Goal: Information Seeking & Learning: Check status

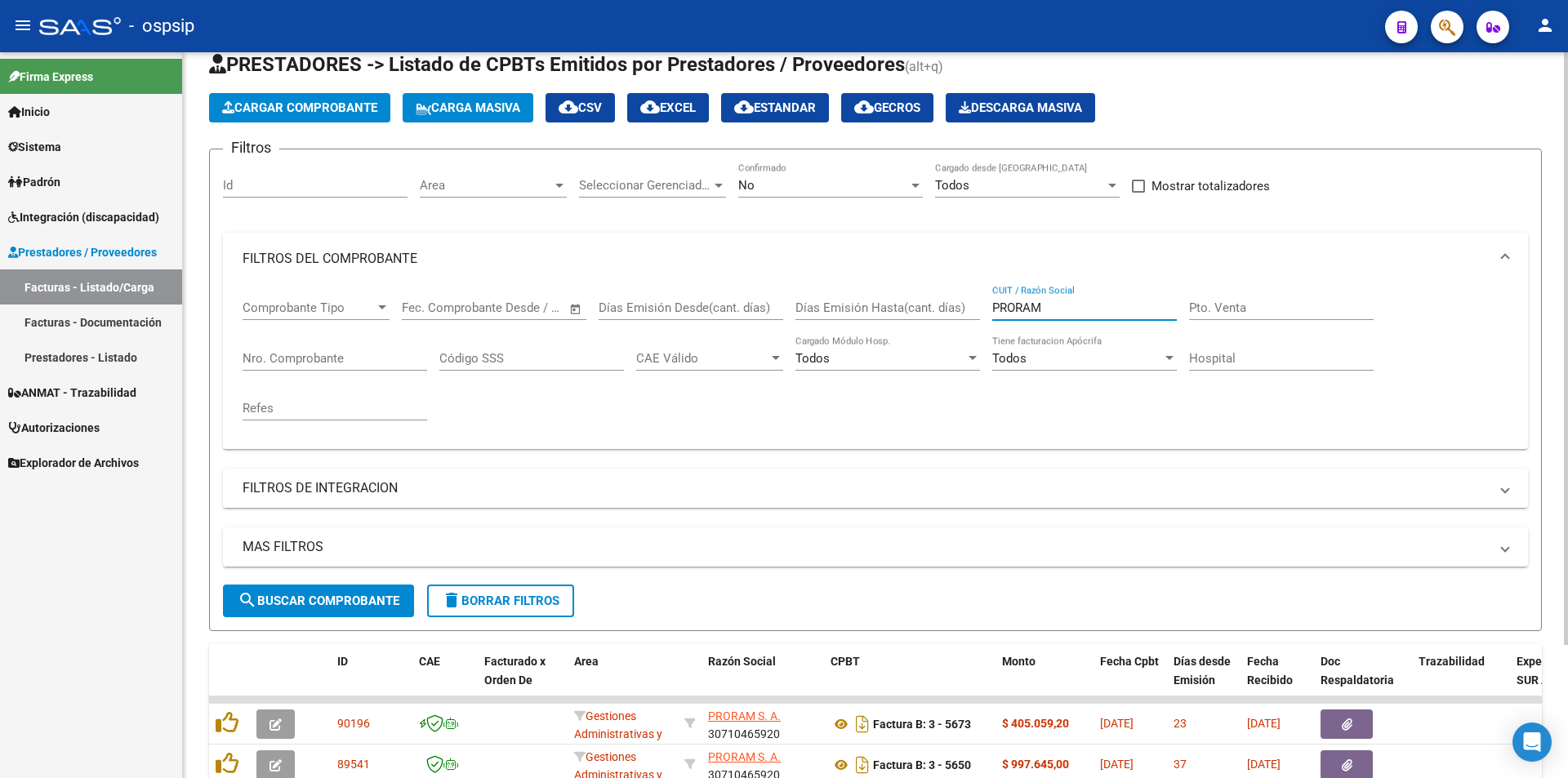
scroll to position [82, 0]
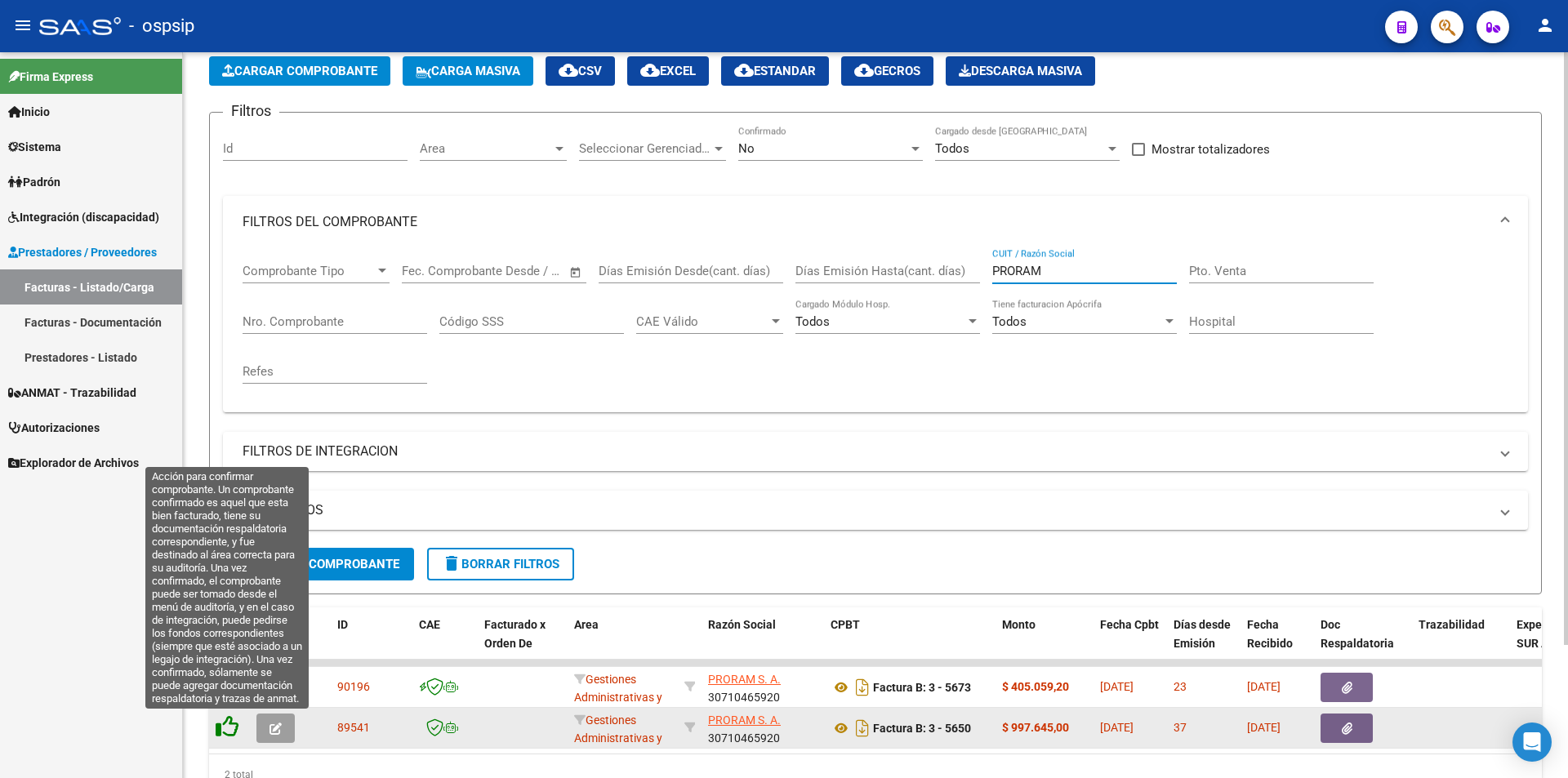
click at [231, 724] on icon at bounding box center [227, 727] width 23 height 23
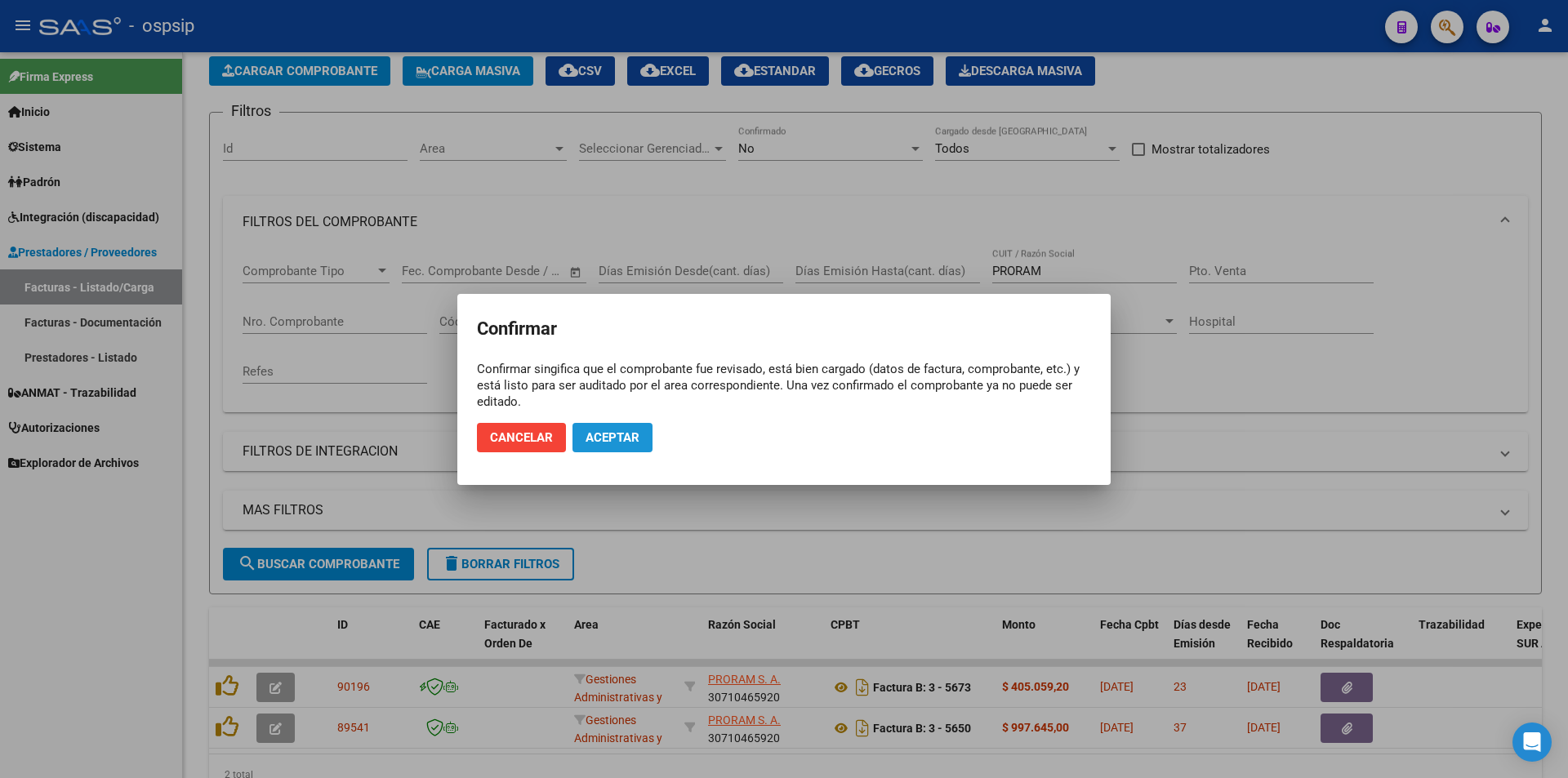
click at [599, 432] on span "Aceptar" at bounding box center [612, 438] width 54 height 15
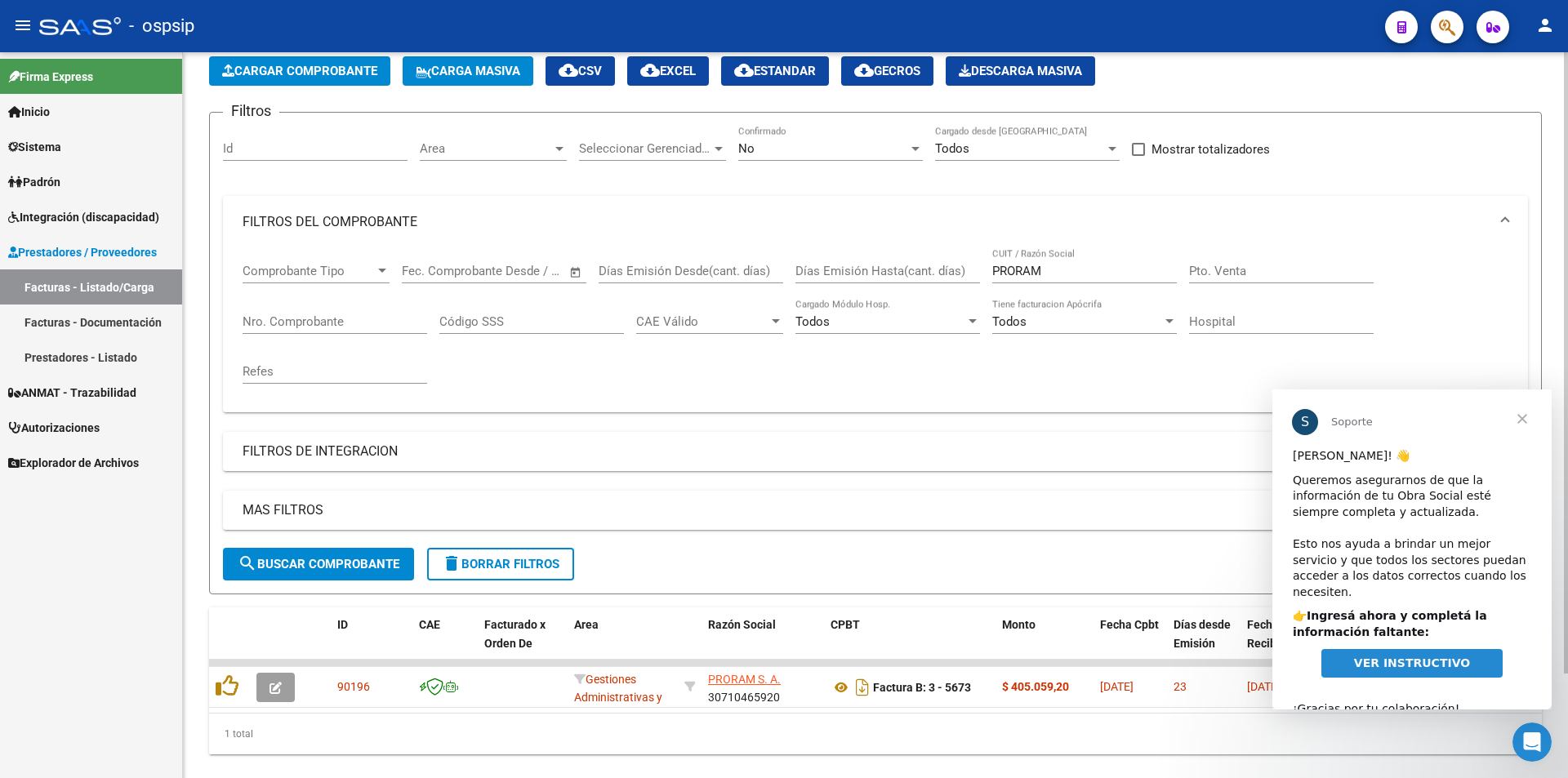
scroll to position [122, 0]
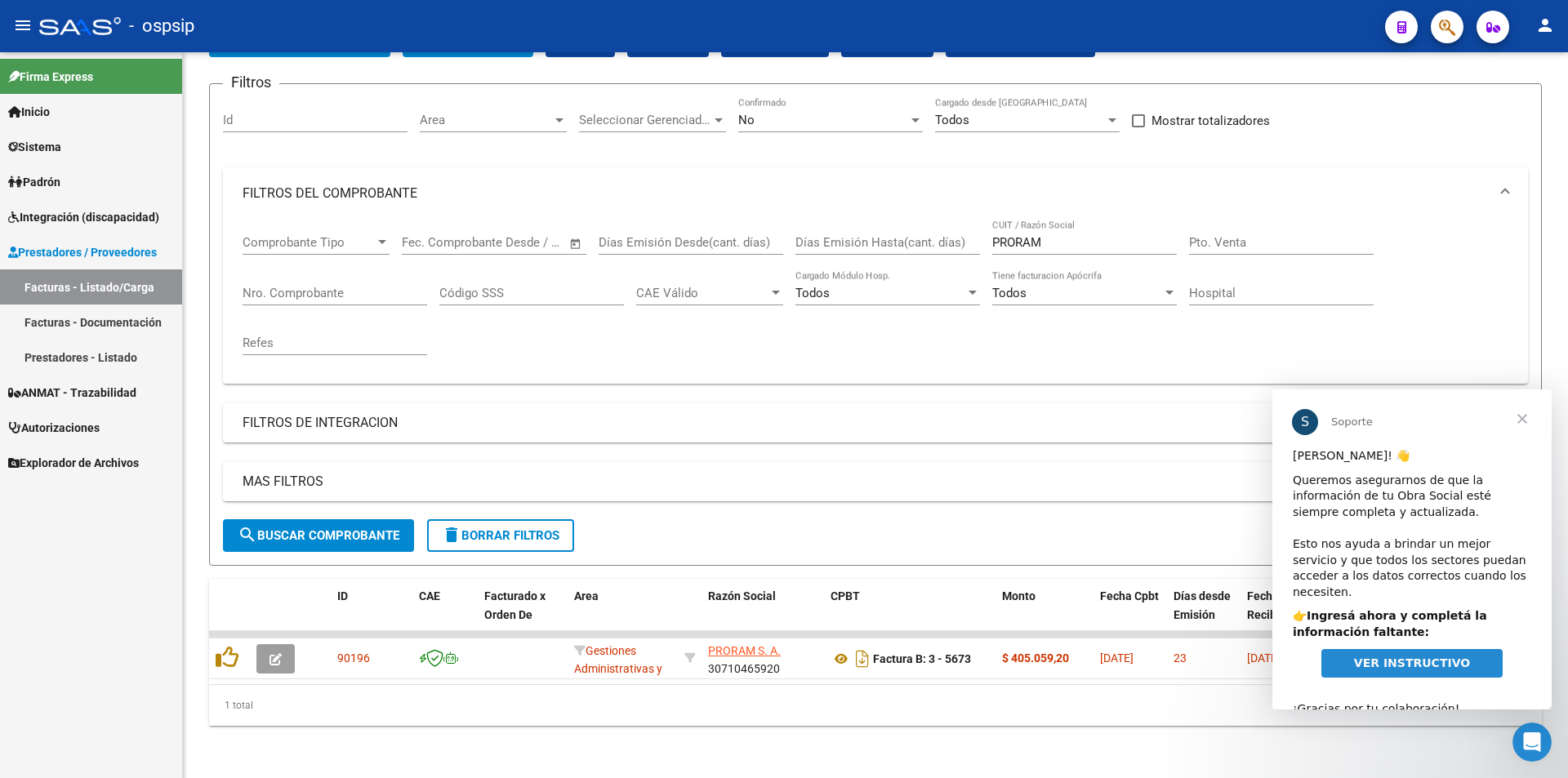
click at [1428, 657] on span "VER INSTRUCTIVO" at bounding box center [1412, 663] width 116 height 13
click at [1522, 416] on span "Cerrar" at bounding box center [1522, 418] width 59 height 59
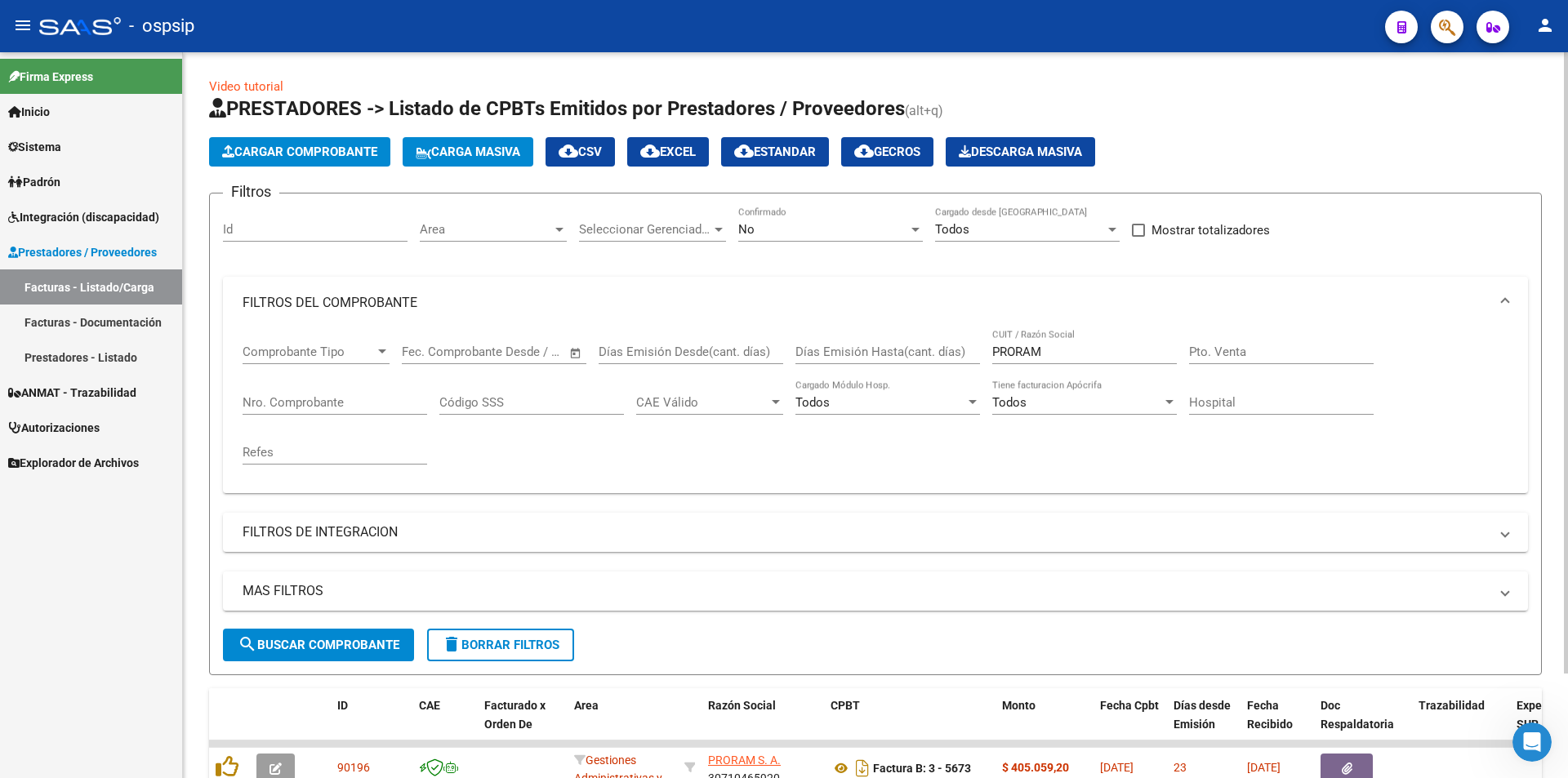
scroll to position [0, 0]
click at [1062, 351] on input "PRORAM" at bounding box center [1084, 353] width 184 height 15
type input "P"
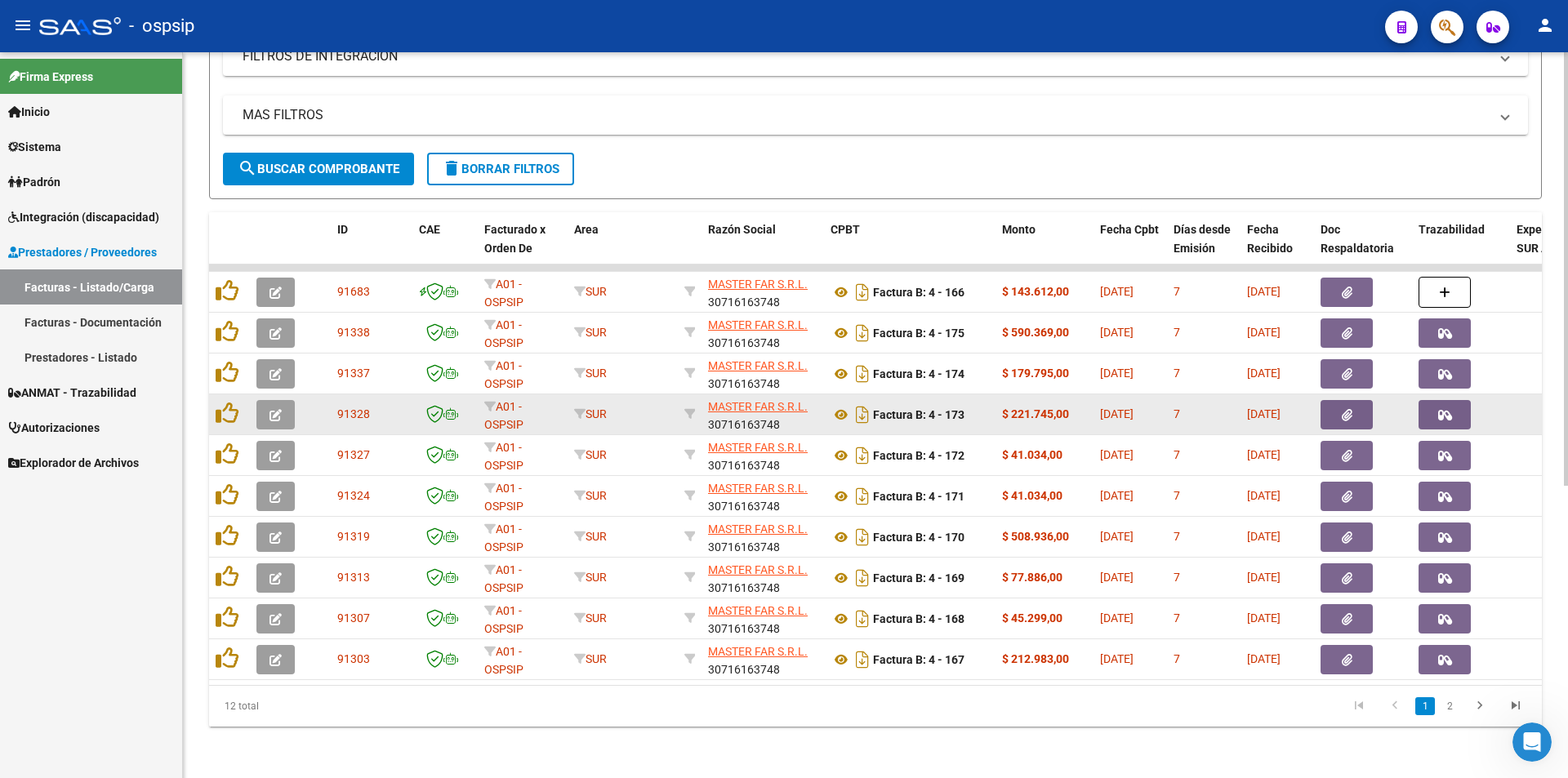
scroll to position [490, 0]
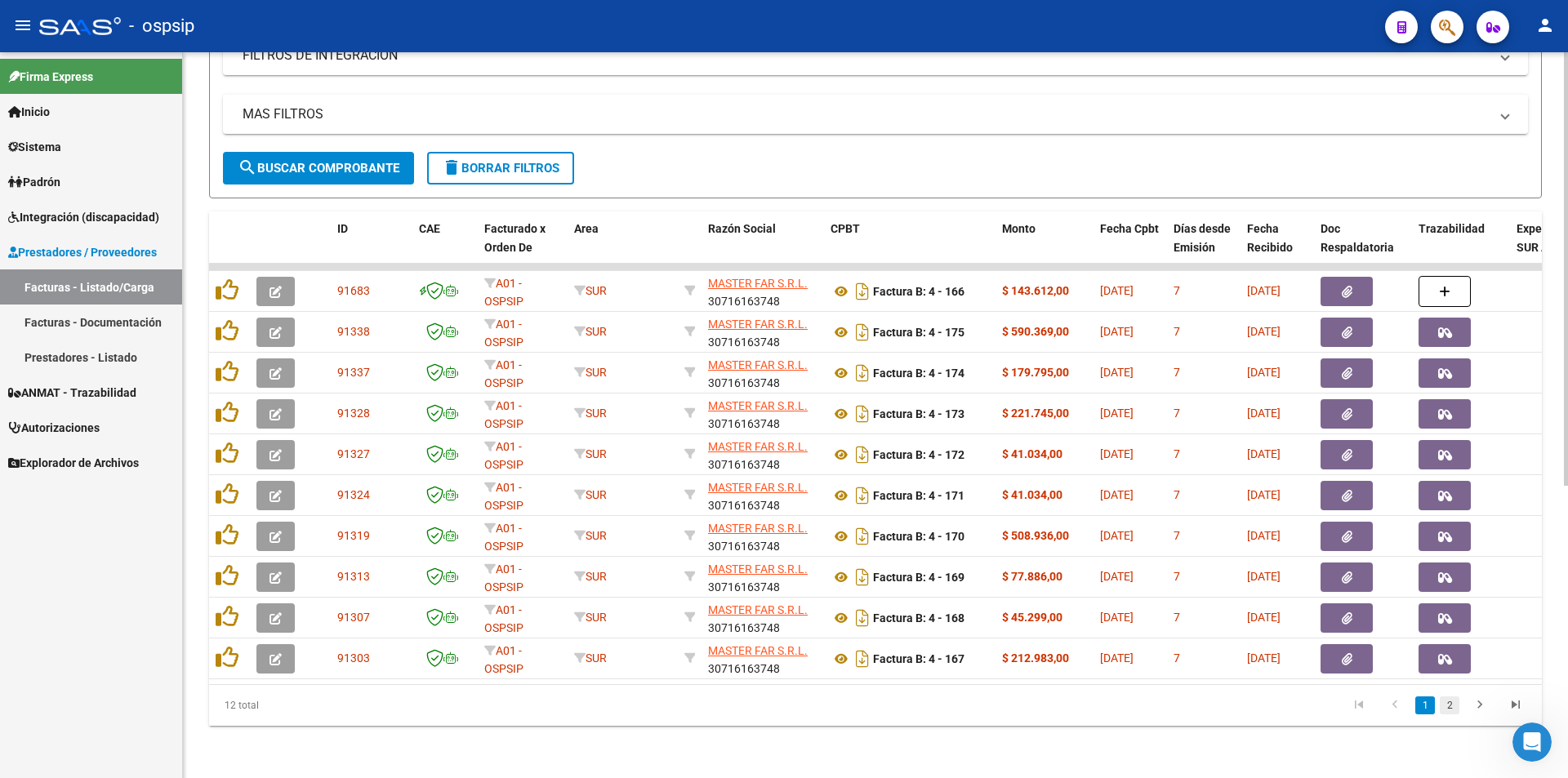
type input "MASTER FAR"
click at [1449, 709] on link "2" at bounding box center [1450, 705] width 20 height 18
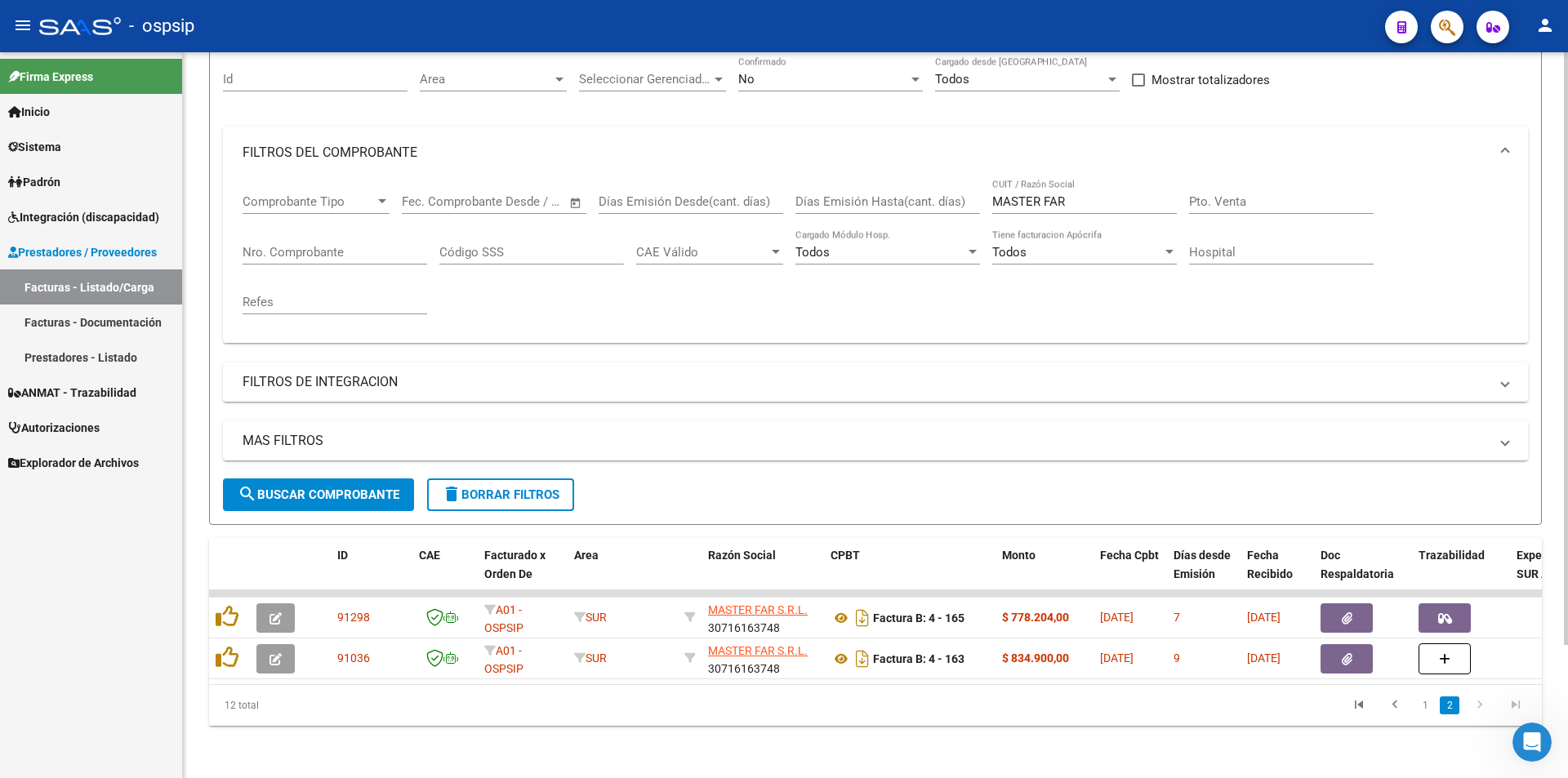
scroll to position [164, 0]
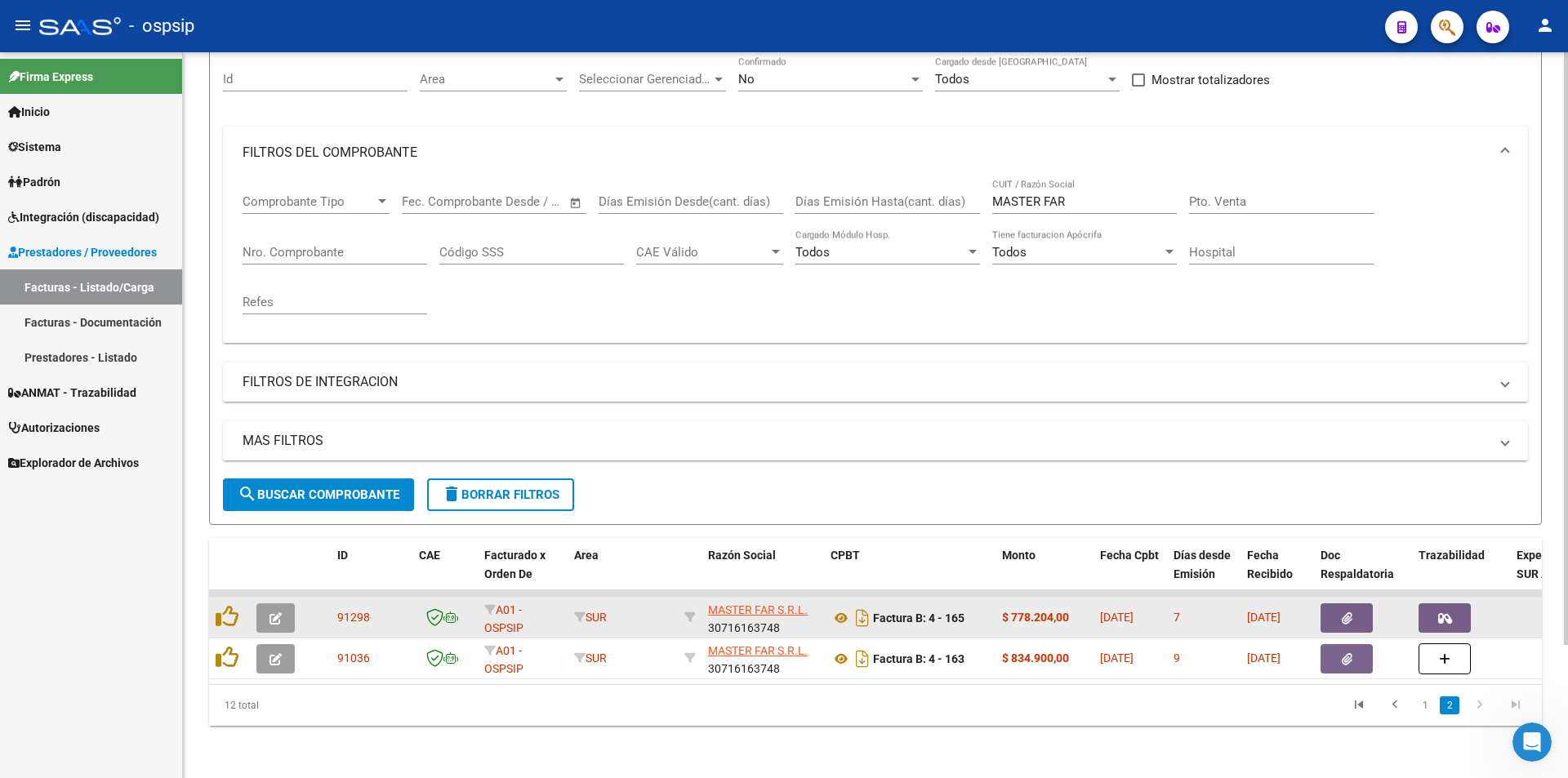
click at [1449, 612] on icon "button" at bounding box center [1445, 618] width 14 height 12
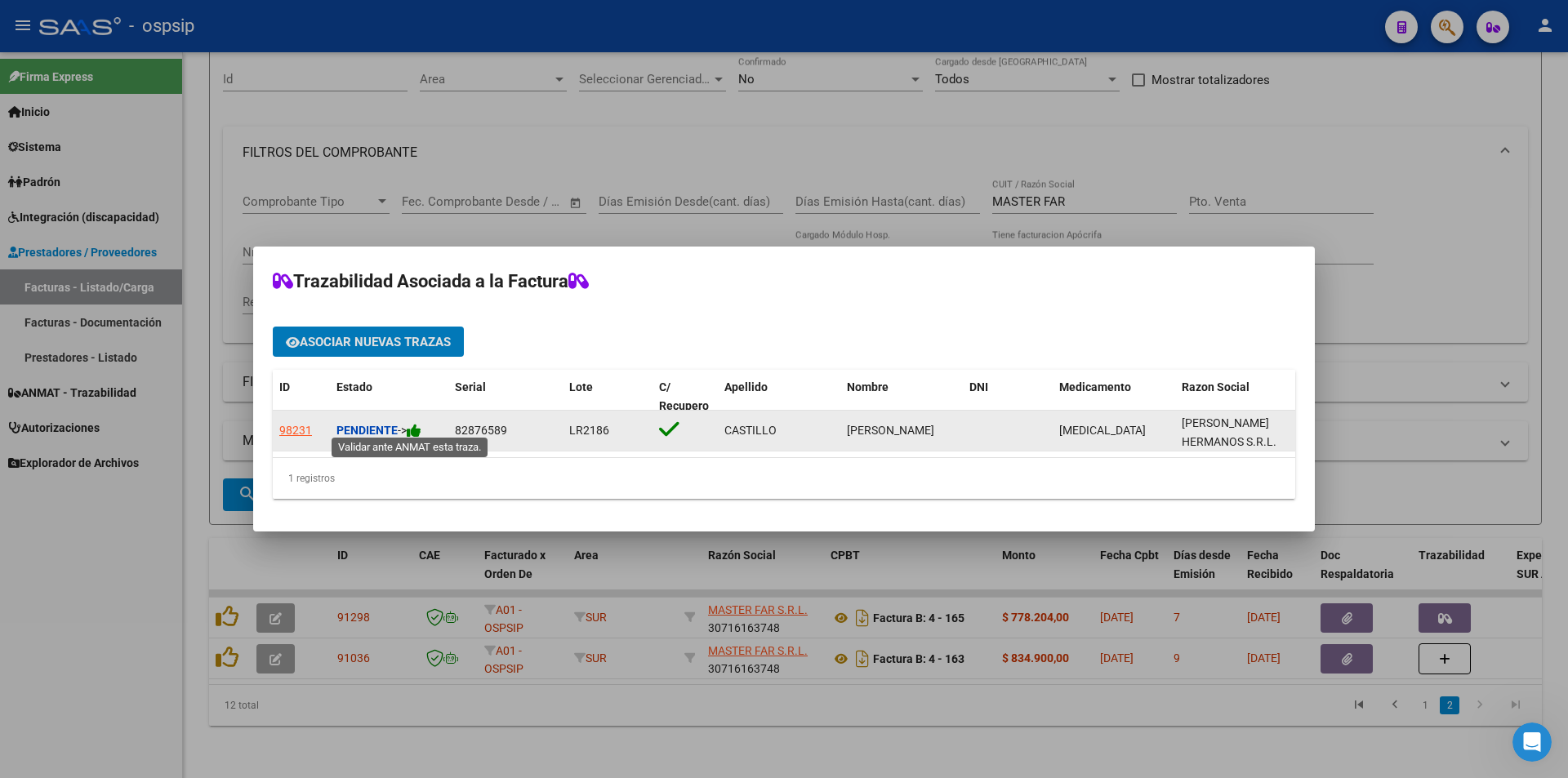
click at [417, 427] on icon at bounding box center [414, 430] width 15 height 16
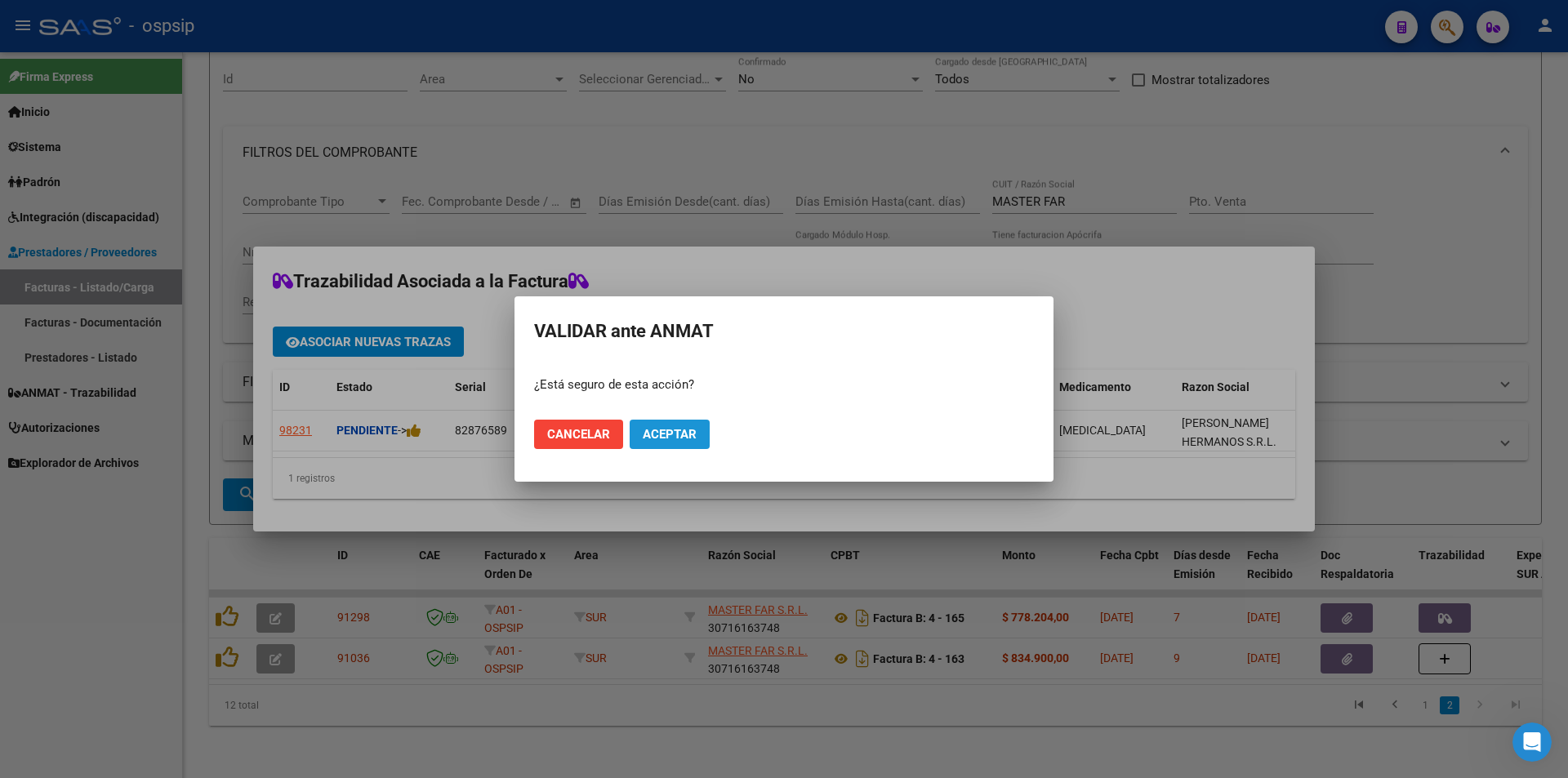
click at [656, 421] on button "Aceptar" at bounding box center [669, 434] width 80 height 30
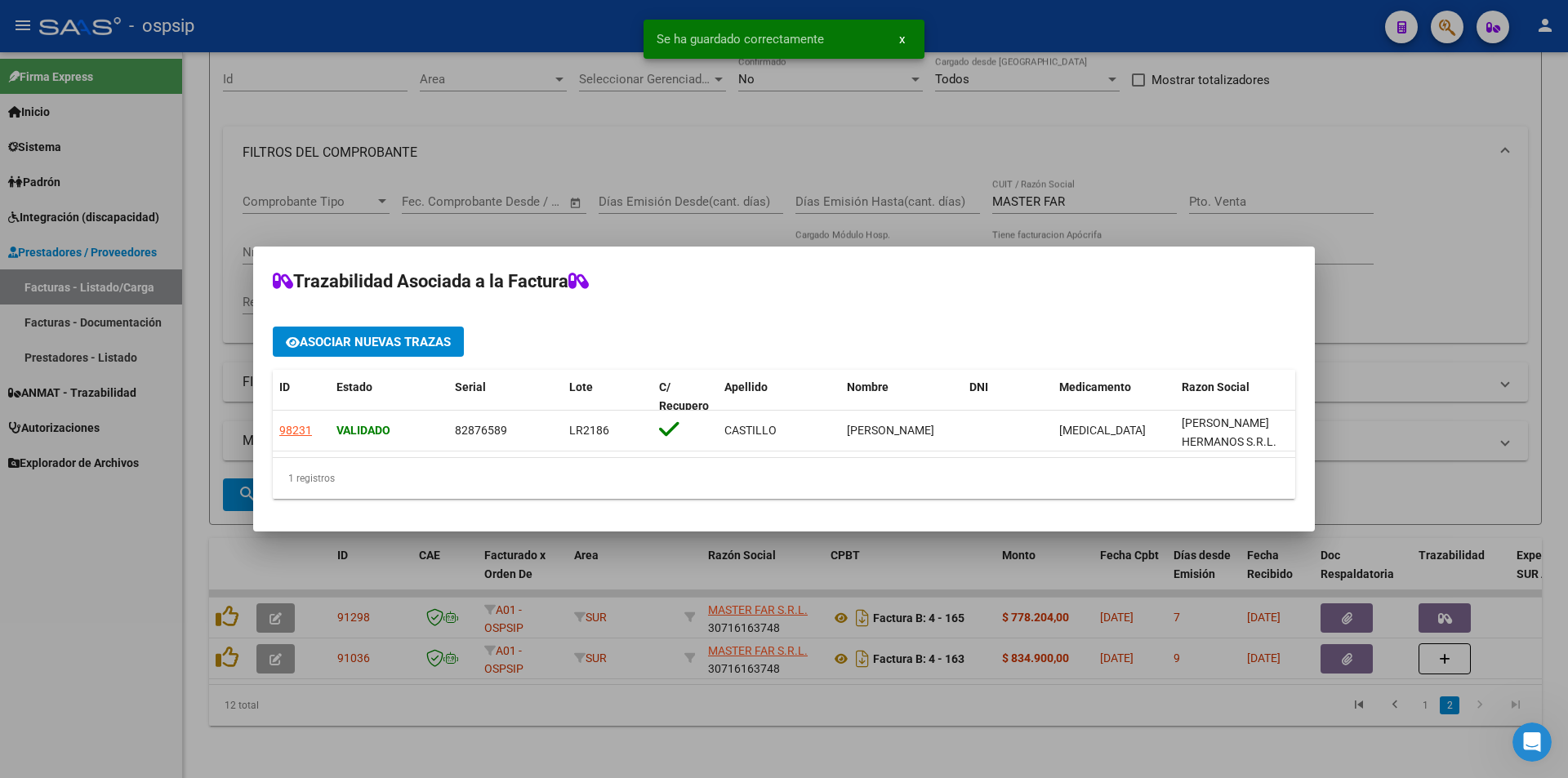
click at [100, 578] on div at bounding box center [784, 389] width 1568 height 778
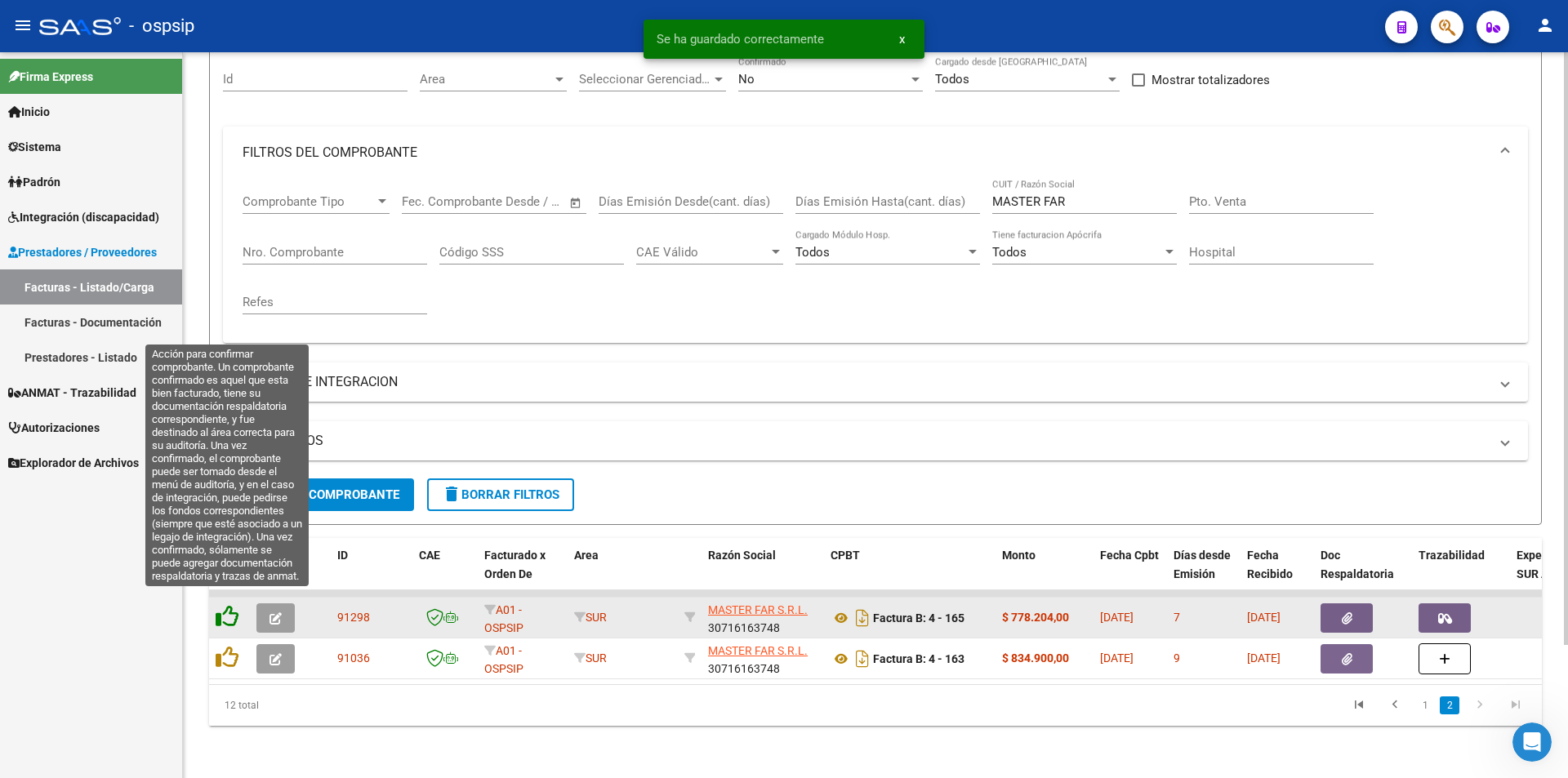
click at [227, 606] on icon at bounding box center [227, 616] width 23 height 23
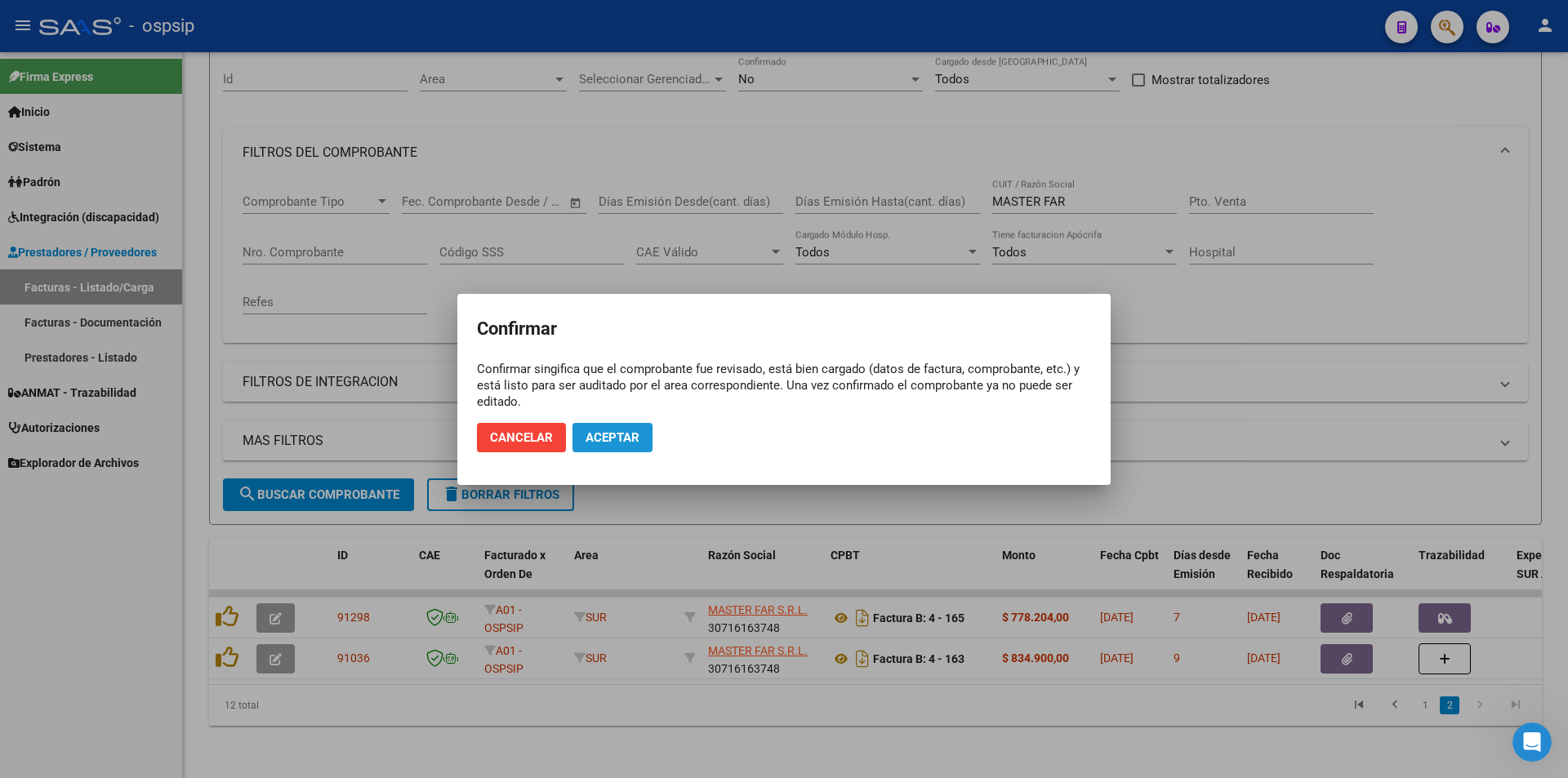
click at [630, 439] on span "Aceptar" at bounding box center [612, 438] width 54 height 15
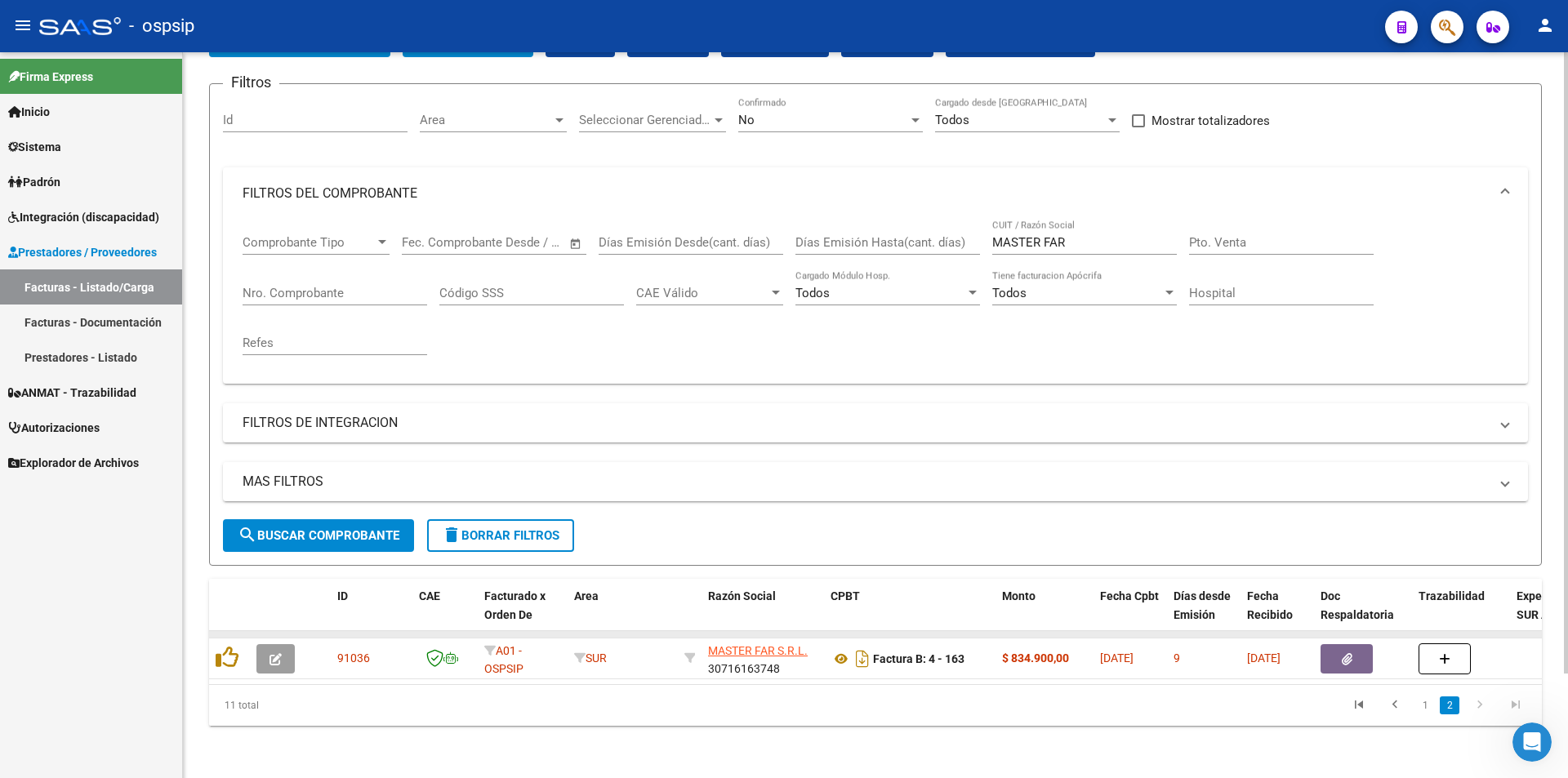
scroll to position [122, 0]
click at [1433, 704] on link "1" at bounding box center [1425, 705] width 20 height 18
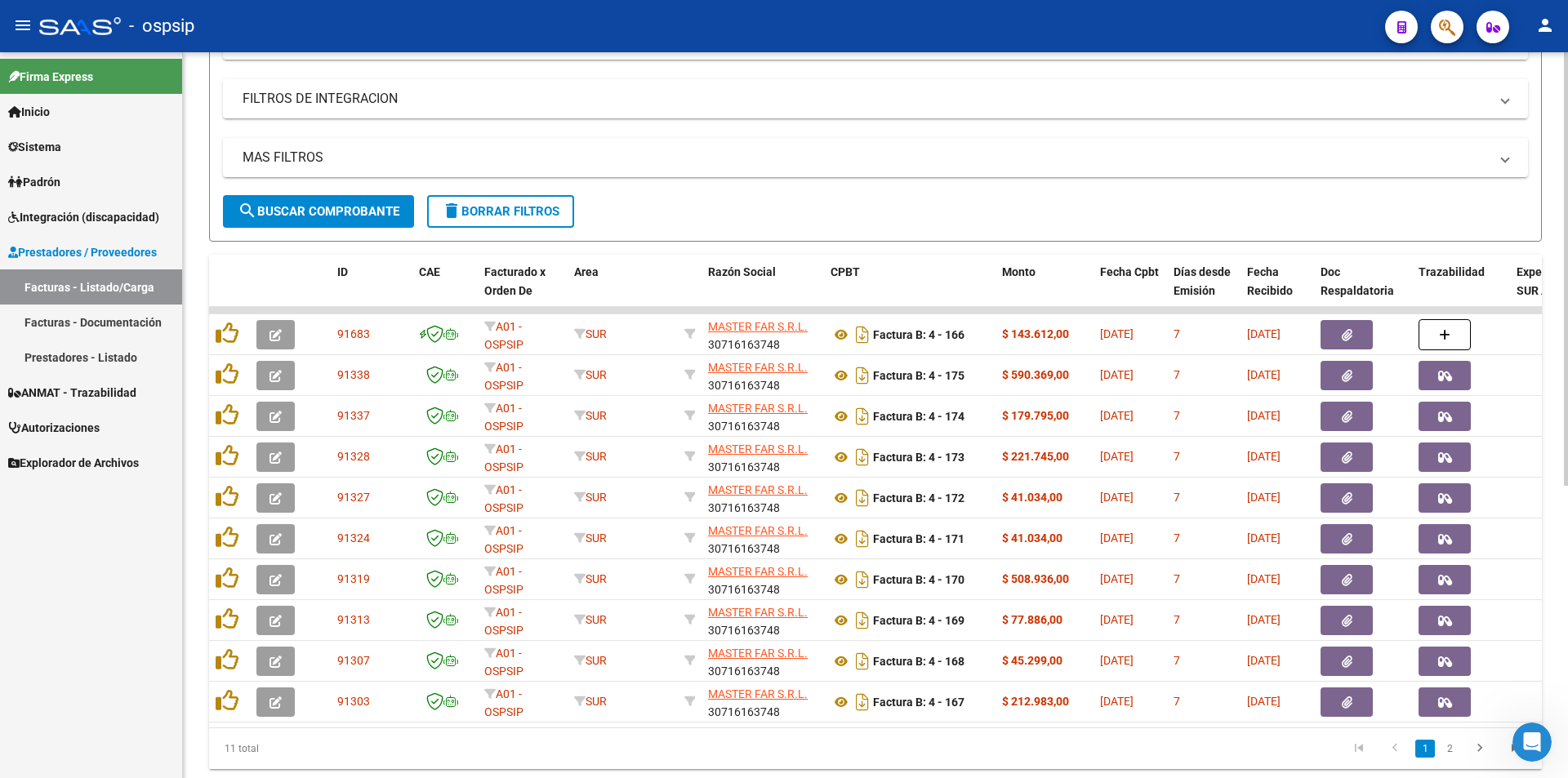
scroll to position [449, 0]
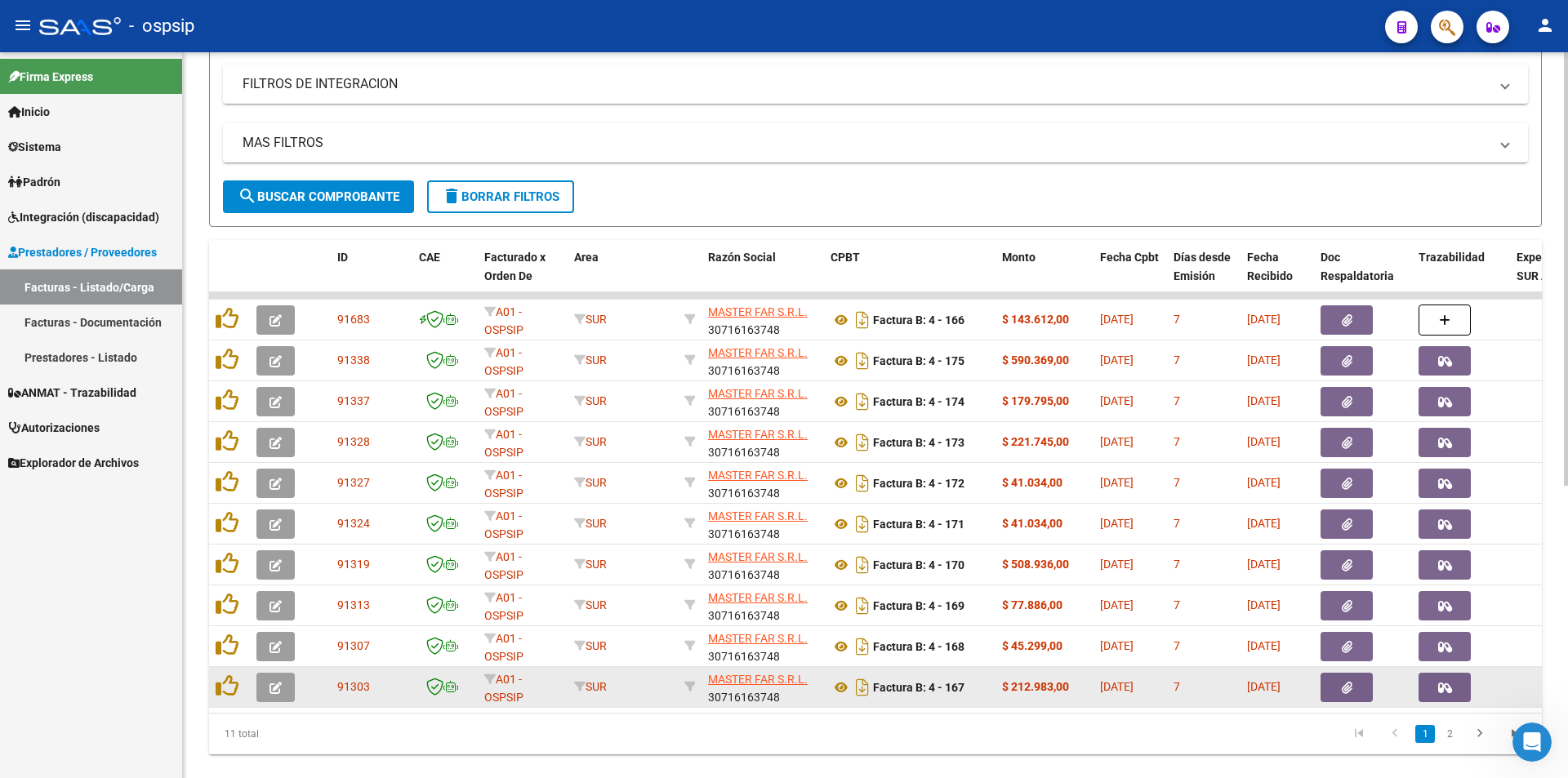
click at [1445, 682] on icon "button" at bounding box center [1445, 687] width 14 height 12
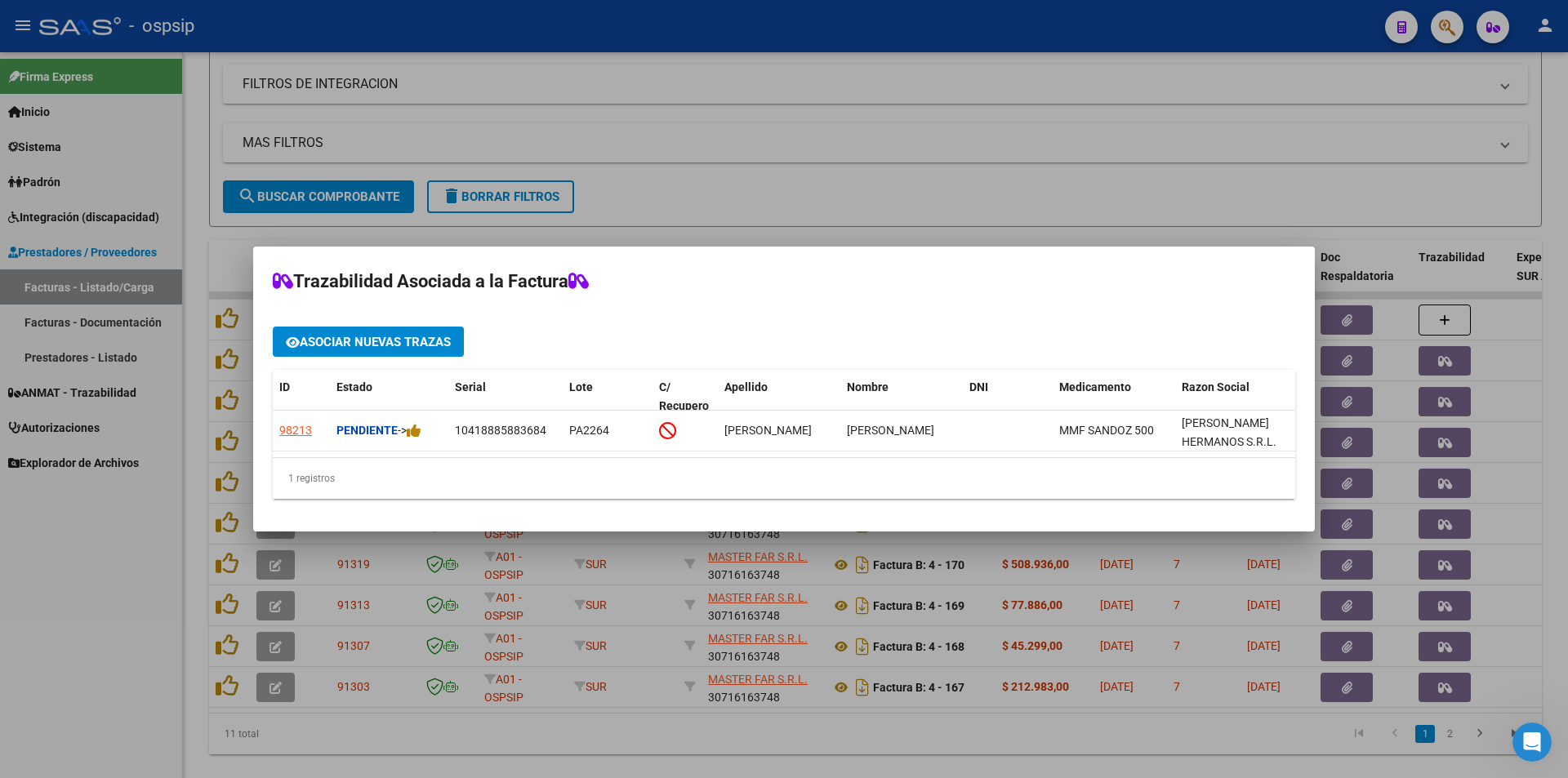
click at [150, 546] on div at bounding box center [784, 389] width 1568 height 778
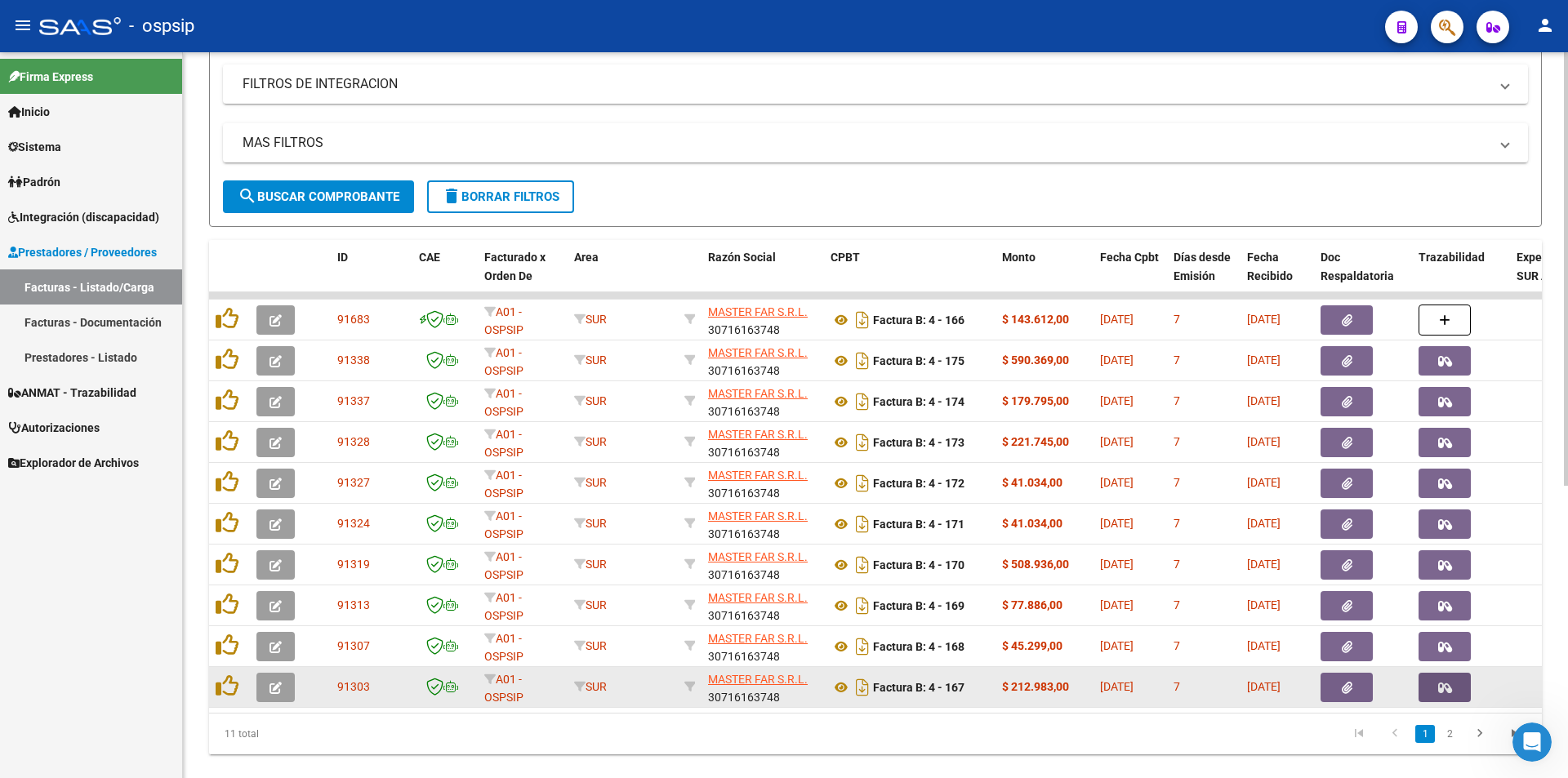
click at [1463, 684] on button "button" at bounding box center [1444, 687] width 52 height 30
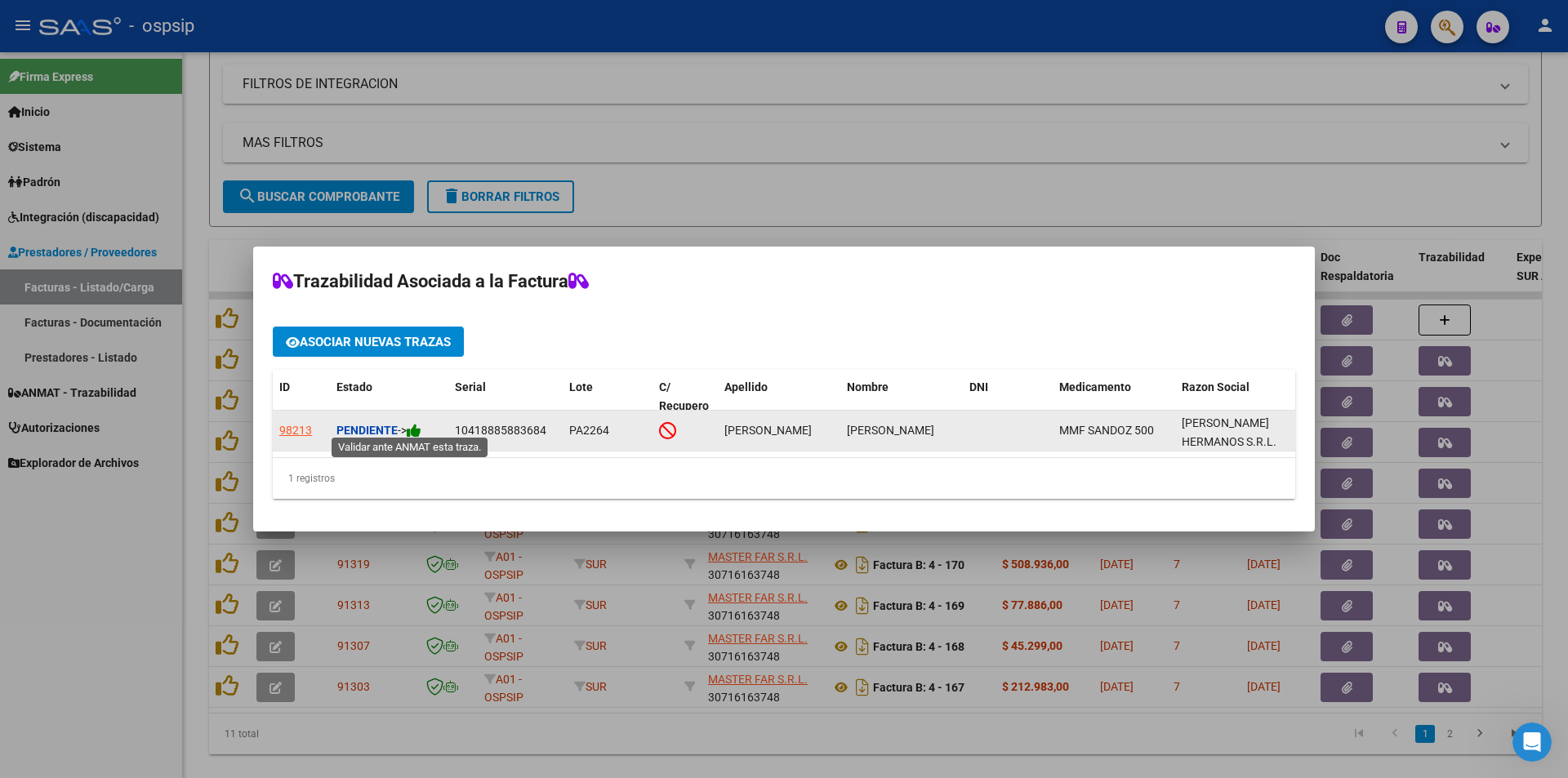
click at [417, 427] on icon at bounding box center [414, 430] width 15 height 16
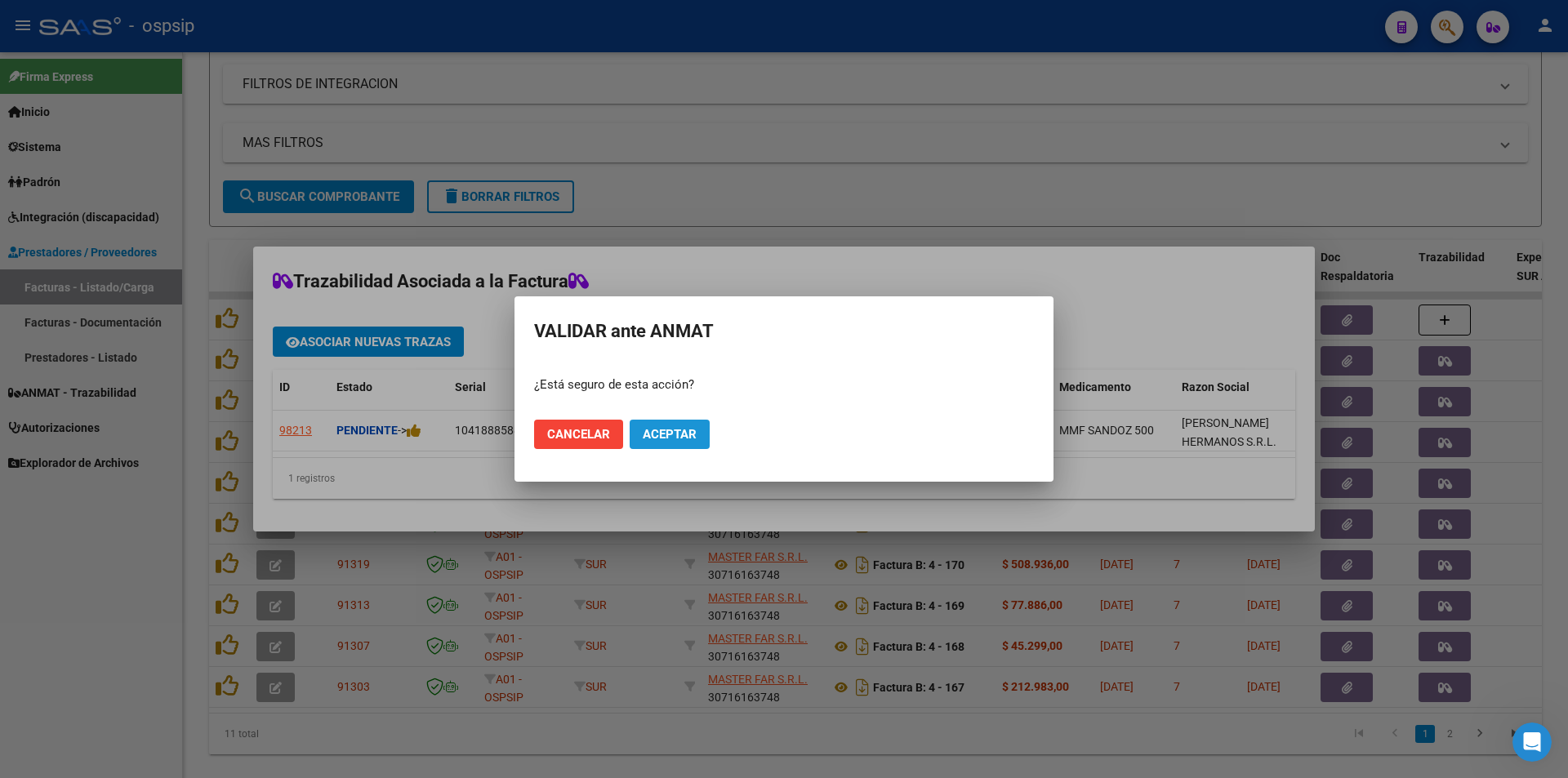
click at [694, 431] on span "Aceptar" at bounding box center [669, 434] width 54 height 15
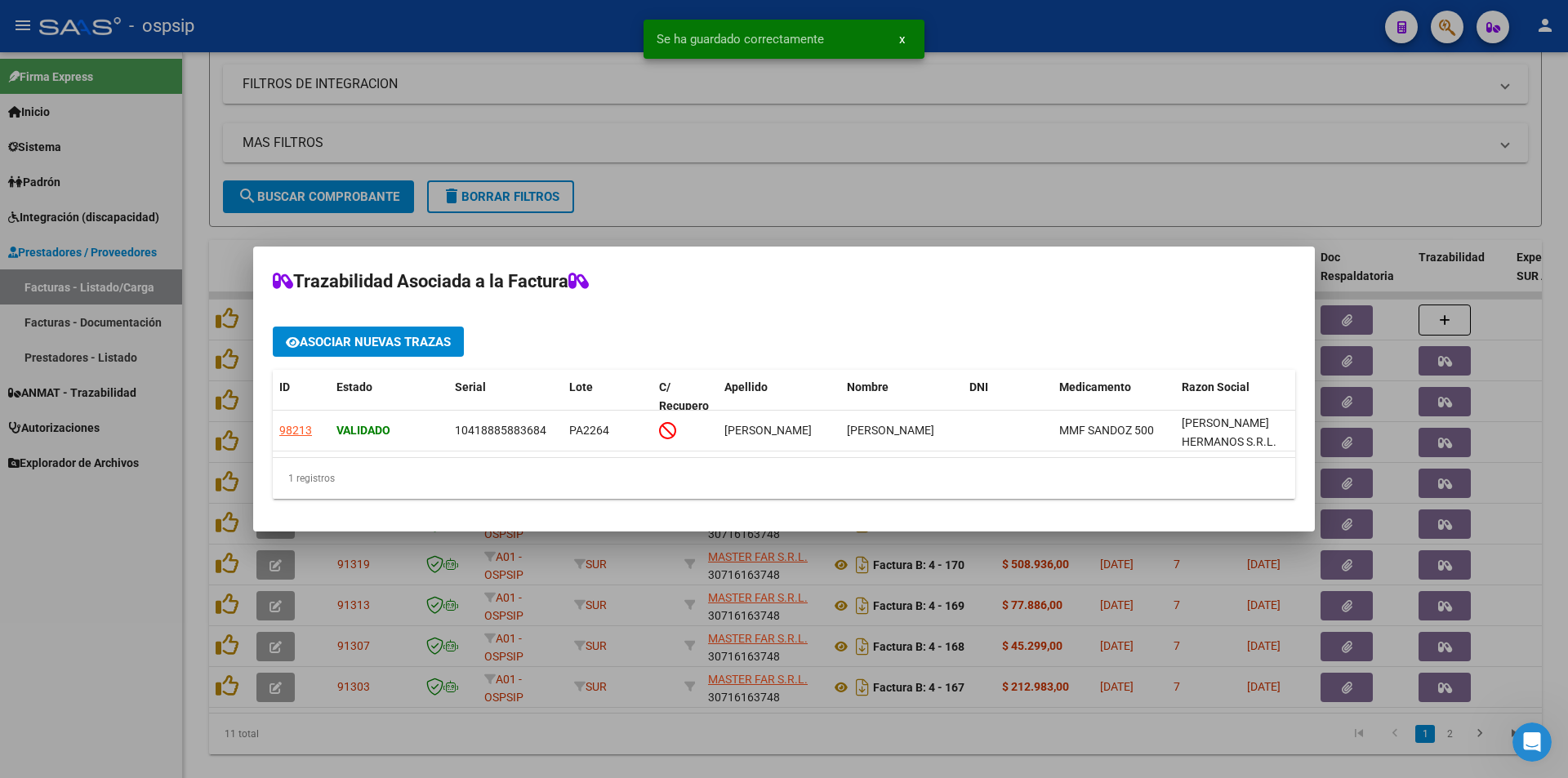
click at [36, 717] on div at bounding box center [784, 389] width 1568 height 778
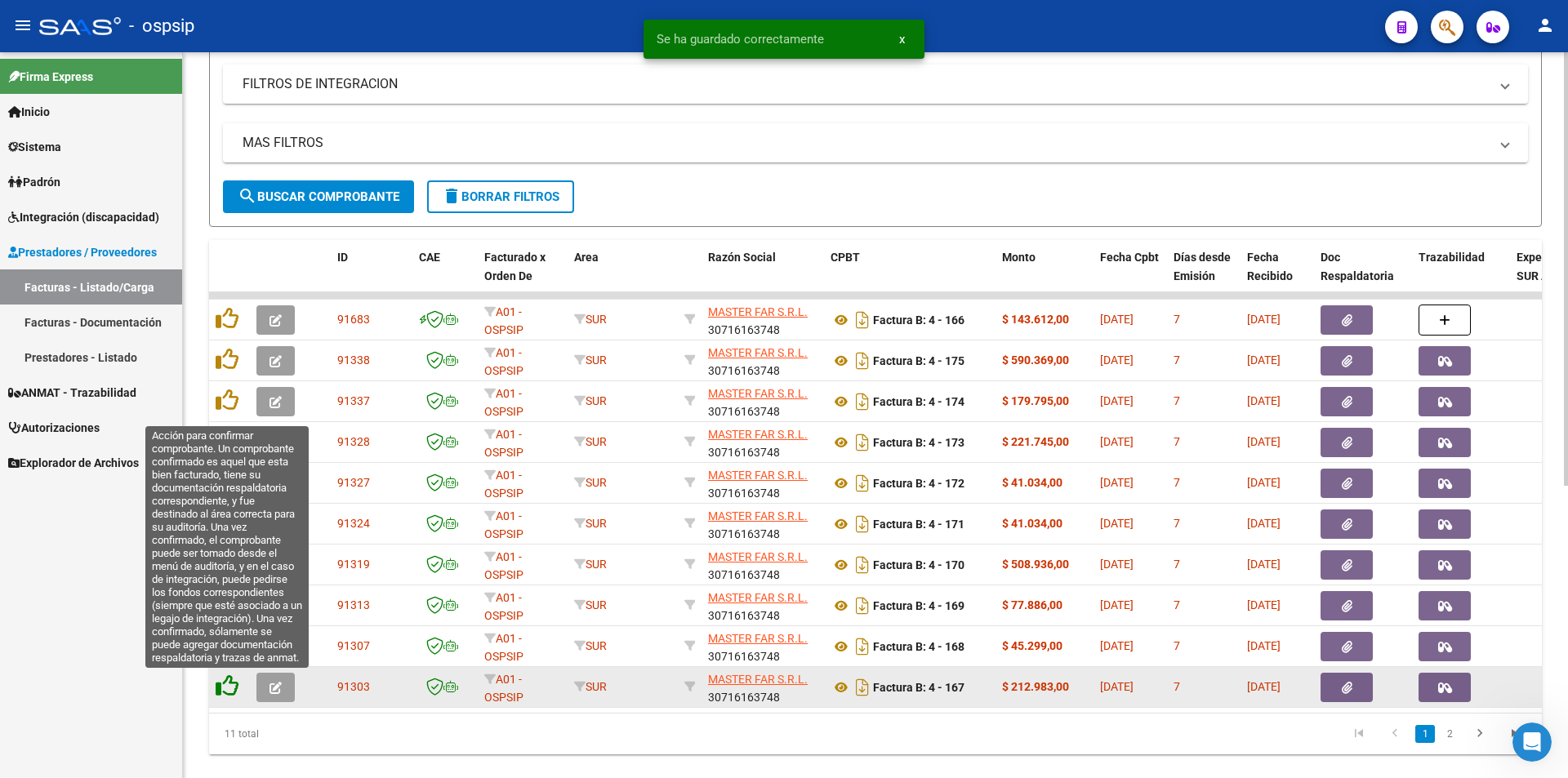
click at [222, 683] on icon at bounding box center [227, 685] width 23 height 23
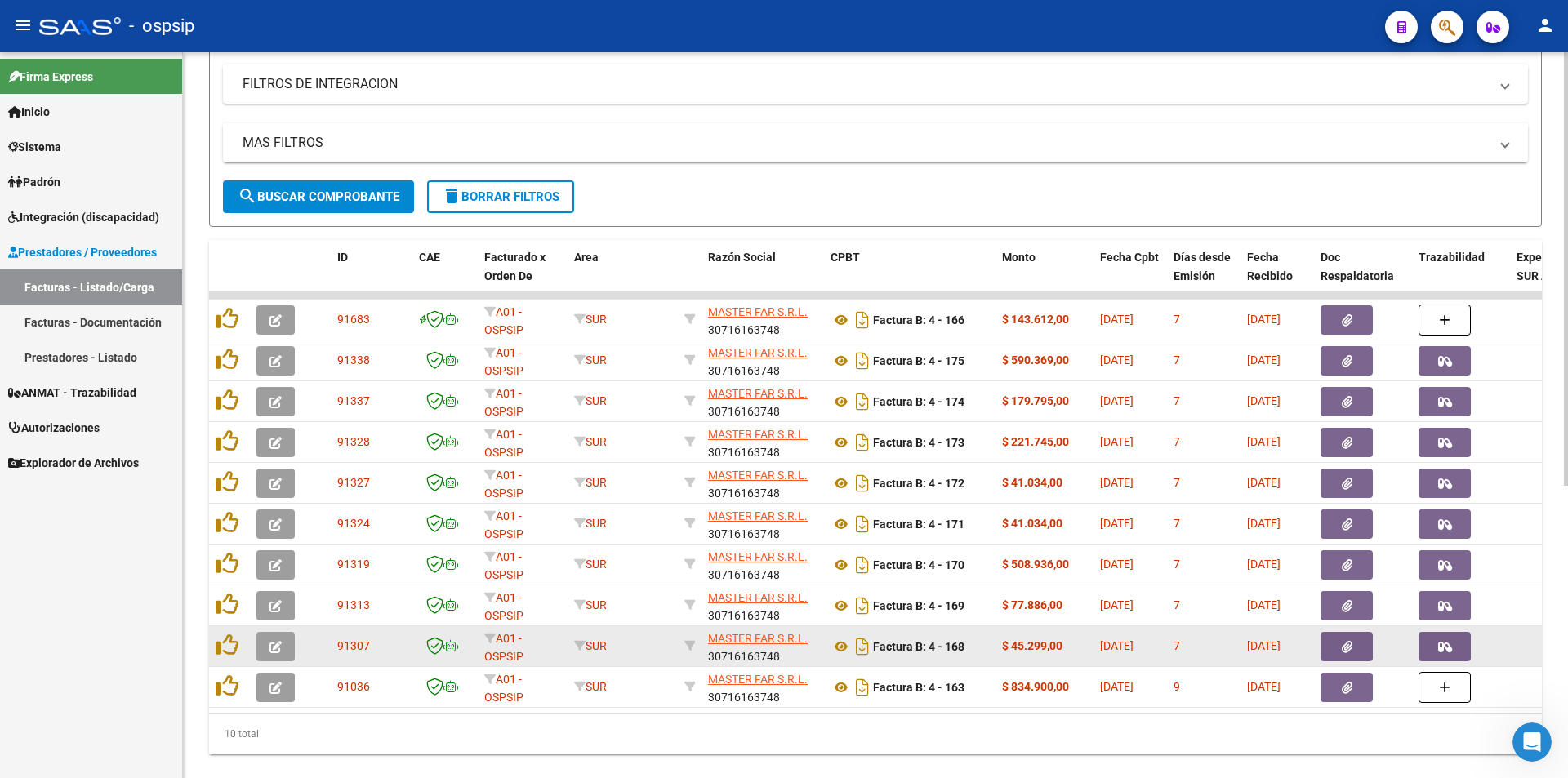
click at [1446, 655] on button "button" at bounding box center [1444, 647] width 52 height 30
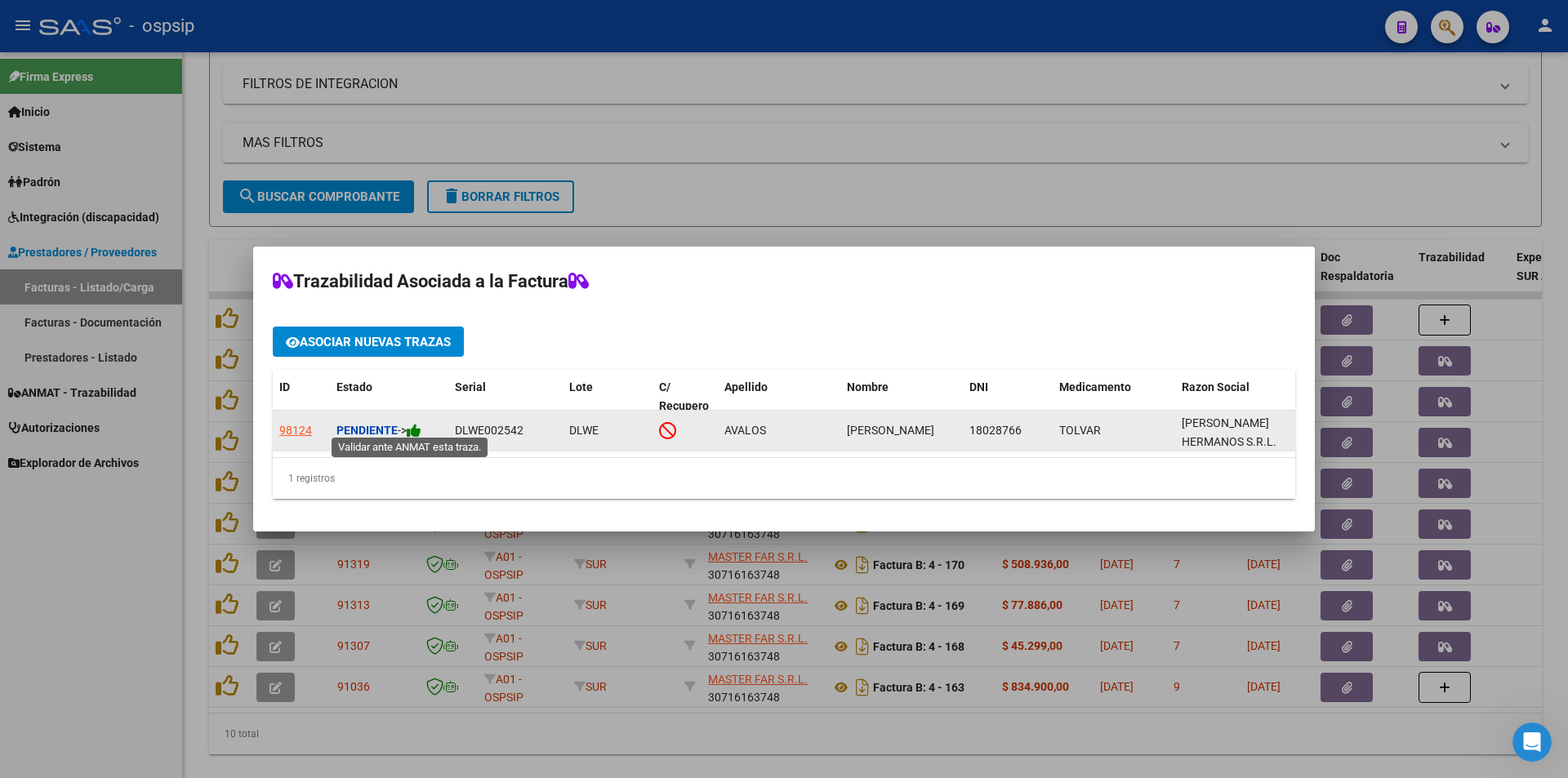
click at [415, 423] on icon at bounding box center [414, 430] width 15 height 16
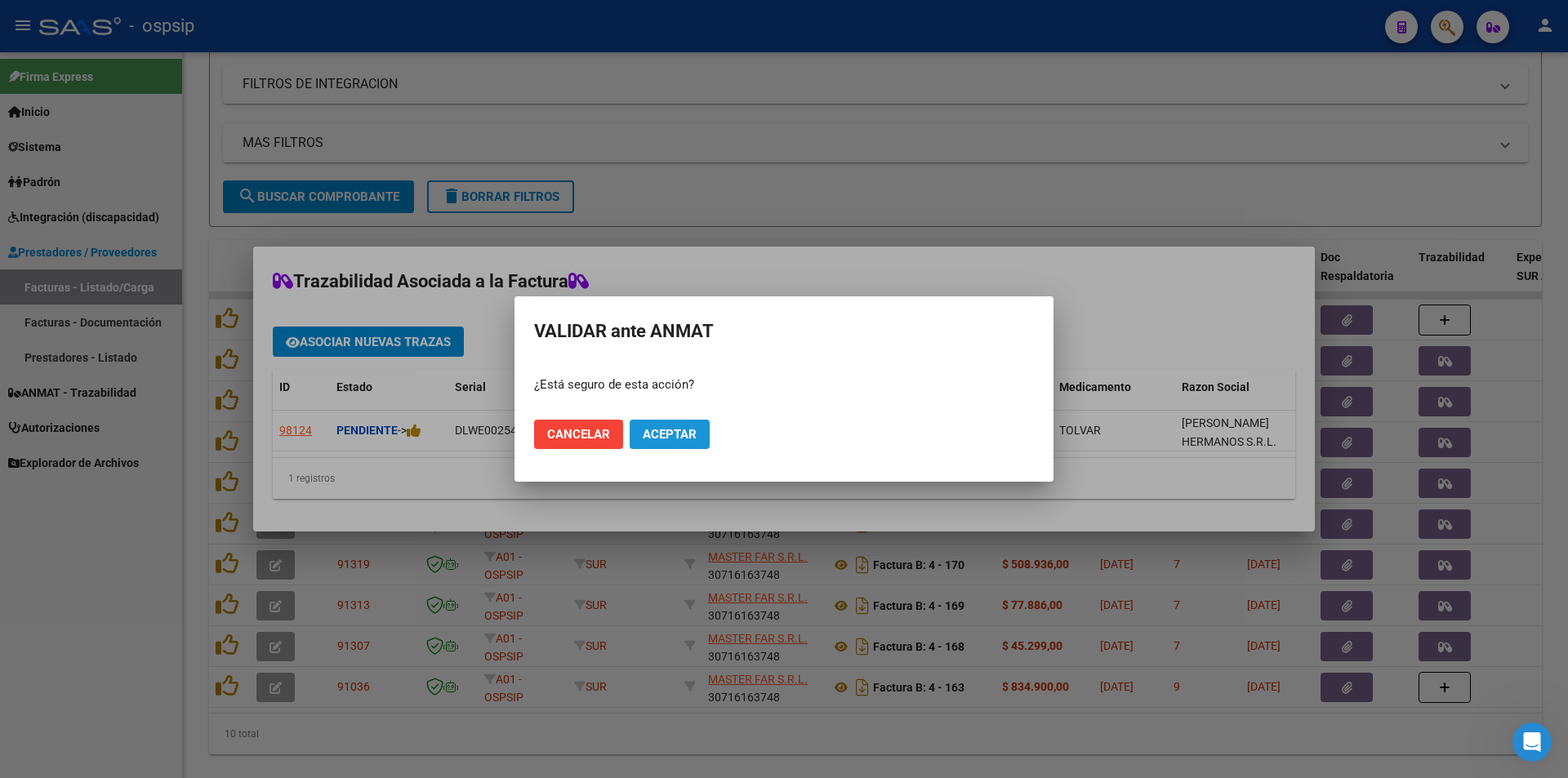
click at [683, 436] on span "Aceptar" at bounding box center [669, 434] width 54 height 15
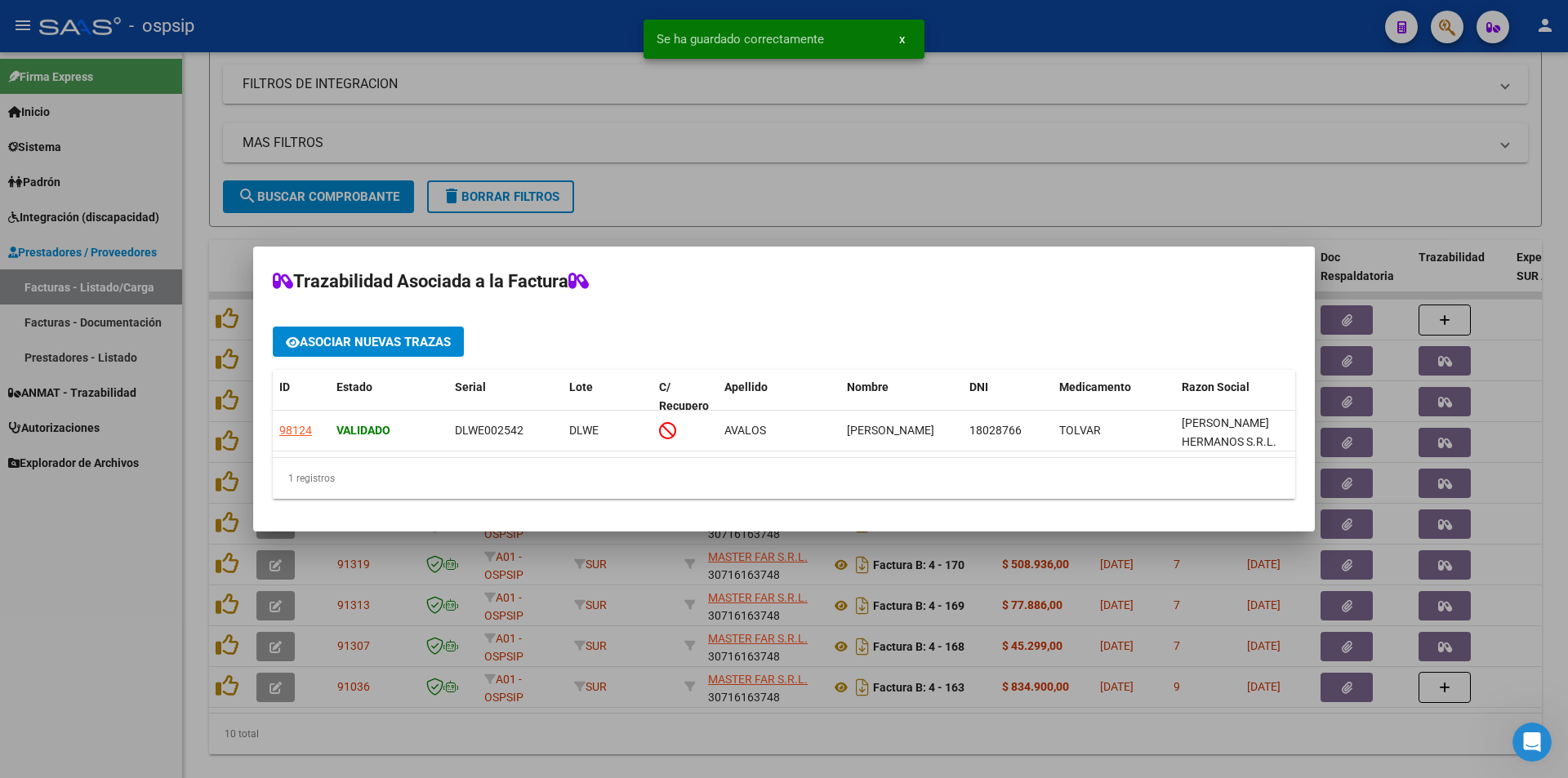
click at [140, 586] on div at bounding box center [784, 389] width 1568 height 778
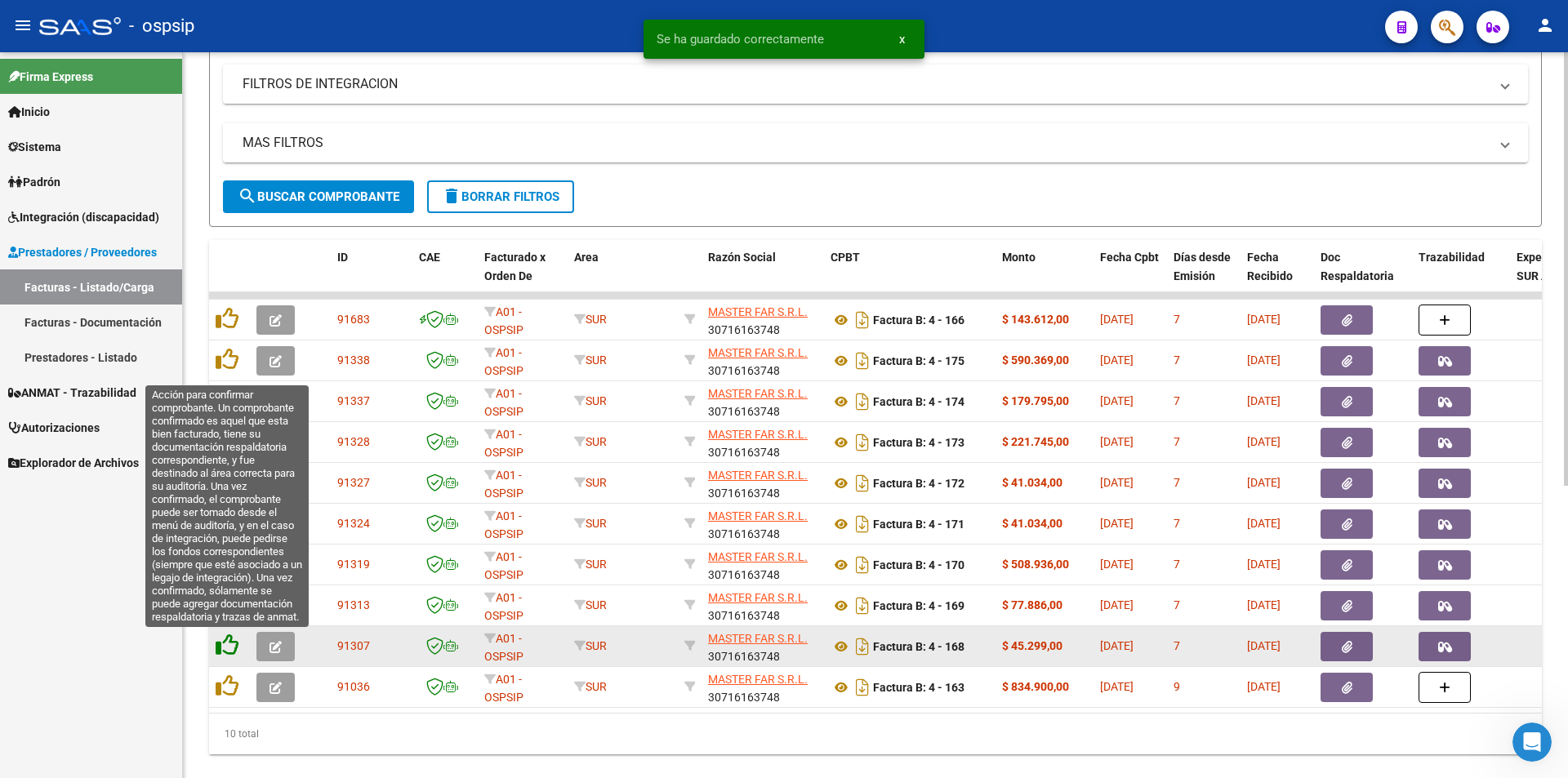
click at [227, 649] on icon at bounding box center [227, 645] width 23 height 23
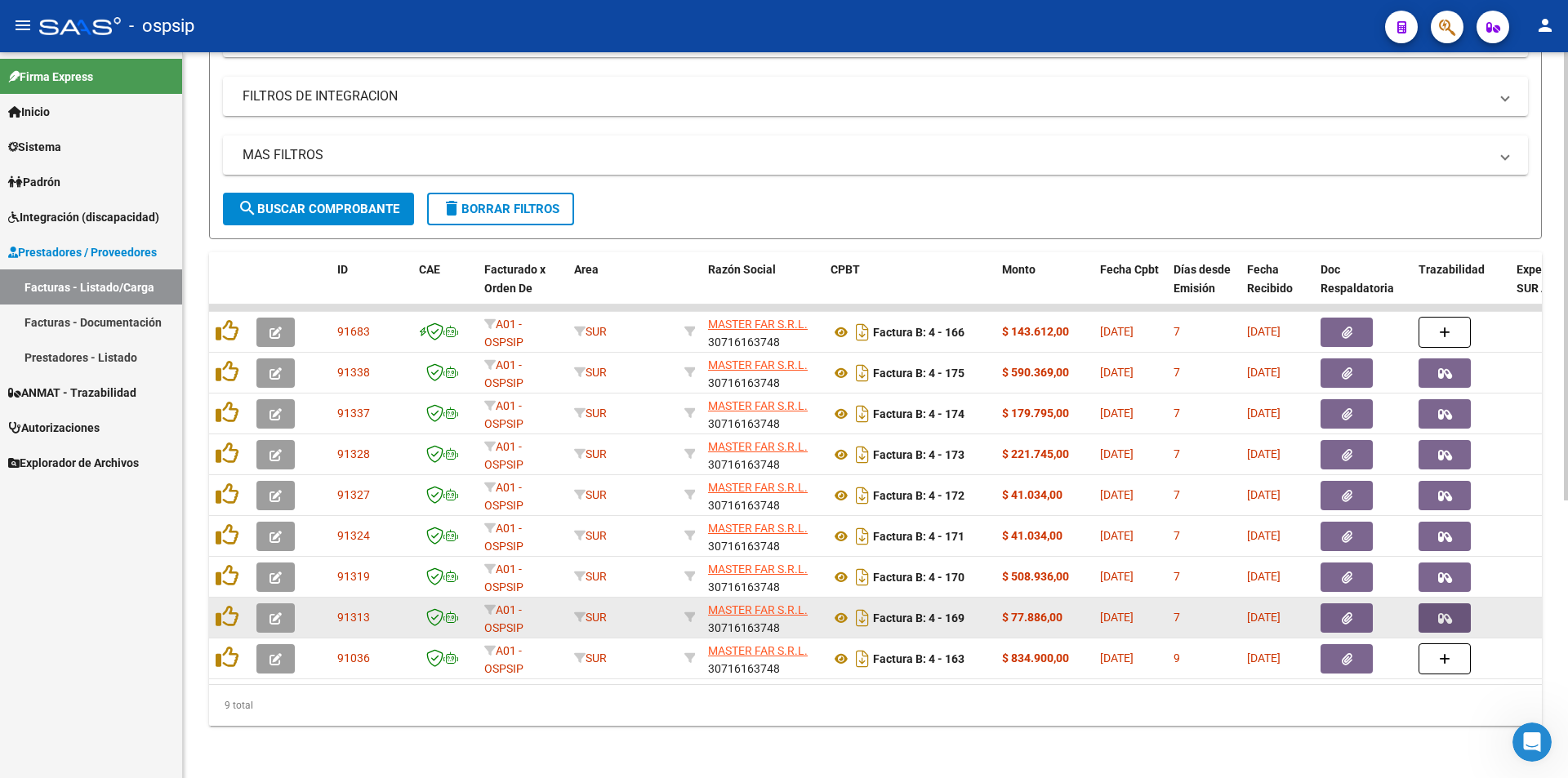
click at [1441, 612] on icon "button" at bounding box center [1445, 618] width 14 height 12
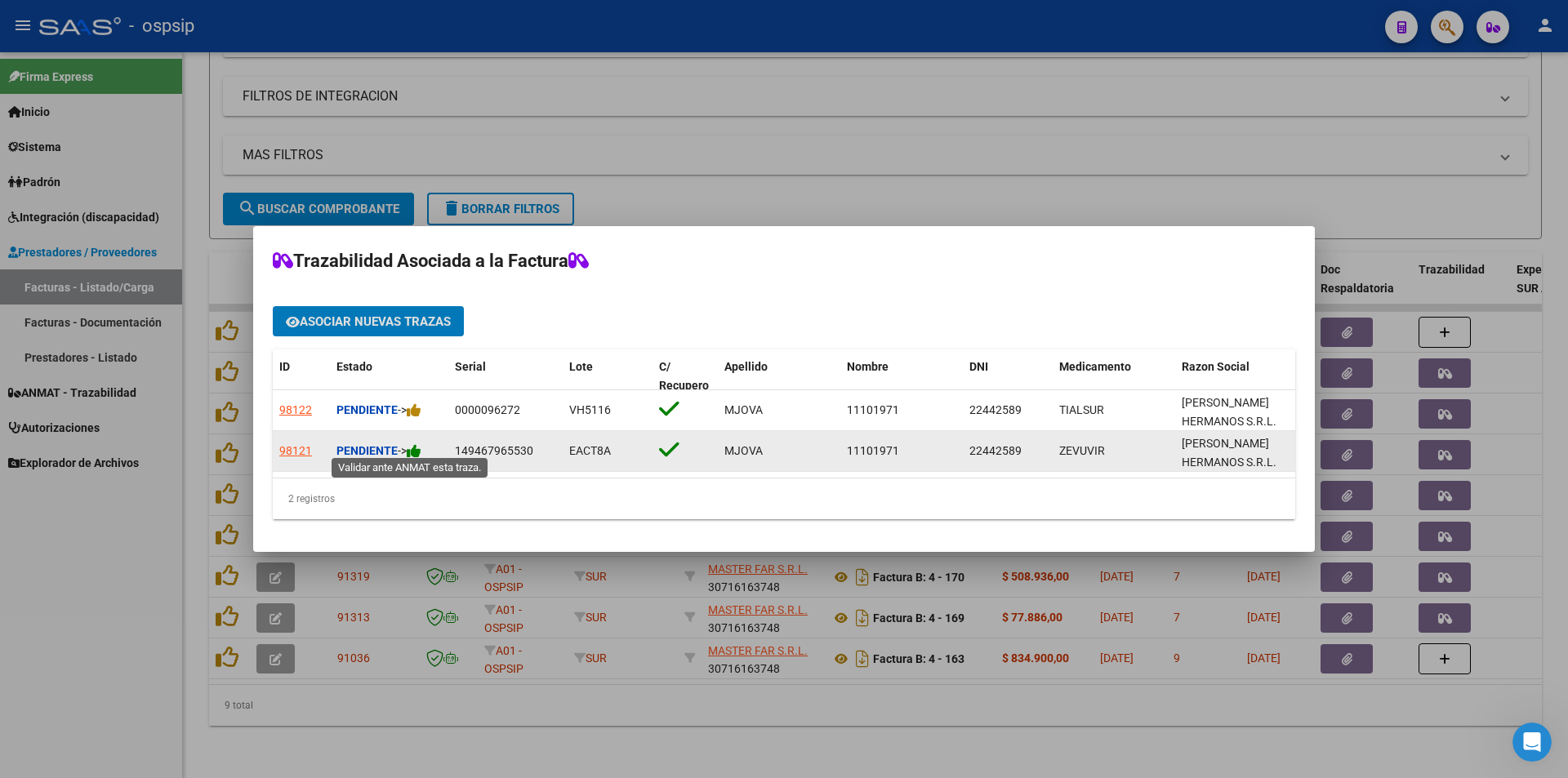
click at [418, 450] on icon at bounding box center [414, 451] width 15 height 16
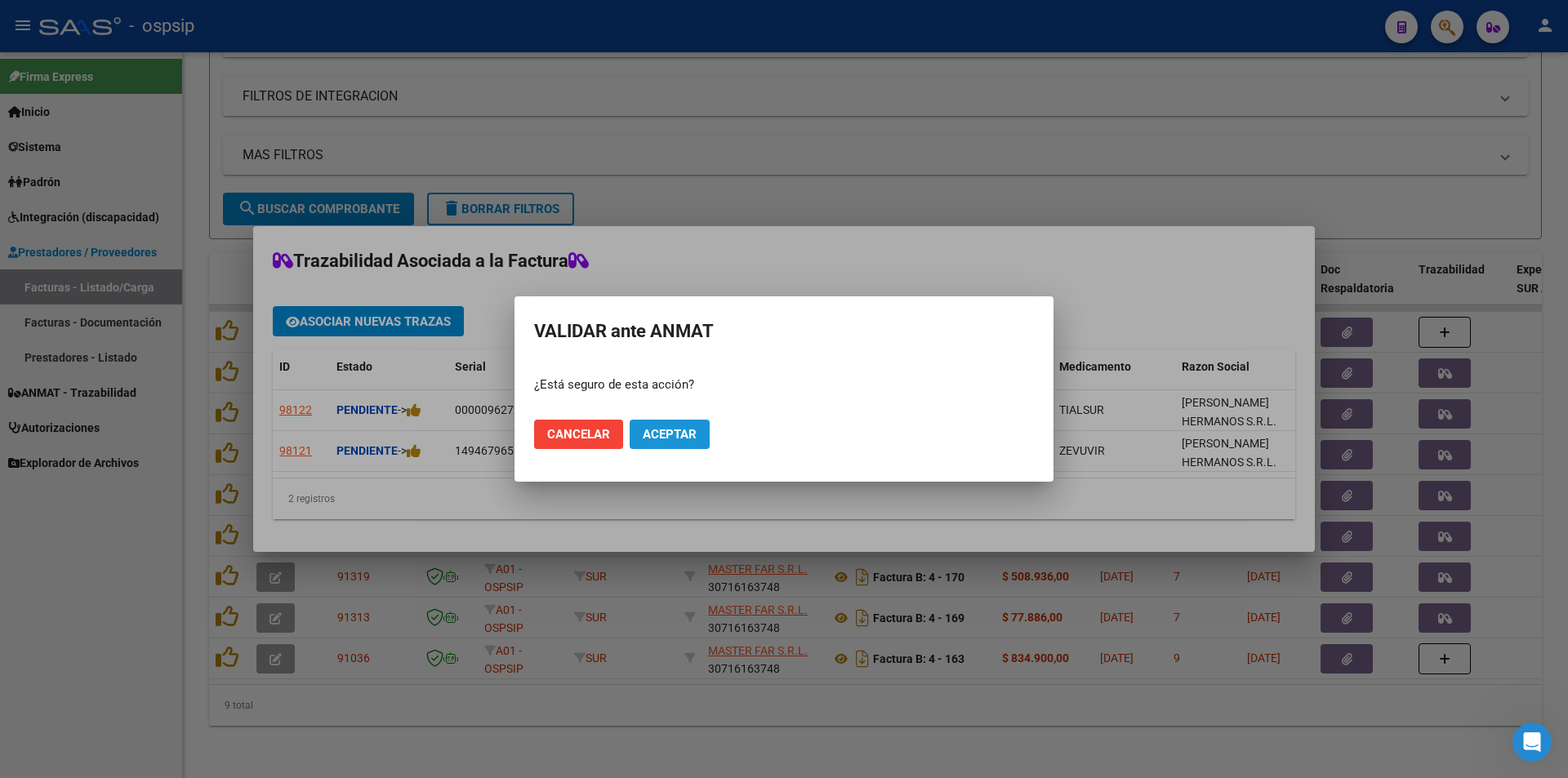
click at [670, 433] on span "Aceptar" at bounding box center [669, 434] width 54 height 15
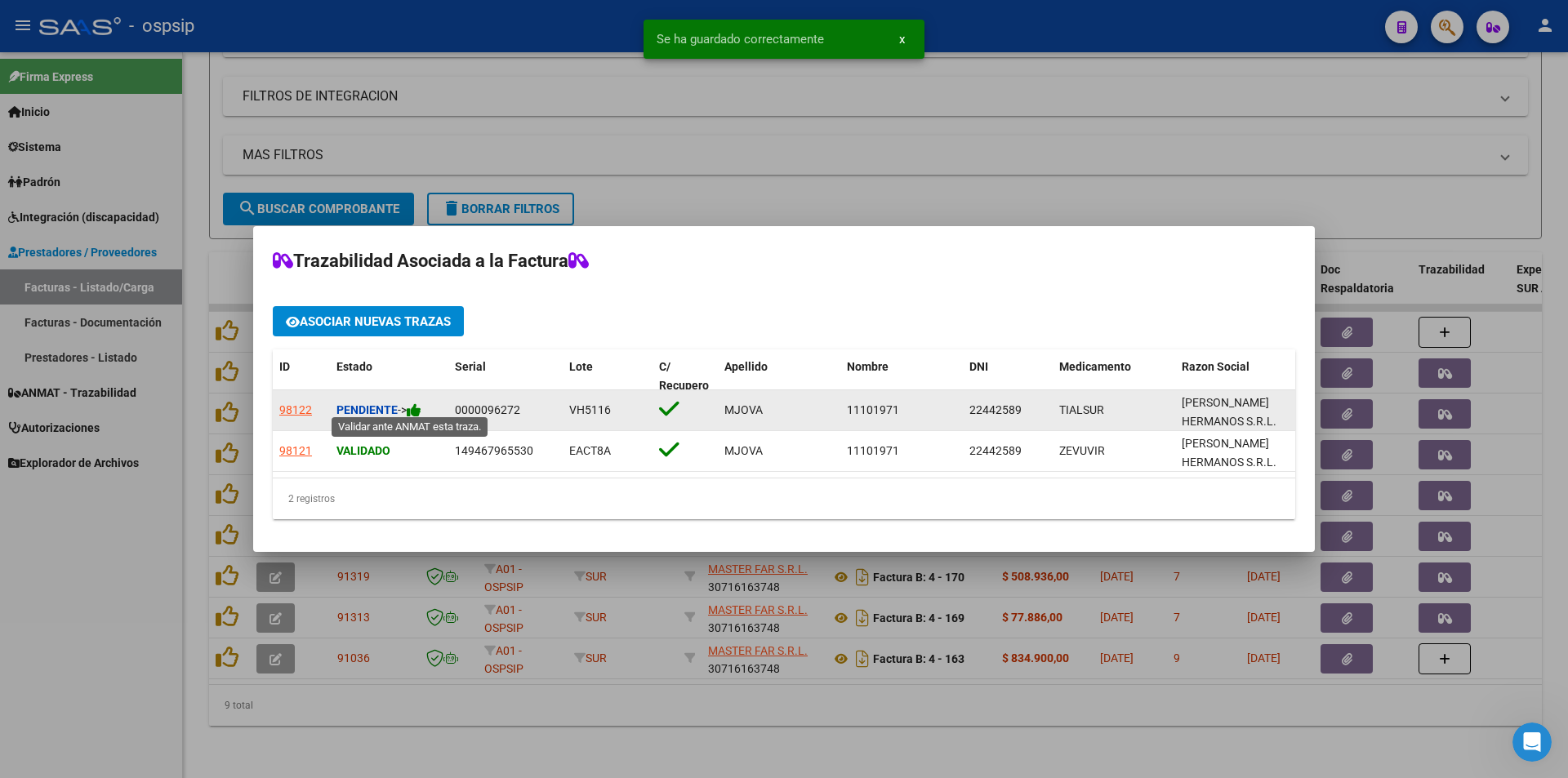
click at [421, 402] on icon at bounding box center [414, 410] width 15 height 16
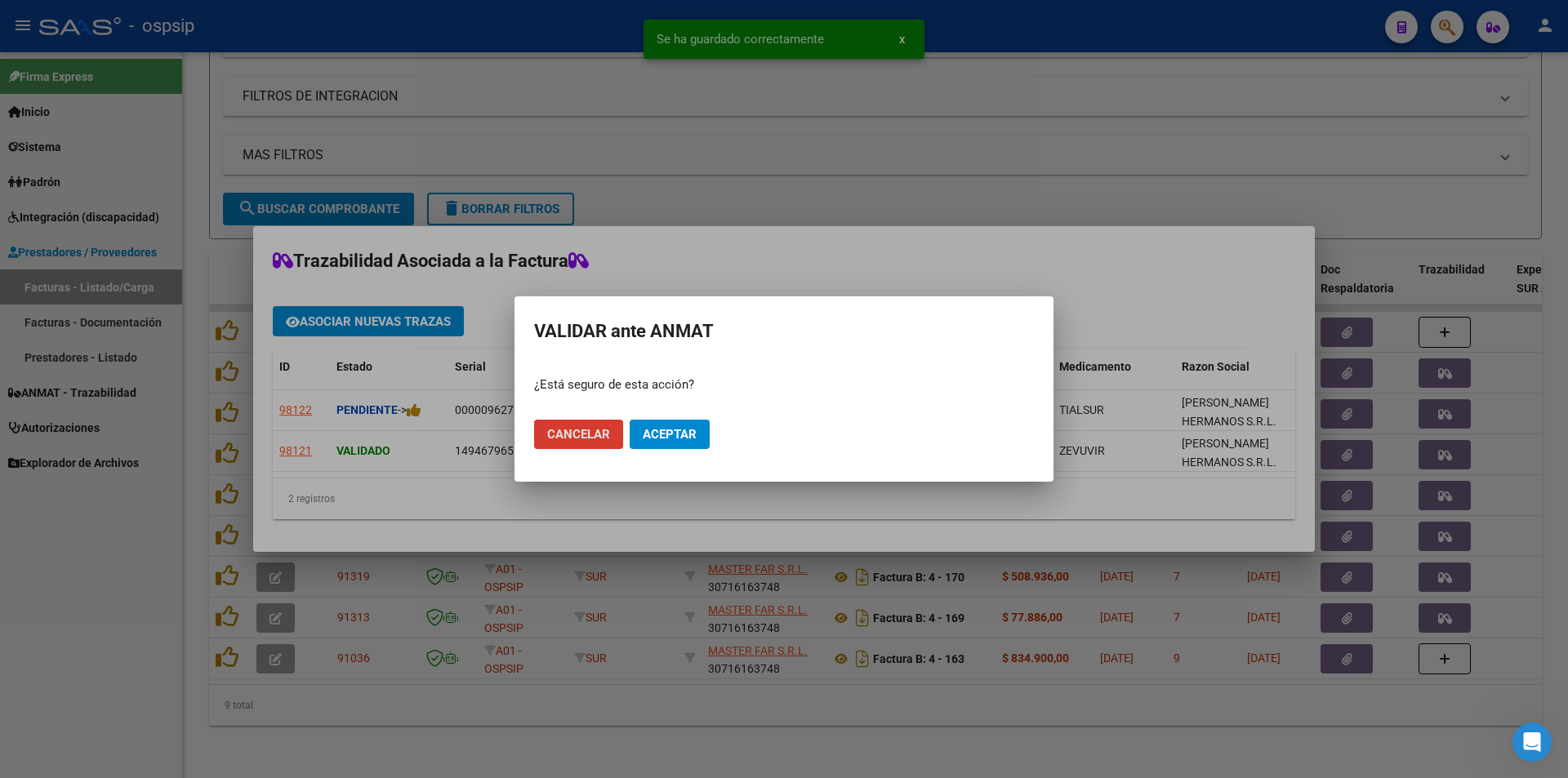
click at [651, 433] on span "Aceptar" at bounding box center [669, 434] width 54 height 15
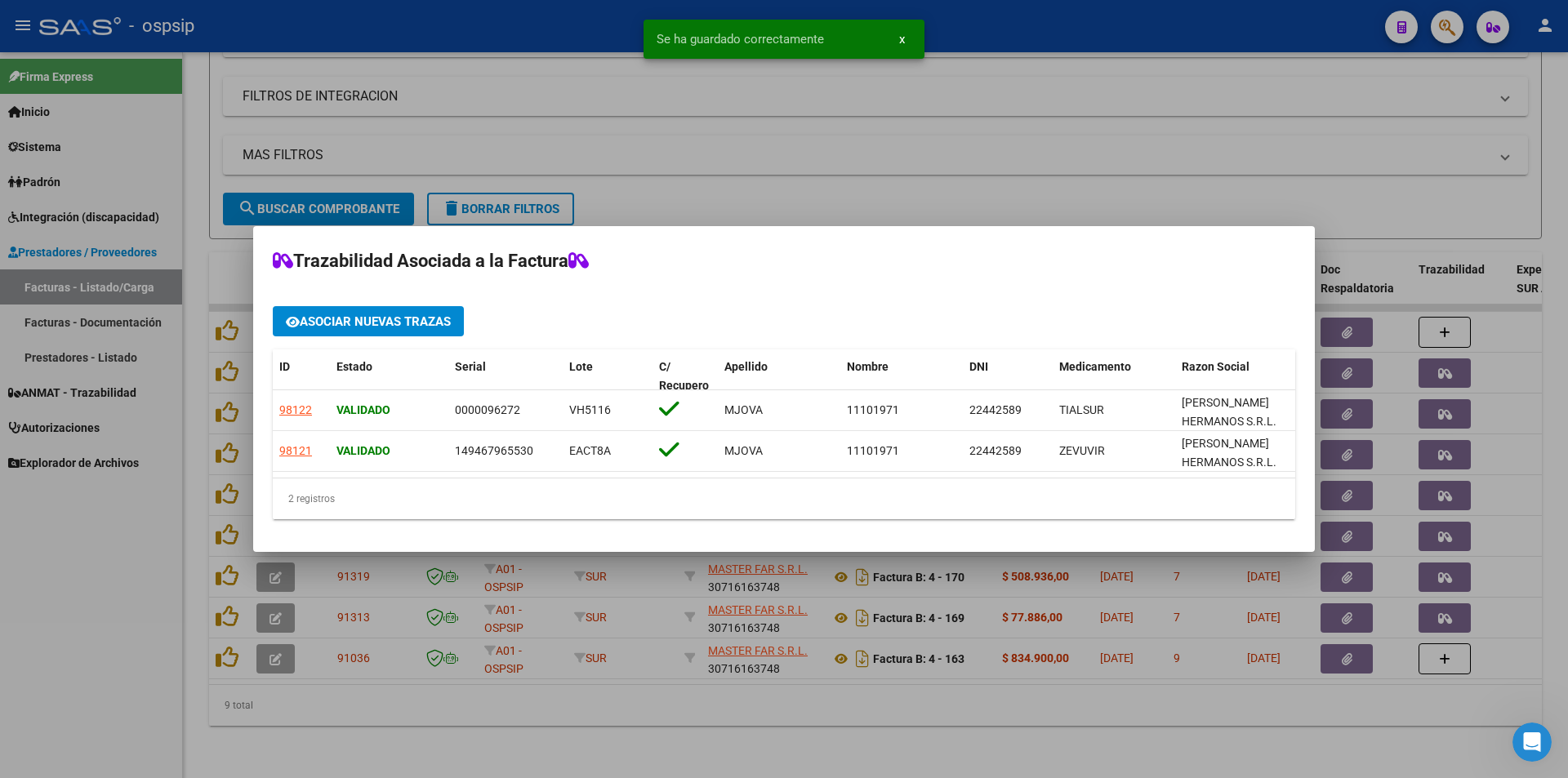
click at [46, 627] on div at bounding box center [784, 389] width 1568 height 778
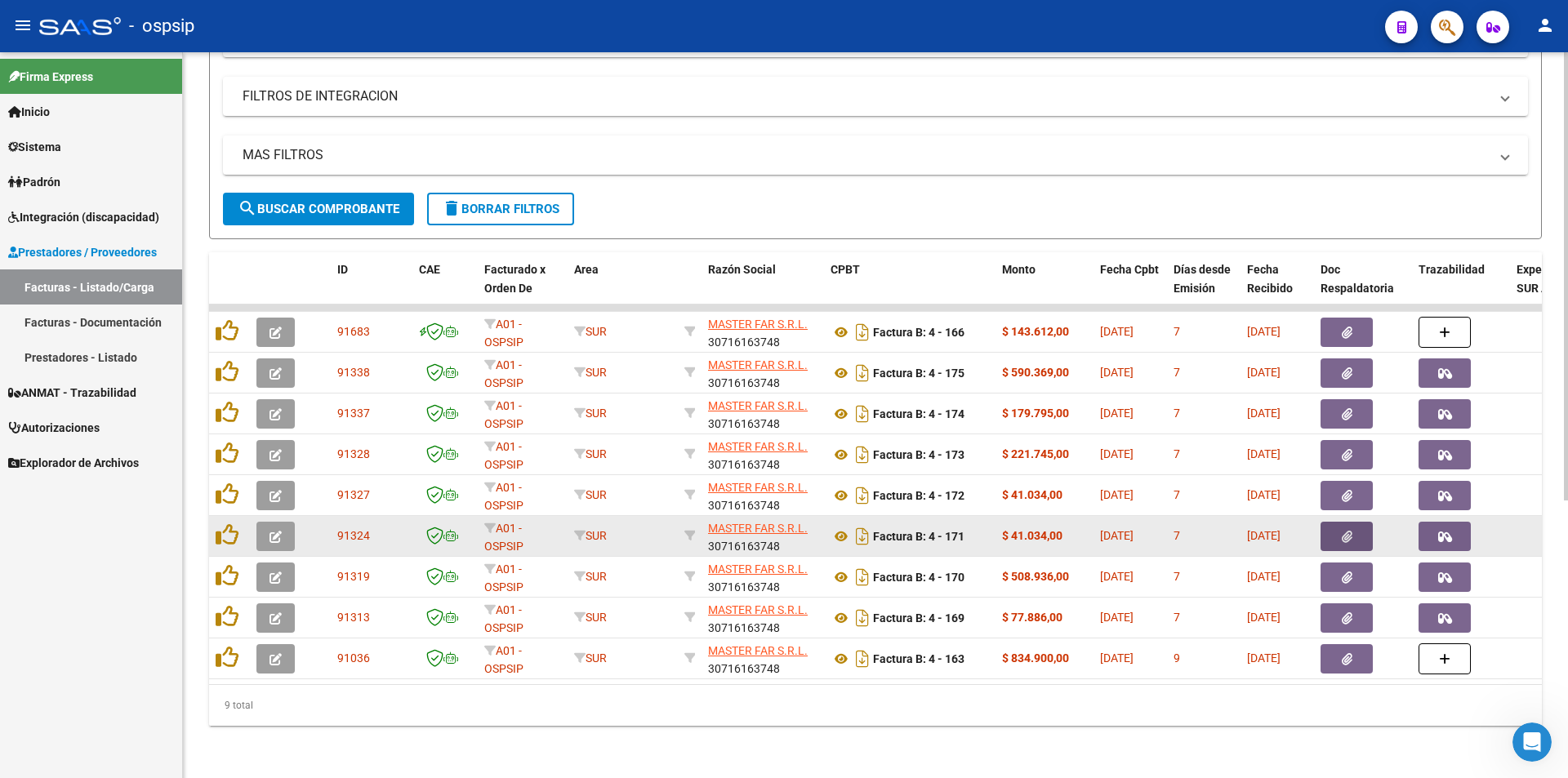
click at [1355, 522] on button "button" at bounding box center [1346, 537] width 52 height 30
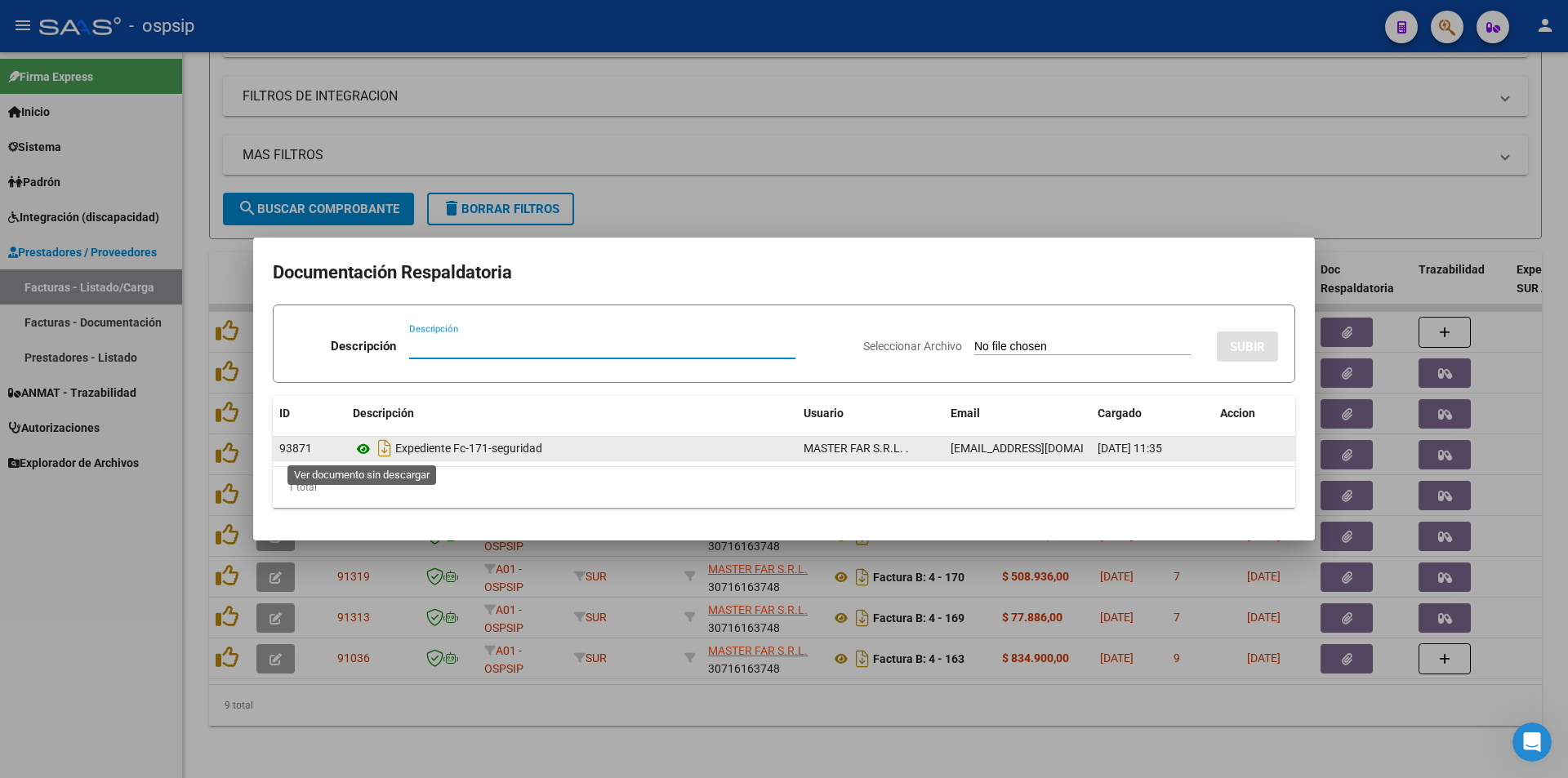
click at [365, 451] on icon at bounding box center [363, 449] width 21 height 20
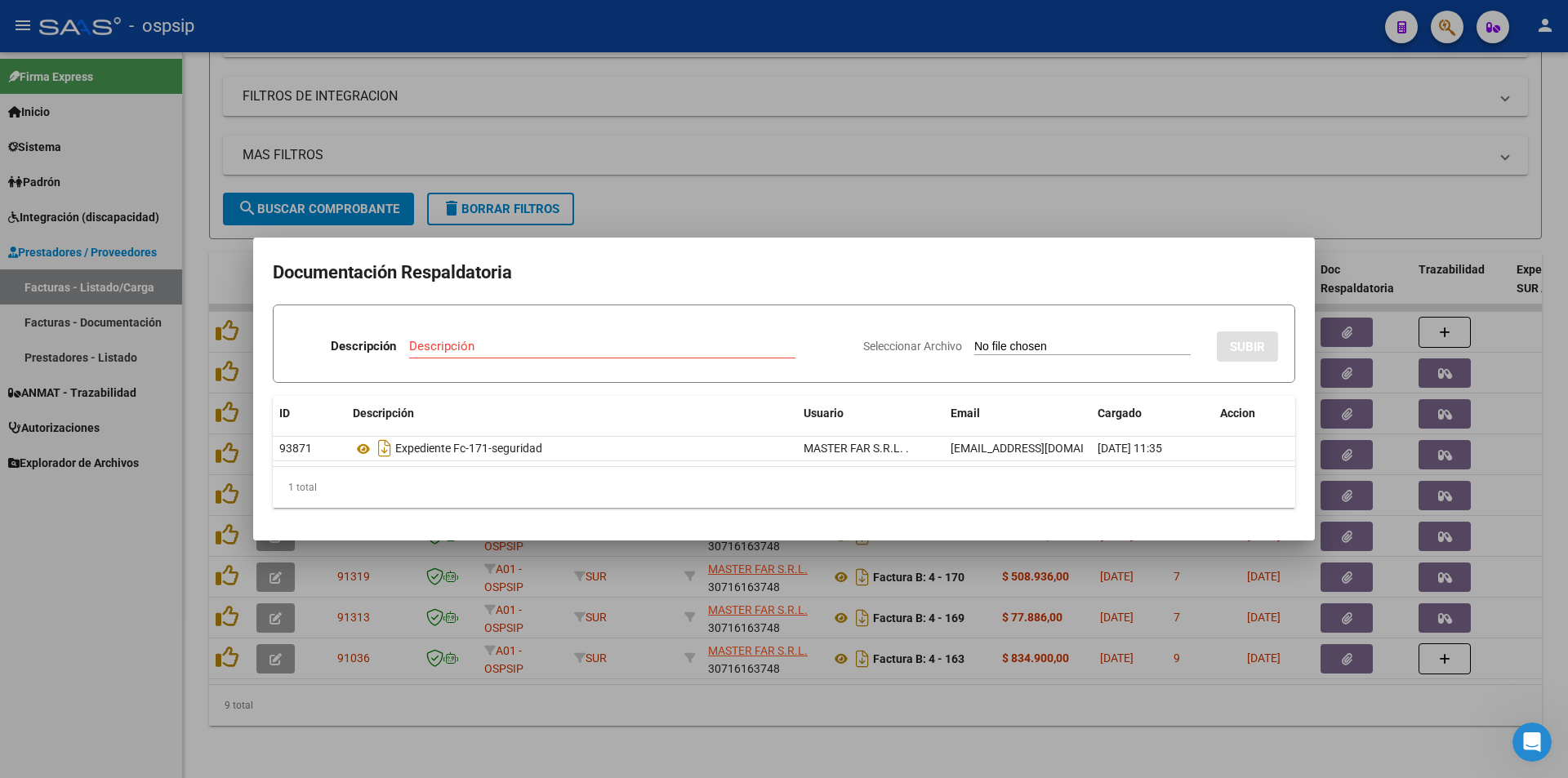
click at [1036, 202] on div at bounding box center [784, 389] width 1568 height 778
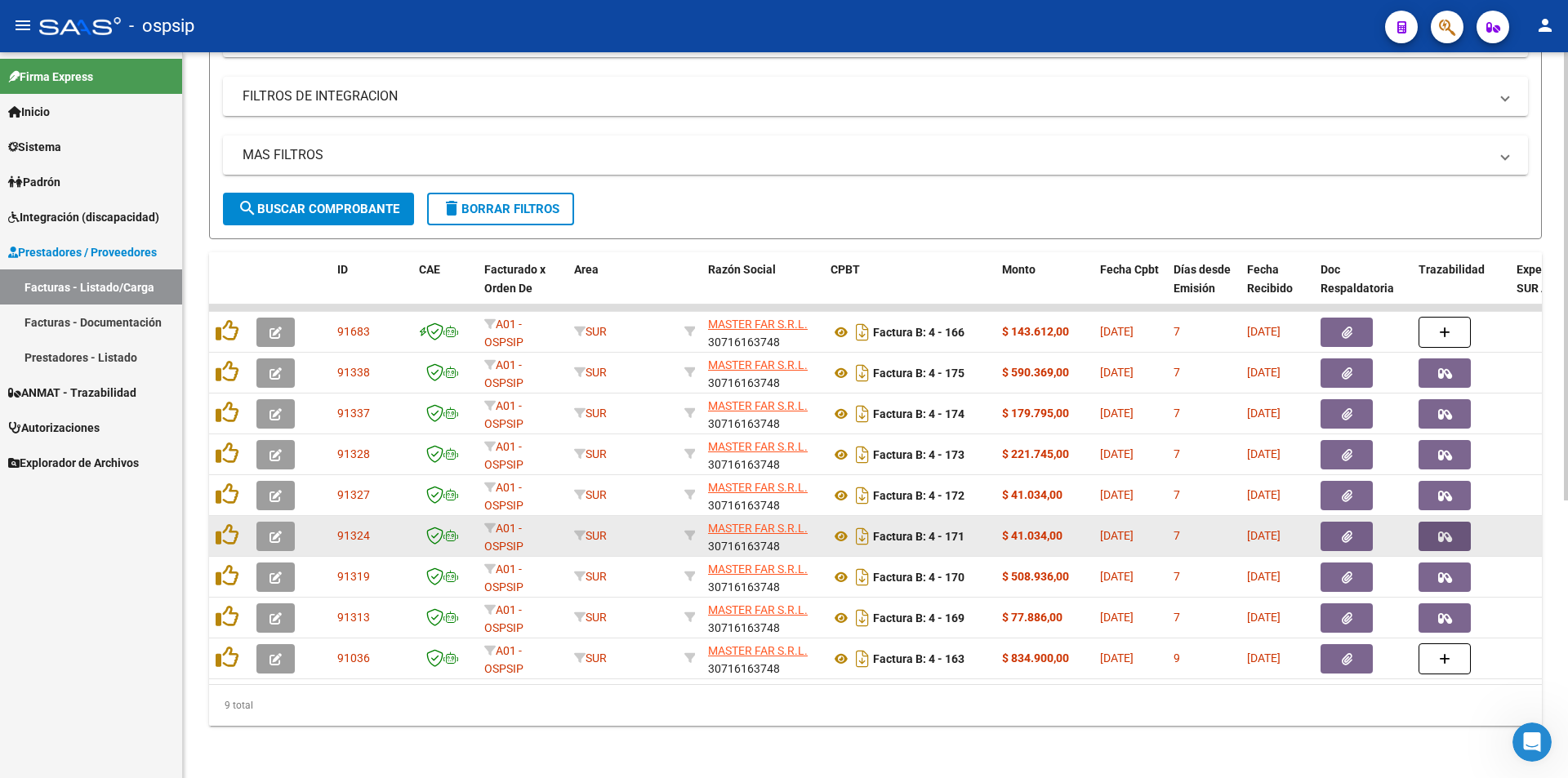
click at [1428, 524] on button "button" at bounding box center [1444, 537] width 52 height 30
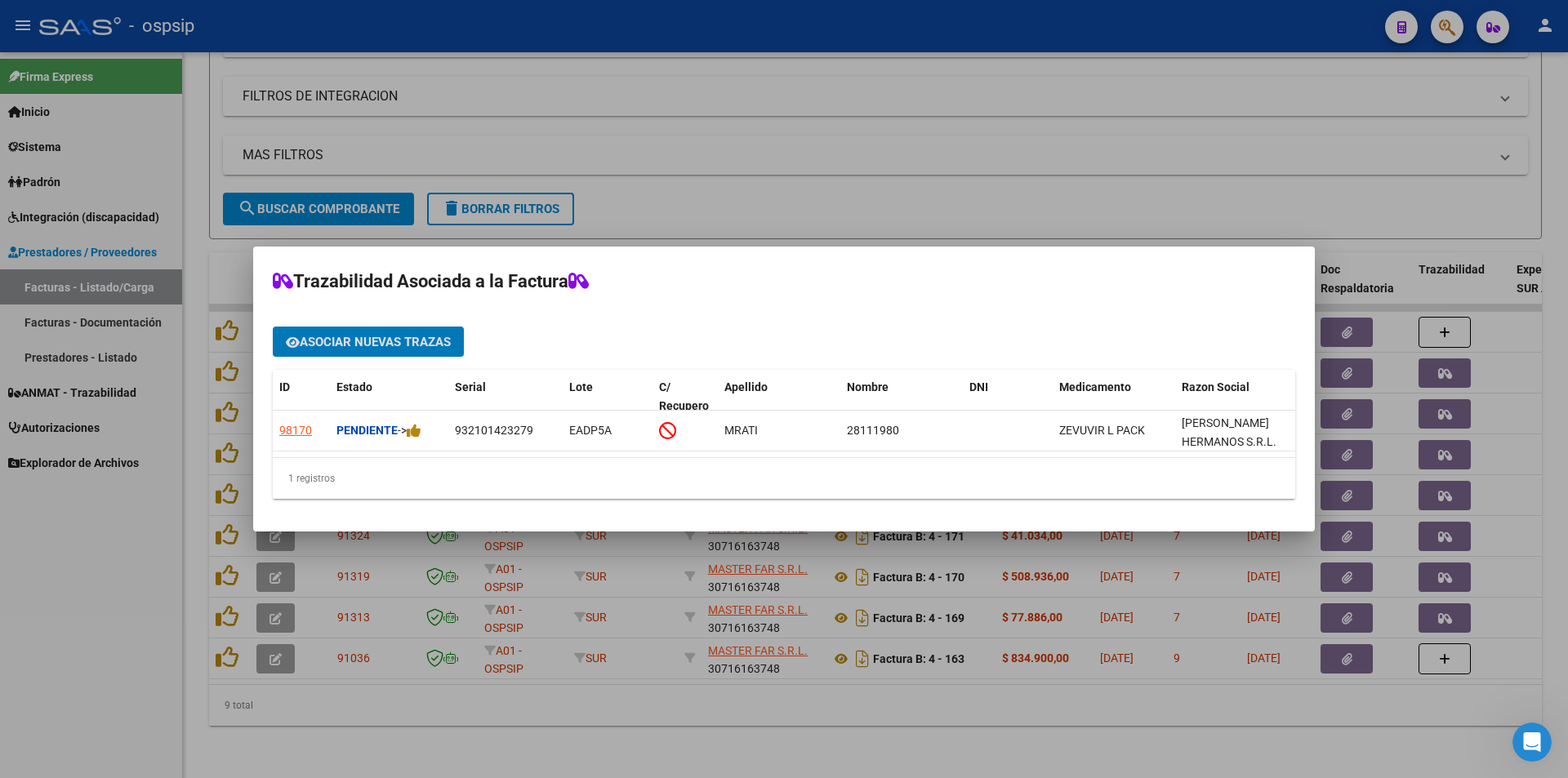
click at [12, 567] on div at bounding box center [784, 389] width 1568 height 778
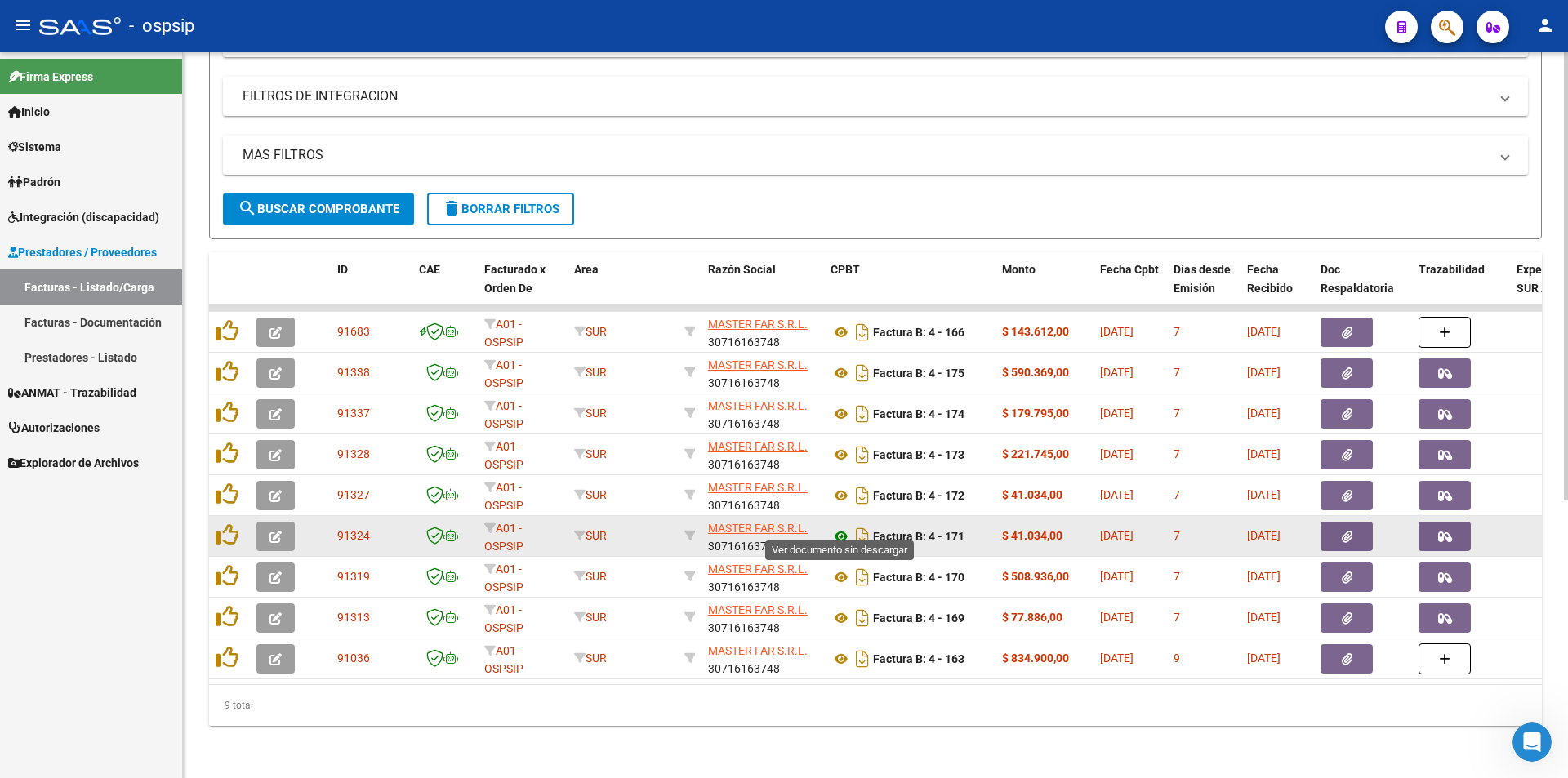
click at [845, 529] on icon at bounding box center [841, 537] width 21 height 20
click at [267, 524] on button "button" at bounding box center [275, 537] width 38 height 30
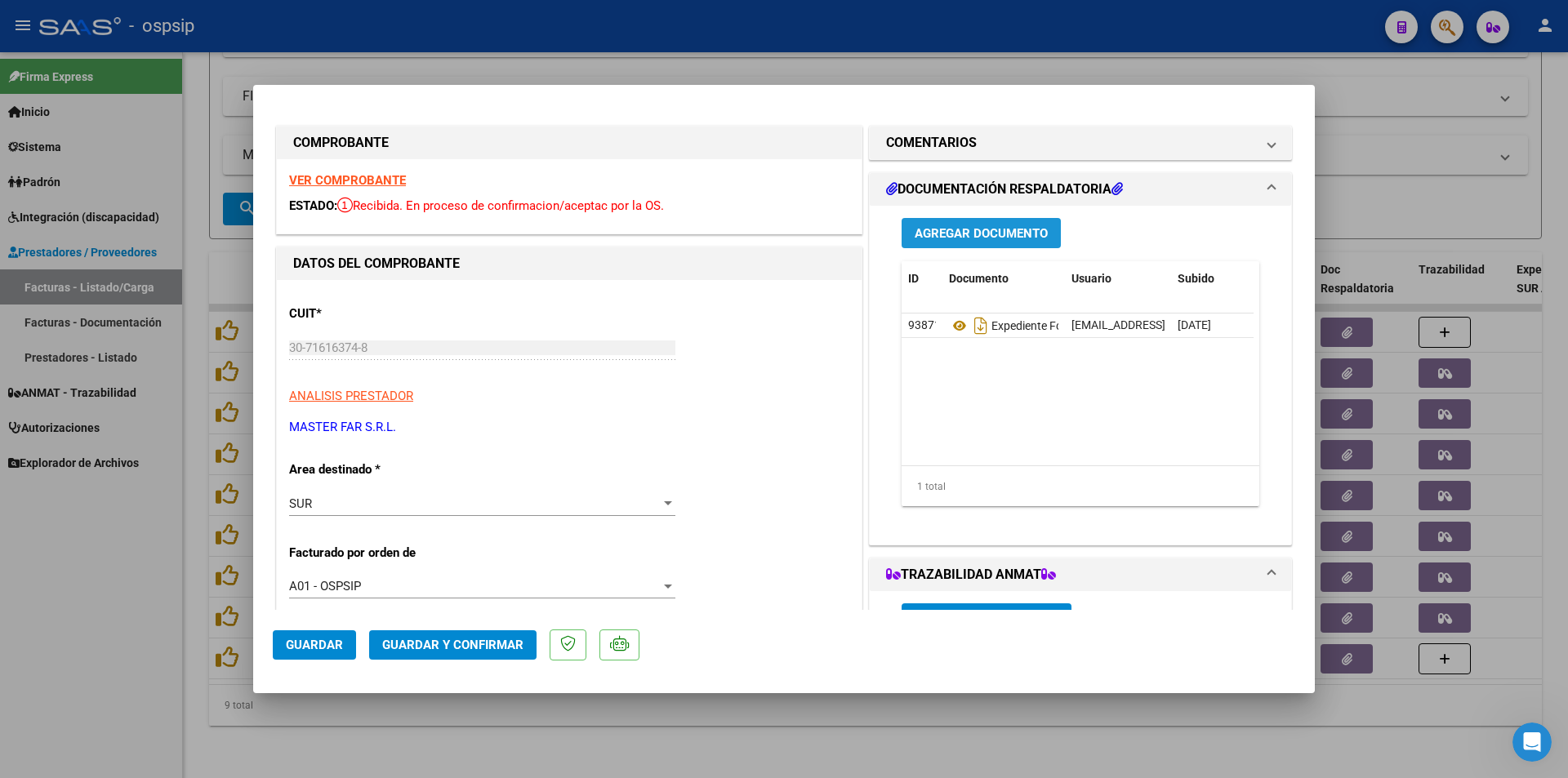
click at [992, 226] on span "Agregar Documento" at bounding box center [981, 234] width 133 height 15
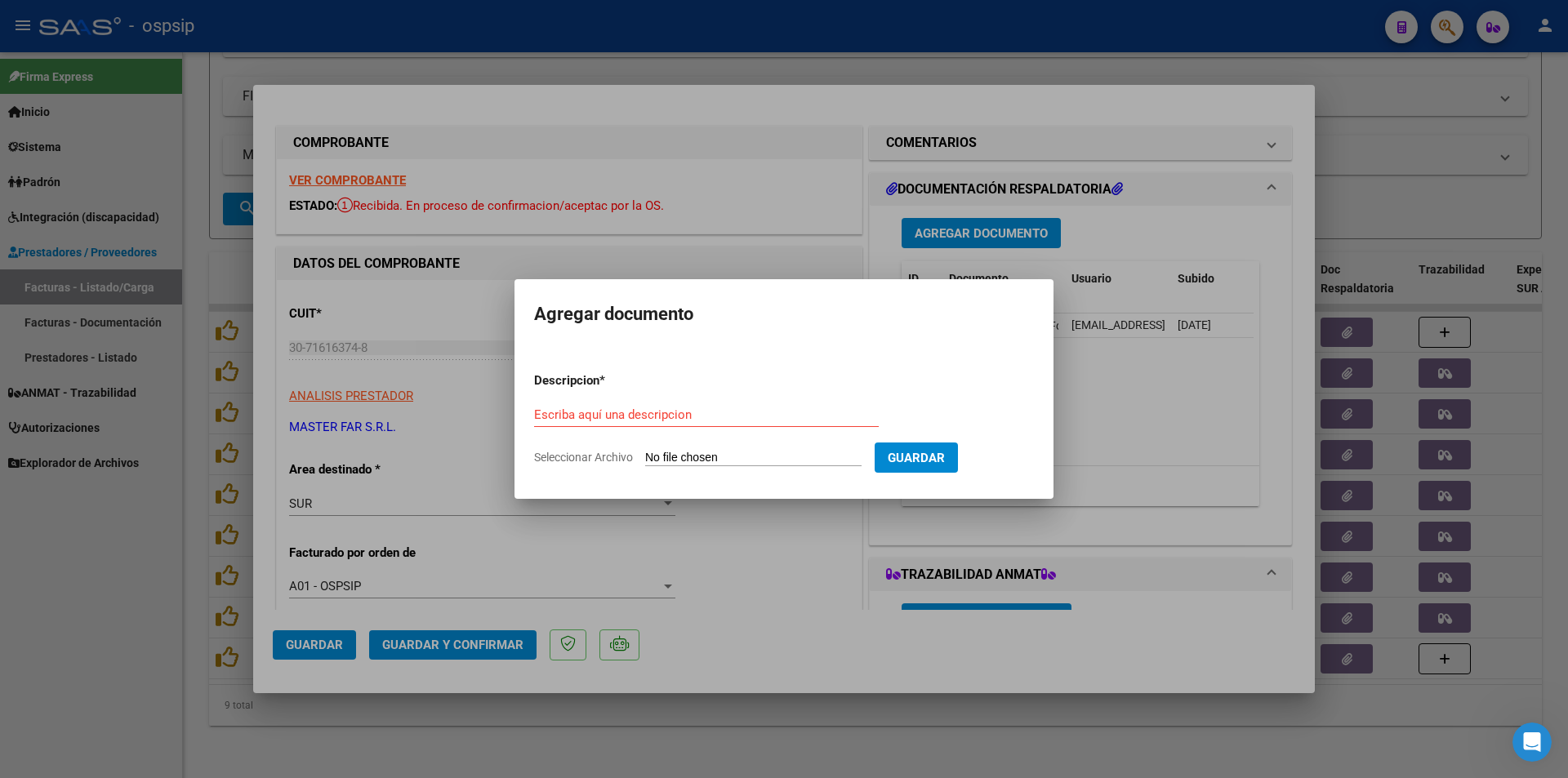
click at [693, 457] on input "Seleccionar Archivo" at bounding box center [753, 458] width 216 height 16
click at [578, 419] on input "Escriba aquí una descripcion" at bounding box center [706, 415] width 344 height 15
type input "DOCUMENTACION RESPALDATORIA"
click at [697, 458] on input "Seleccionar Archivo" at bounding box center [753, 458] width 216 height 16
click at [682, 459] on input "Seleccionar Archivo" at bounding box center [753, 458] width 216 height 16
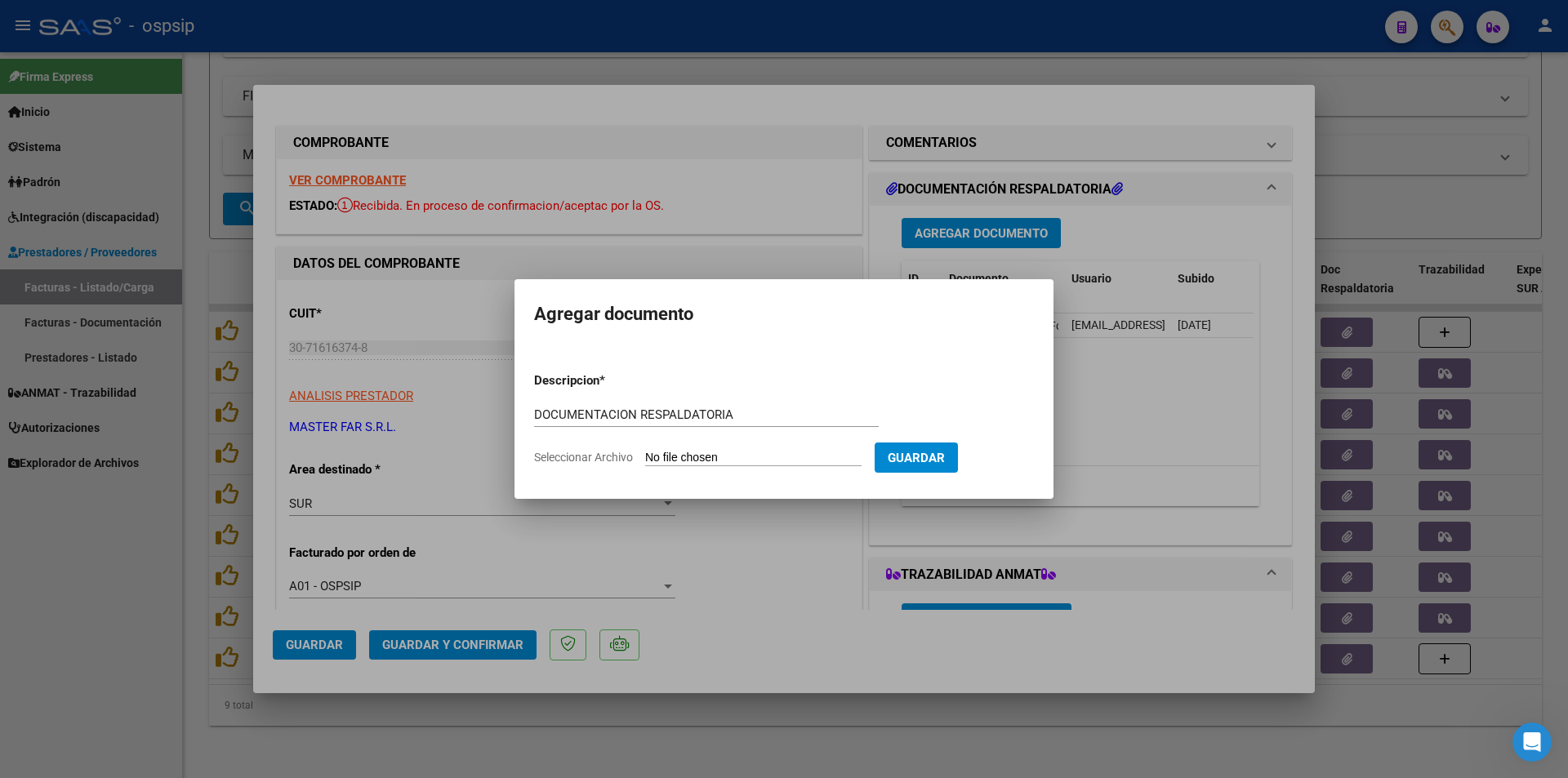
click at [749, 458] on input "Seleccionar Archivo" at bounding box center [753, 458] width 216 height 16
click at [687, 458] on input "Seleccionar Archivo" at bounding box center [753, 458] width 216 height 16
type input "C:\fakepath\DOCUMENTACION FC04-171.pdf"
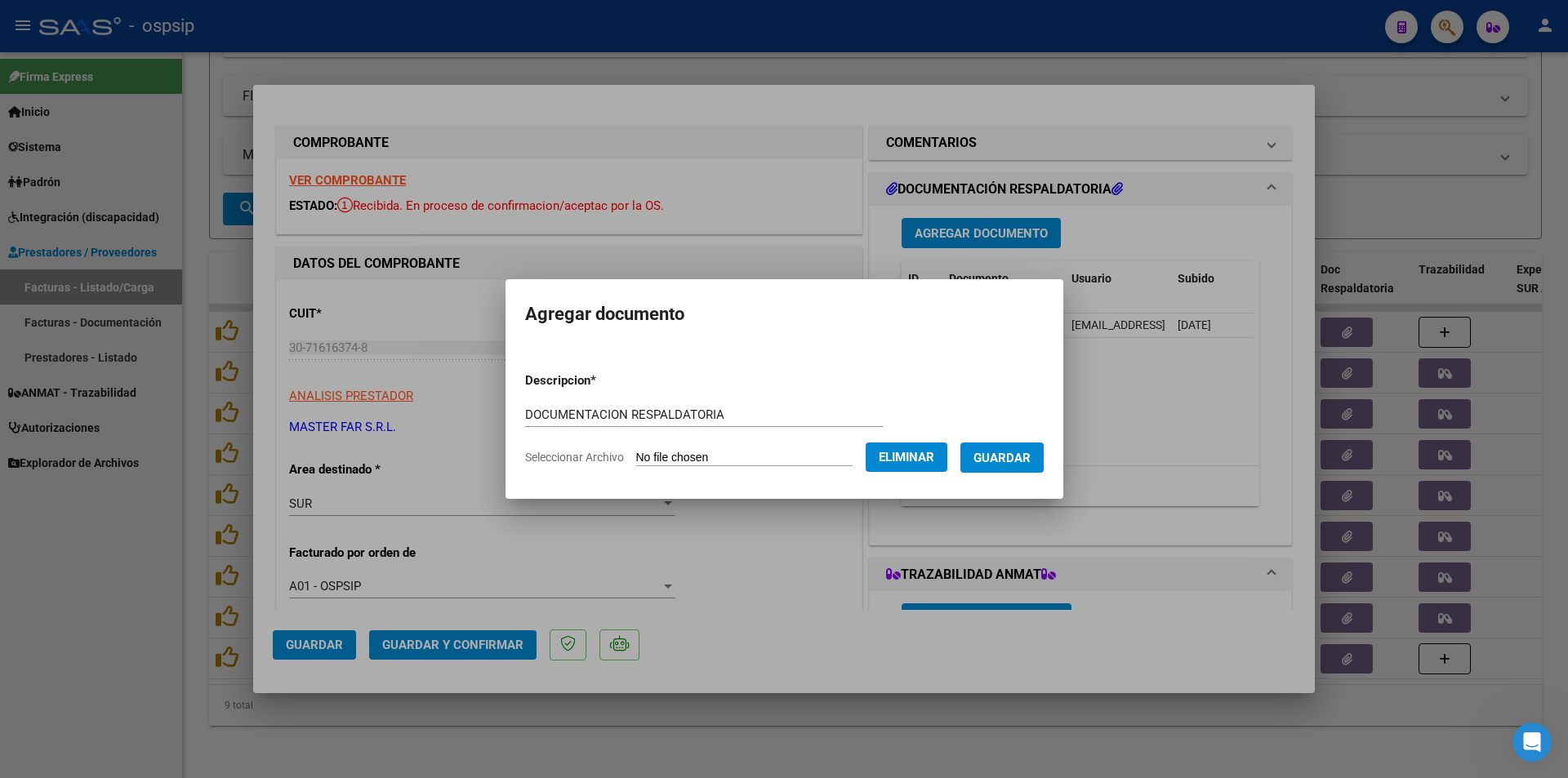
click at [1030, 452] on span "Guardar" at bounding box center [1001, 458] width 57 height 15
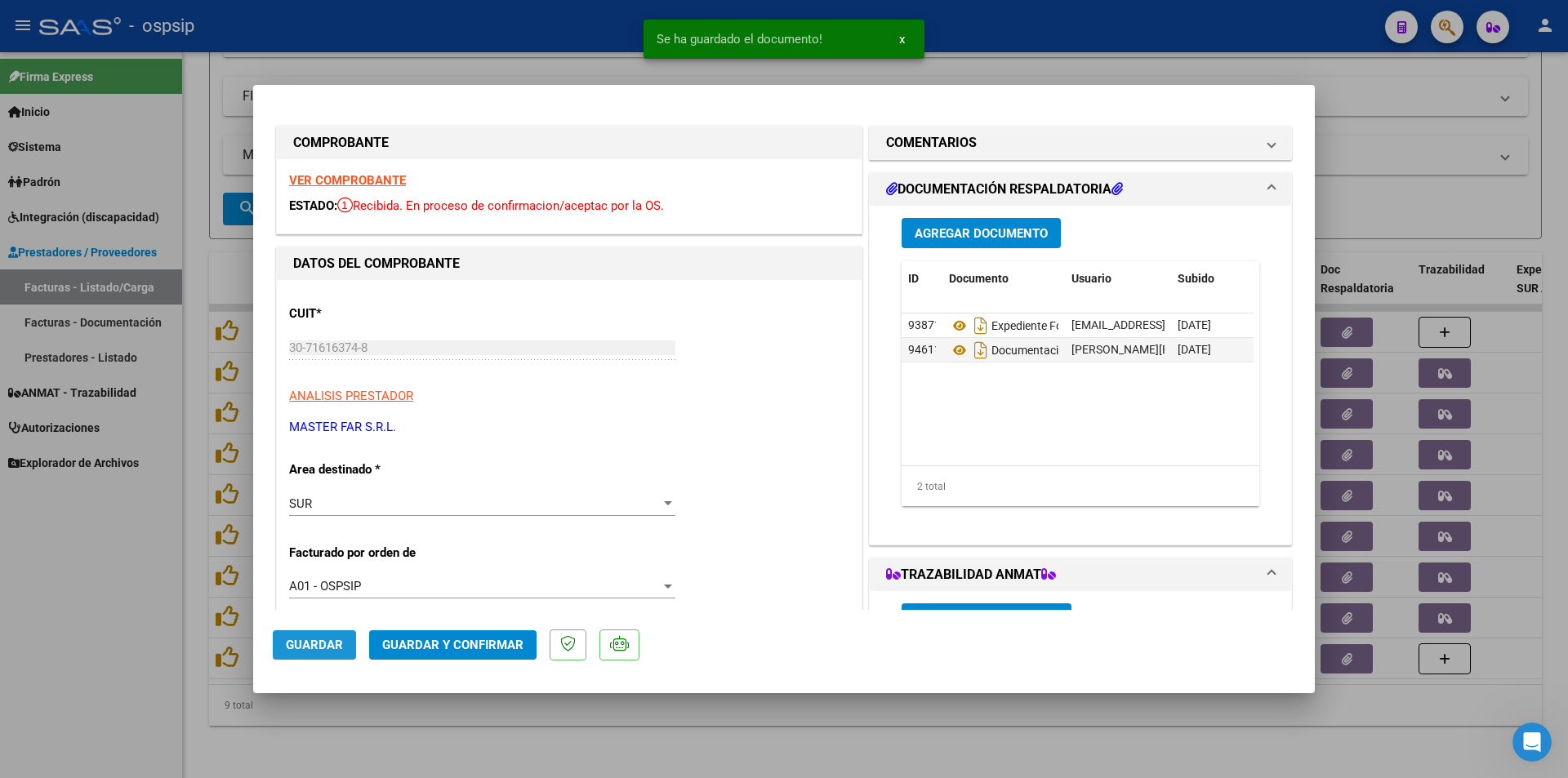
click at [321, 646] on span "Guardar" at bounding box center [314, 645] width 57 height 15
click at [104, 558] on div at bounding box center [784, 389] width 1568 height 778
type input "$ 0,00"
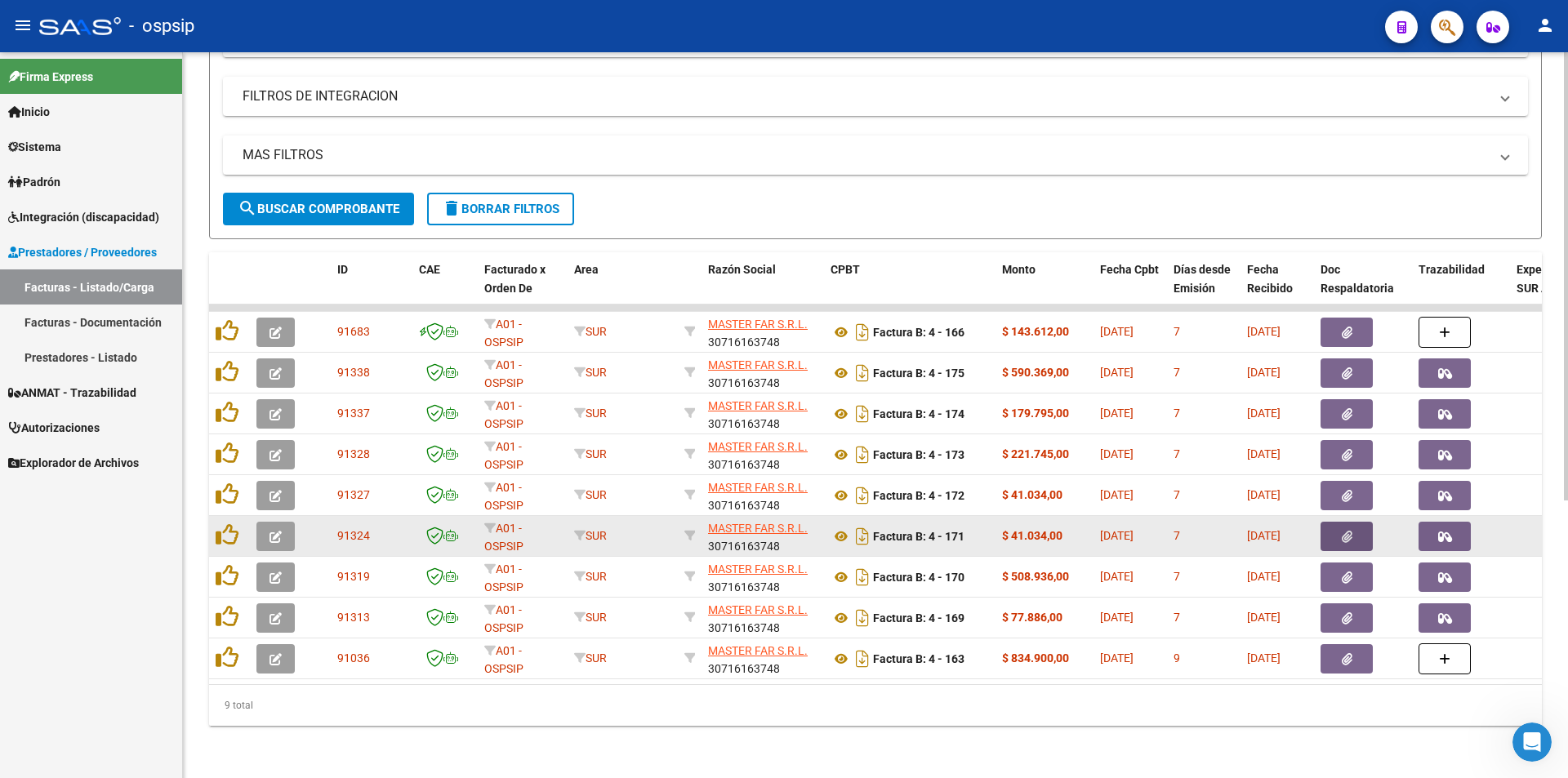
click at [1337, 529] on button "button" at bounding box center [1346, 537] width 52 height 30
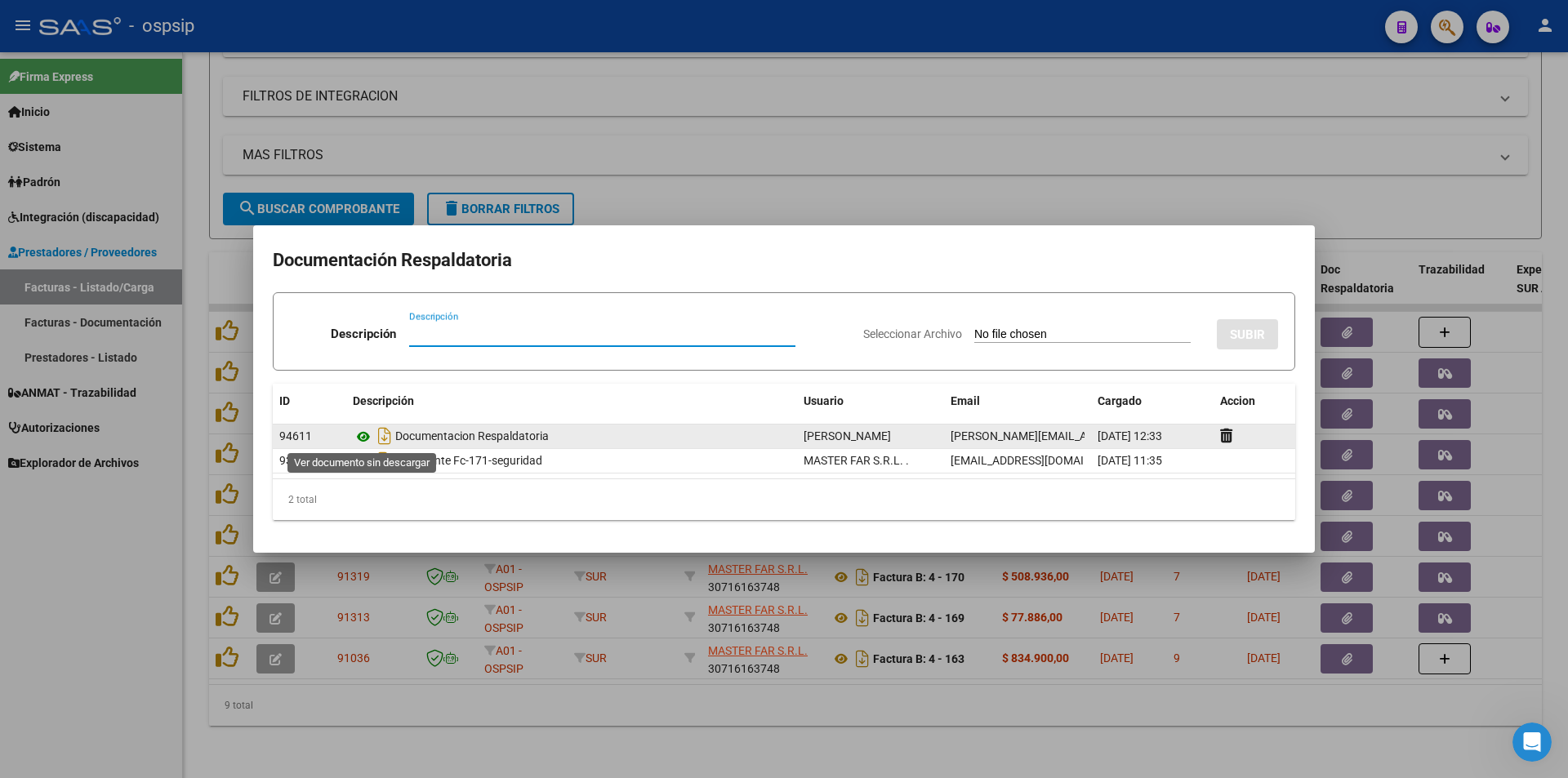
click at [359, 435] on icon at bounding box center [363, 437] width 21 height 20
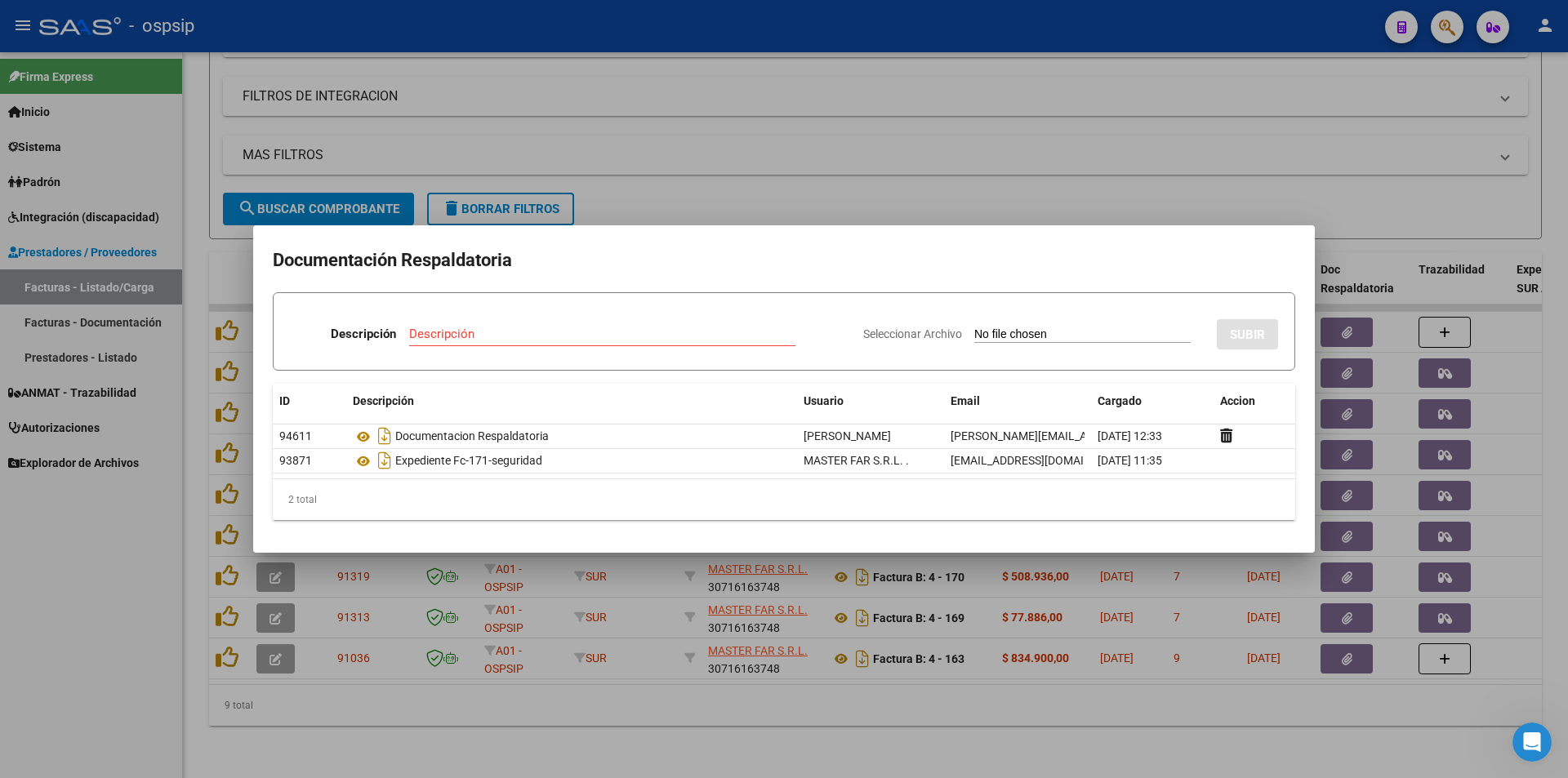
click at [796, 127] on div at bounding box center [784, 389] width 1568 height 778
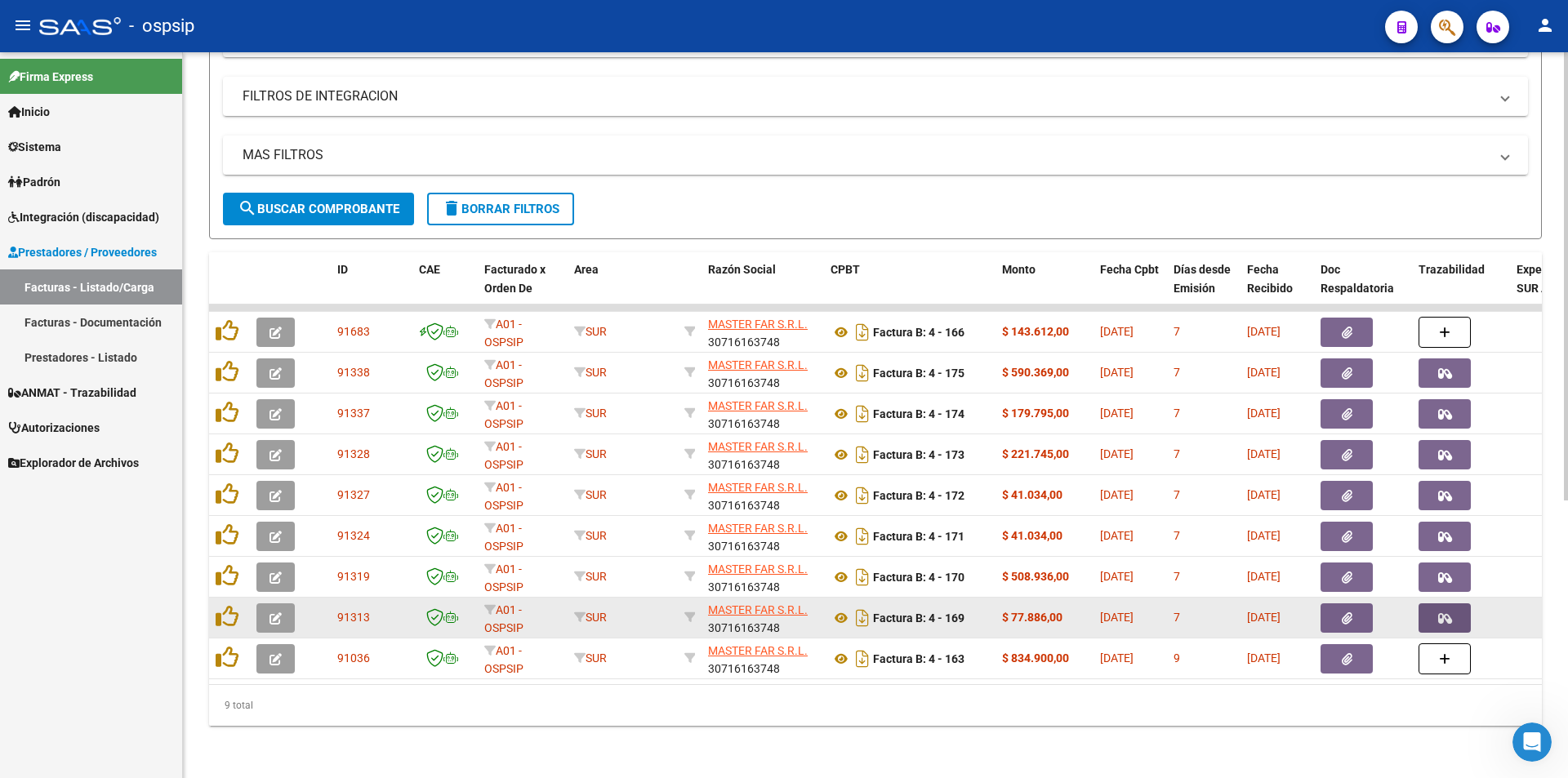
click at [1445, 612] on icon "button" at bounding box center [1445, 618] width 14 height 12
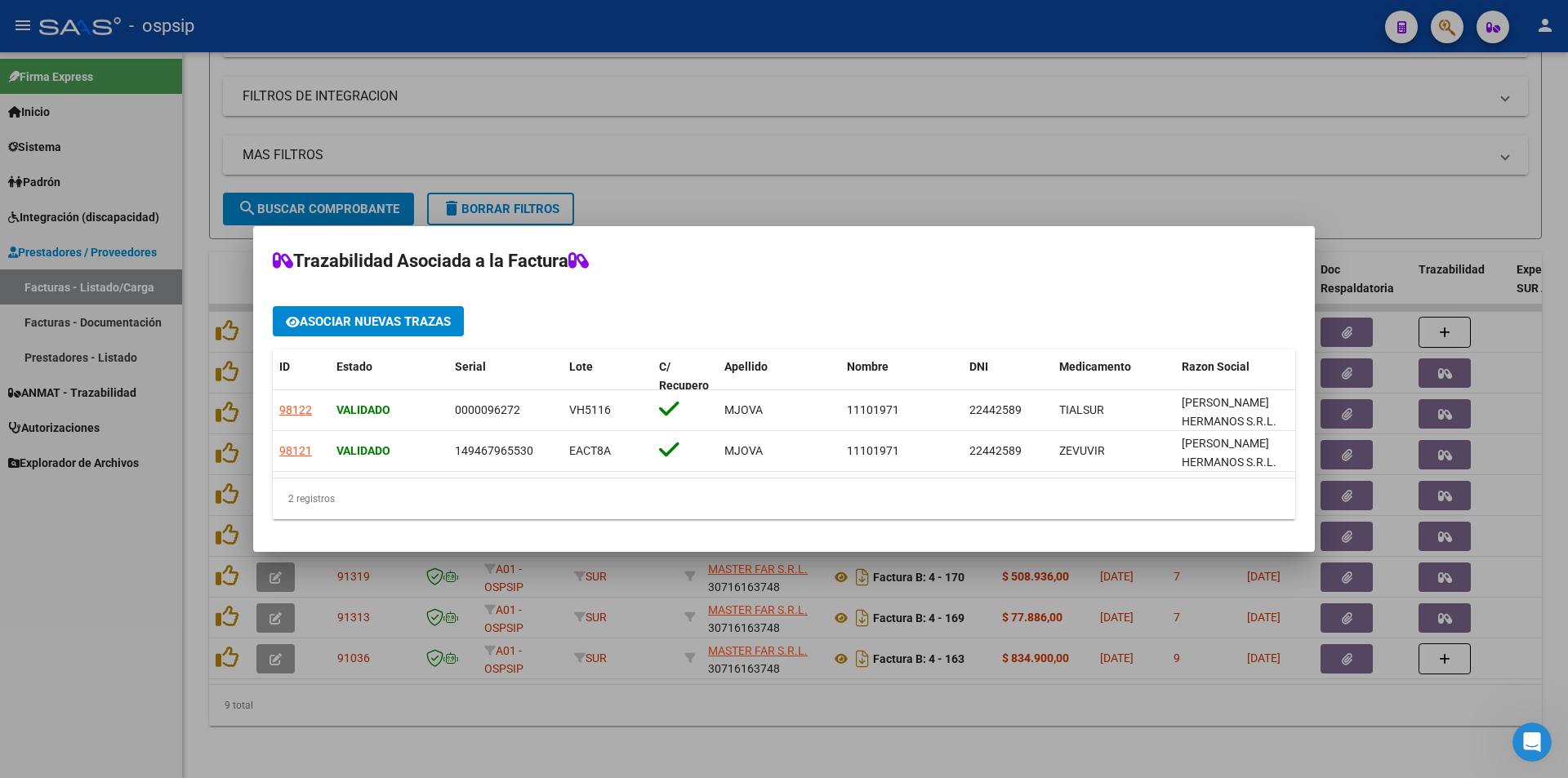
click at [55, 608] on div at bounding box center [784, 389] width 1568 height 778
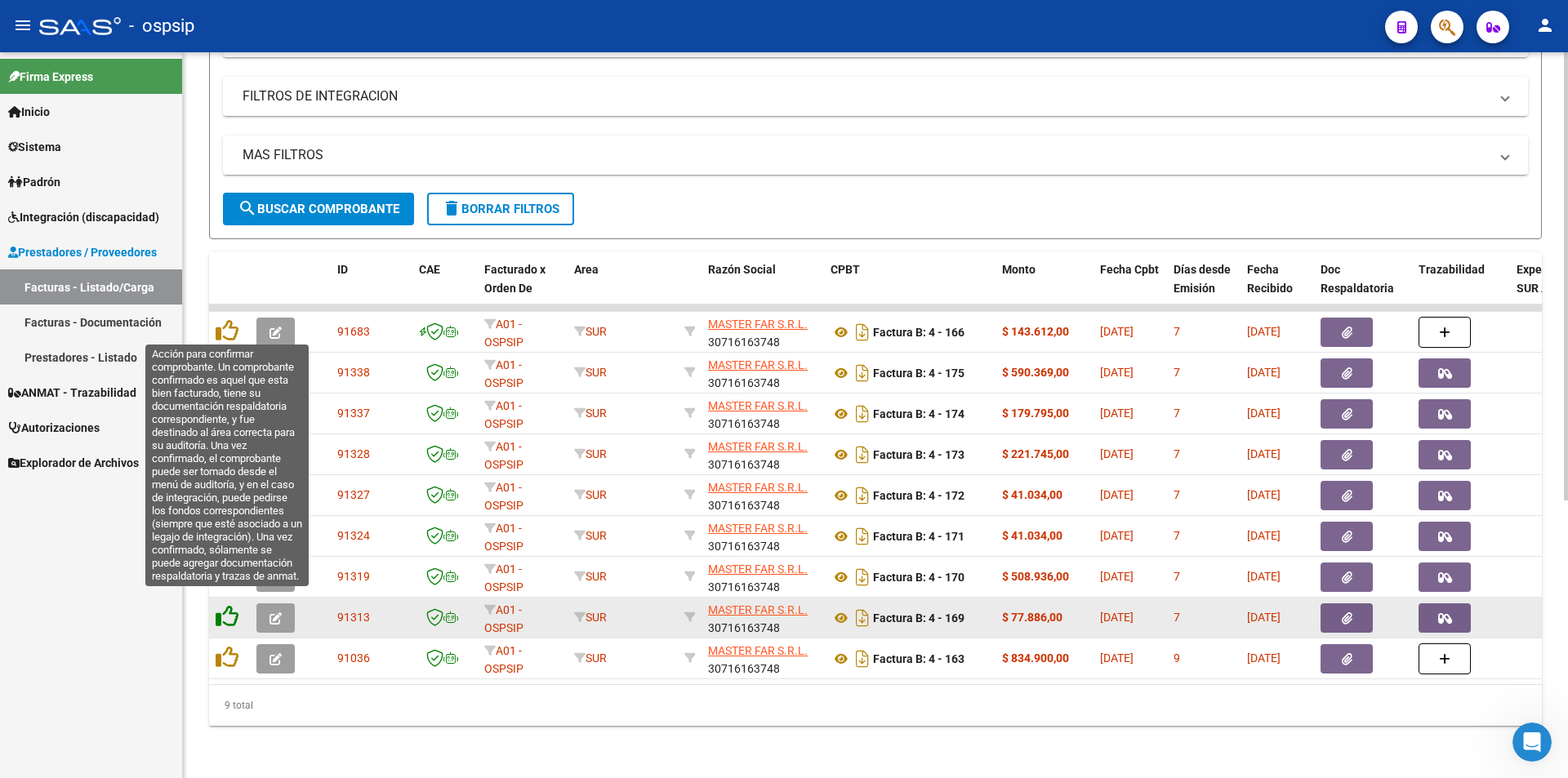
click at [227, 609] on icon at bounding box center [227, 616] width 23 height 23
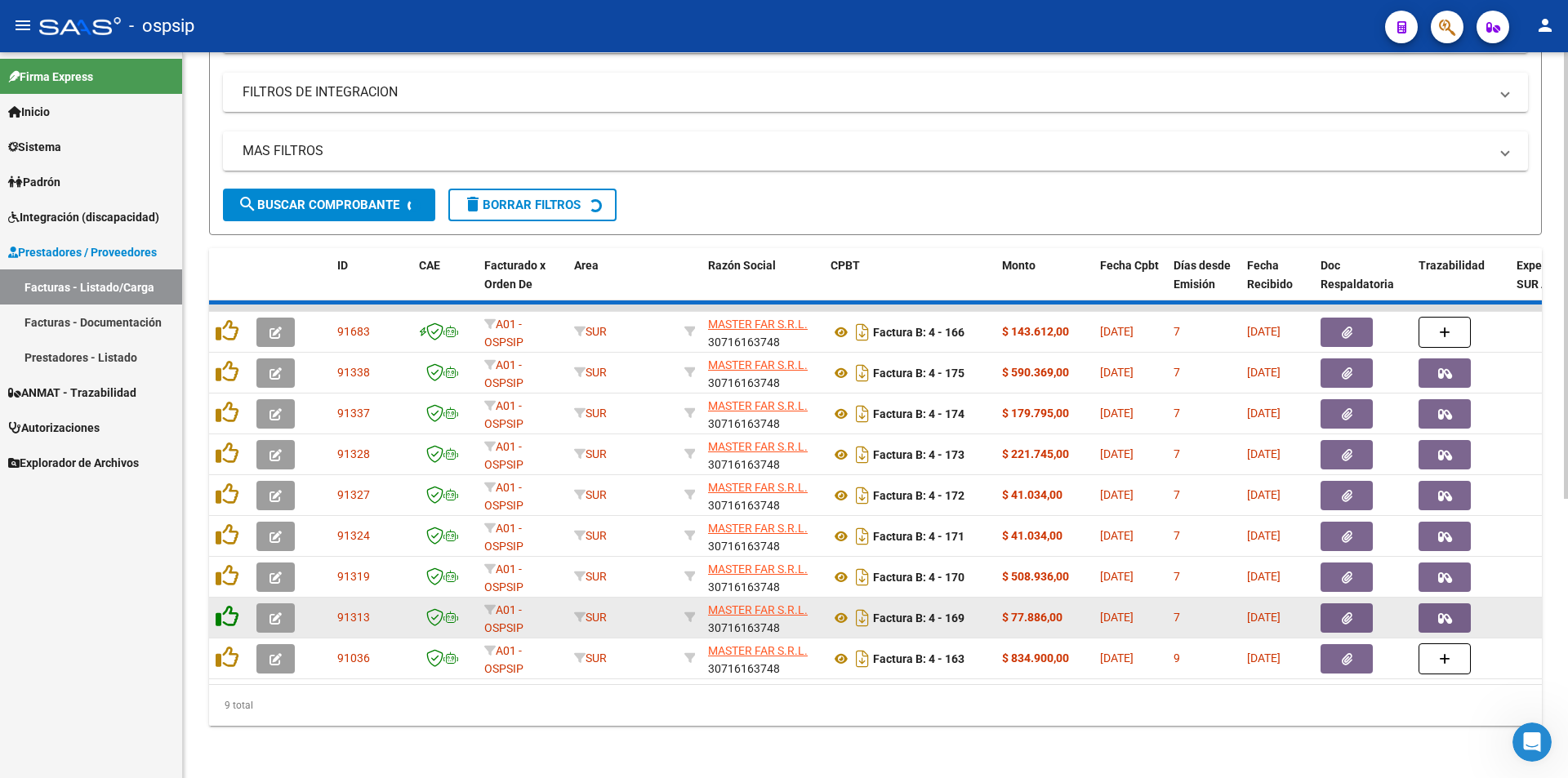
scroll to position [408, 0]
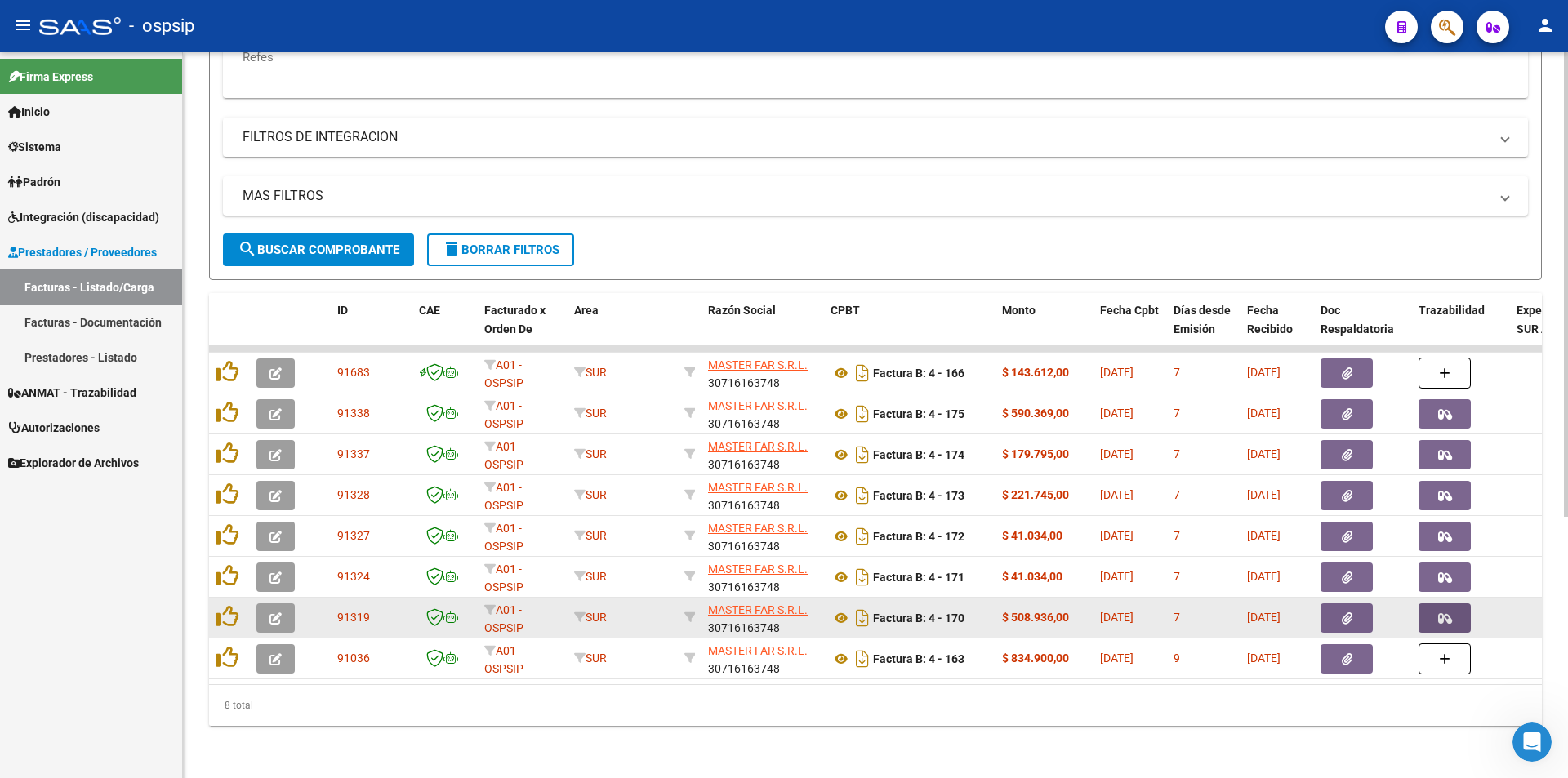
click at [1455, 608] on button "button" at bounding box center [1444, 618] width 52 height 30
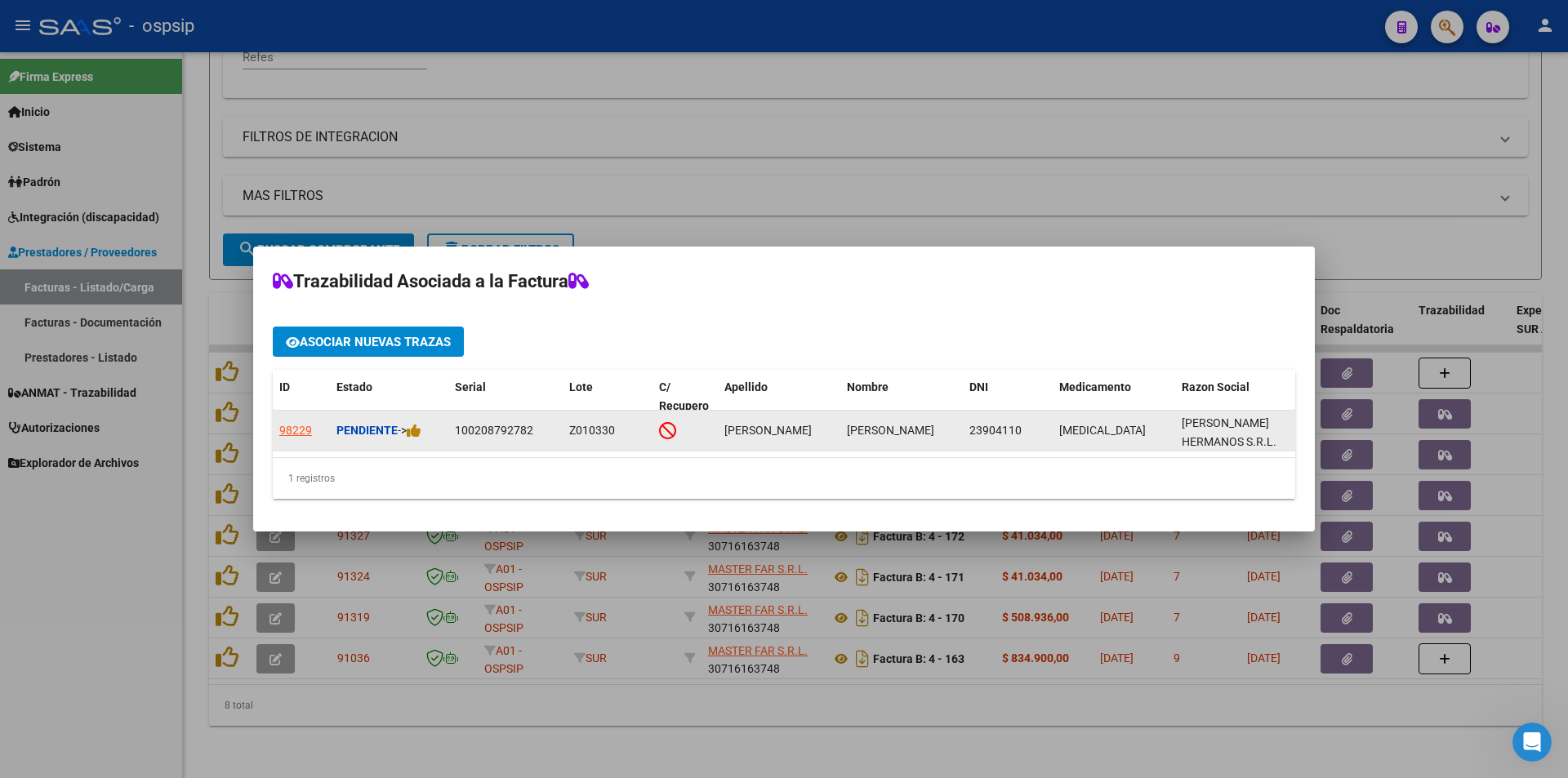
click at [298, 425] on div "98229" at bounding box center [296, 430] width 33 height 19
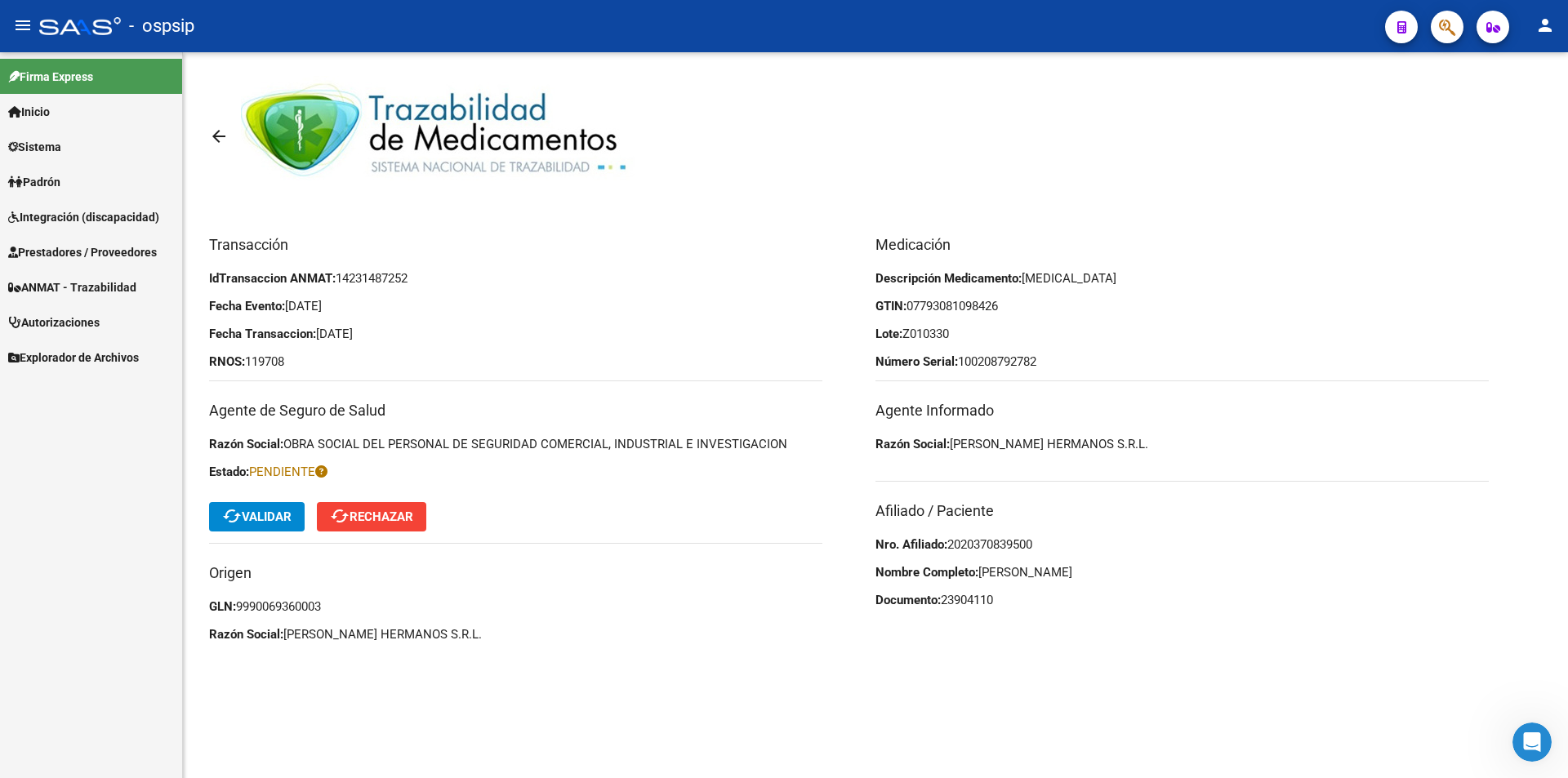
click at [220, 138] on mat-icon "arrow_back" at bounding box center [219, 136] width 20 height 20
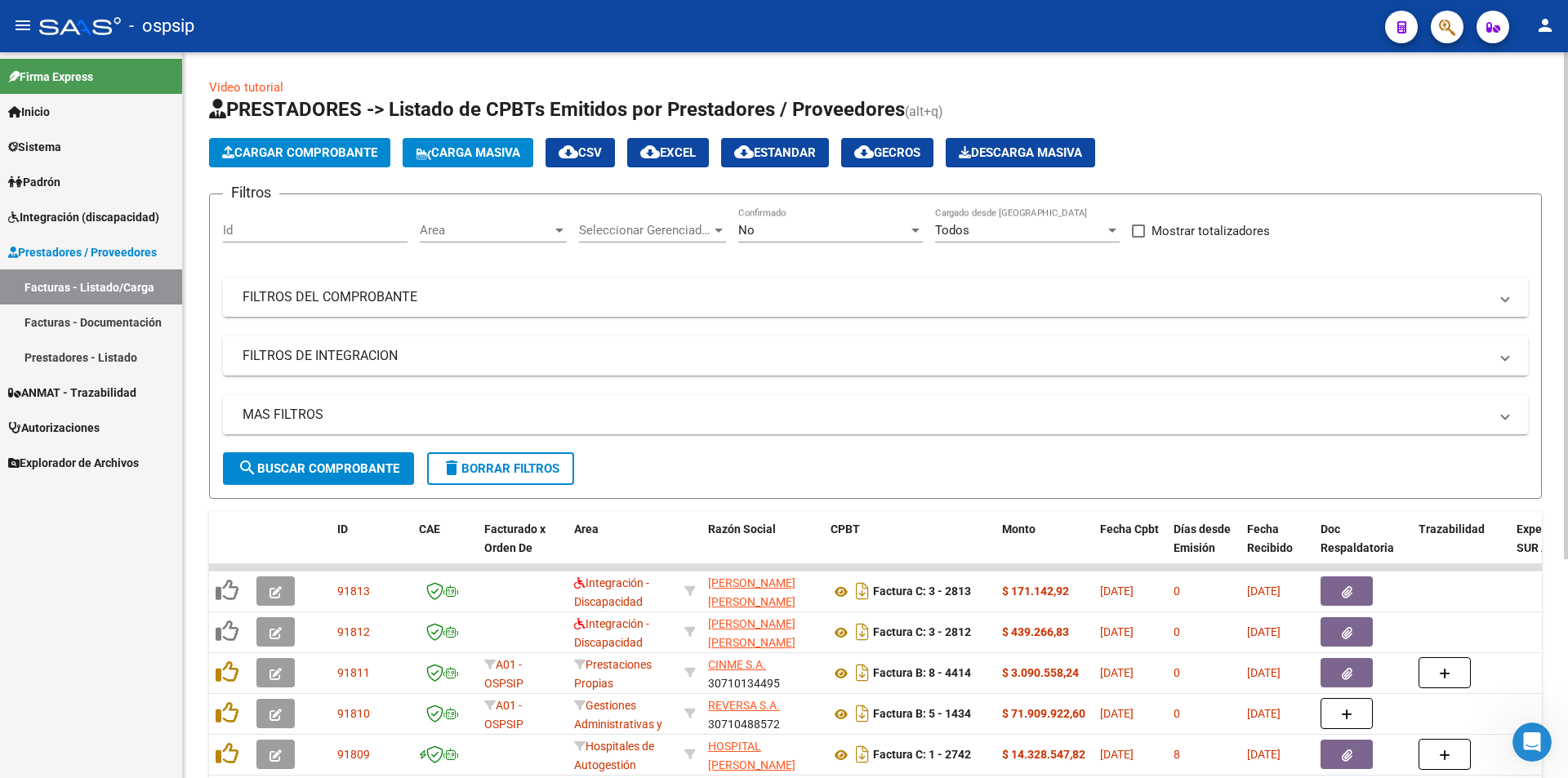
click at [342, 289] on mat-panel-title "FILTROS DEL COMPROBANTE" at bounding box center [866, 297] width 1246 height 18
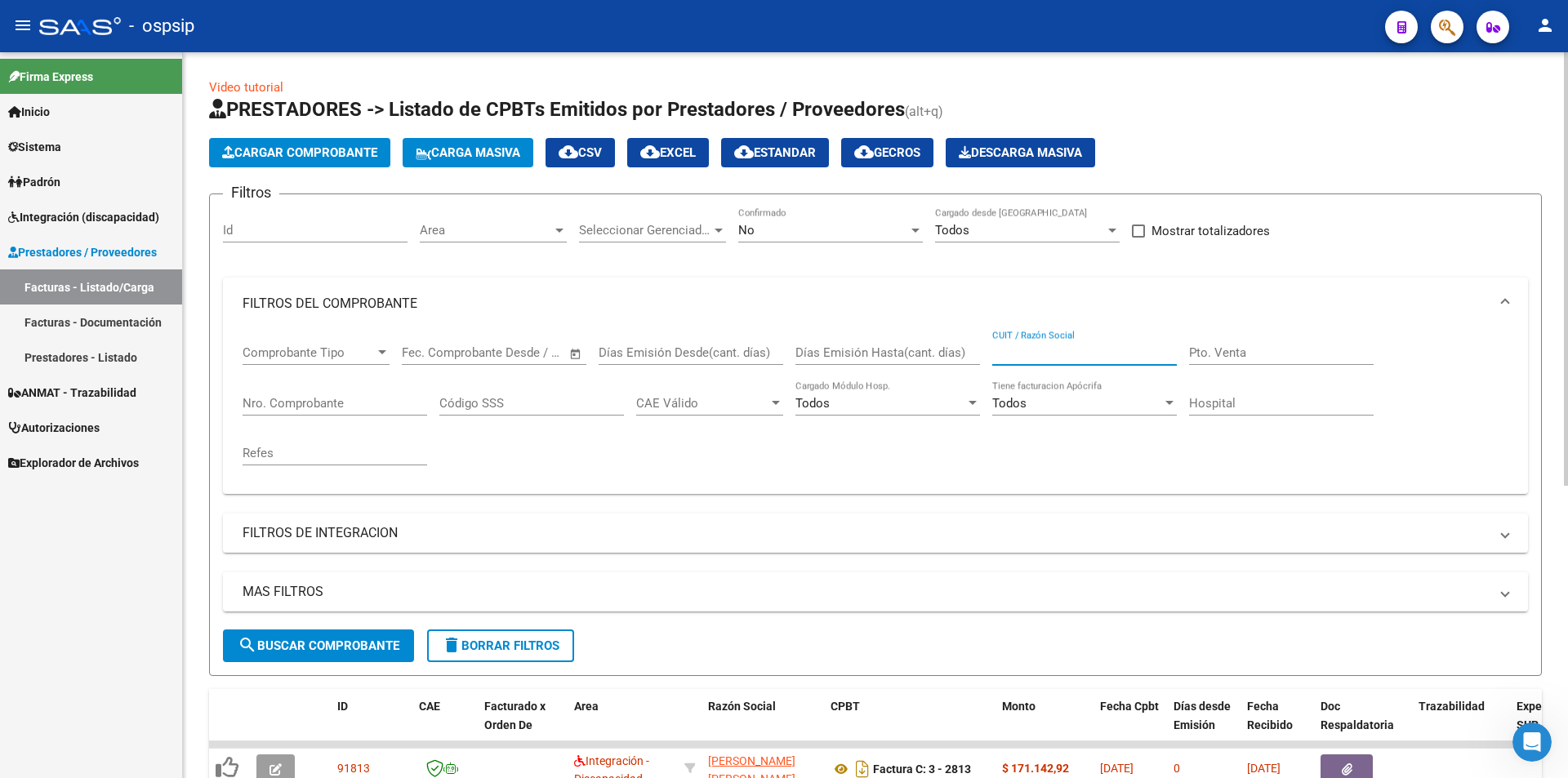
click at [1087, 348] on input "CUIT / Razón Social" at bounding box center [1084, 353] width 184 height 15
type input "MASTER FAR"
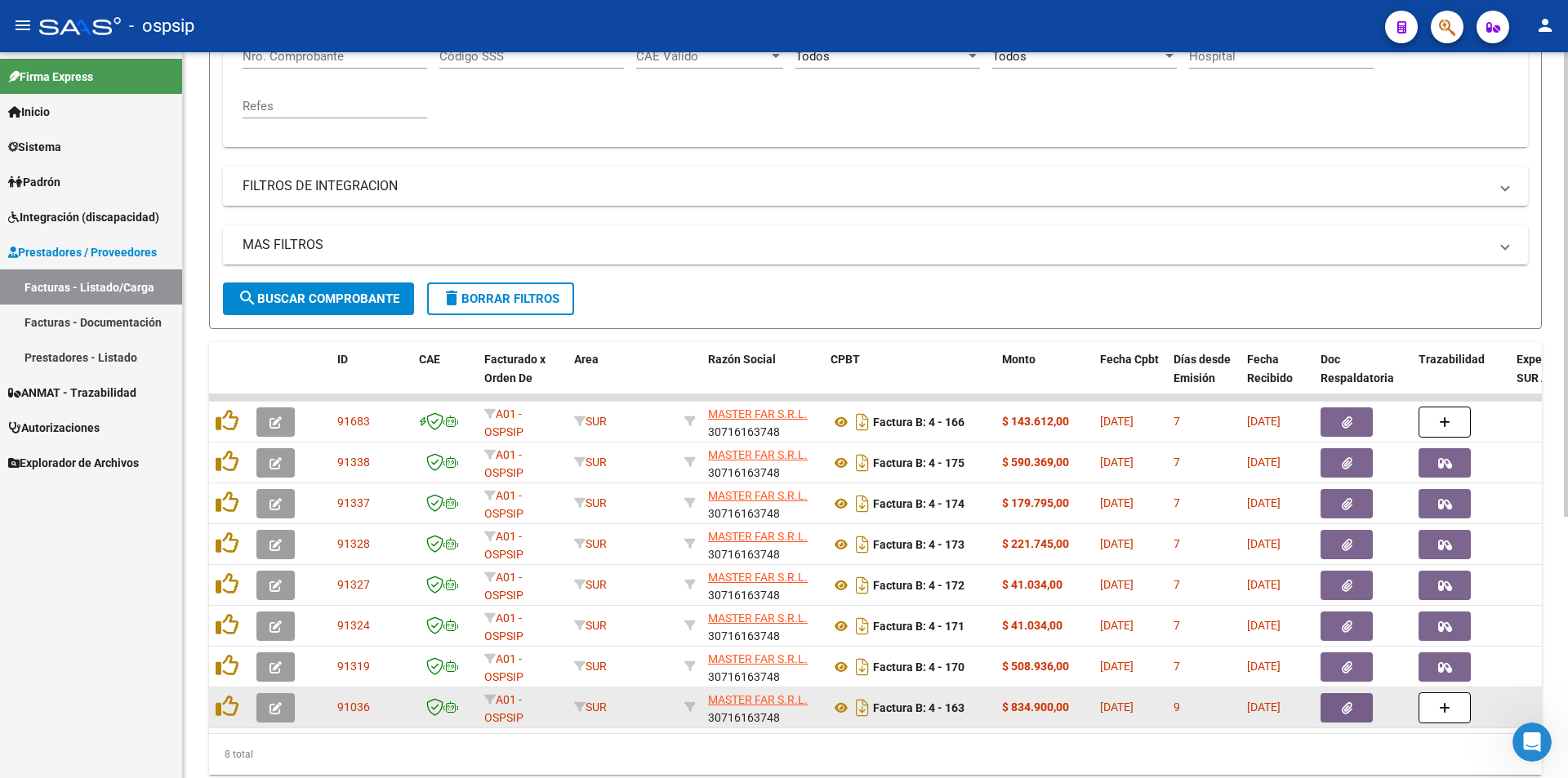
scroll to position [408, 0]
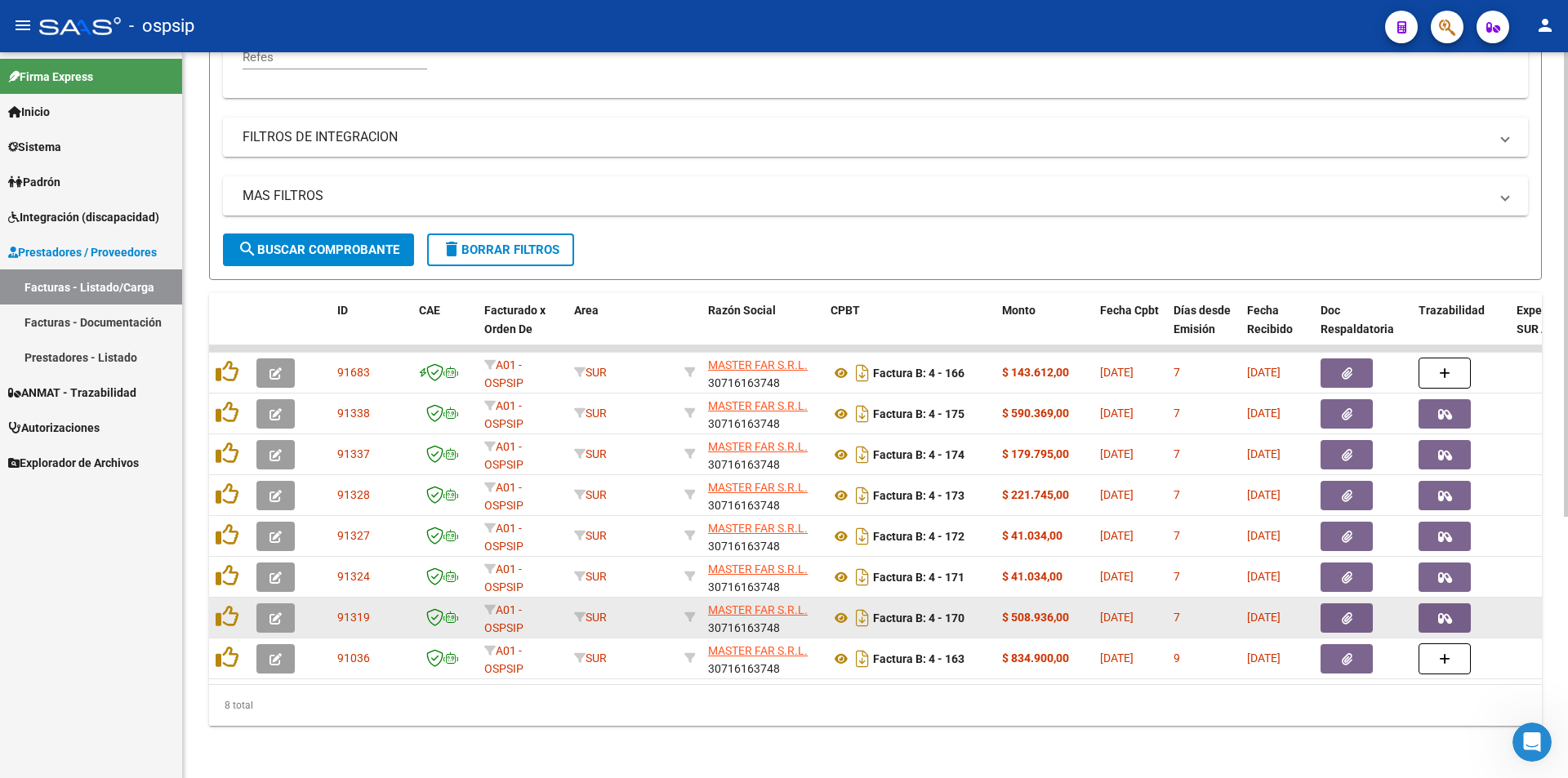
click at [1447, 612] on icon "button" at bounding box center [1445, 618] width 14 height 12
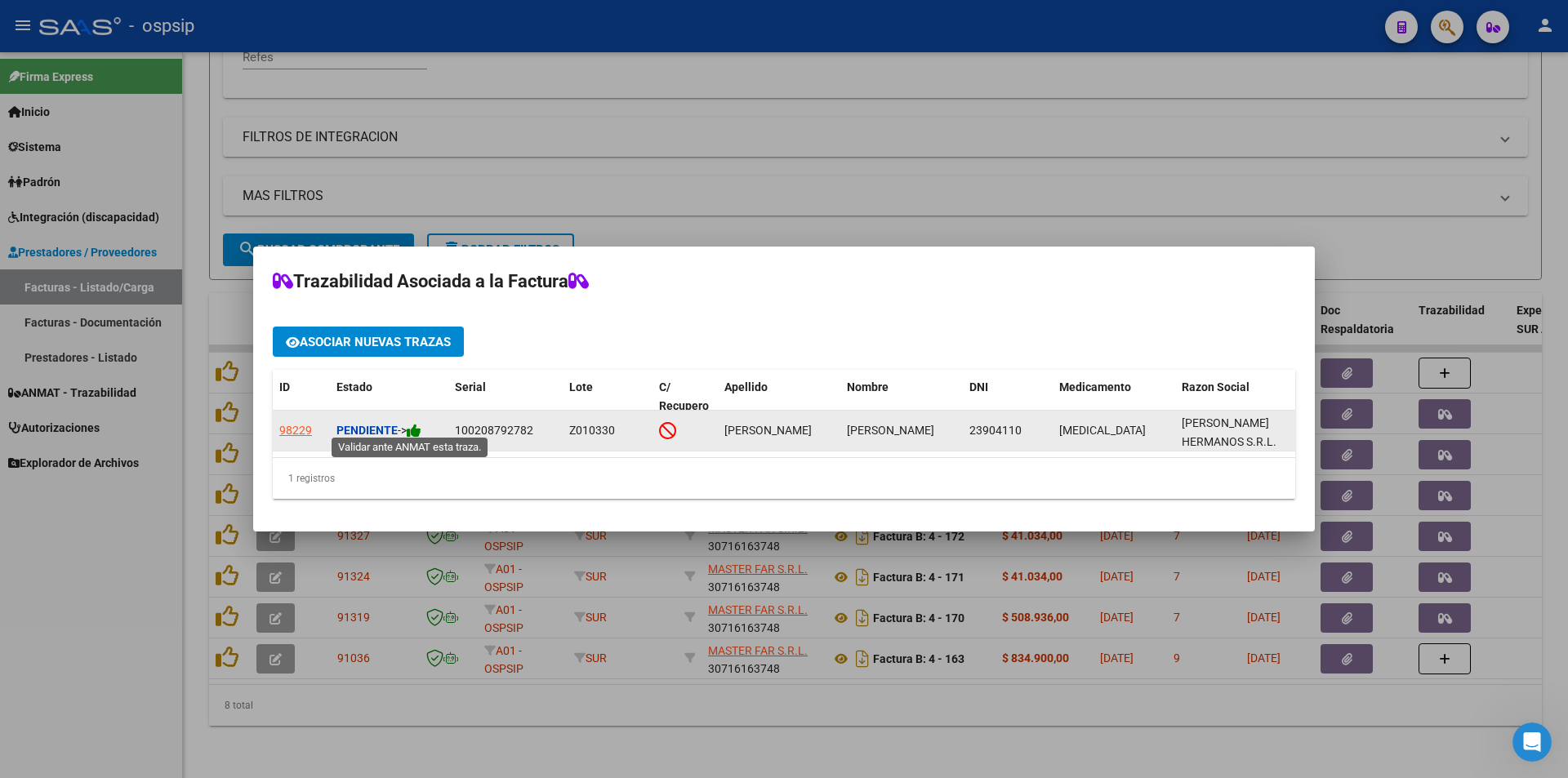
click at [420, 424] on icon at bounding box center [414, 430] width 15 height 16
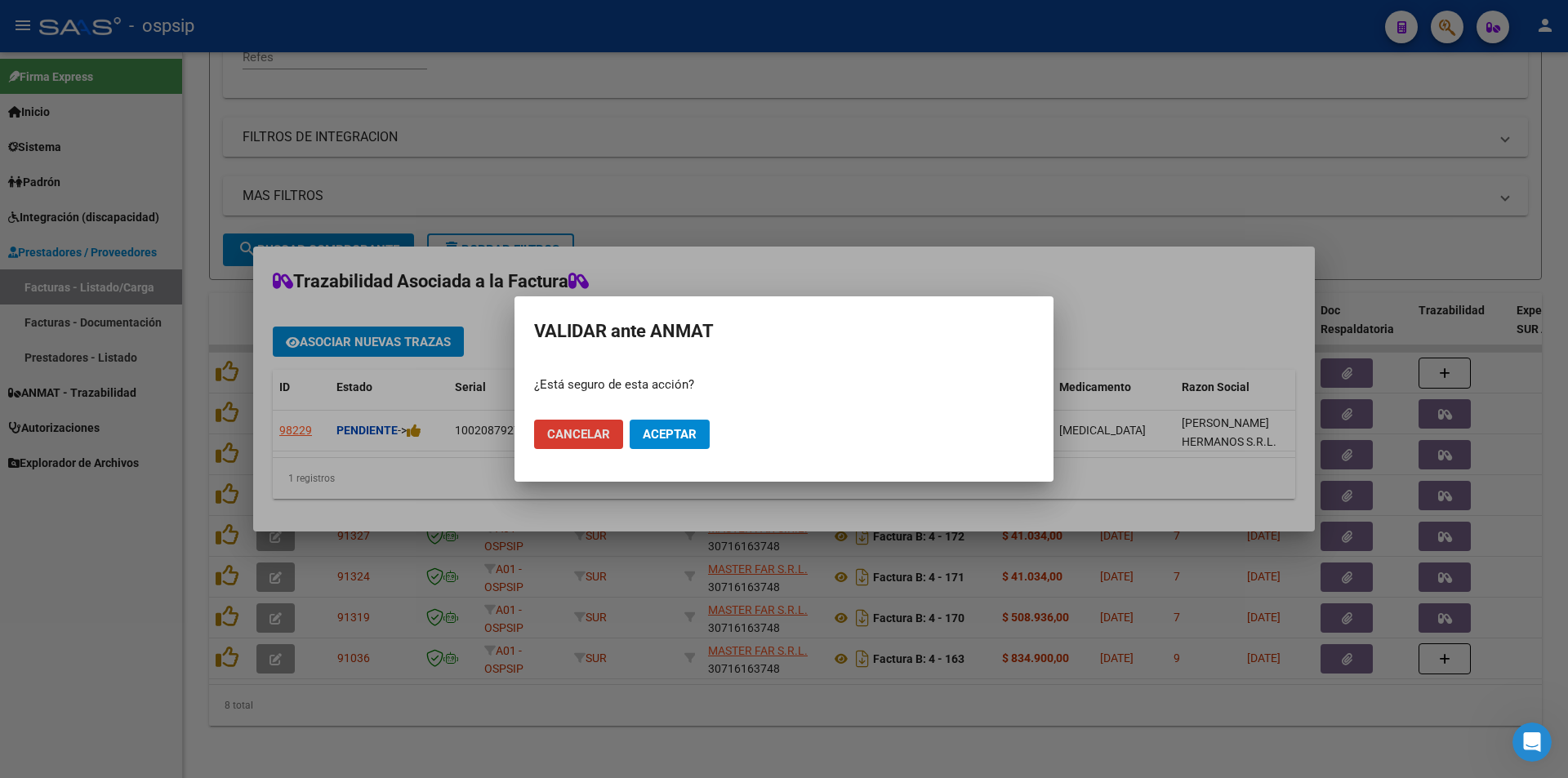
click at [667, 432] on span "Aceptar" at bounding box center [669, 434] width 54 height 15
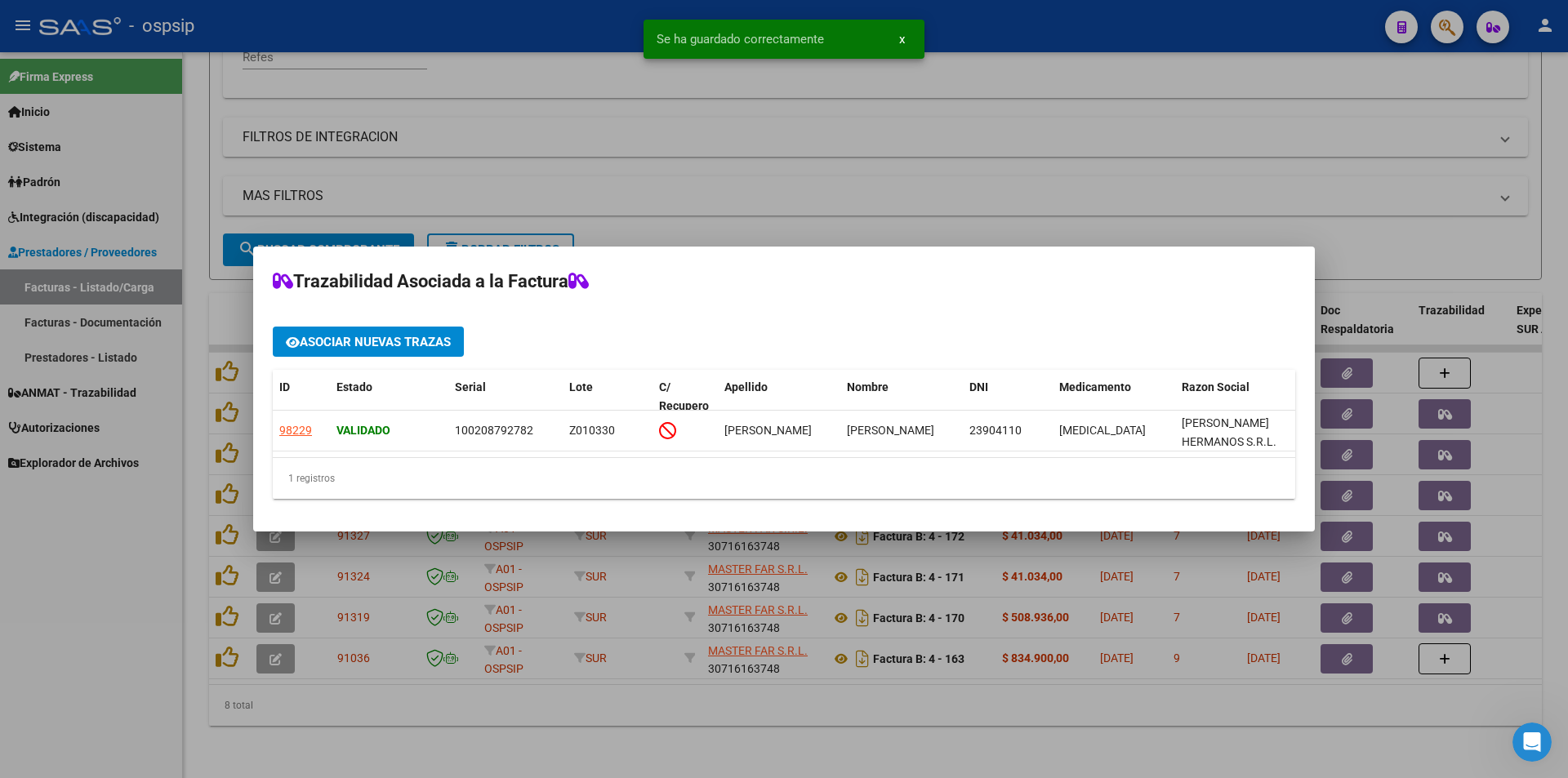
click at [131, 689] on div at bounding box center [784, 389] width 1568 height 778
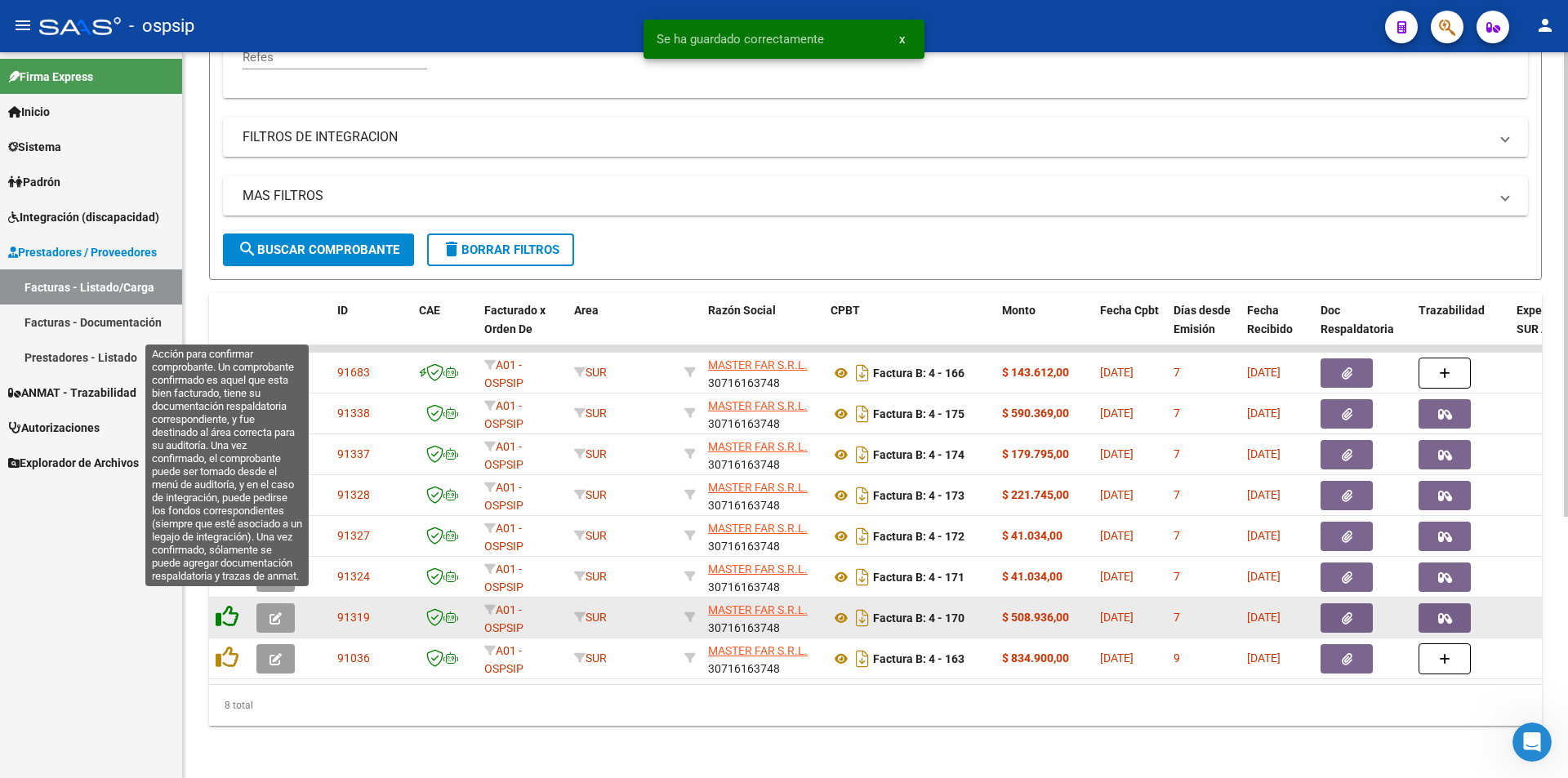
click at [231, 607] on icon at bounding box center [227, 616] width 23 height 23
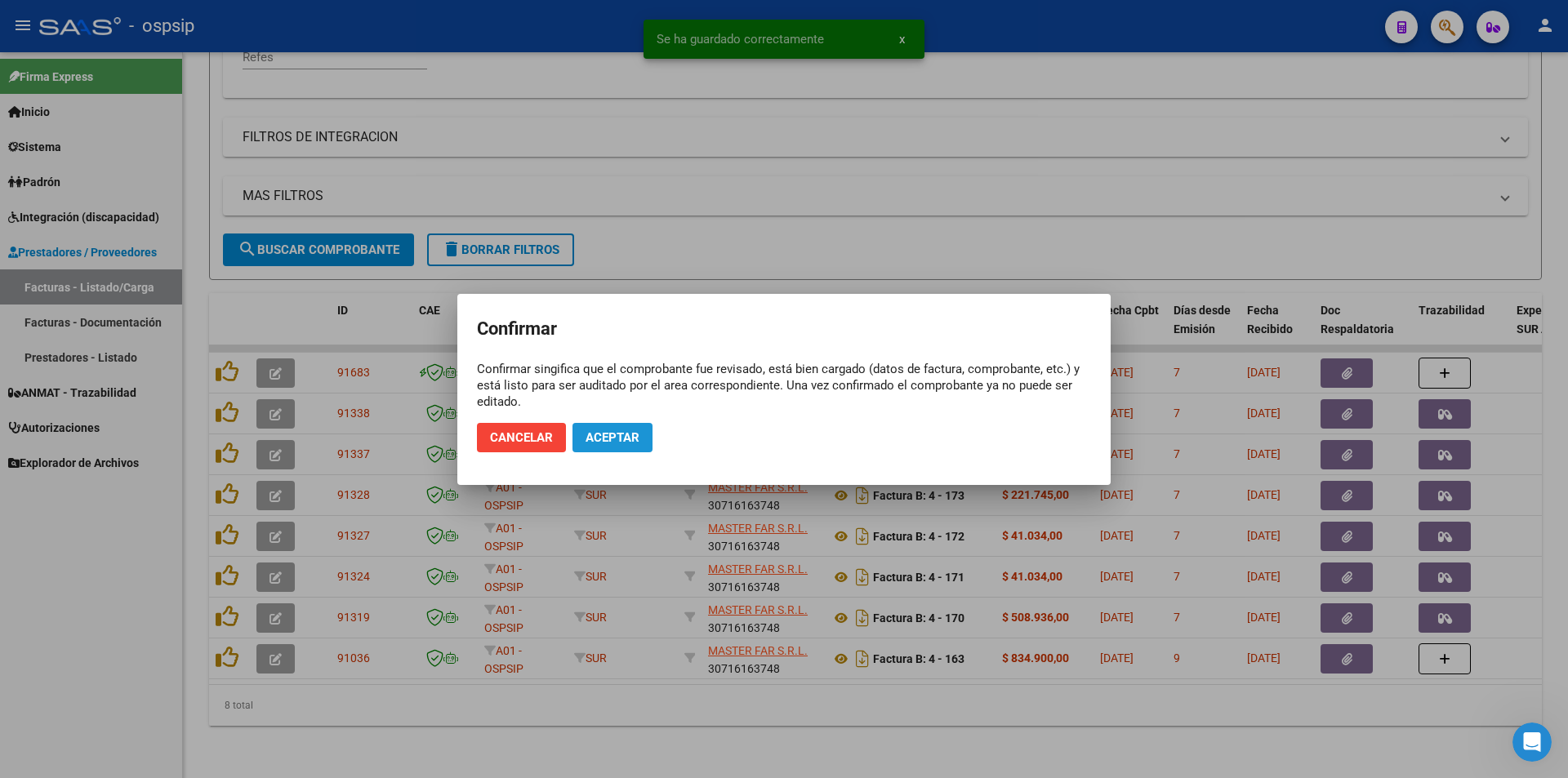
click at [616, 438] on span "Aceptar" at bounding box center [612, 438] width 54 height 15
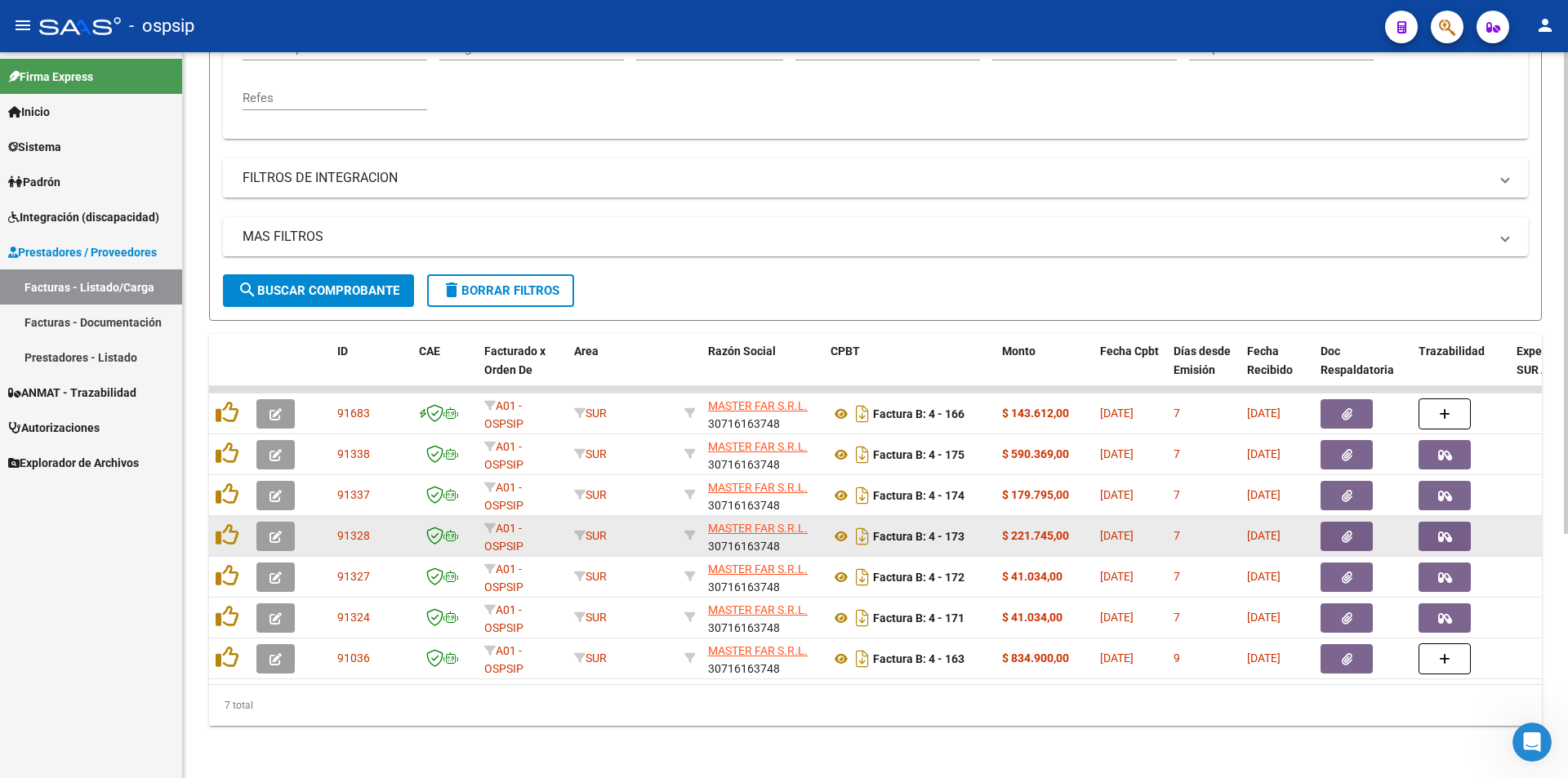
scroll to position [368, 0]
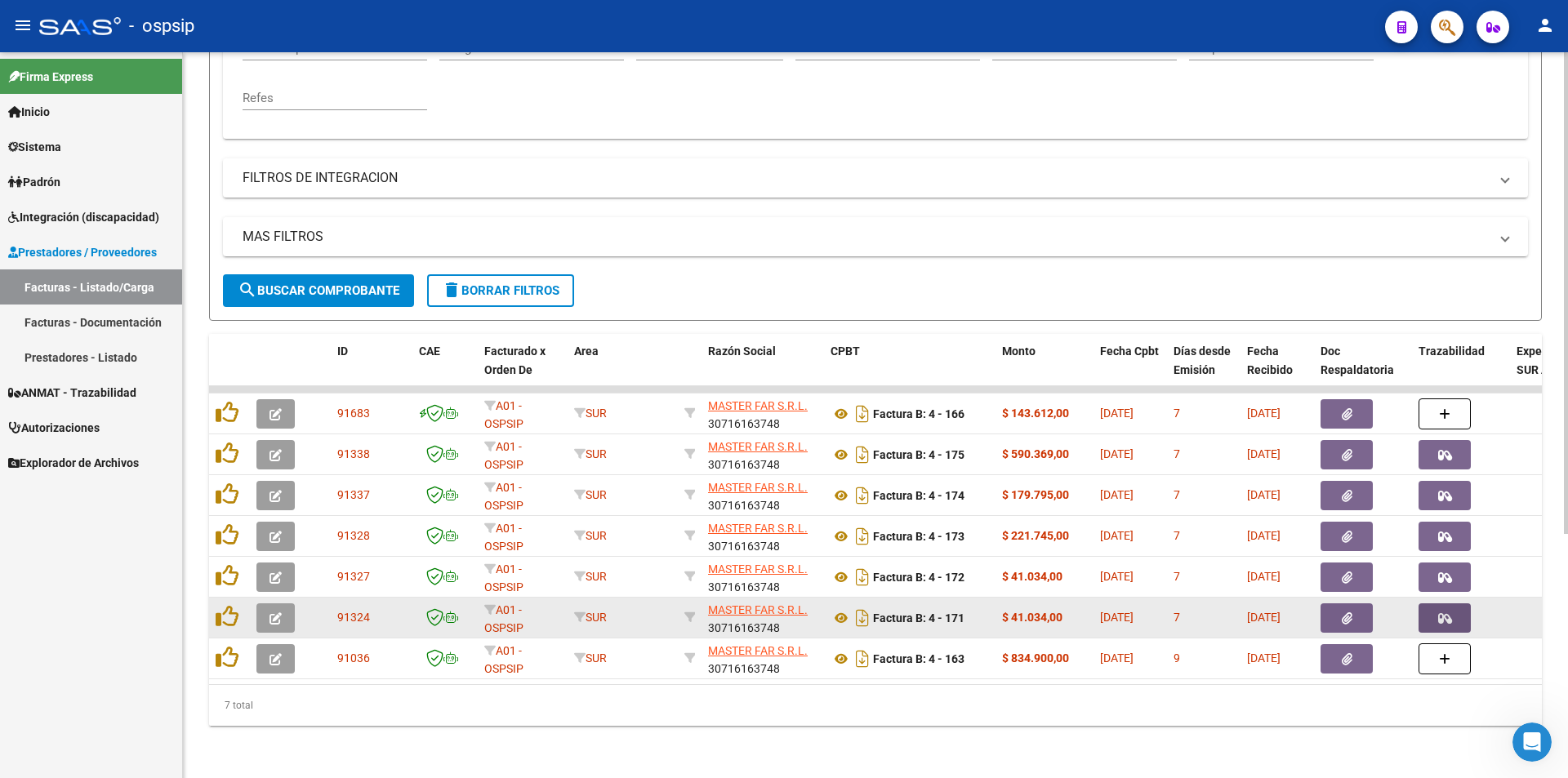
click at [1456, 609] on button "button" at bounding box center [1444, 618] width 52 height 30
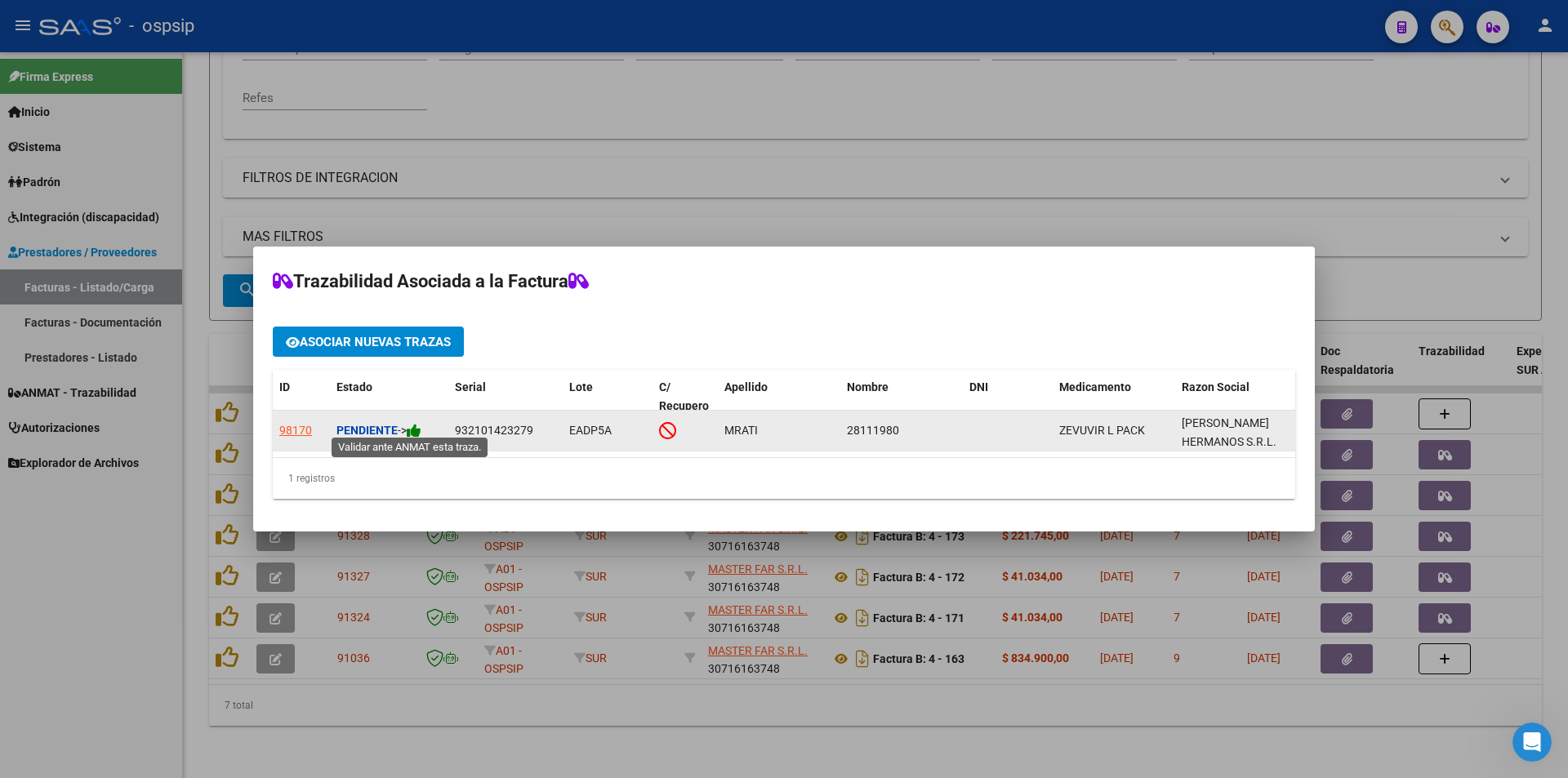
click at [420, 423] on icon at bounding box center [414, 430] width 15 height 16
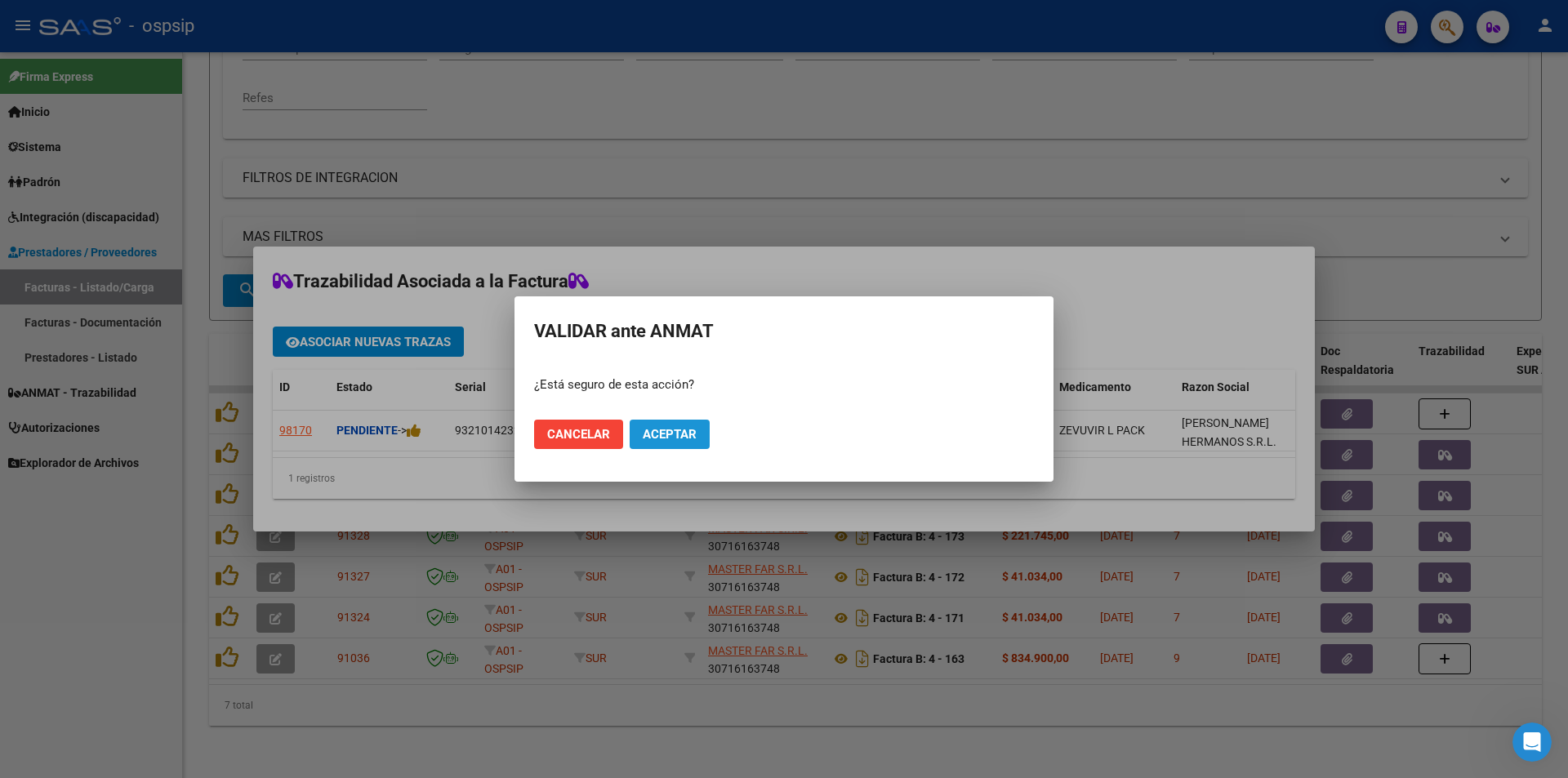
click at [683, 442] on button "Aceptar" at bounding box center [669, 434] width 80 height 30
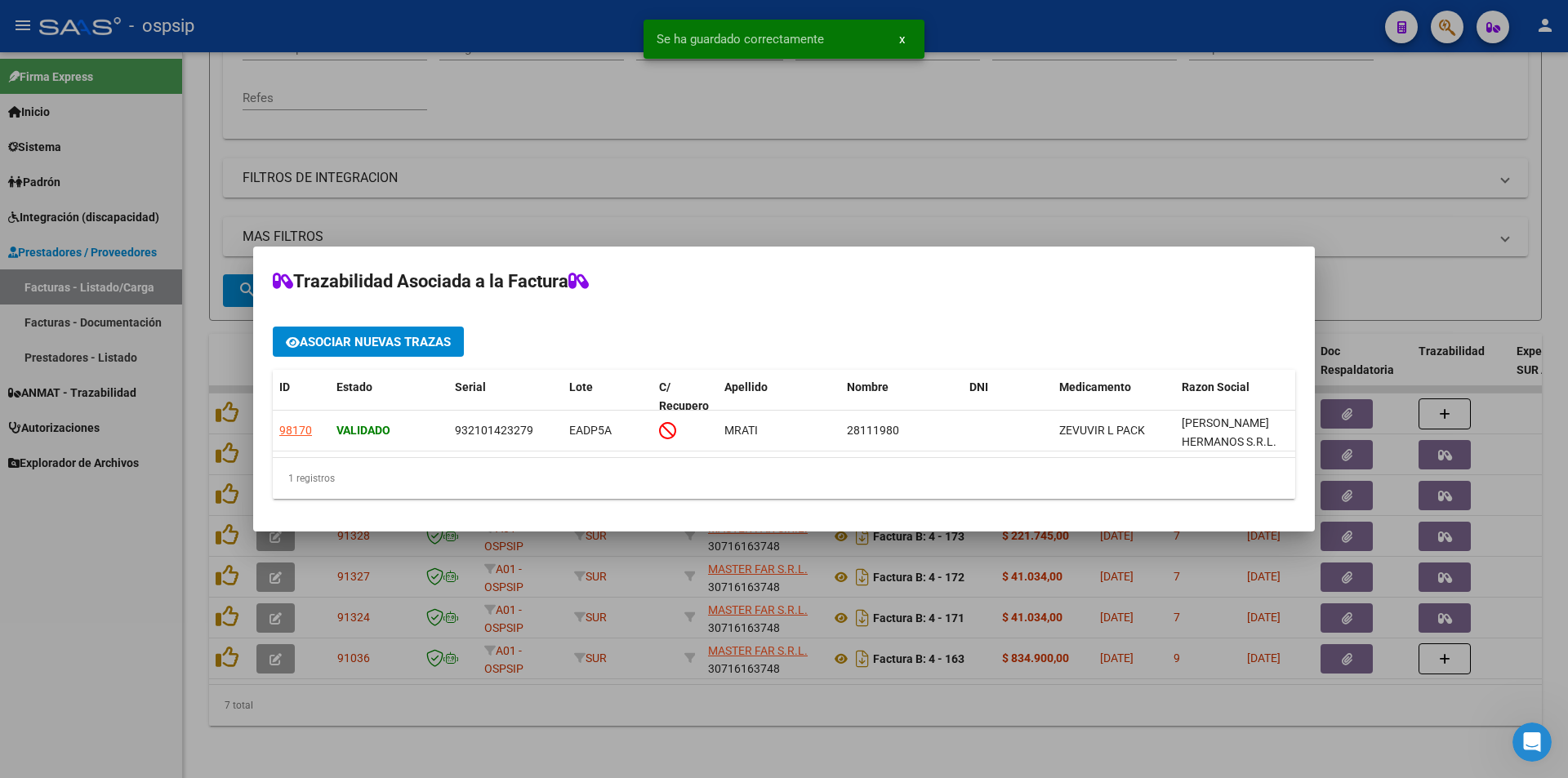
click at [50, 610] on div at bounding box center [784, 389] width 1568 height 778
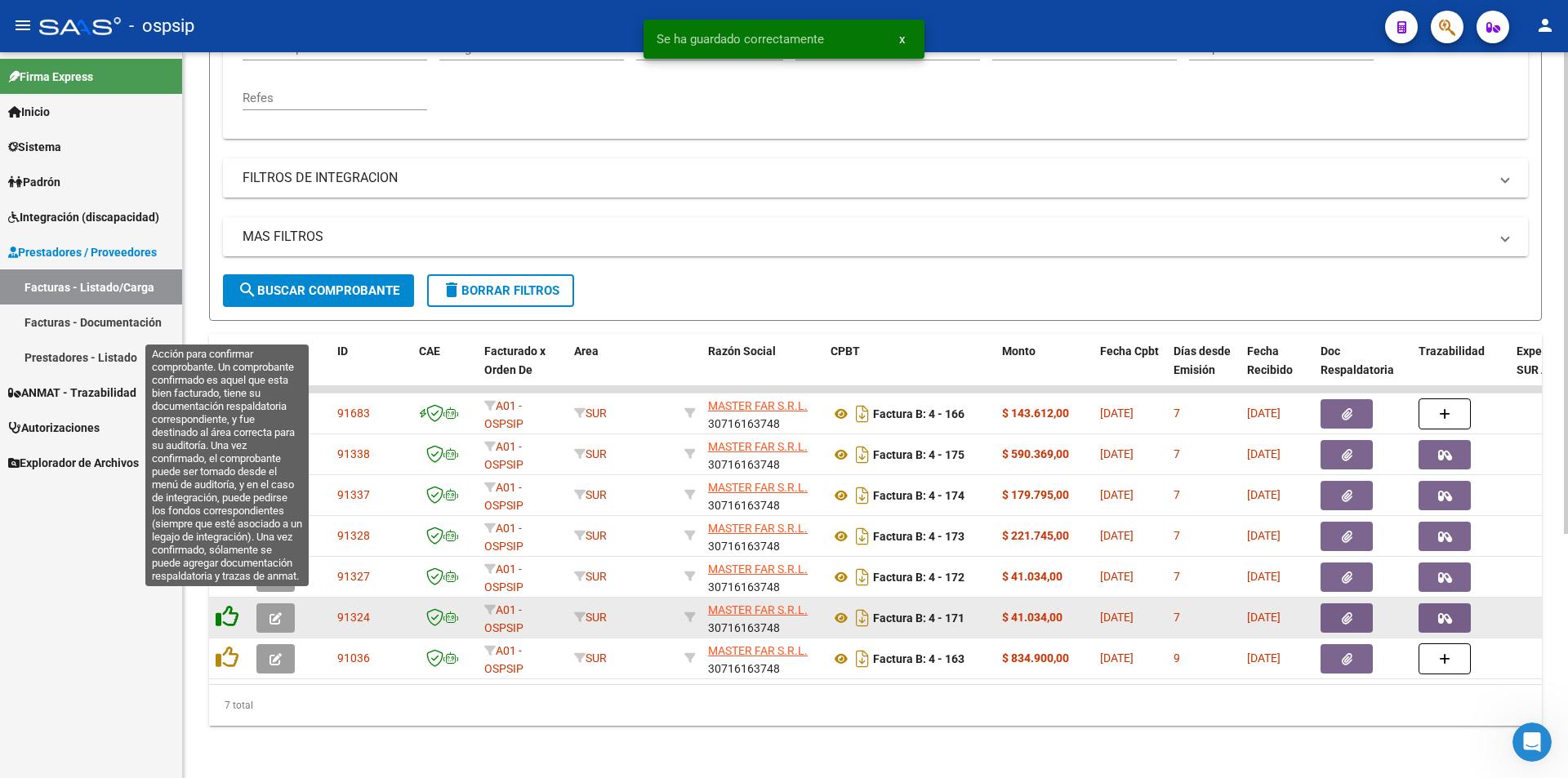
click at [221, 605] on icon at bounding box center [227, 616] width 23 height 23
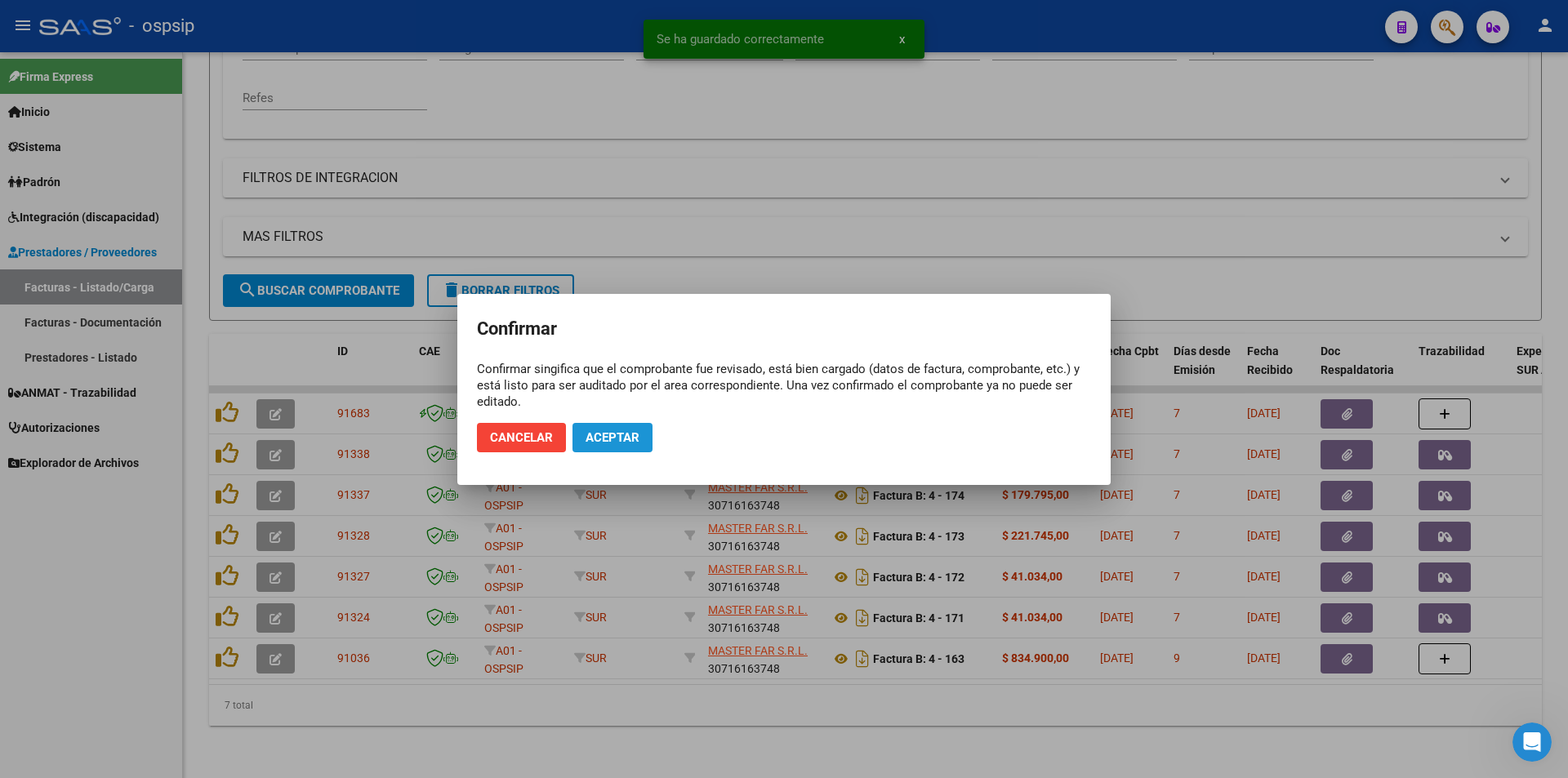
click at [604, 429] on button "Aceptar" at bounding box center [612, 438] width 80 height 30
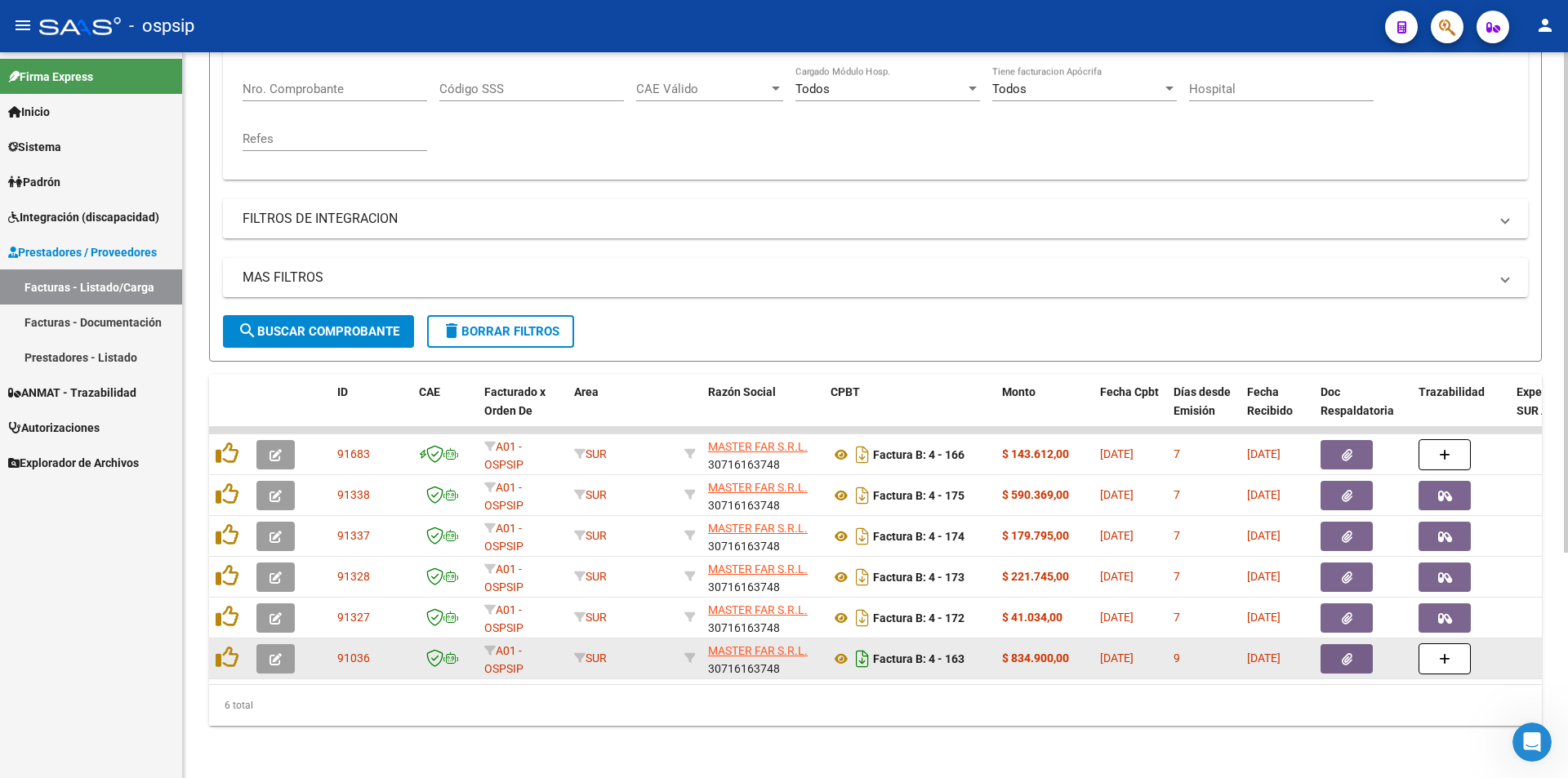
scroll to position [326, 0]
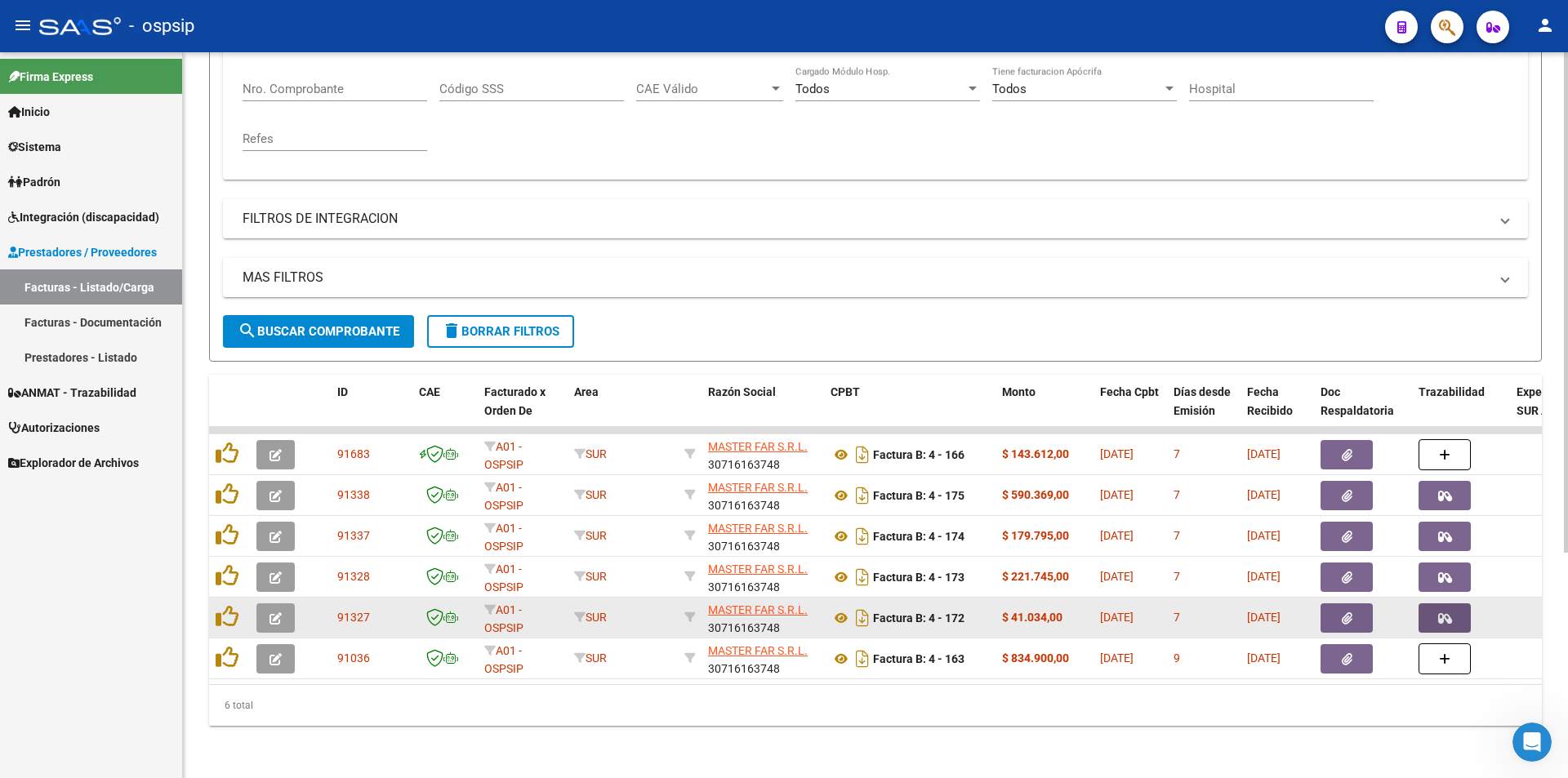
click at [1444, 612] on icon "button" at bounding box center [1445, 618] width 14 height 12
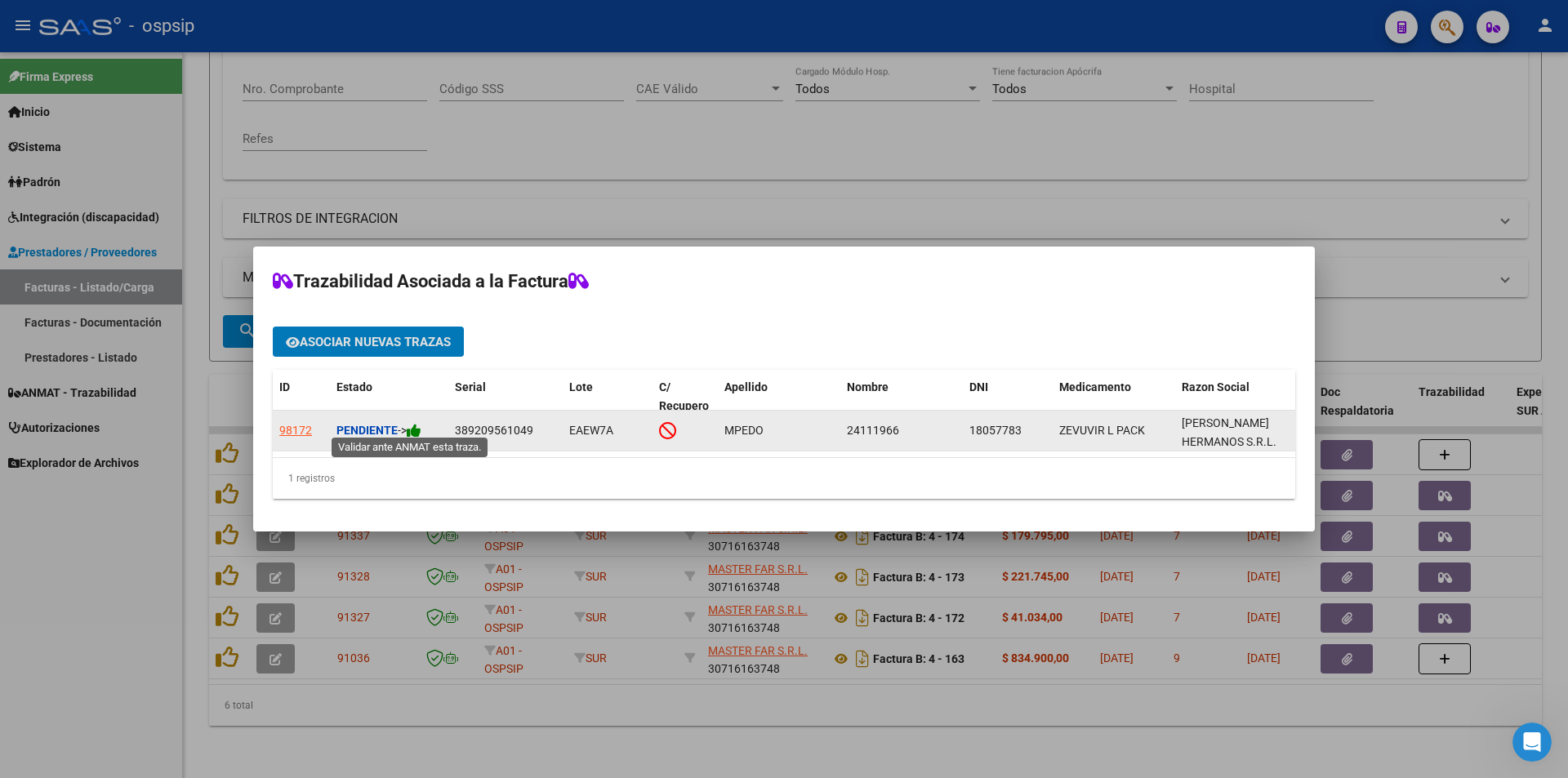
click at [421, 423] on icon at bounding box center [414, 430] width 15 height 16
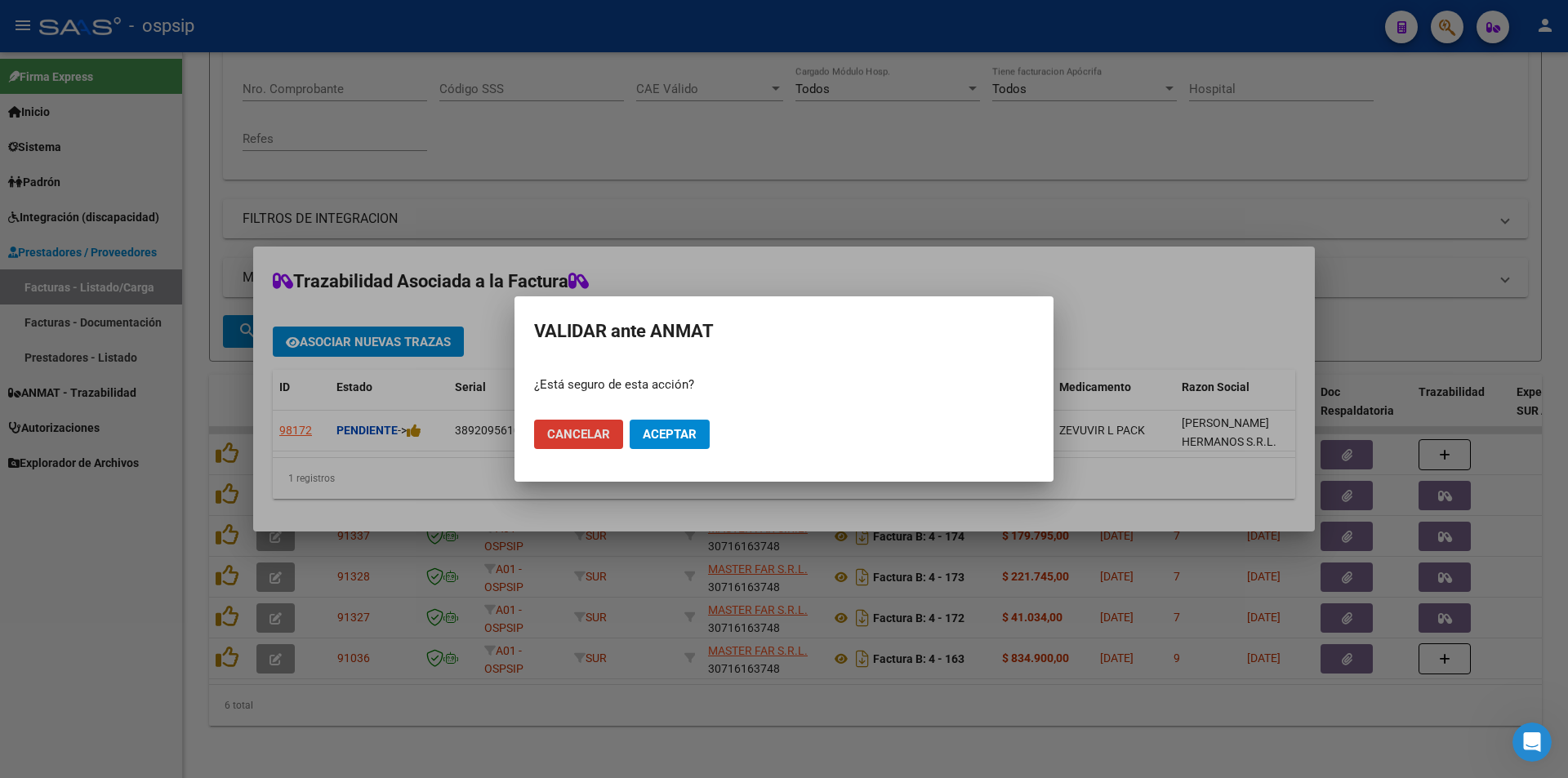
click at [658, 434] on span "Aceptar" at bounding box center [669, 434] width 54 height 15
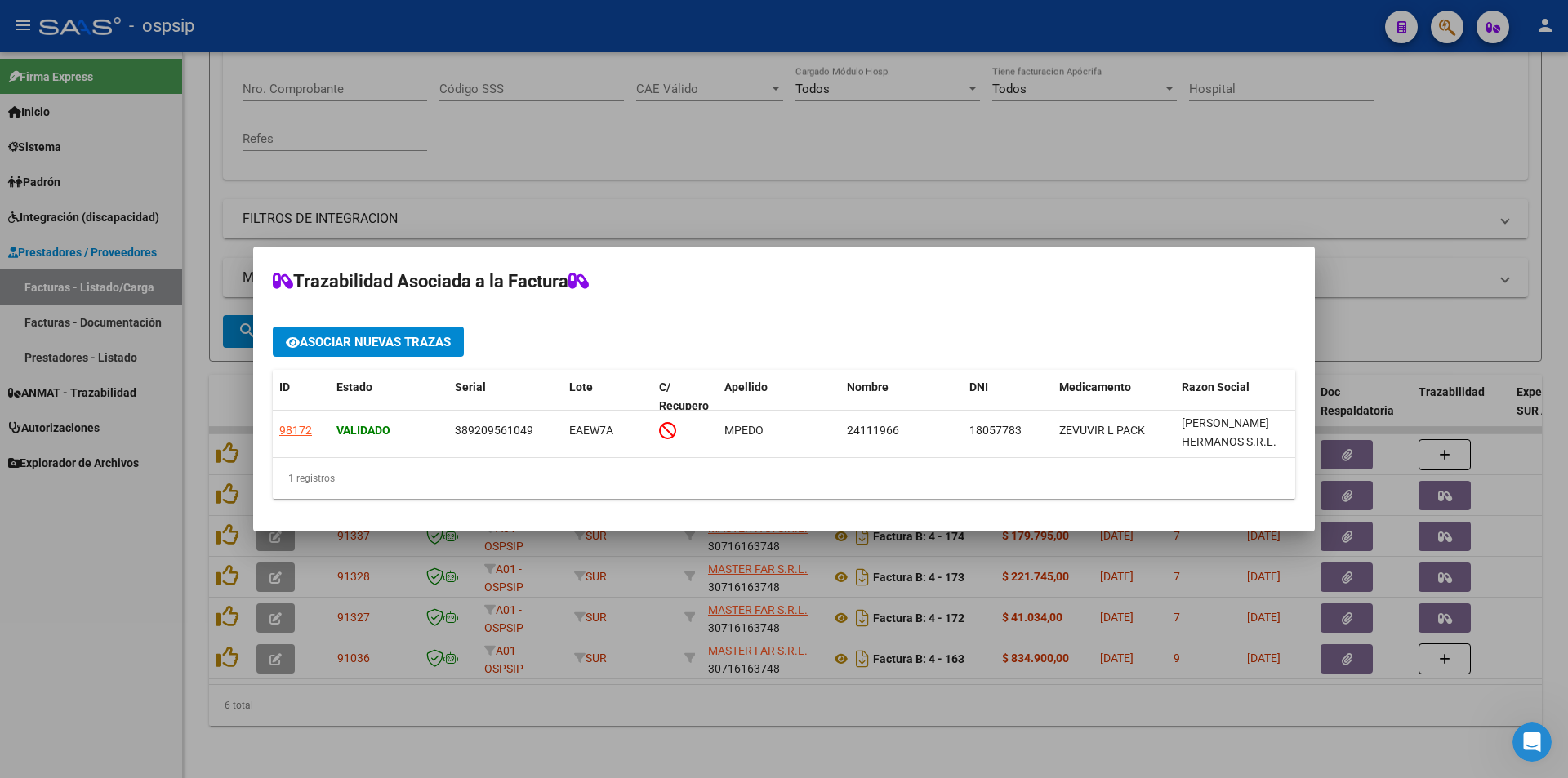
click at [106, 581] on div at bounding box center [784, 389] width 1568 height 778
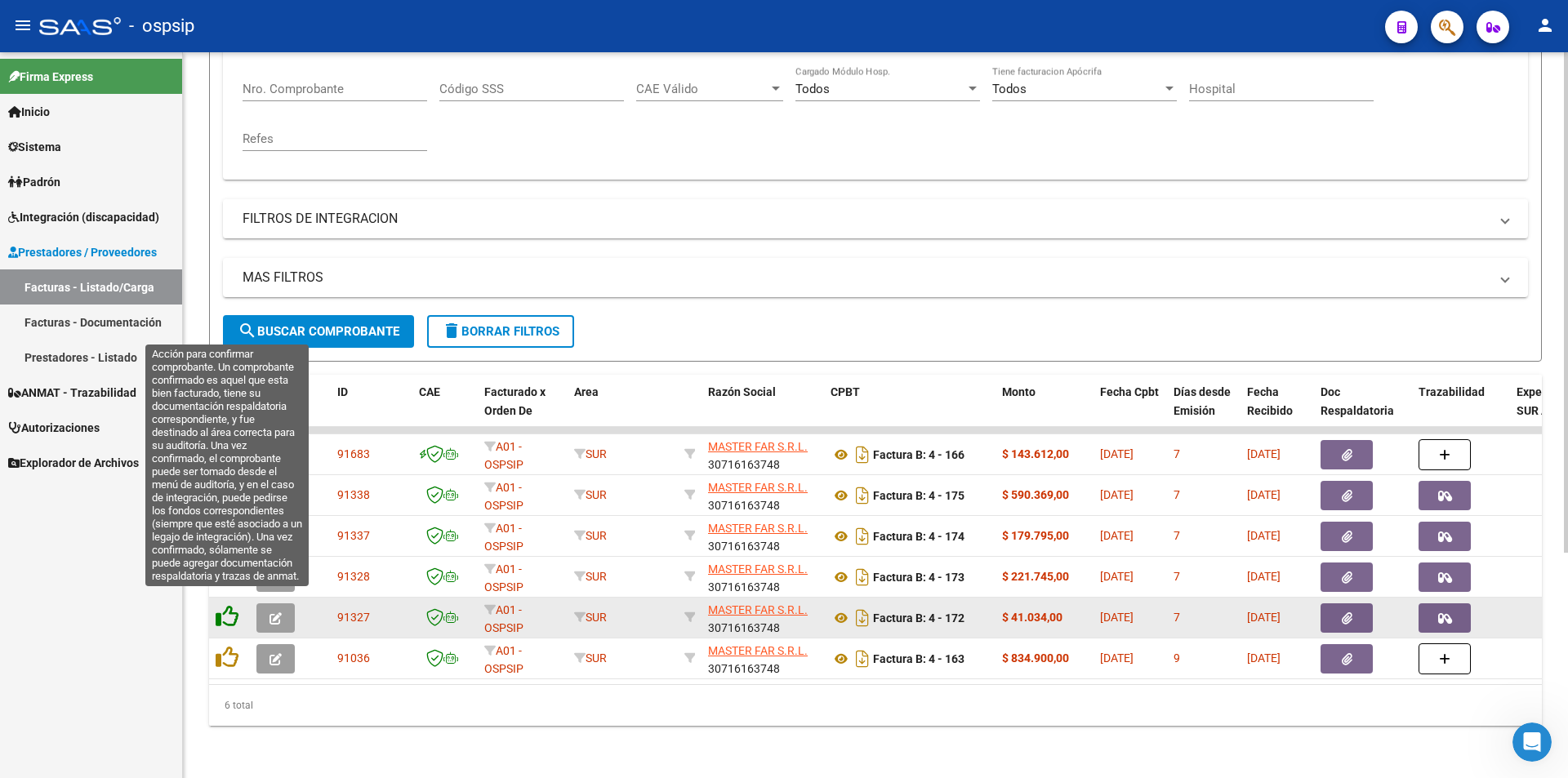
click at [225, 608] on icon at bounding box center [227, 616] width 23 height 23
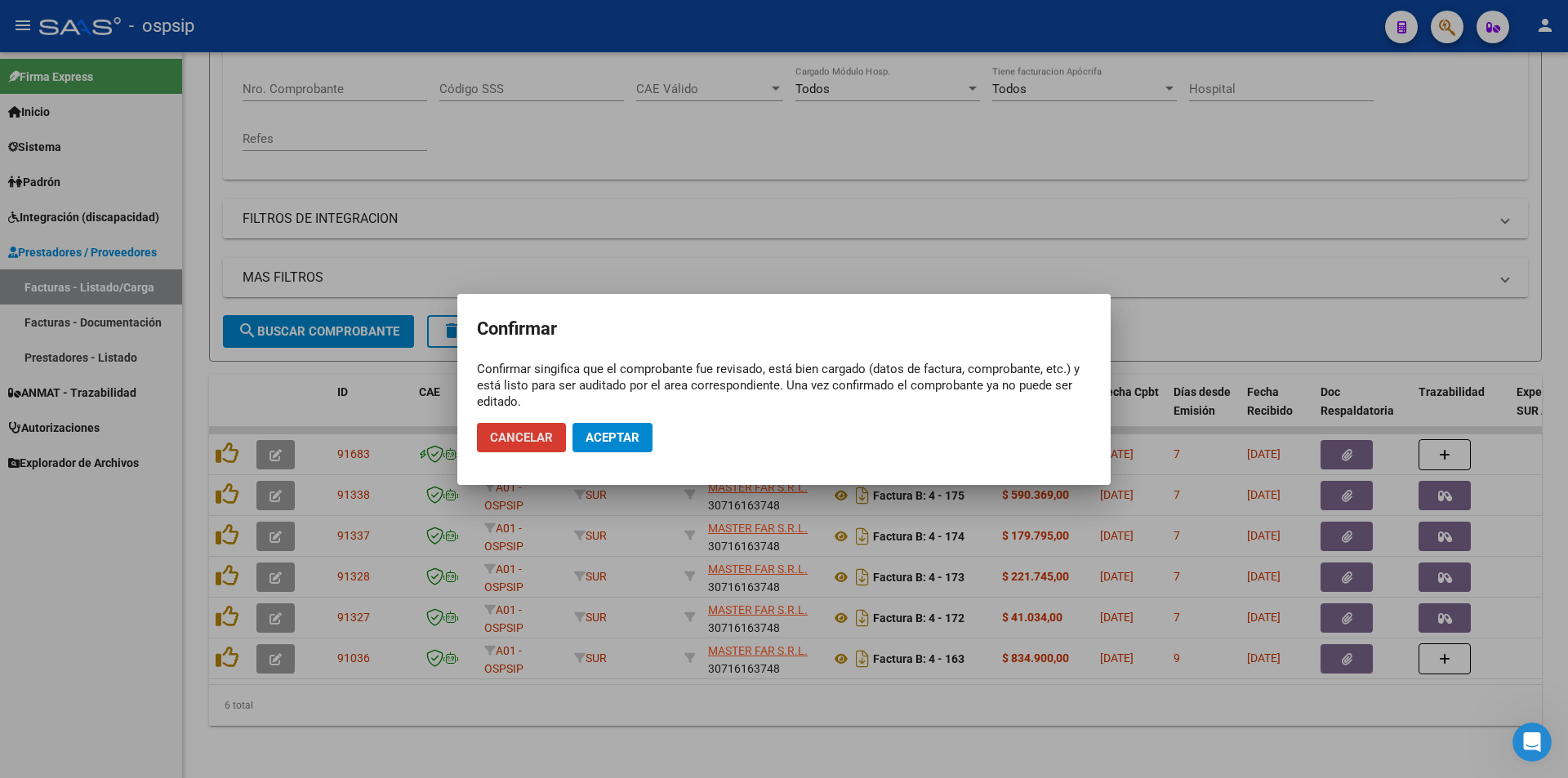
click at [633, 439] on span "Aceptar" at bounding box center [612, 438] width 54 height 15
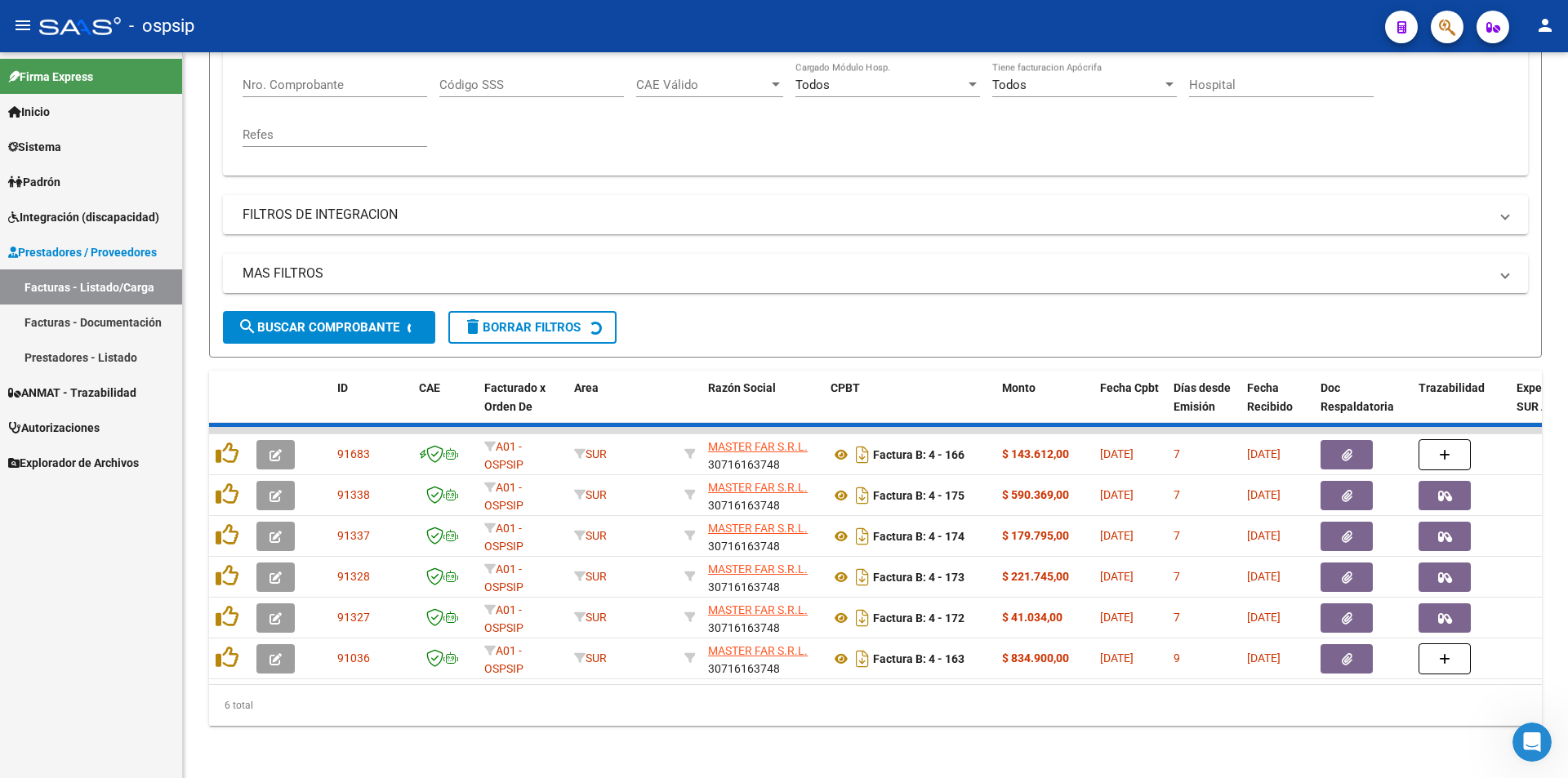
scroll to position [286, 0]
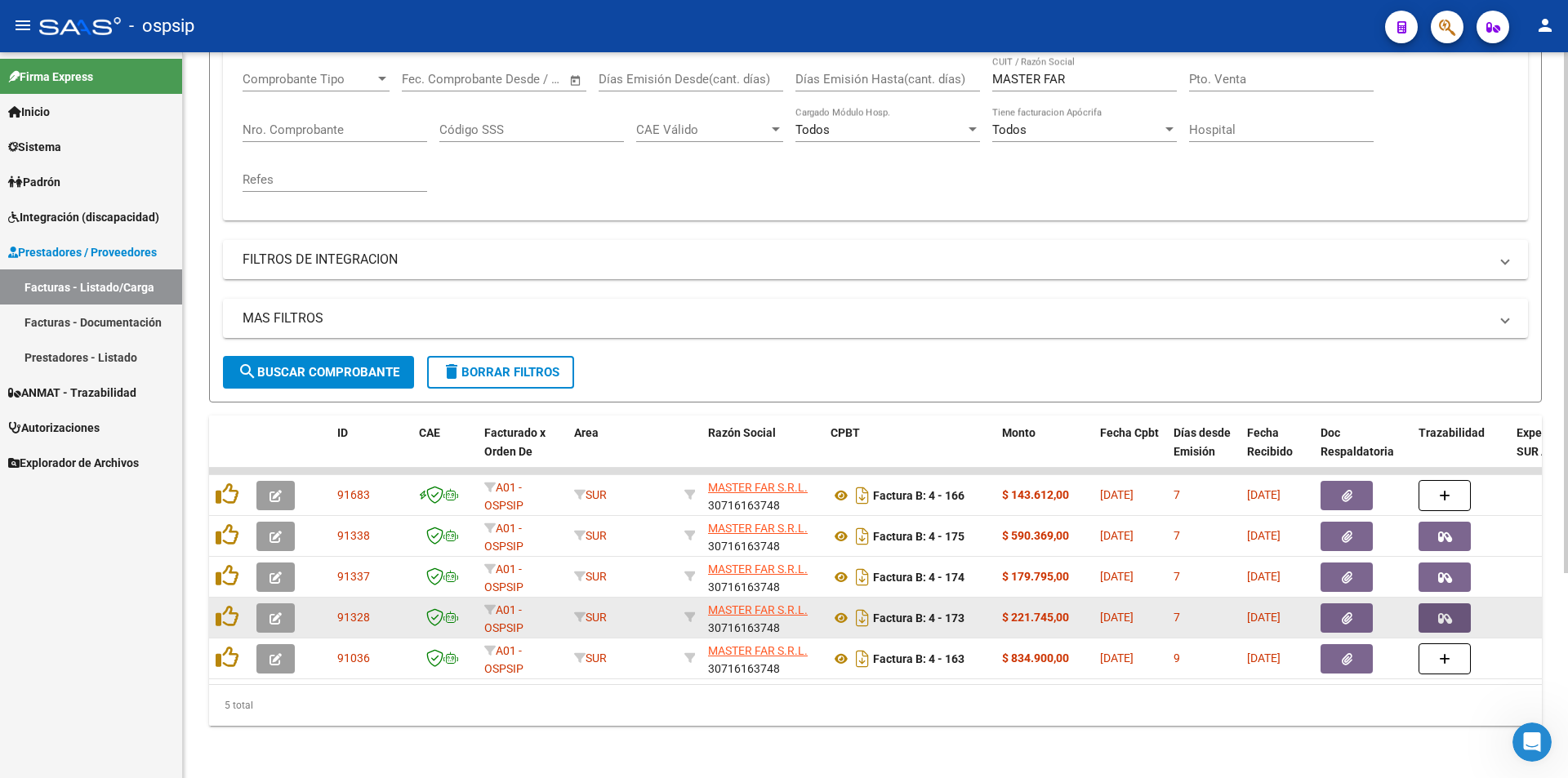
click at [1456, 603] on button "button" at bounding box center [1444, 618] width 52 height 30
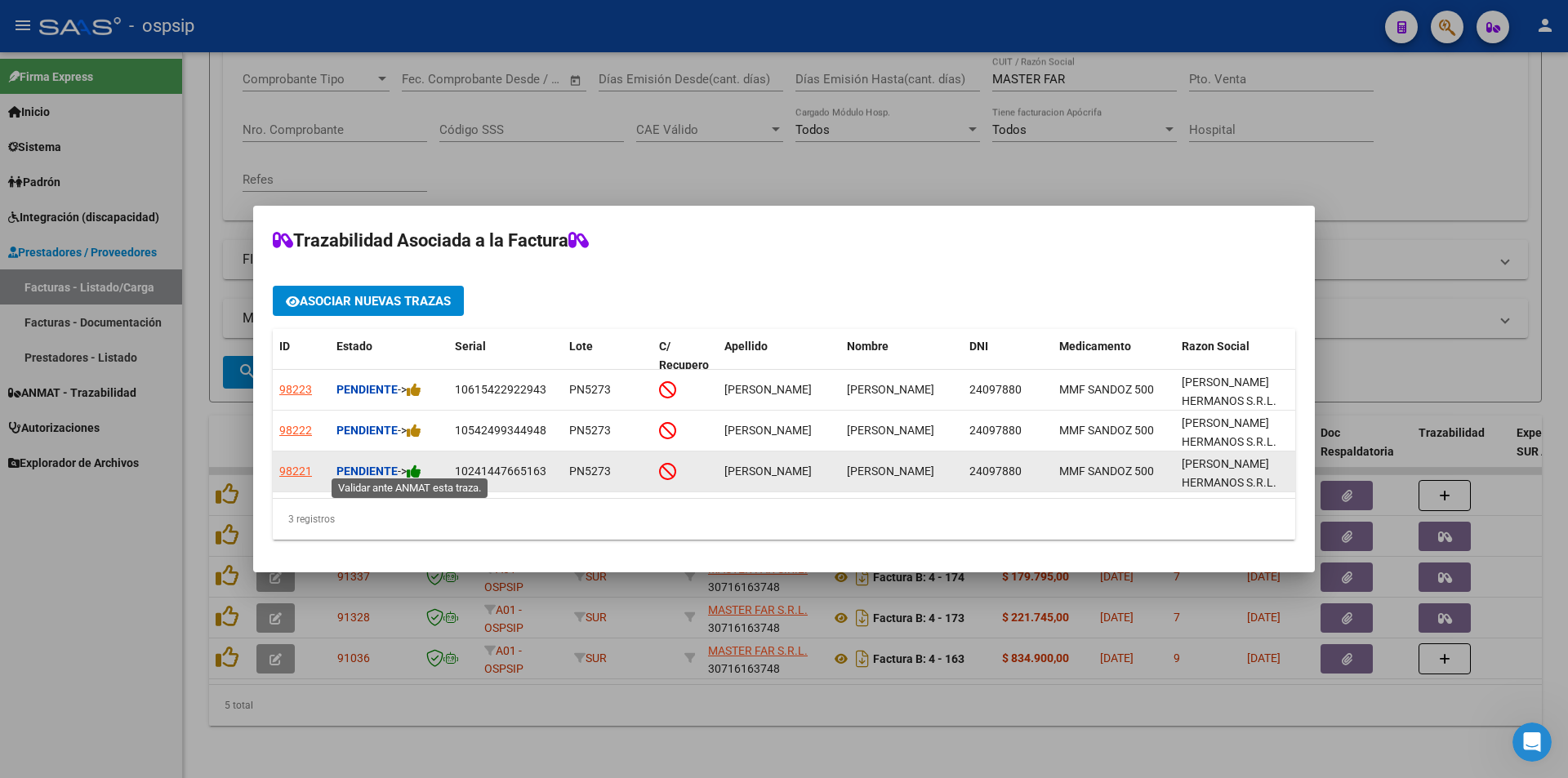
click at [414, 467] on icon at bounding box center [414, 471] width 15 height 16
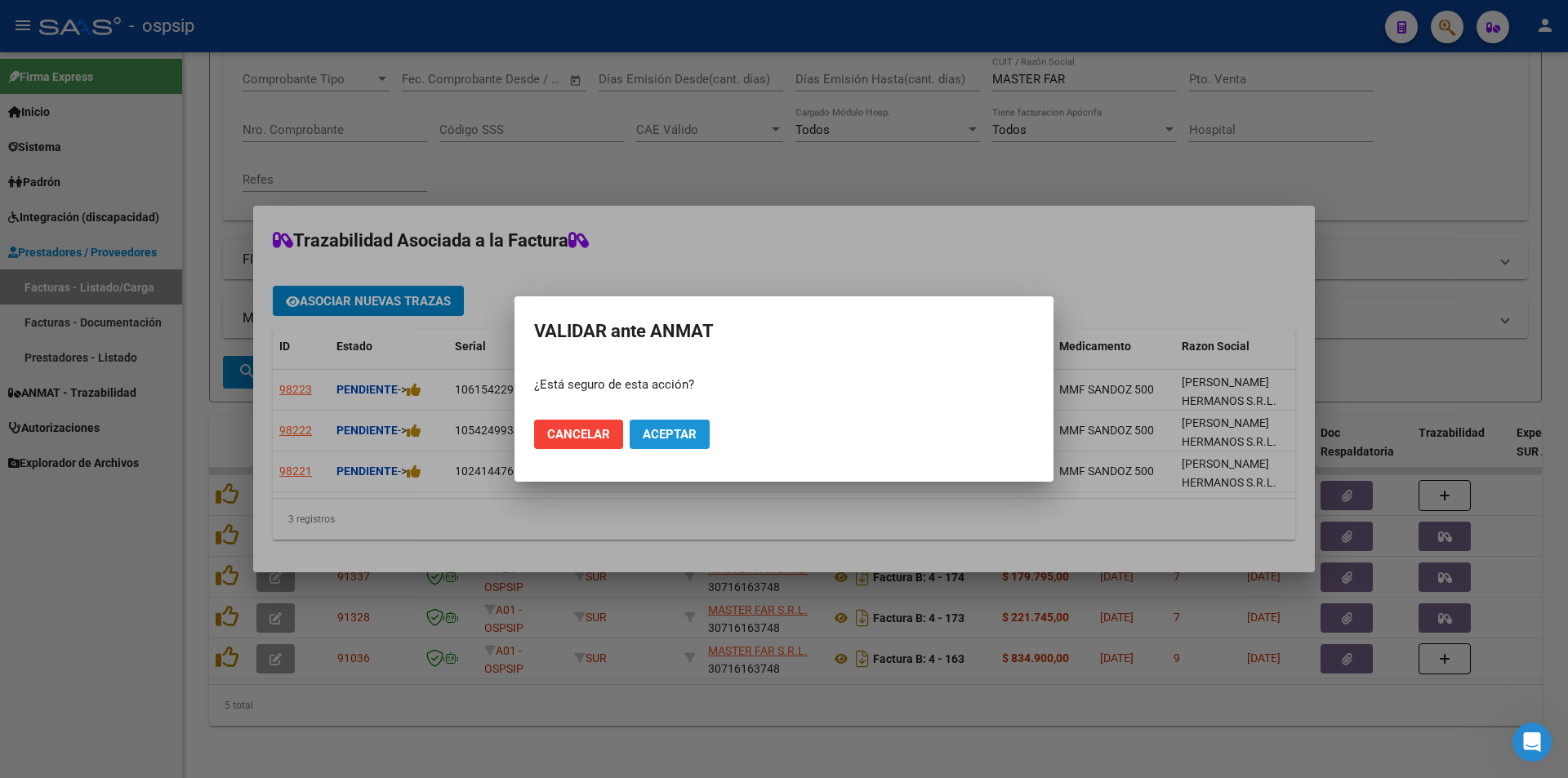
click at [653, 432] on span "Aceptar" at bounding box center [669, 434] width 54 height 15
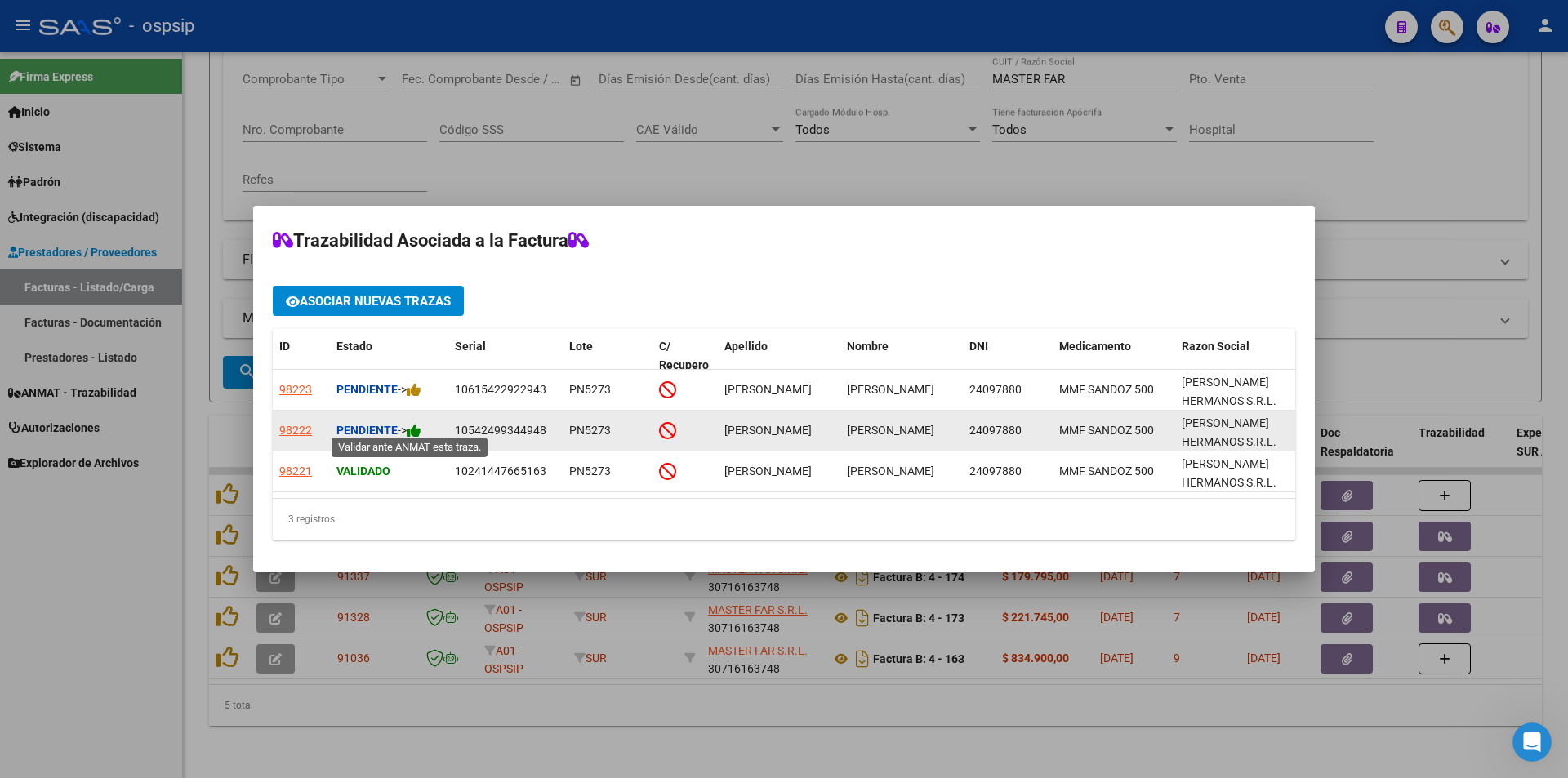
click at [414, 424] on icon at bounding box center [414, 430] width 15 height 16
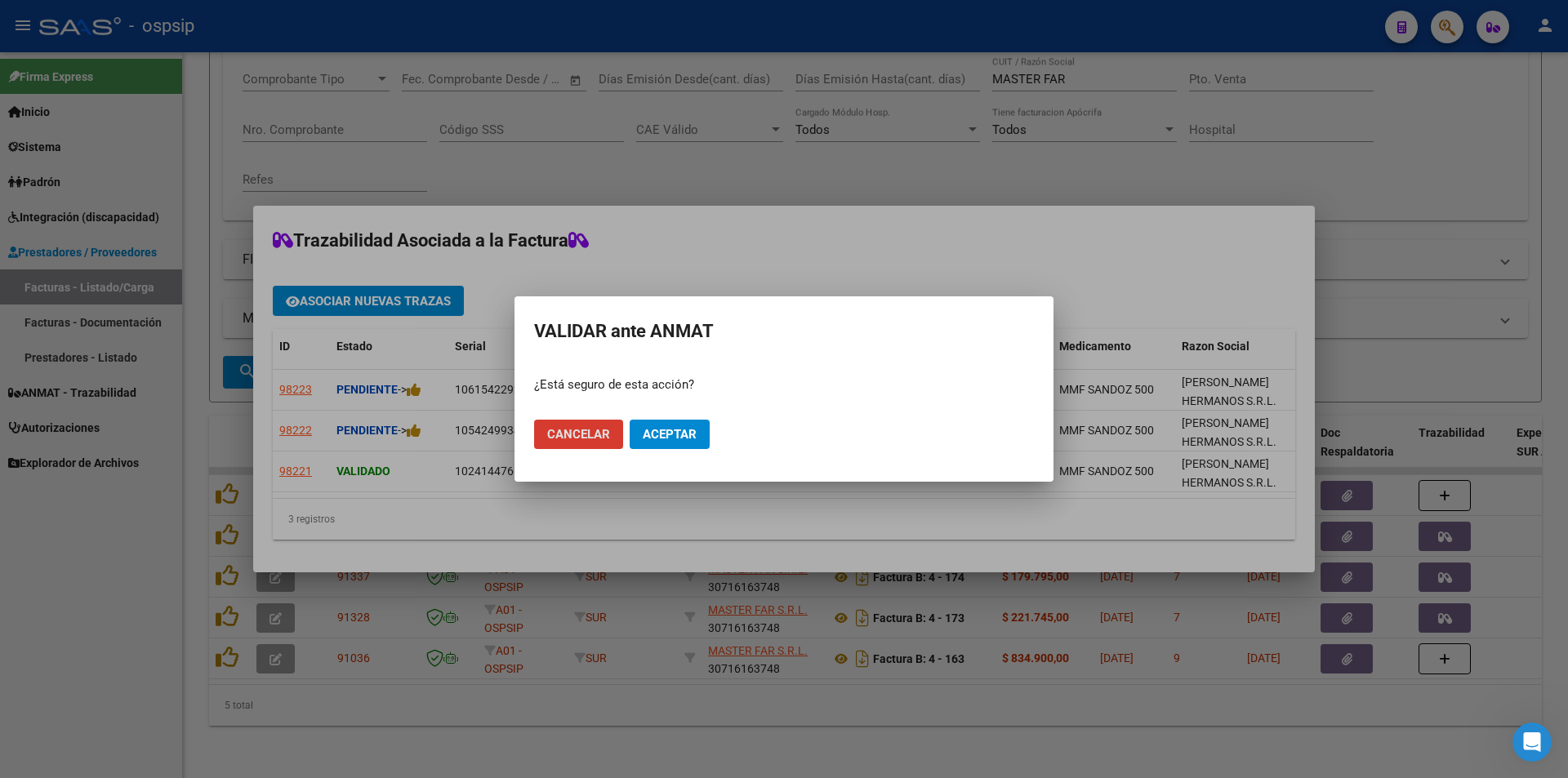
click at [662, 432] on span "Aceptar" at bounding box center [669, 434] width 54 height 15
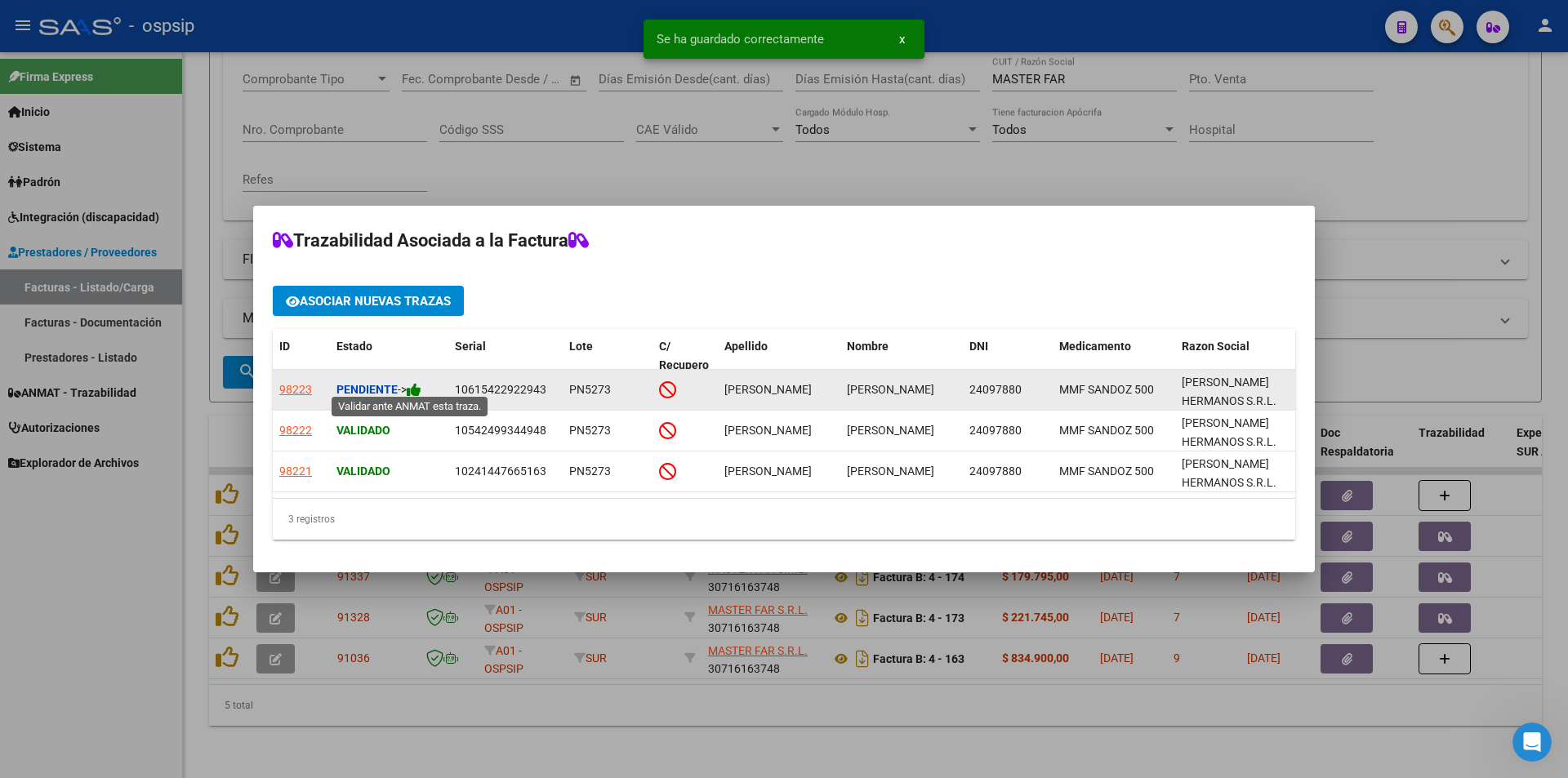
click at [416, 382] on icon at bounding box center [414, 390] width 15 height 16
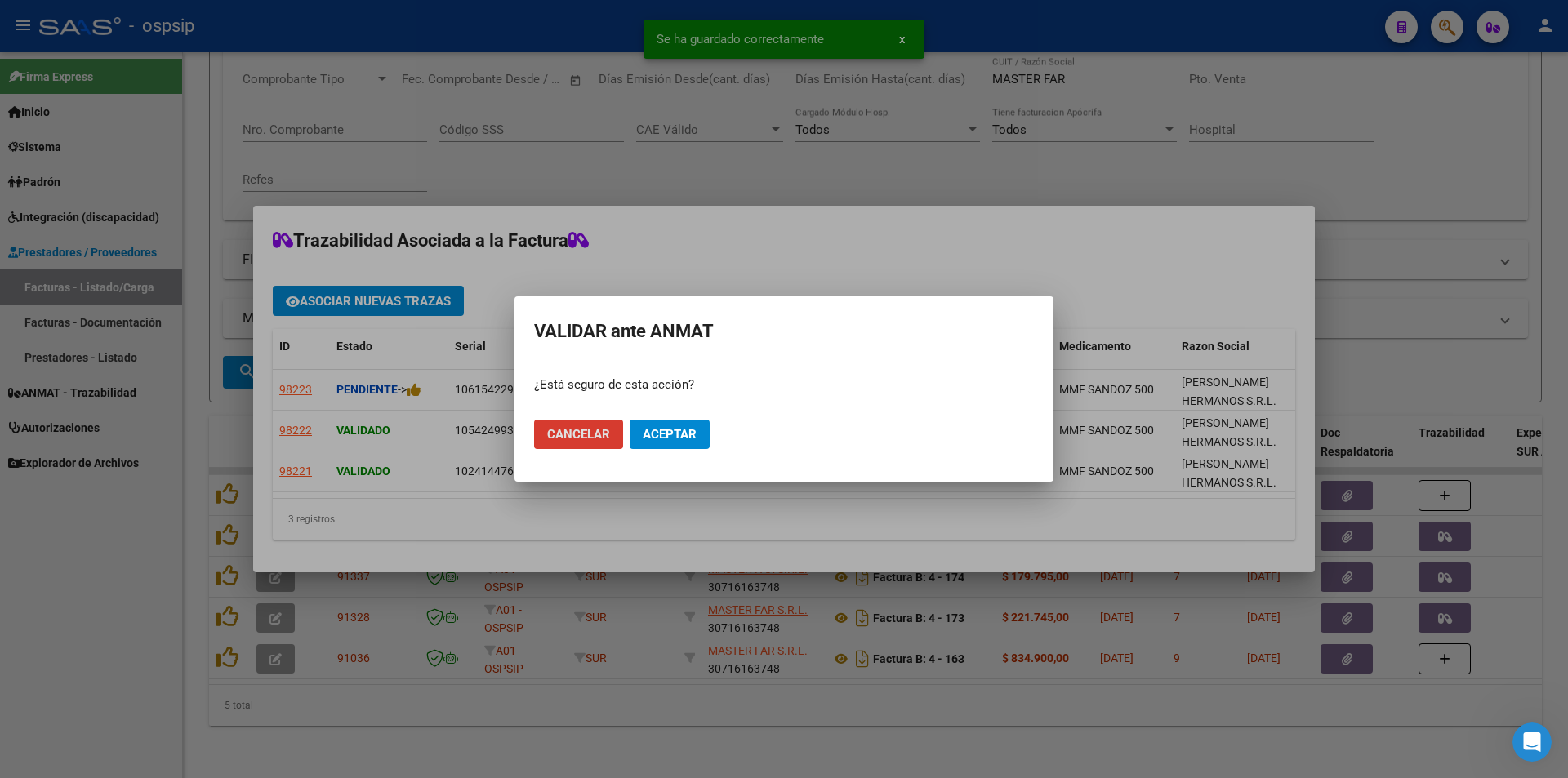
click at [668, 433] on span "Aceptar" at bounding box center [669, 434] width 54 height 15
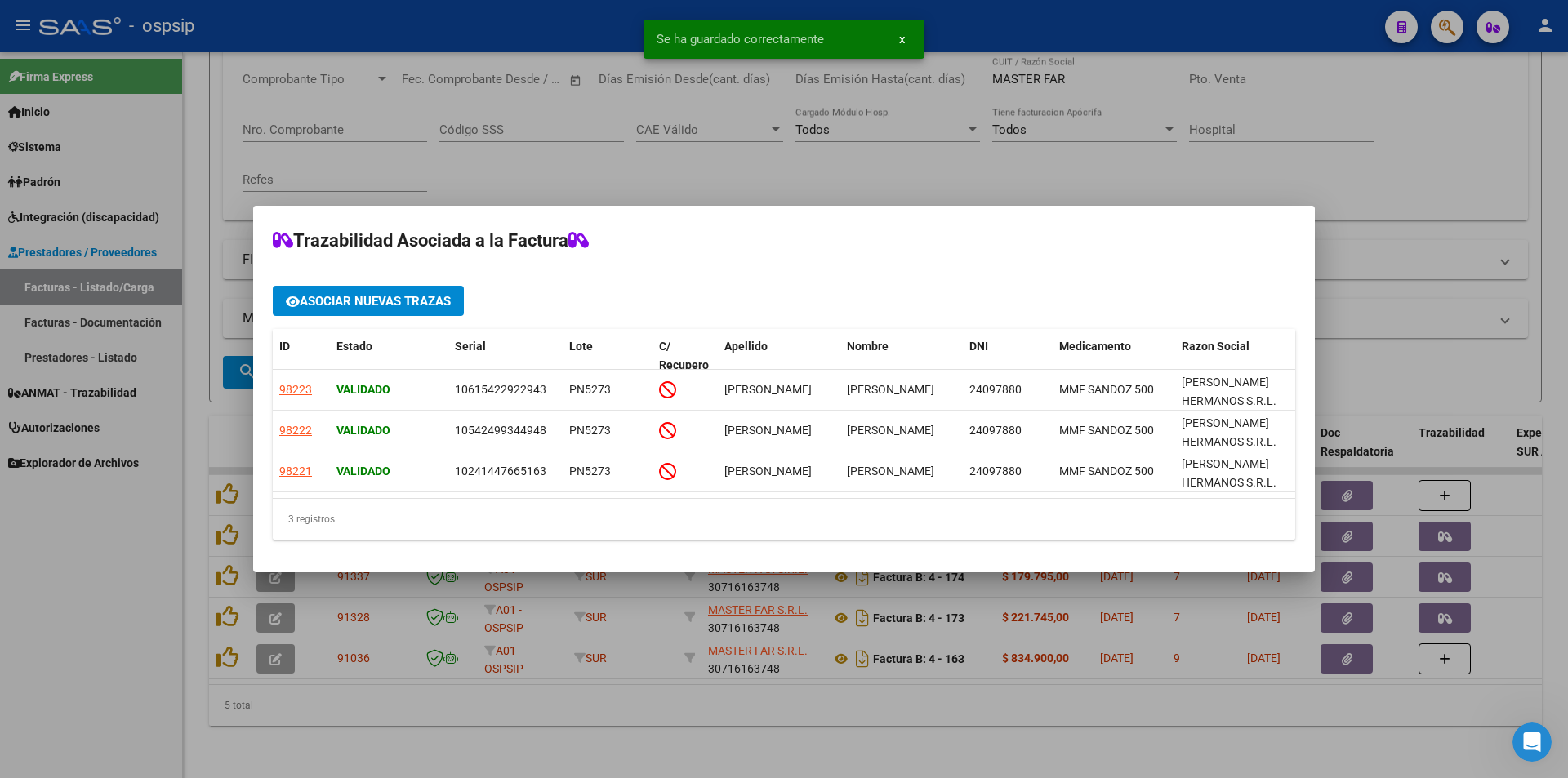
click at [76, 624] on div at bounding box center [784, 389] width 1568 height 778
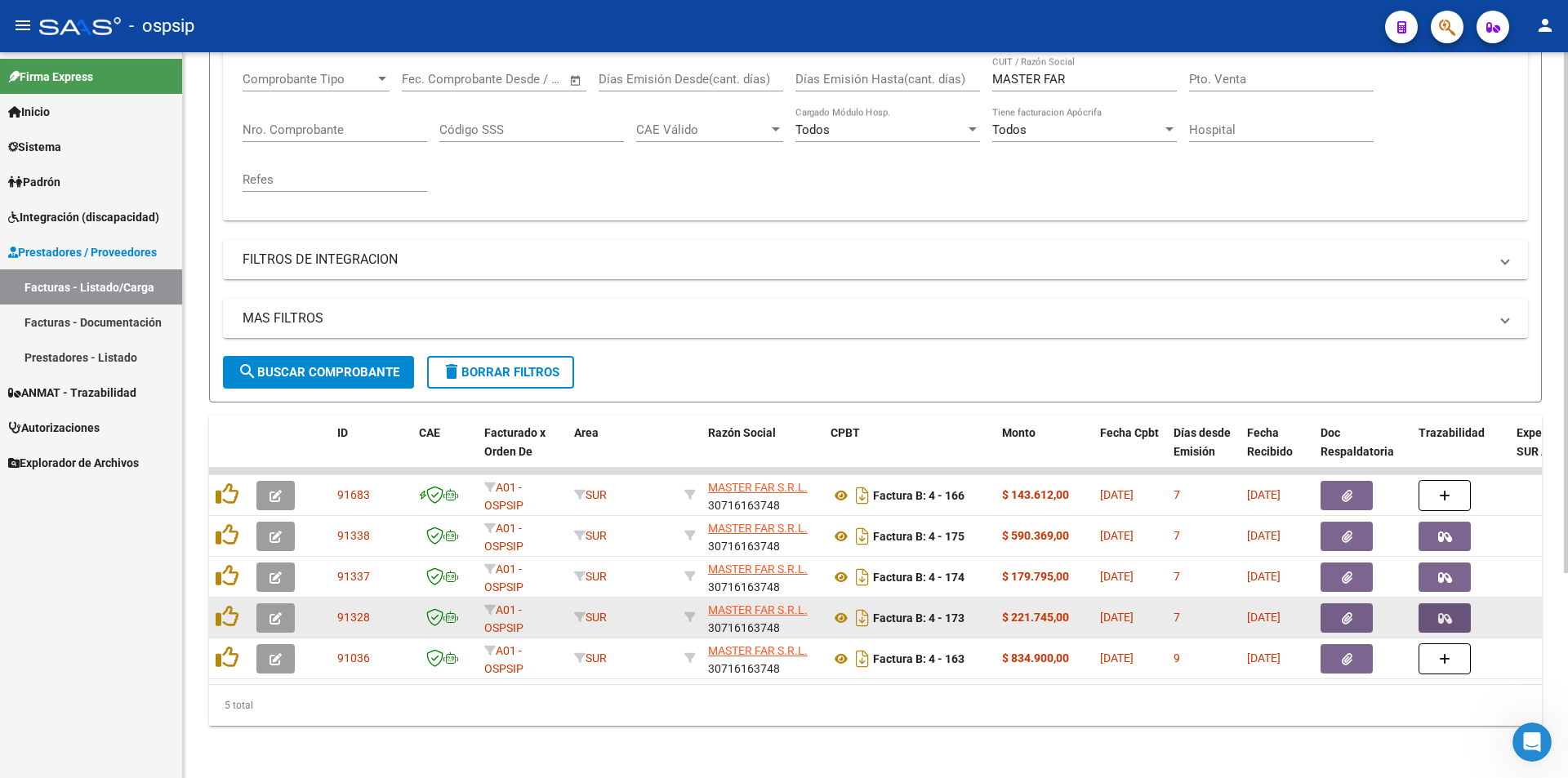
click at [1462, 605] on button "button" at bounding box center [1444, 618] width 52 height 30
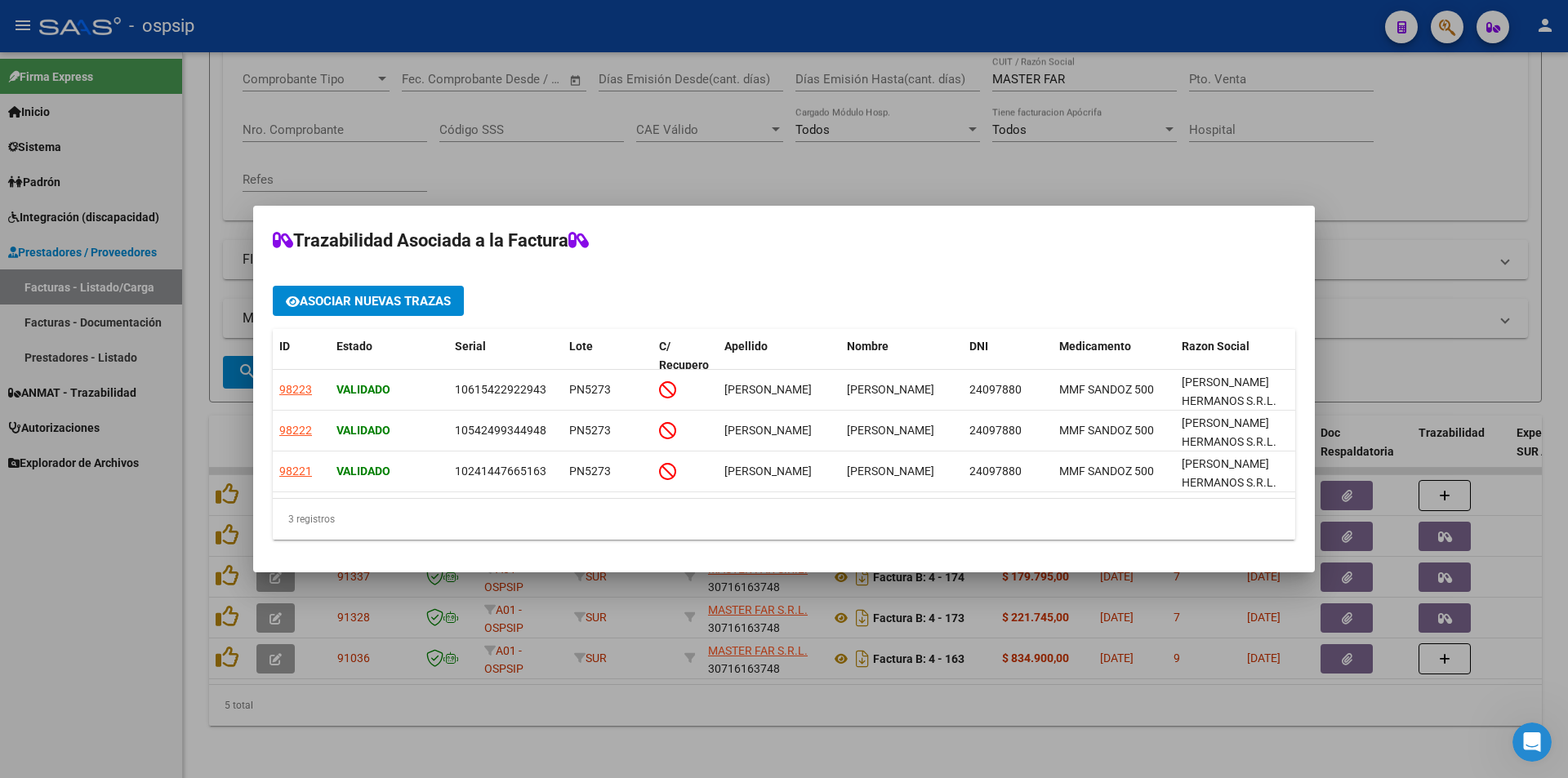
click at [62, 615] on div at bounding box center [784, 389] width 1568 height 778
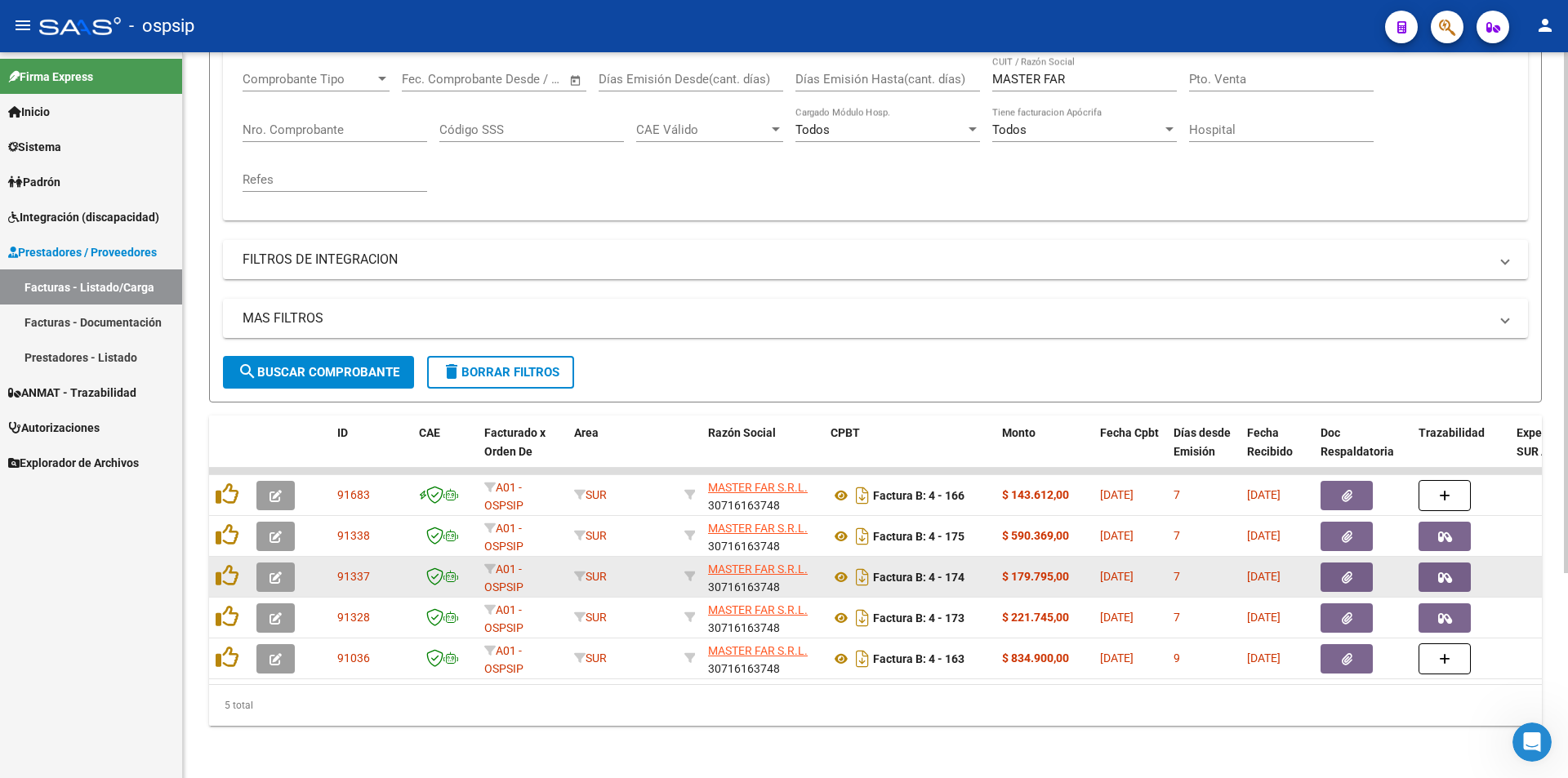
click at [1468, 562] on button "button" at bounding box center [1444, 577] width 52 height 30
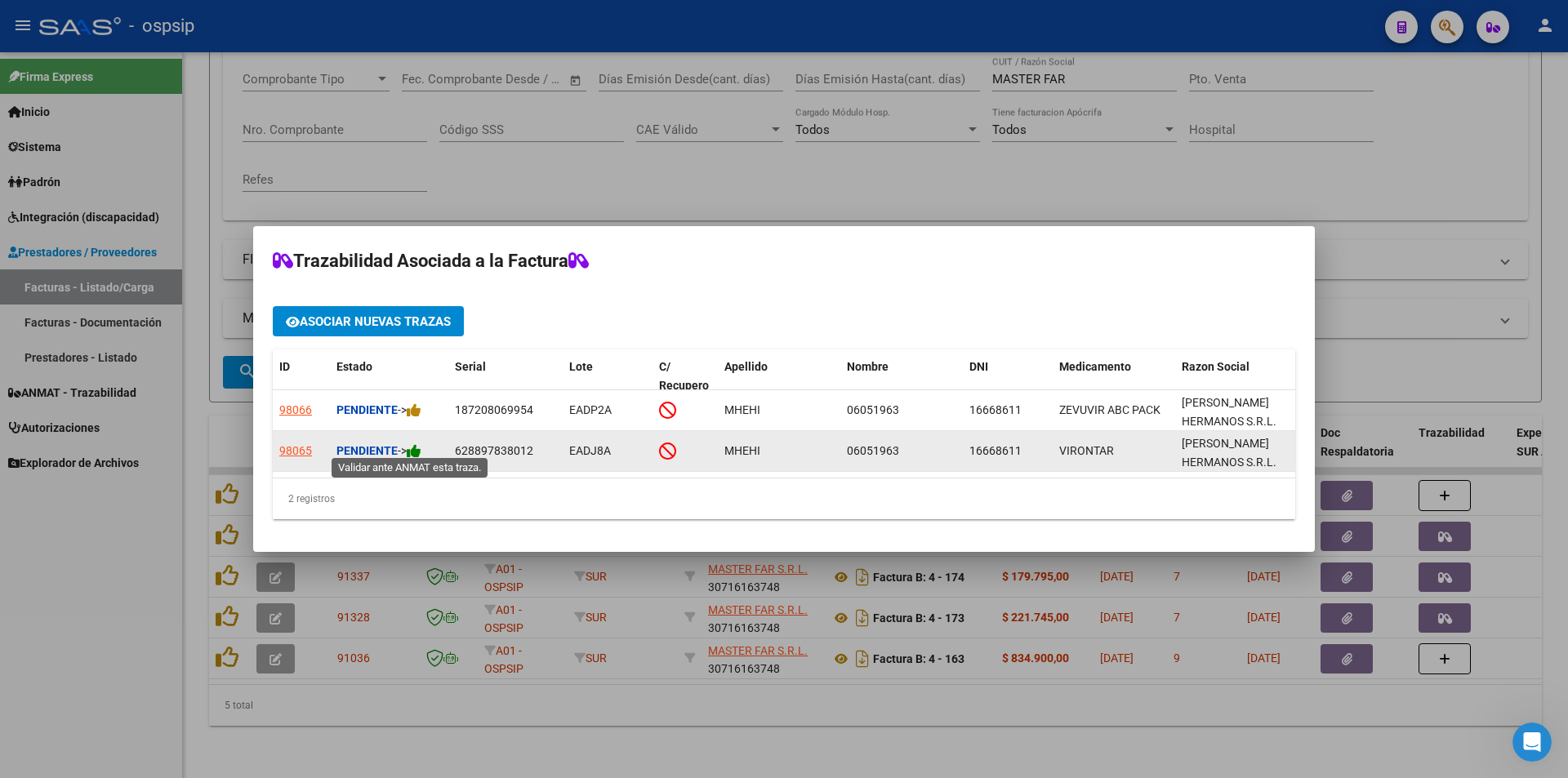
click at [421, 444] on icon at bounding box center [414, 451] width 15 height 16
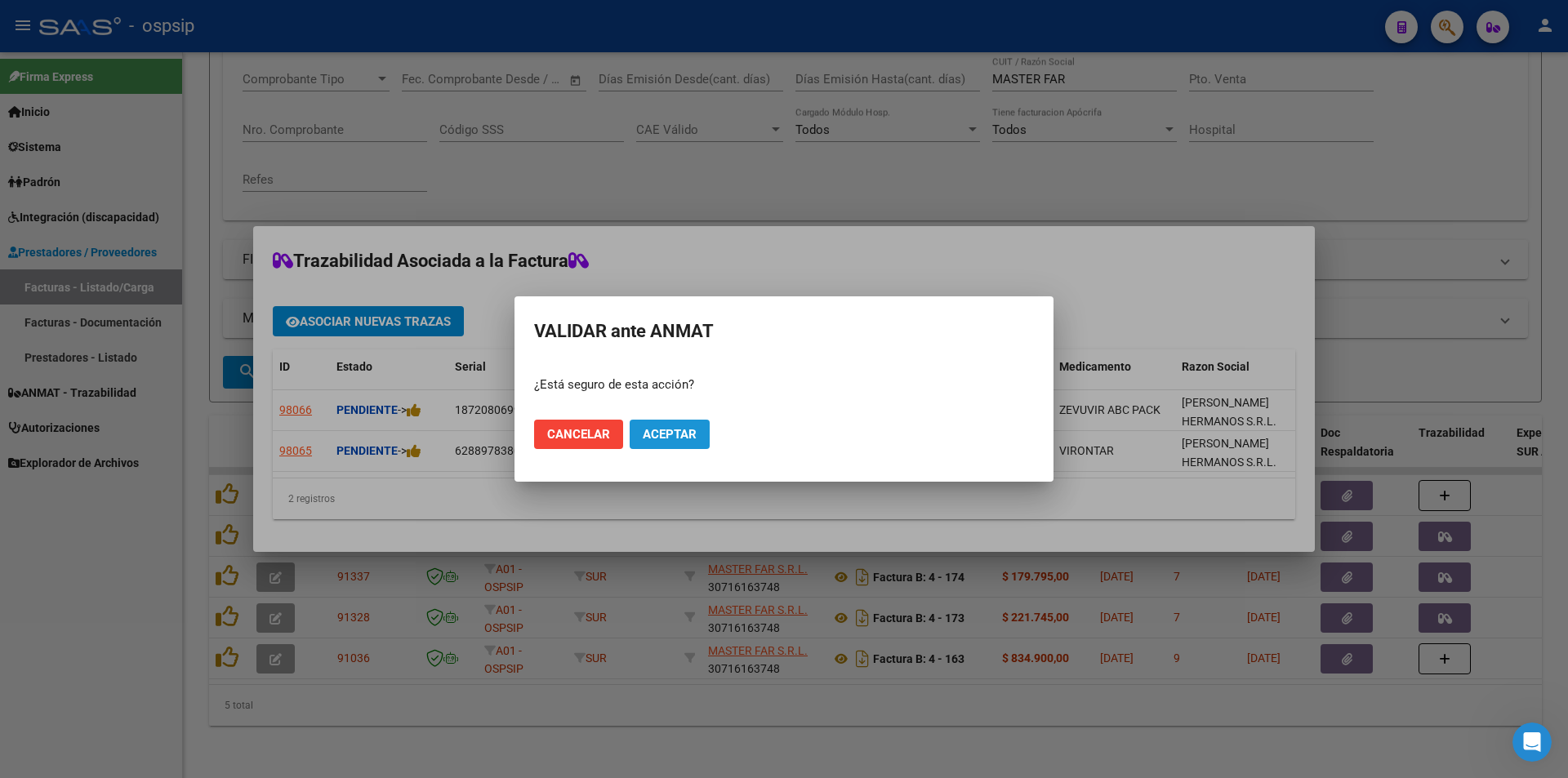
click at [680, 433] on span "Aceptar" at bounding box center [669, 434] width 54 height 15
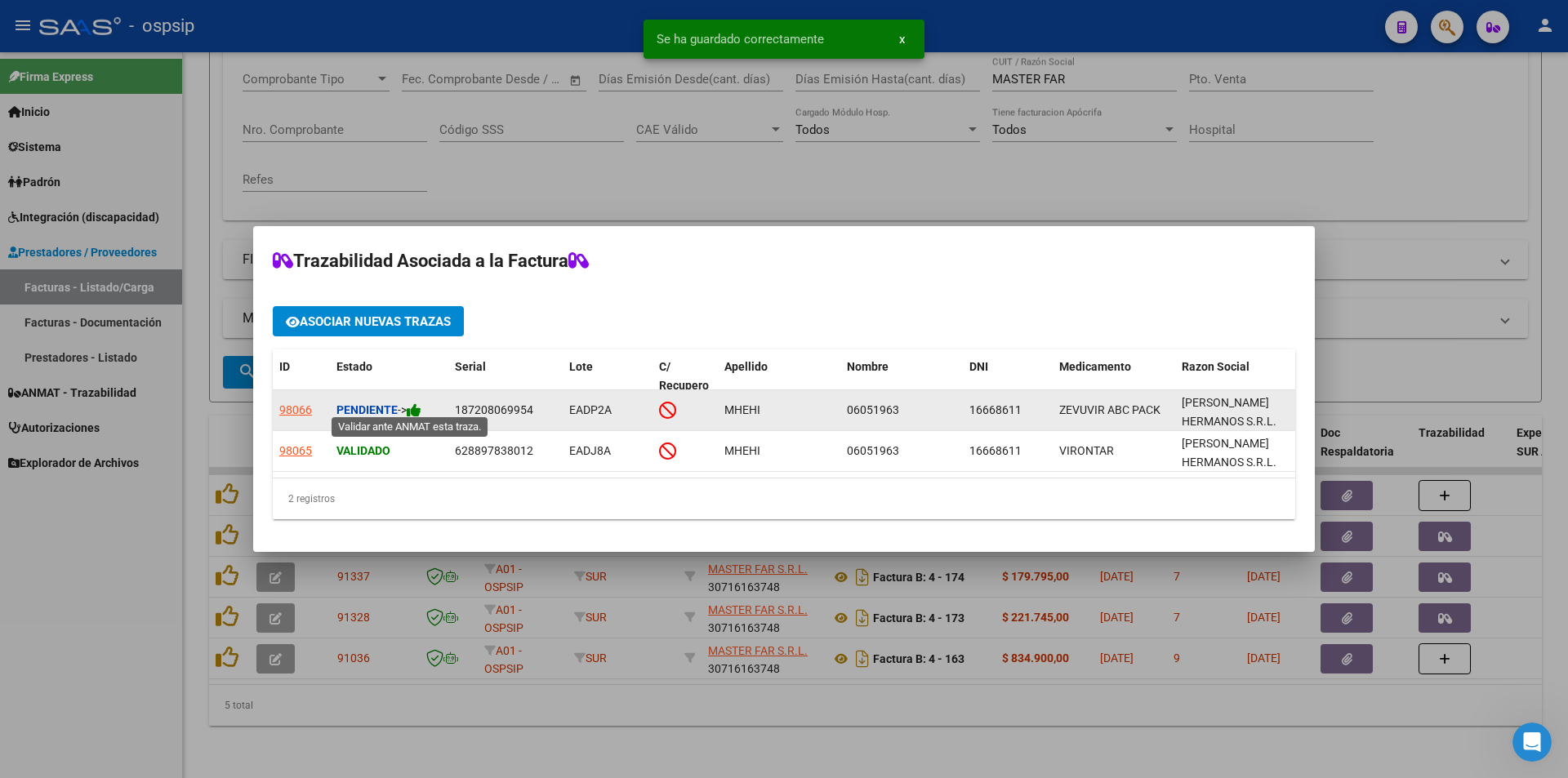
click at [418, 404] on icon at bounding box center [414, 410] width 15 height 16
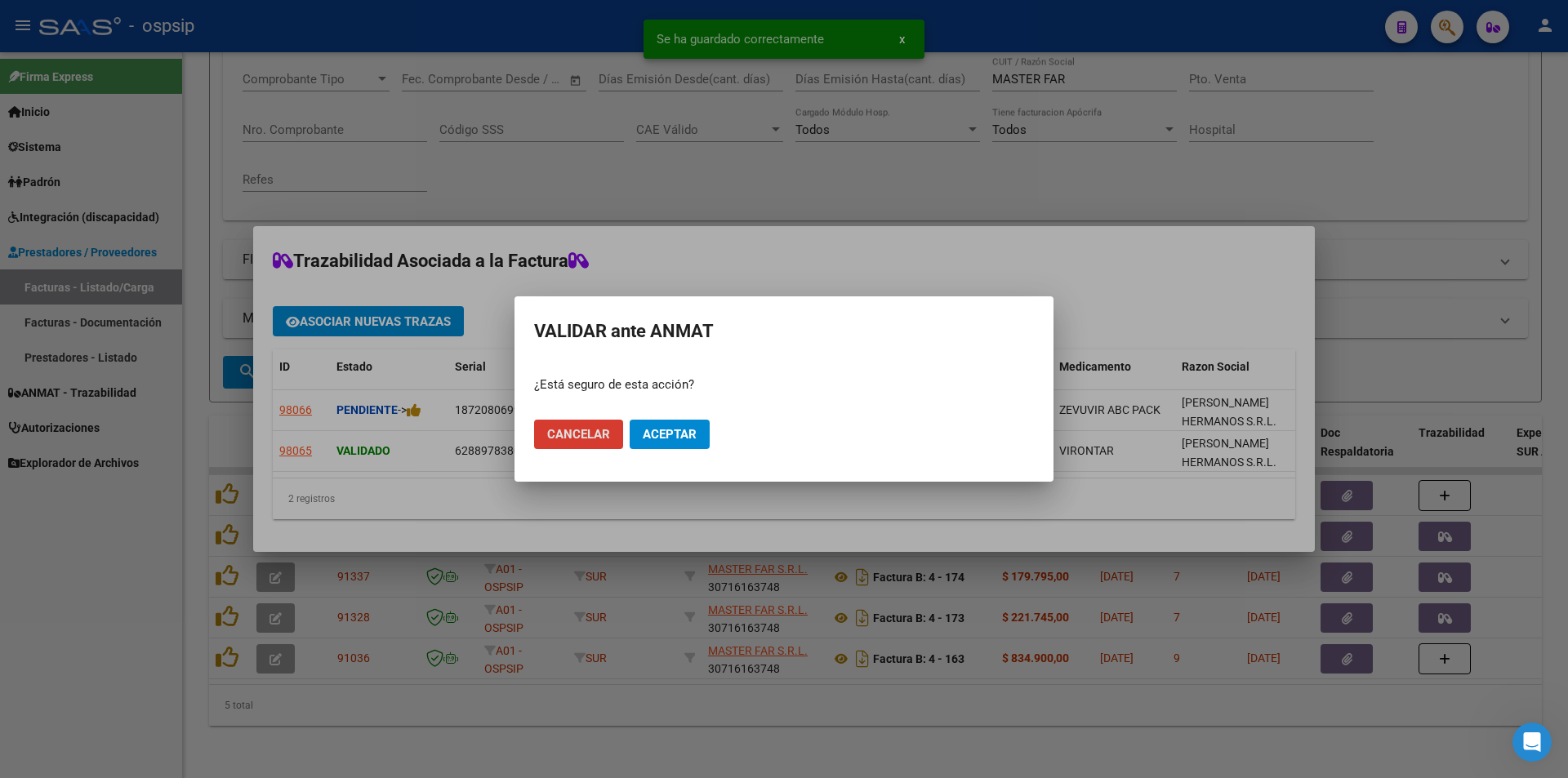
click at [687, 432] on span "Aceptar" at bounding box center [669, 434] width 54 height 15
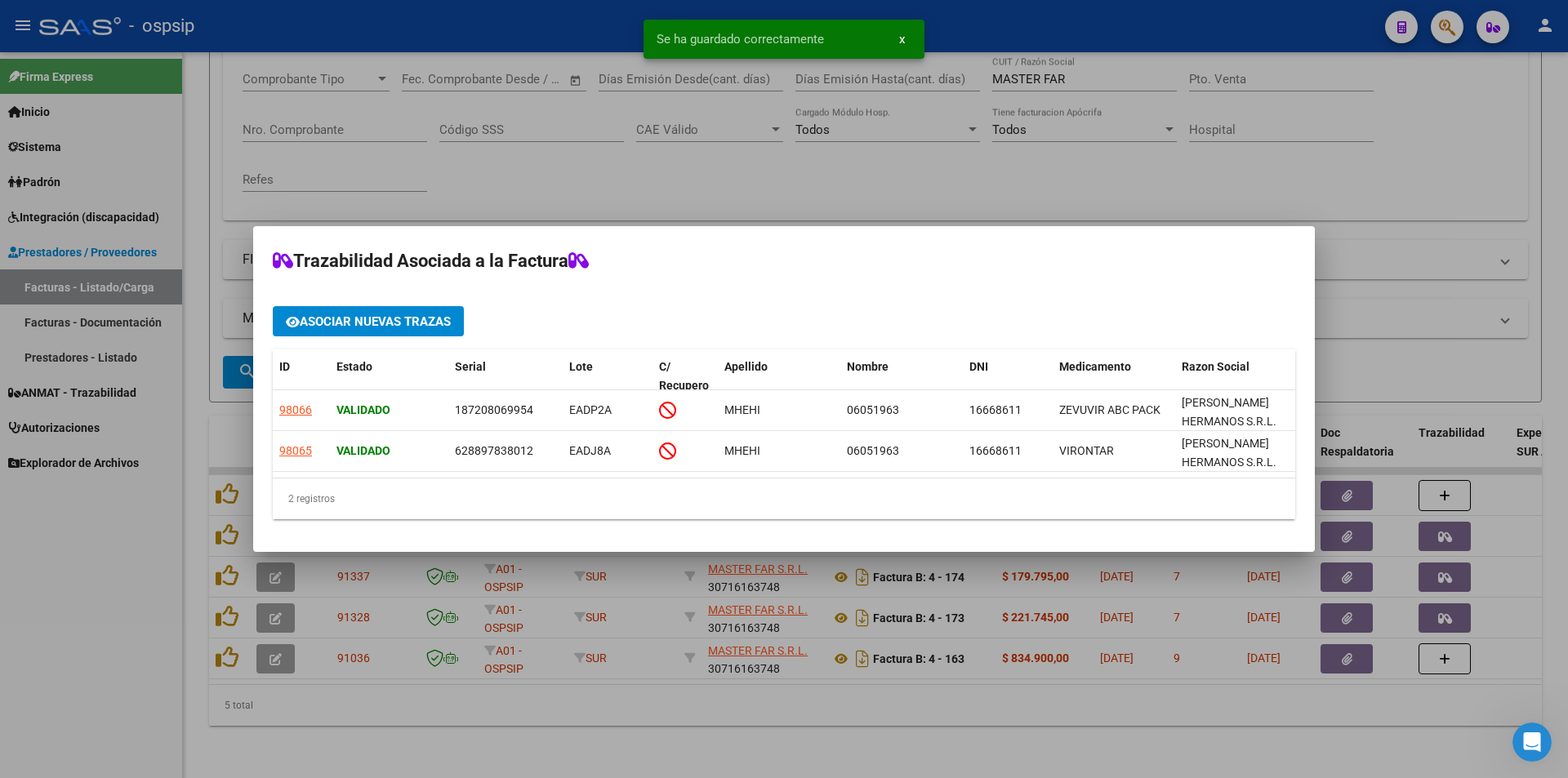
click at [55, 598] on div at bounding box center [784, 389] width 1568 height 778
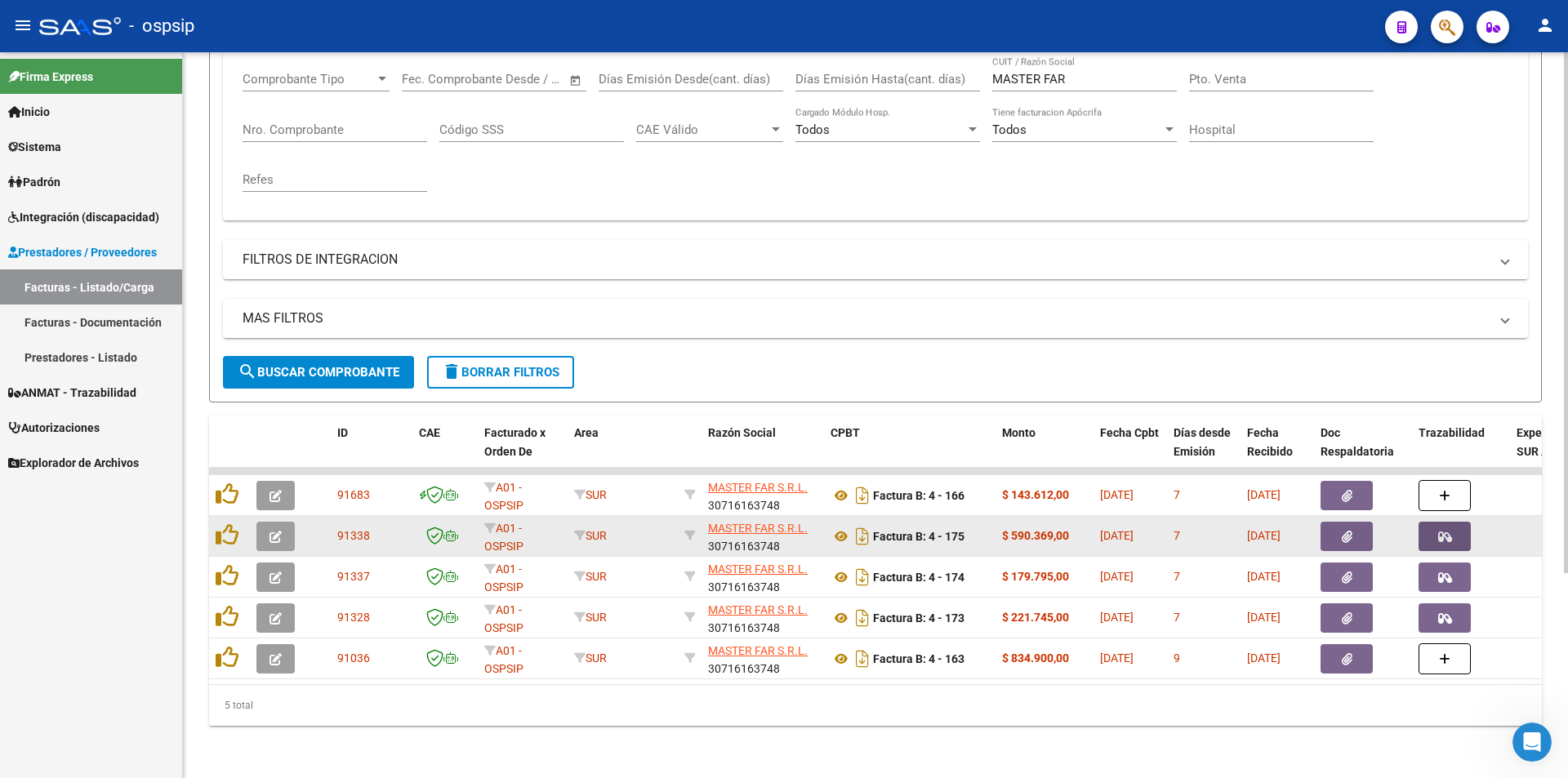
click at [1445, 530] on icon "button" at bounding box center [1445, 536] width 14 height 12
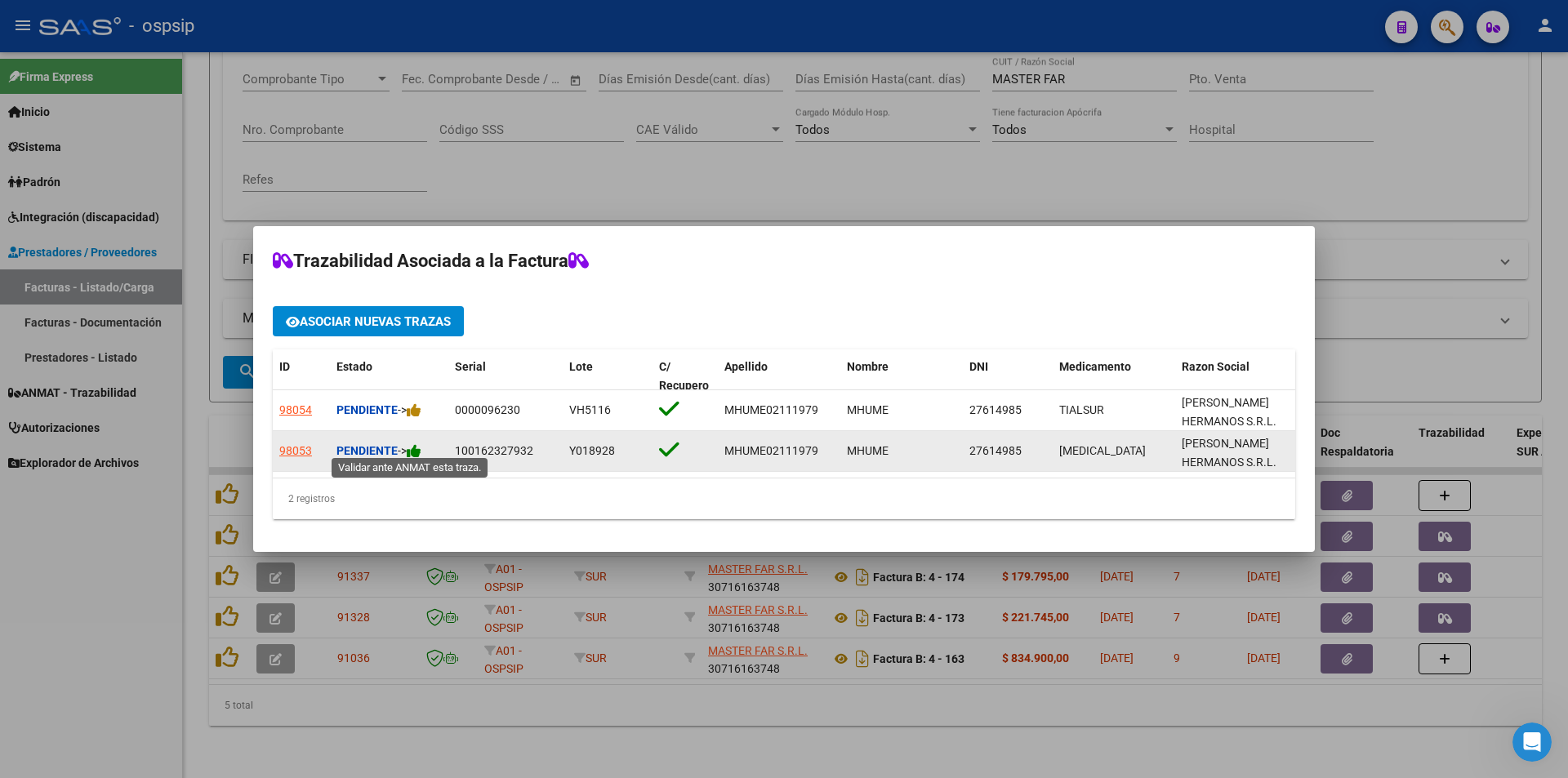
click at [421, 448] on icon at bounding box center [414, 451] width 15 height 16
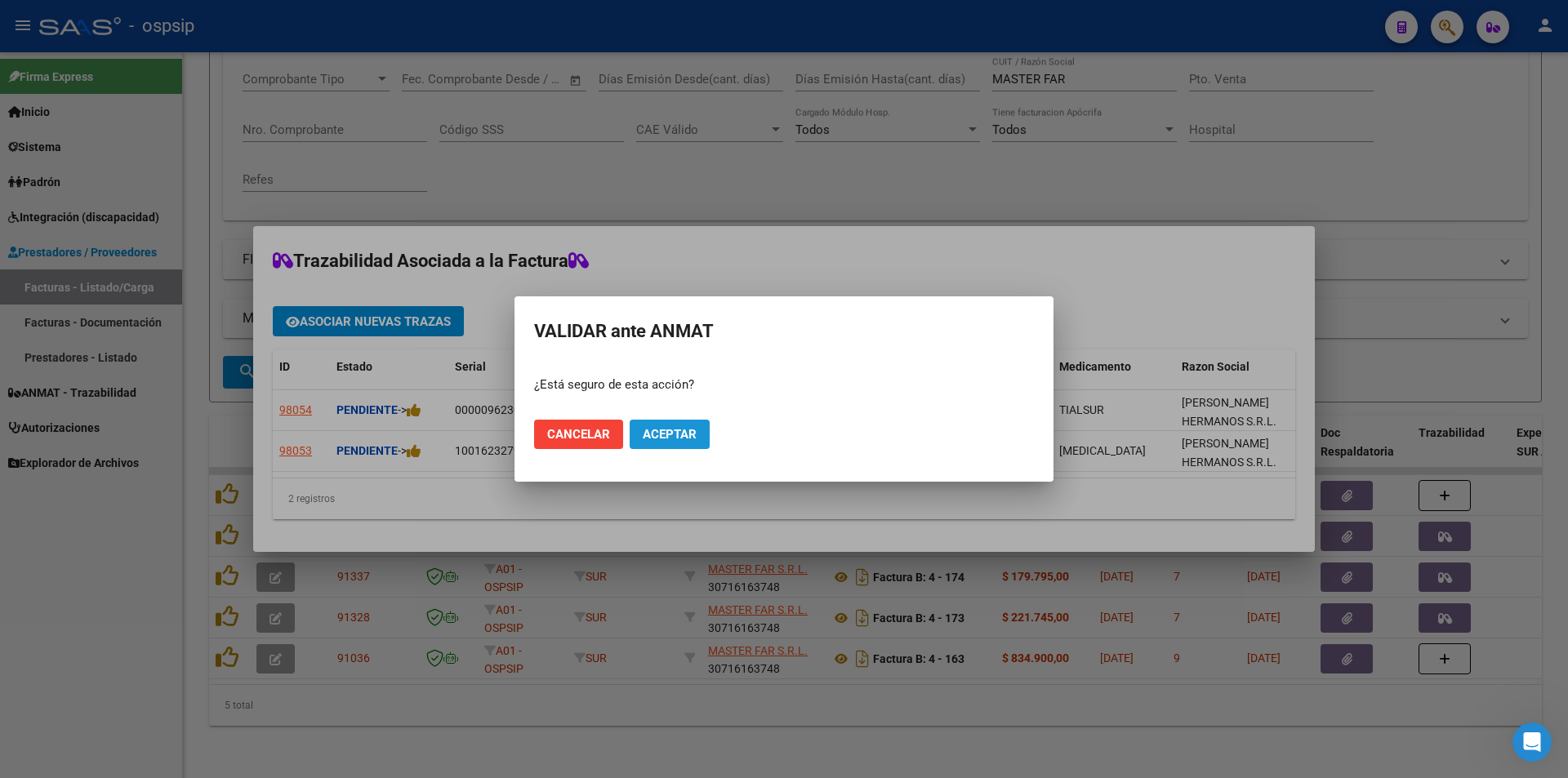
click at [668, 425] on button "Aceptar" at bounding box center [669, 434] width 80 height 30
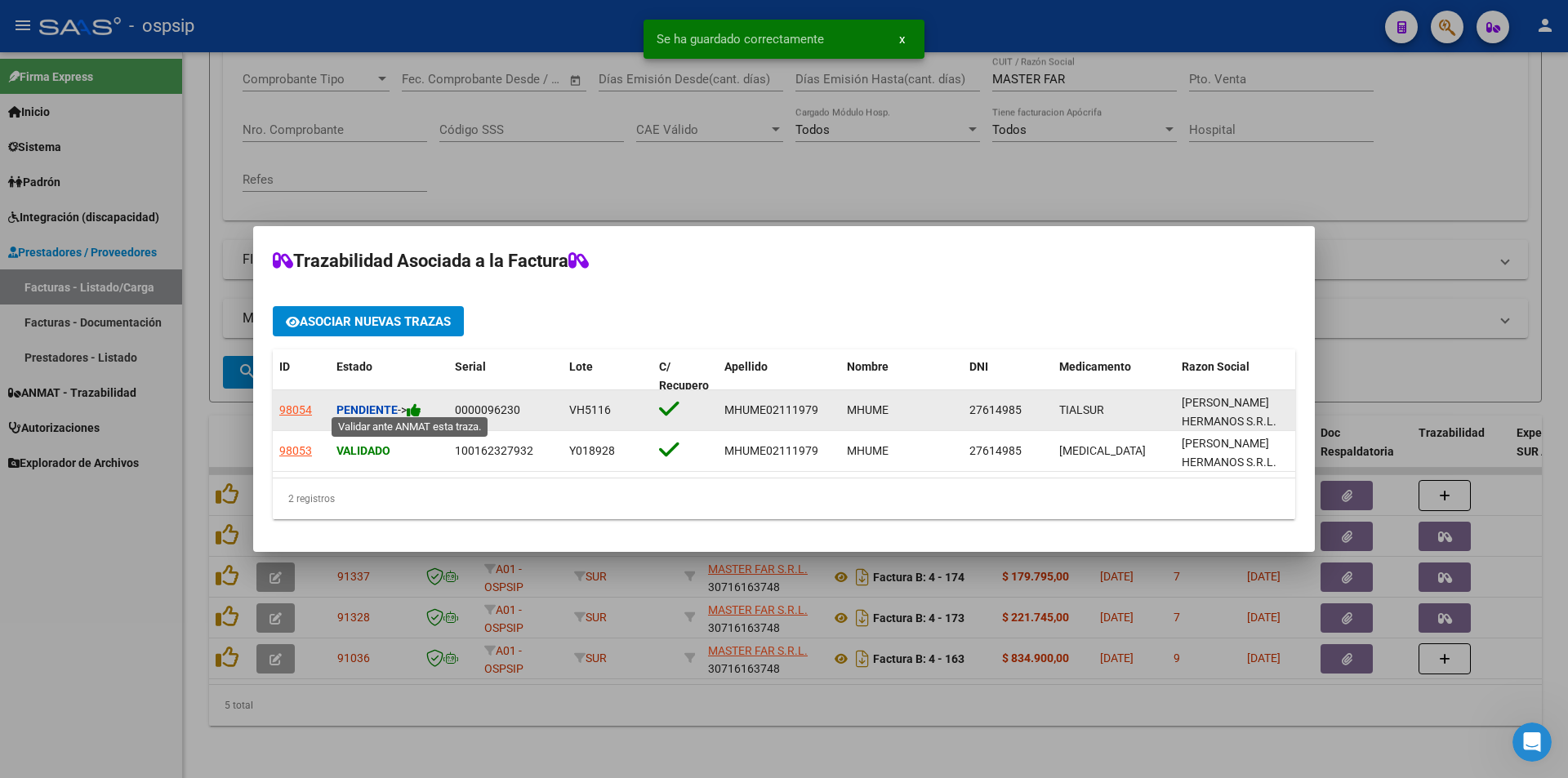
click at [421, 402] on icon at bounding box center [414, 410] width 15 height 16
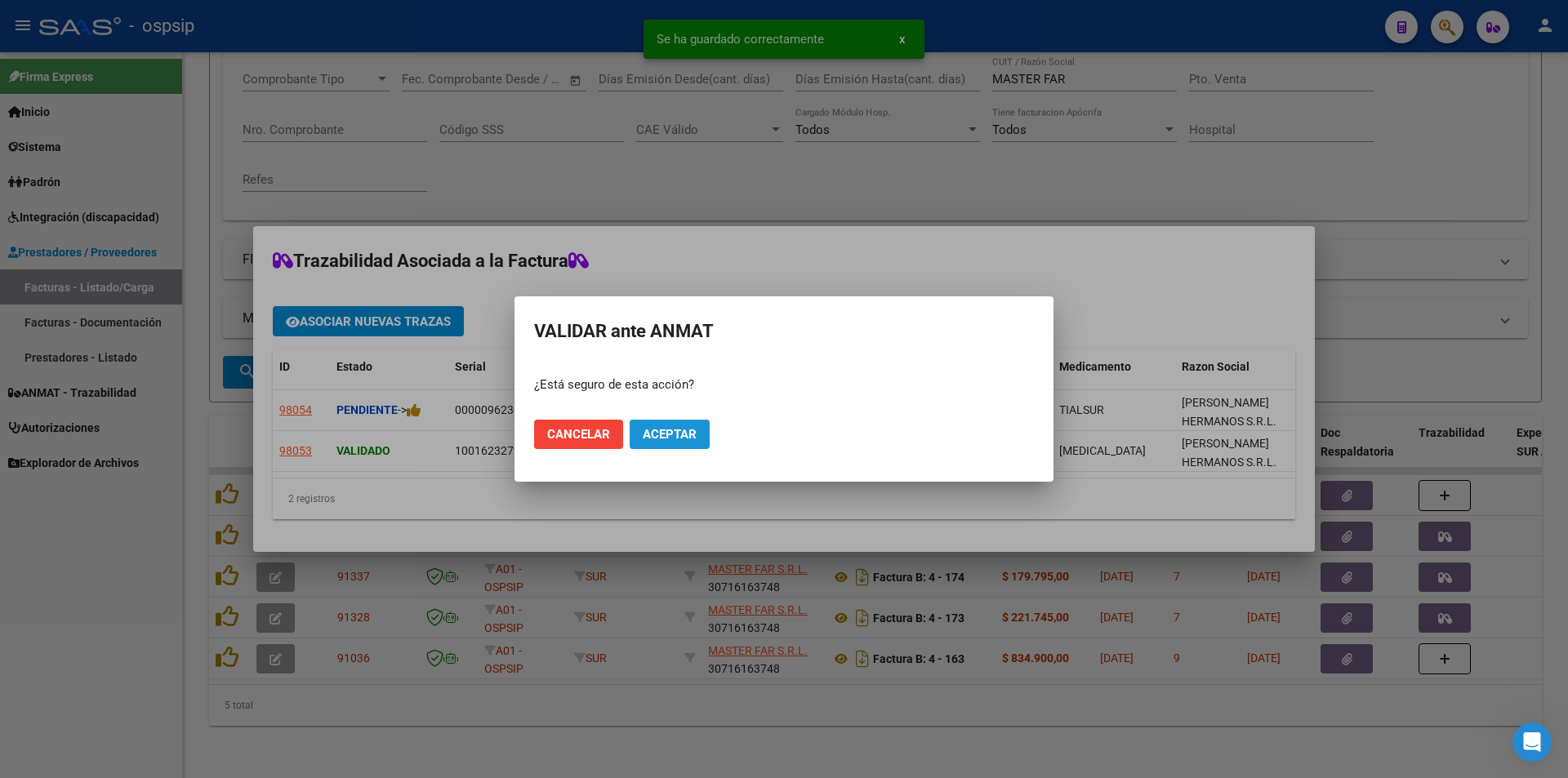
click at [651, 436] on span "Aceptar" at bounding box center [669, 434] width 54 height 15
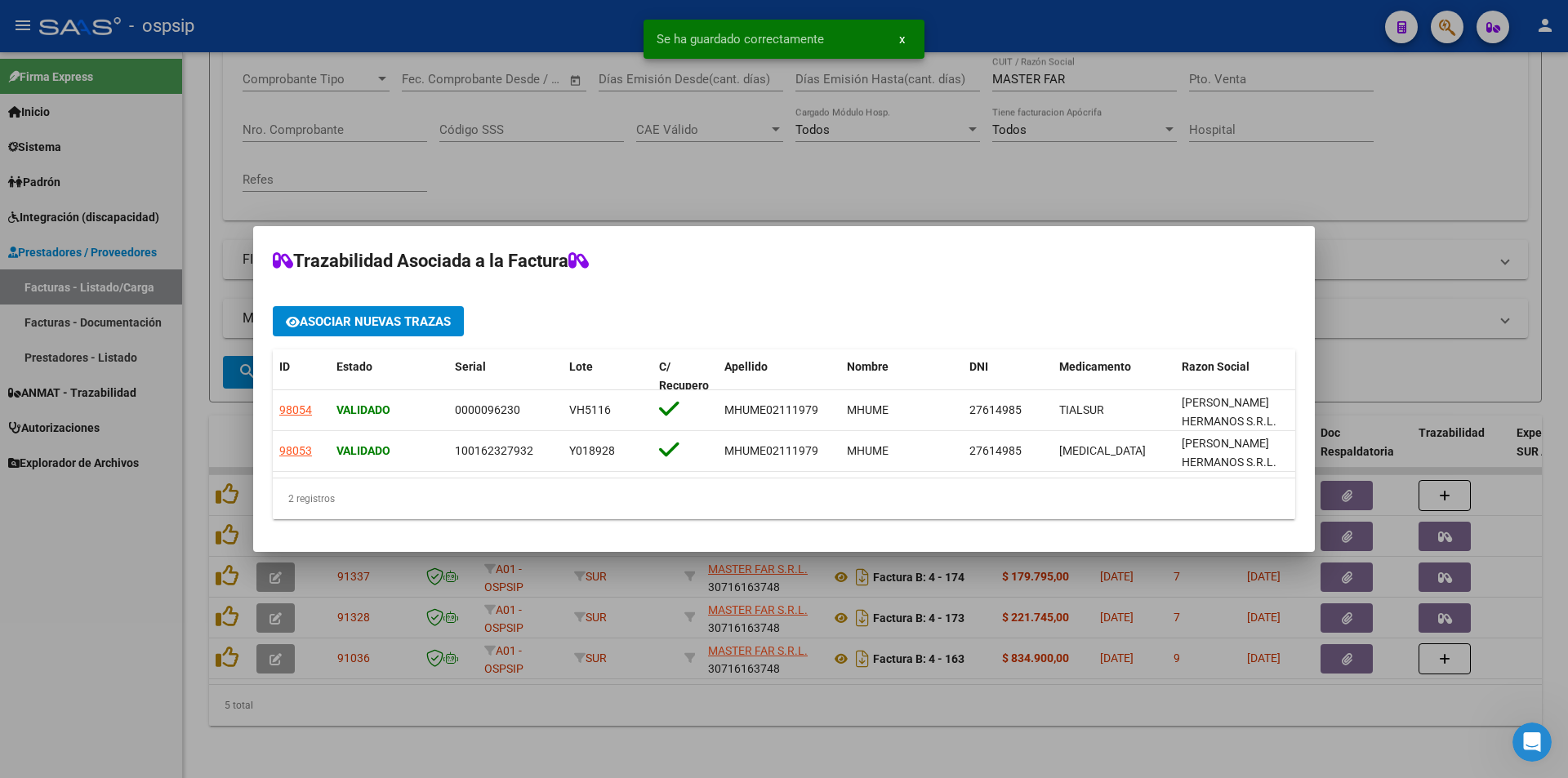
click at [5, 643] on div at bounding box center [784, 389] width 1568 height 778
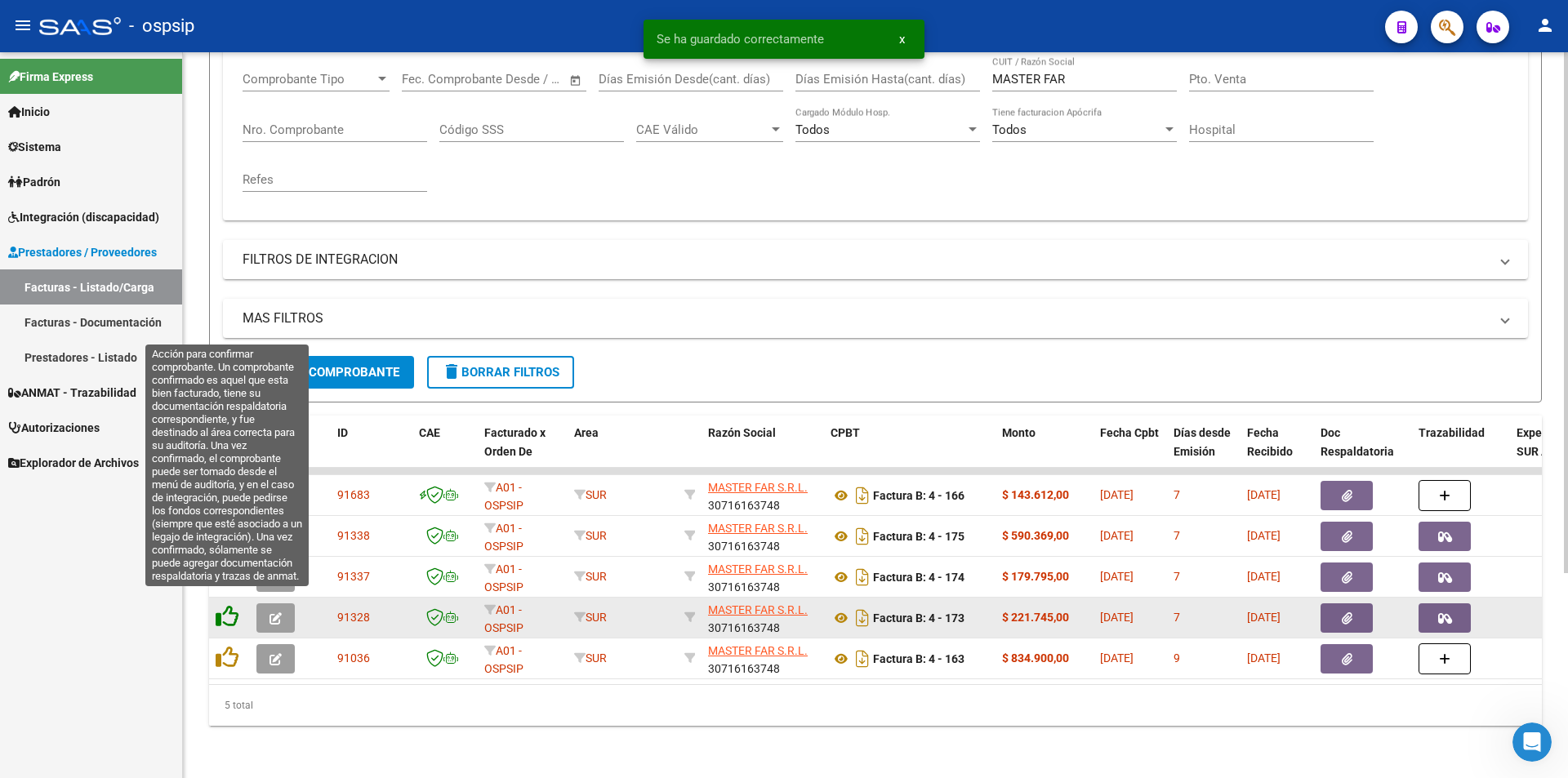
click at [224, 606] on icon at bounding box center [227, 616] width 23 height 23
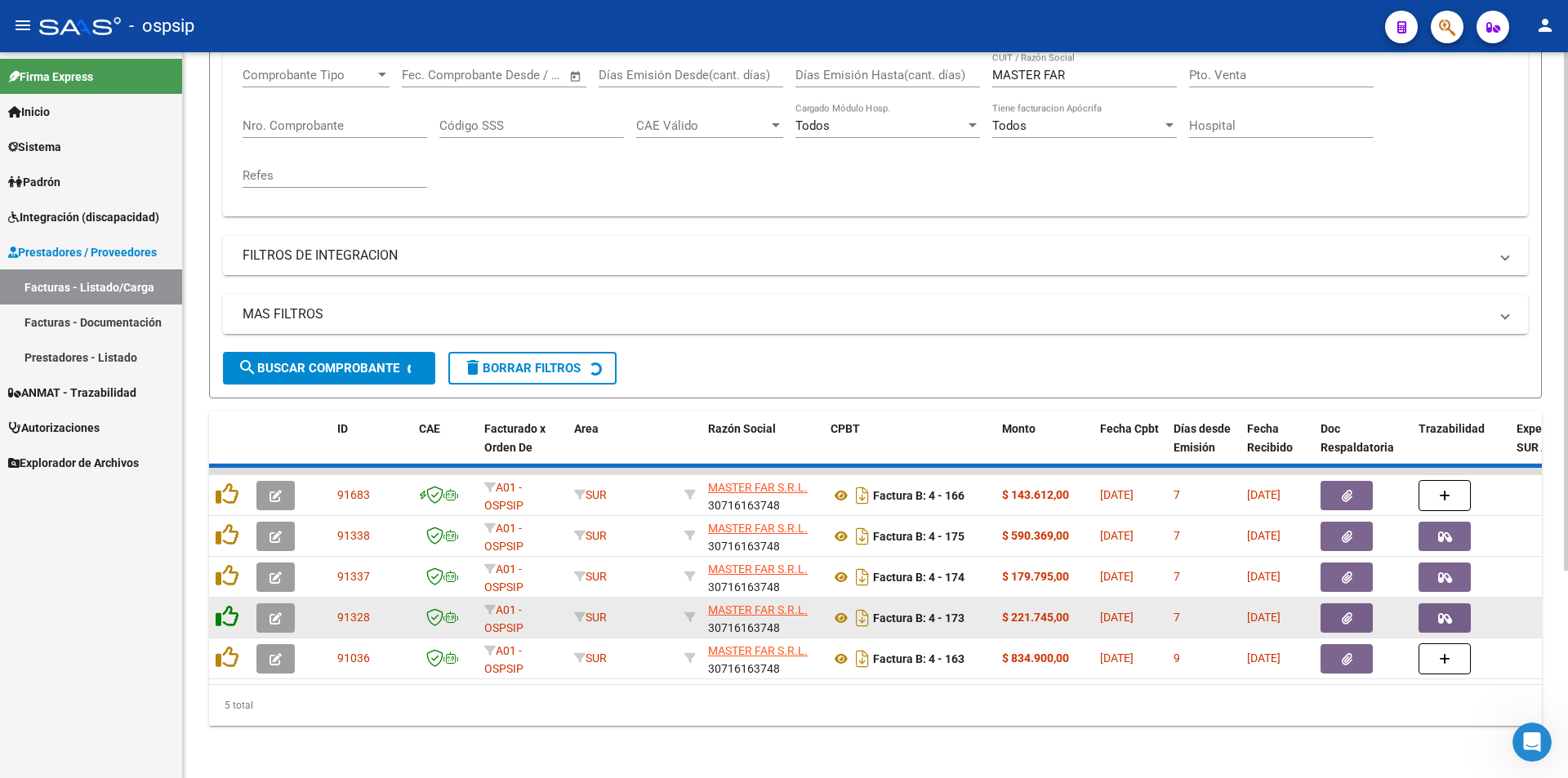
scroll to position [245, 0]
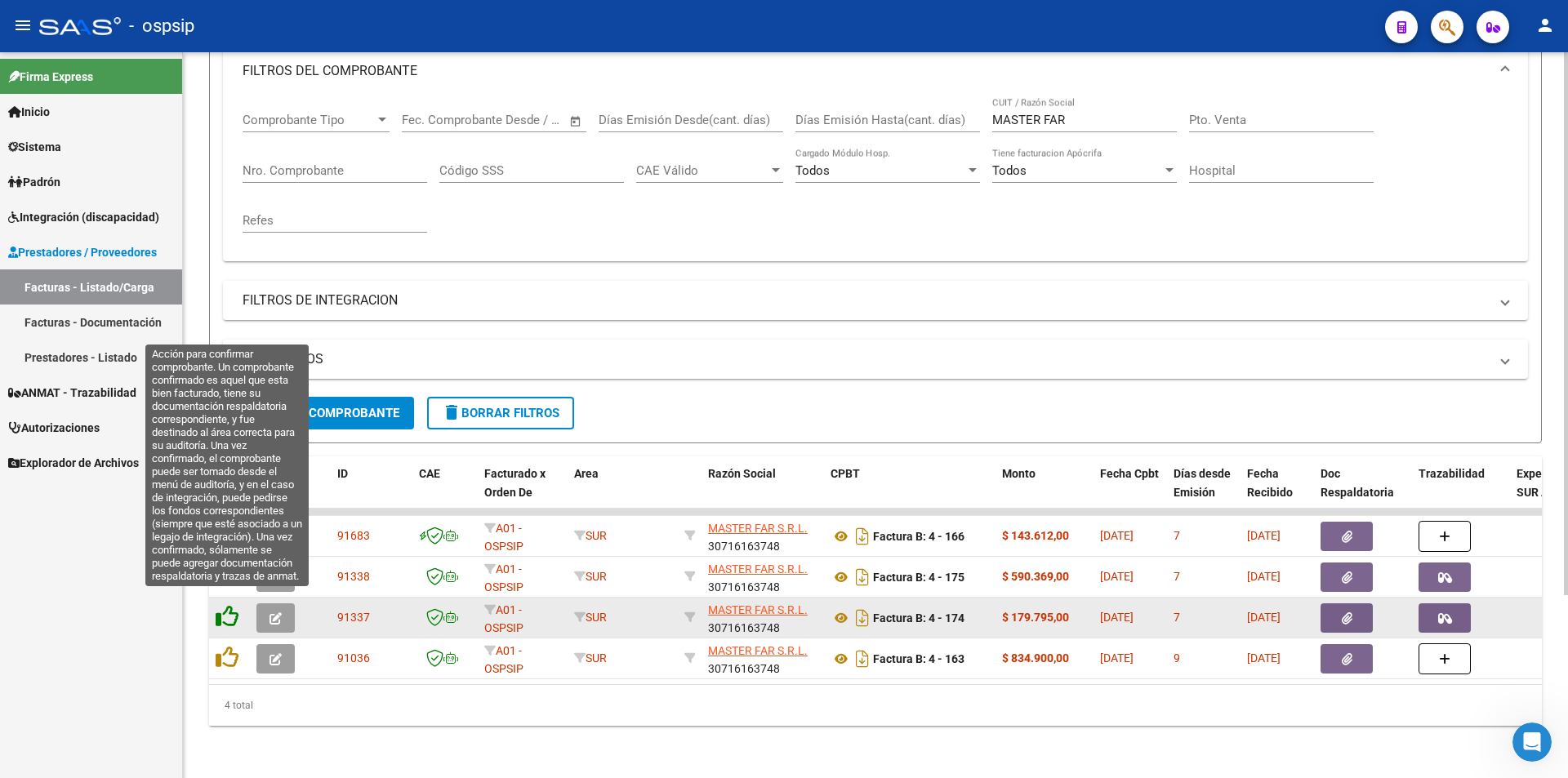
click at [224, 605] on icon at bounding box center [227, 616] width 23 height 23
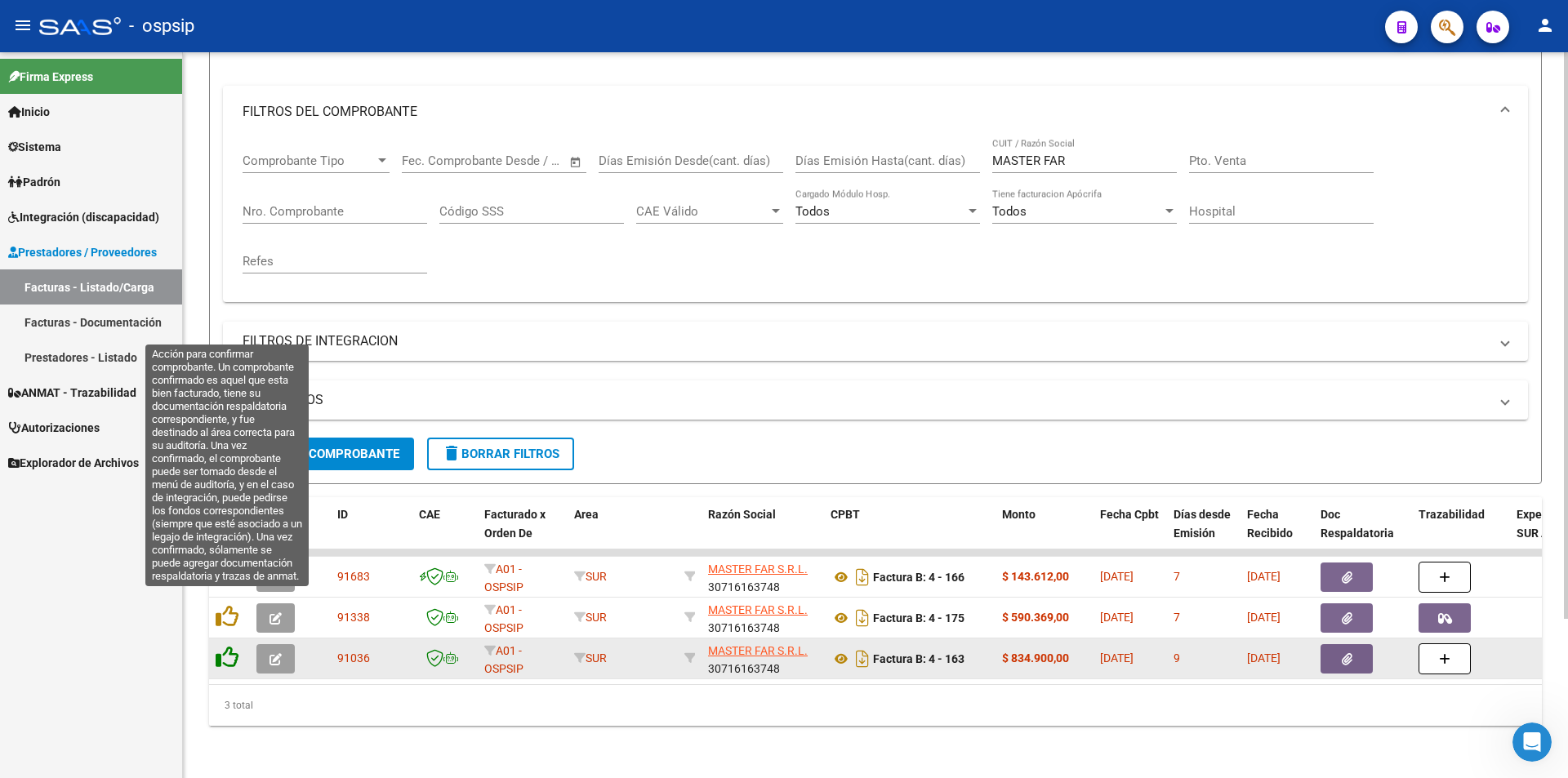
scroll to position [204, 0]
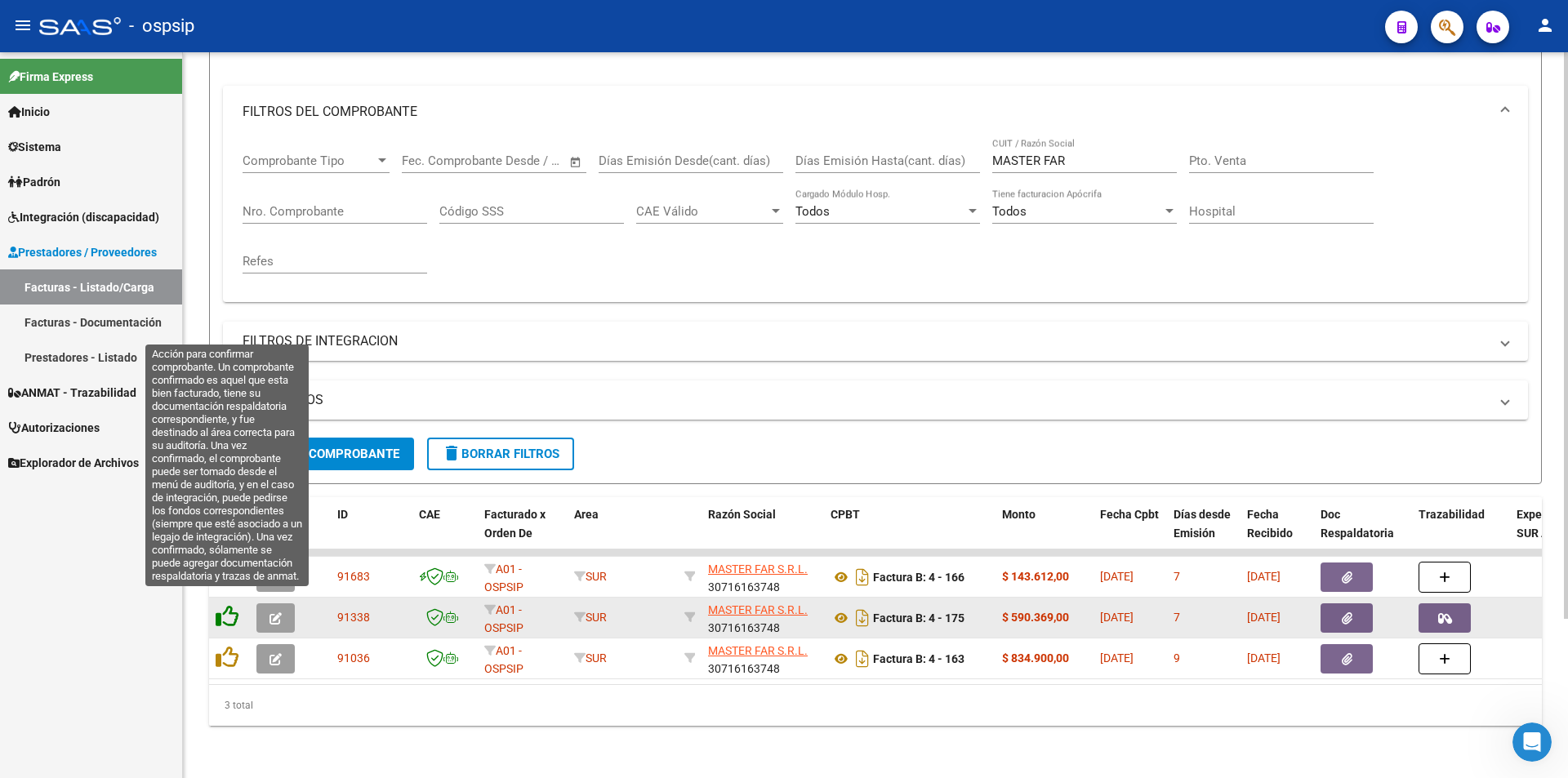
click at [226, 605] on icon at bounding box center [227, 616] width 23 height 23
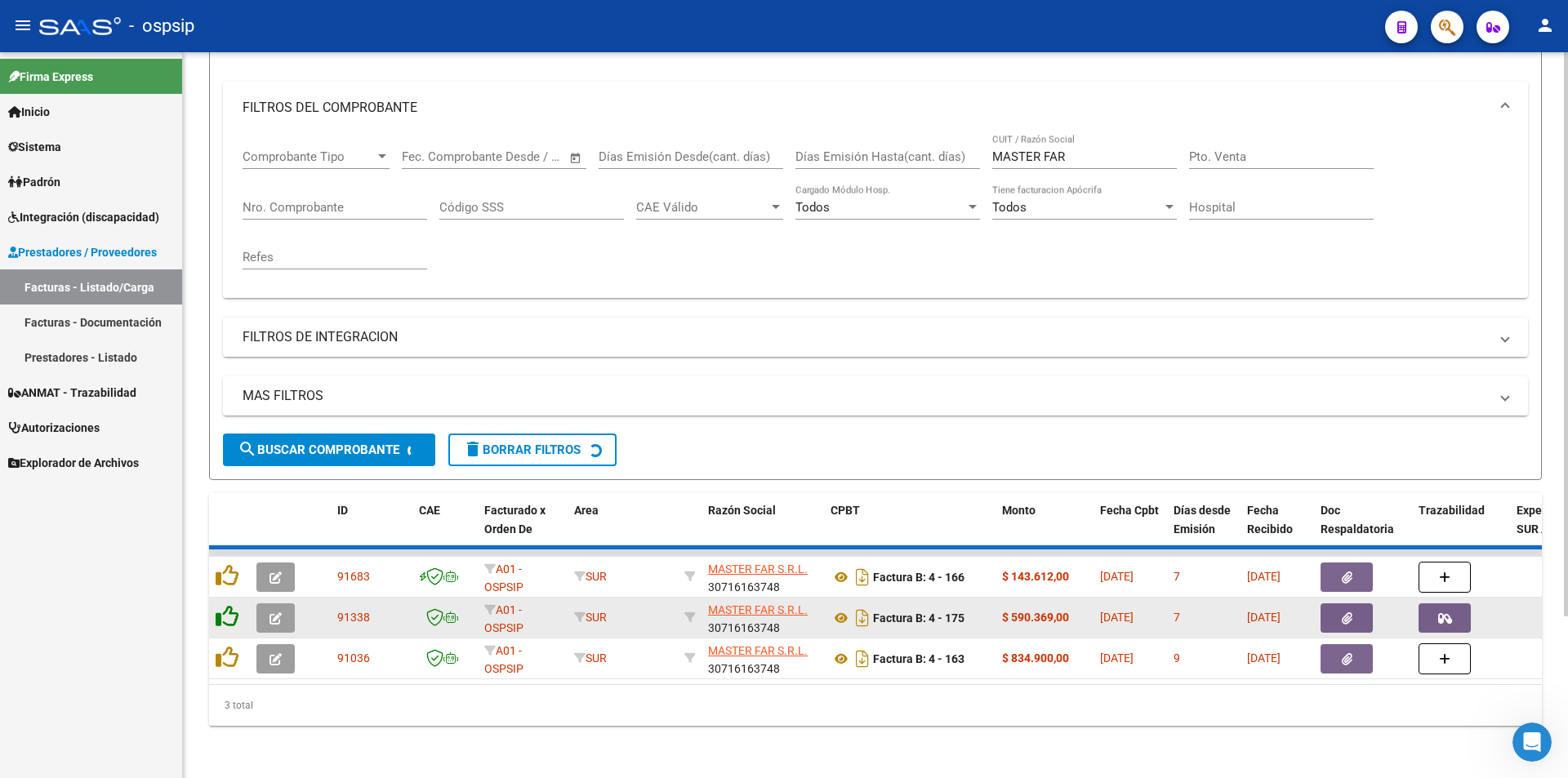
scroll to position [164, 0]
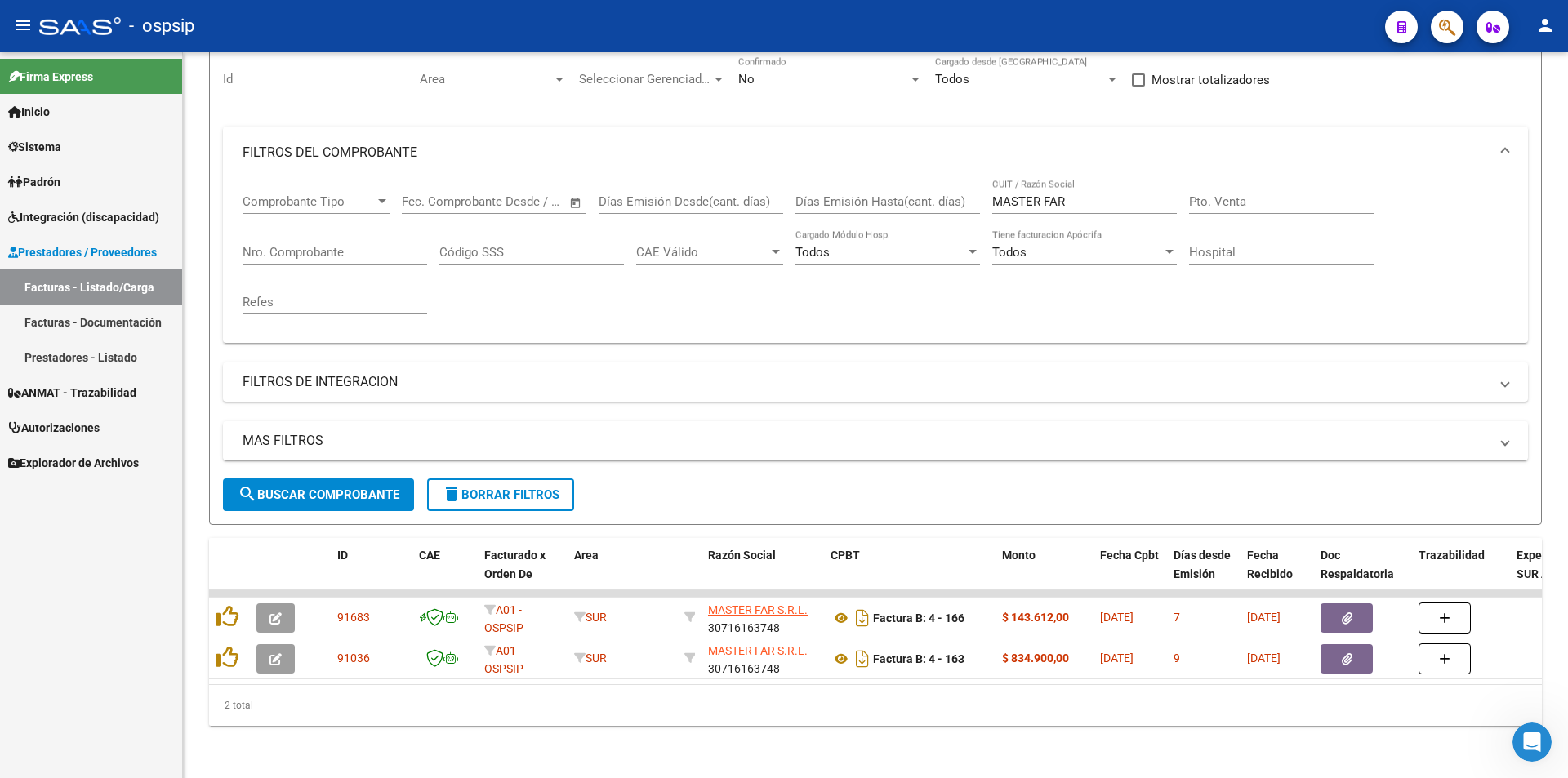
click at [96, 677] on div "Firma Express Inicio Calendario SSS Instructivos Contacto OS Sistema Usuarios T…" at bounding box center [91, 415] width 182 height 726
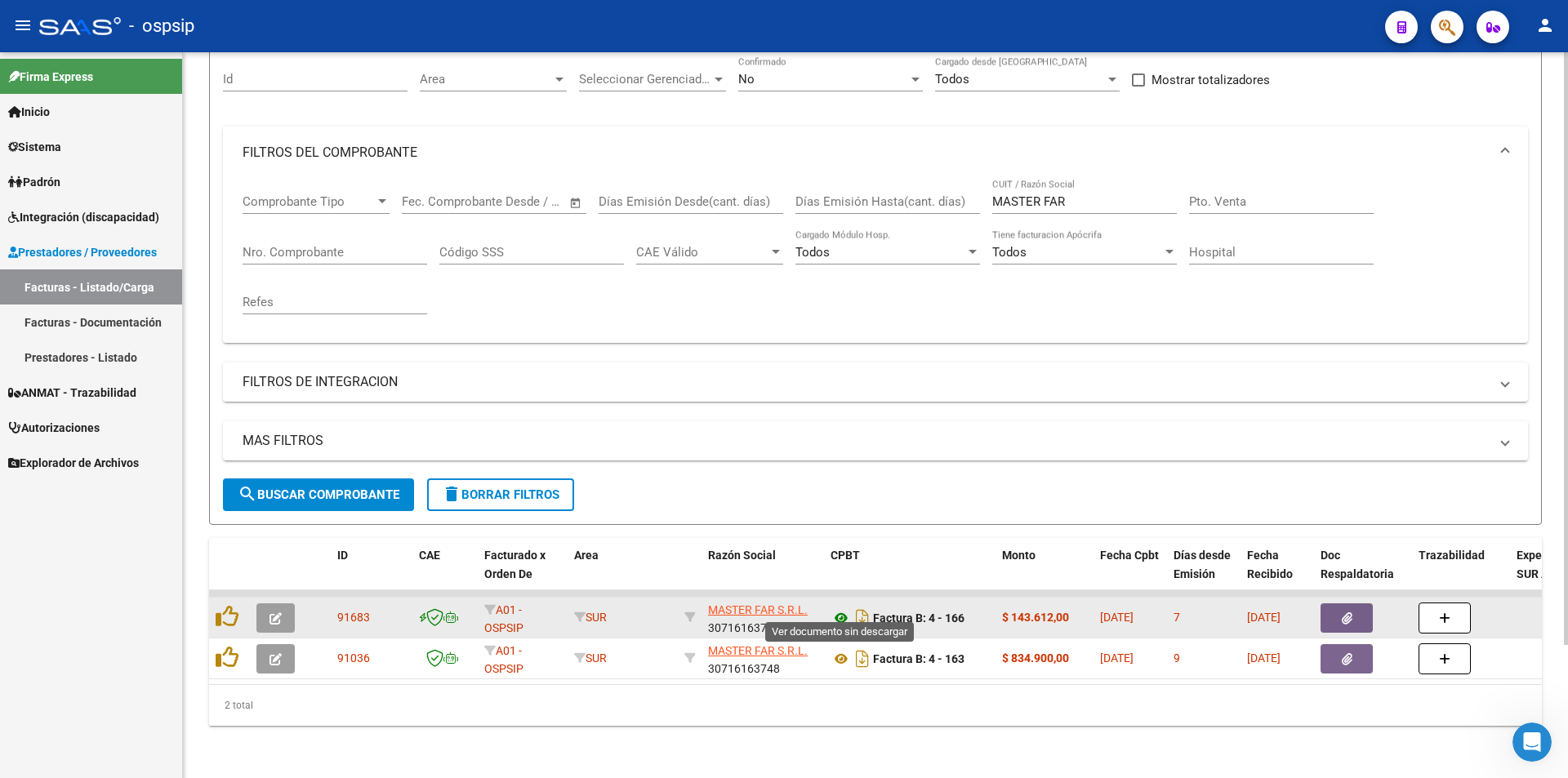
click at [837, 608] on icon at bounding box center [841, 618] width 21 height 20
click at [1350, 612] on icon "button" at bounding box center [1347, 618] width 11 height 12
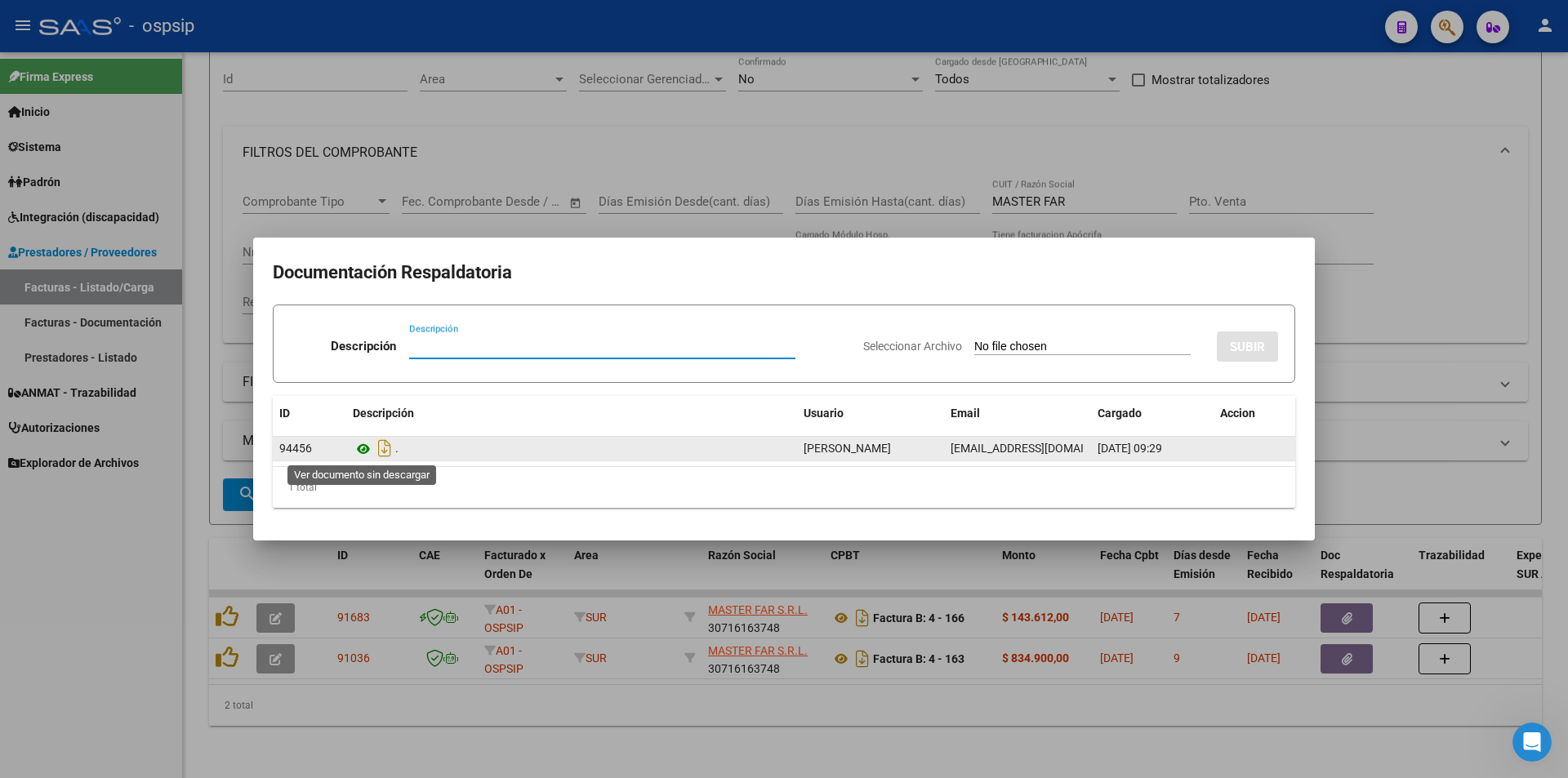
click at [363, 451] on icon at bounding box center [363, 449] width 21 height 20
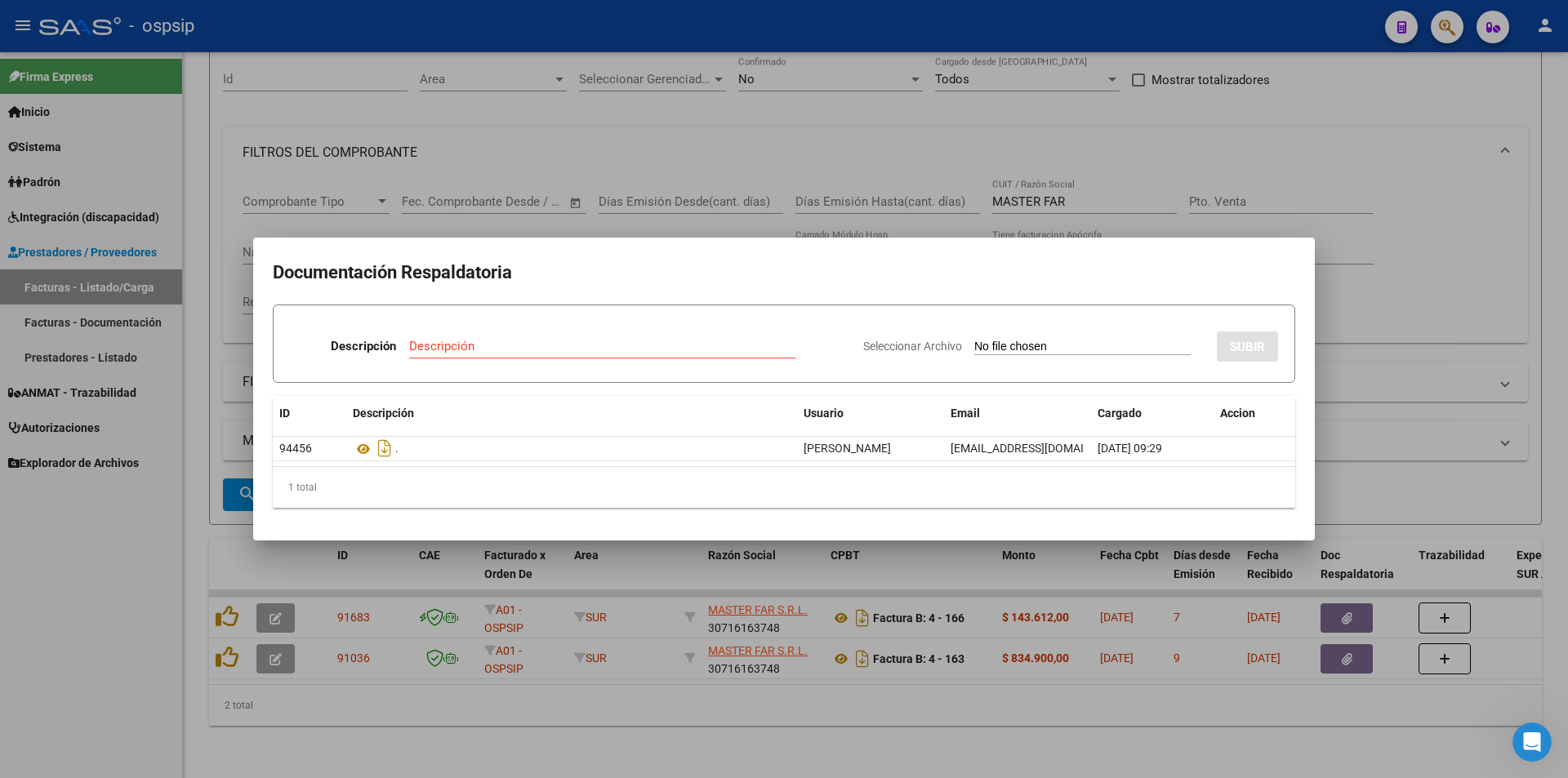
click at [1288, 165] on div at bounding box center [784, 389] width 1568 height 778
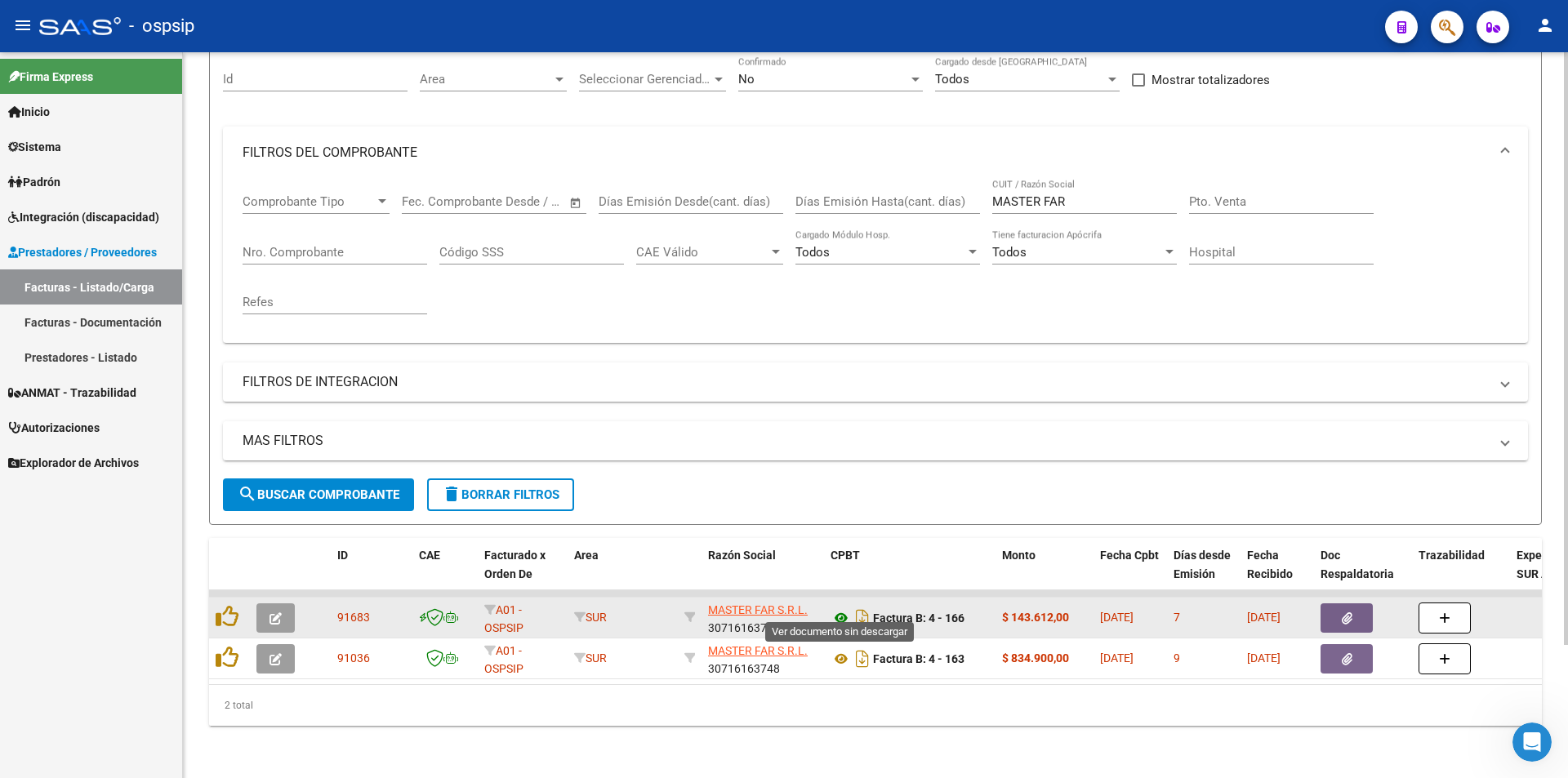
click at [836, 608] on icon at bounding box center [841, 618] width 21 height 20
click at [1347, 612] on icon "button" at bounding box center [1347, 618] width 11 height 12
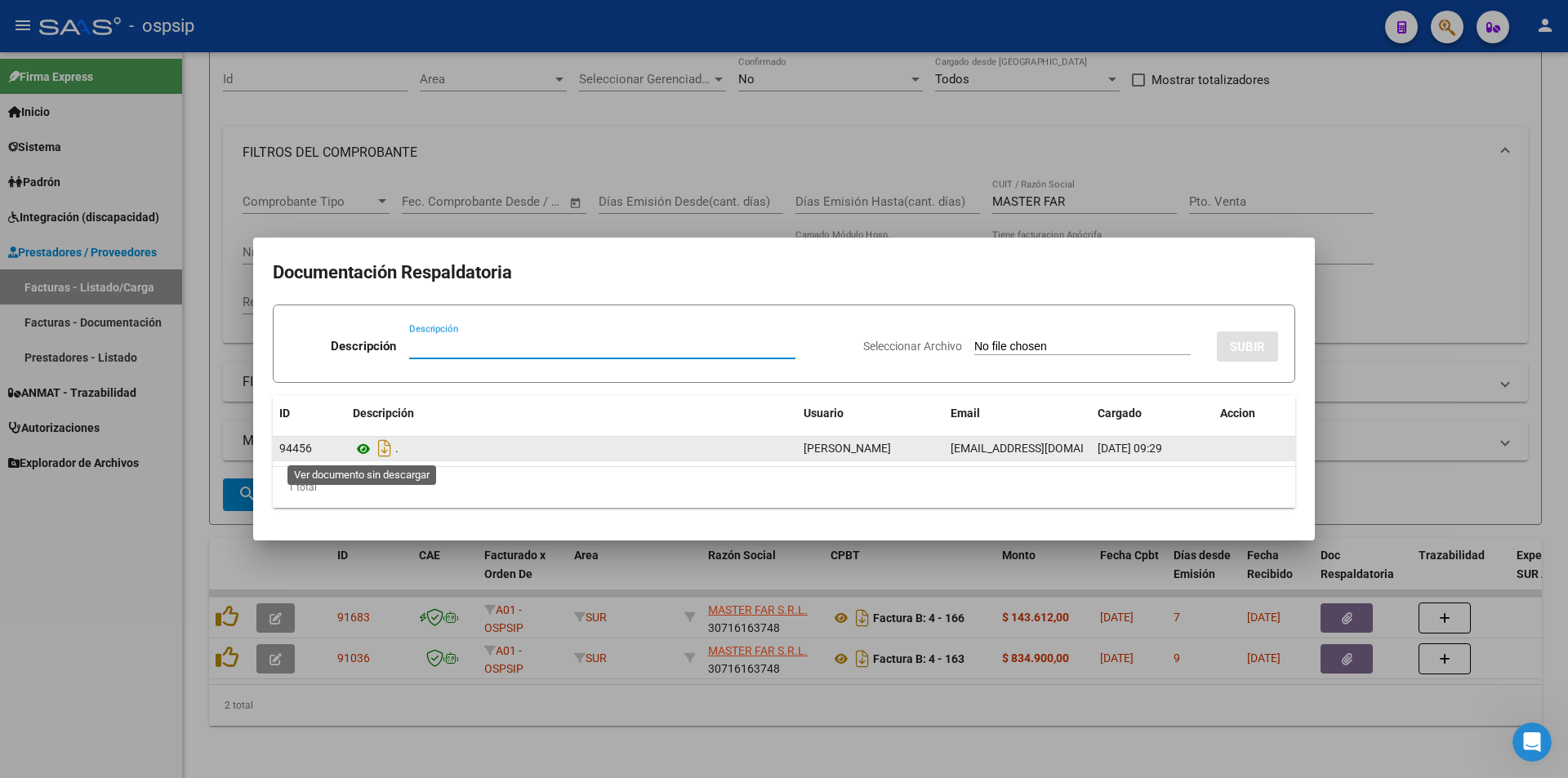
click at [364, 447] on icon at bounding box center [363, 449] width 21 height 20
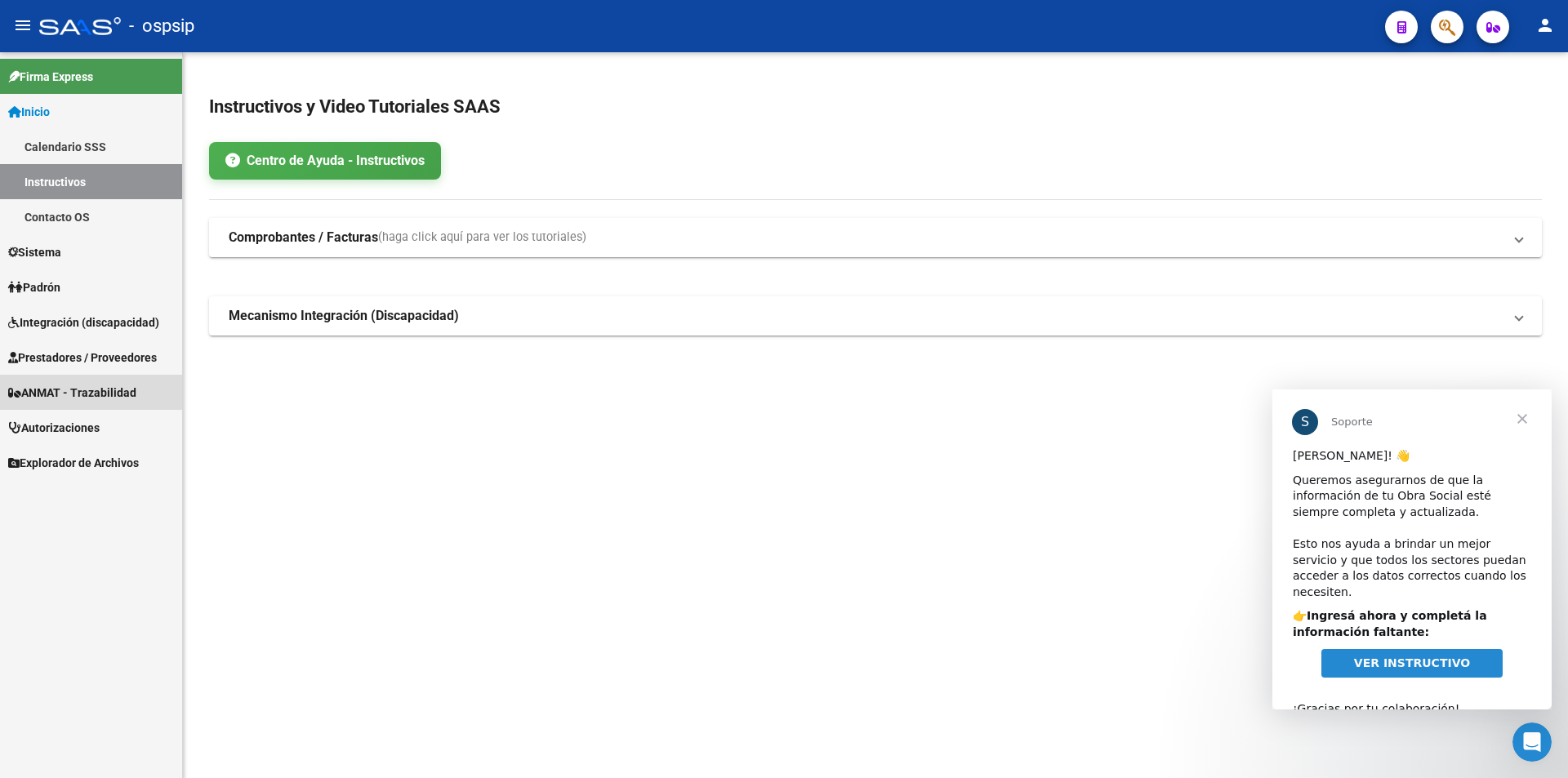
click at [48, 390] on span "ANMAT - Trazabilidad" at bounding box center [72, 393] width 128 height 18
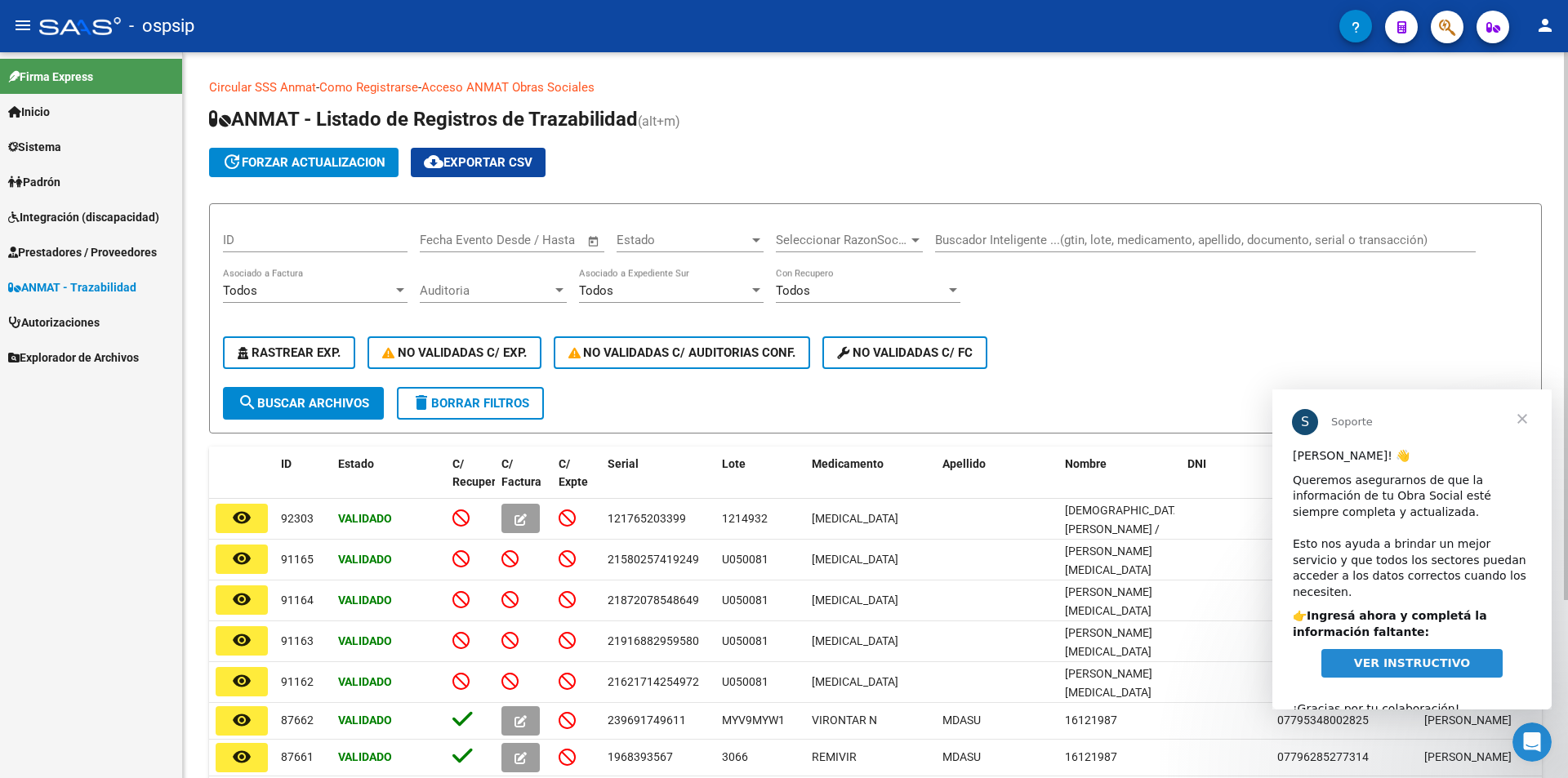
click at [986, 240] on input "Buscador Inteligente ...(gtin, lote, medicamento, apellido, documento, serial o…" at bounding box center [1205, 240] width 540 height 15
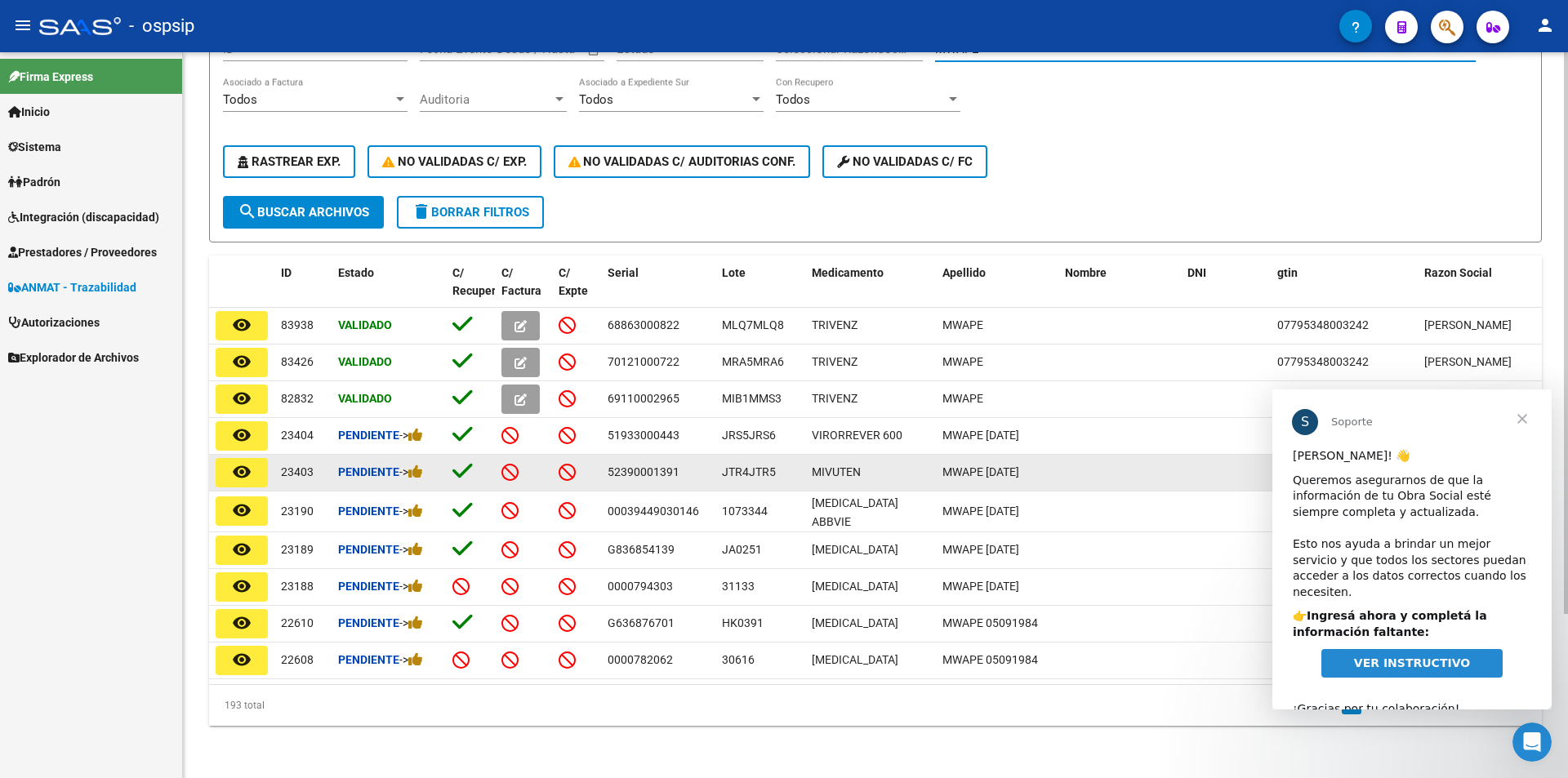
scroll to position [211, 0]
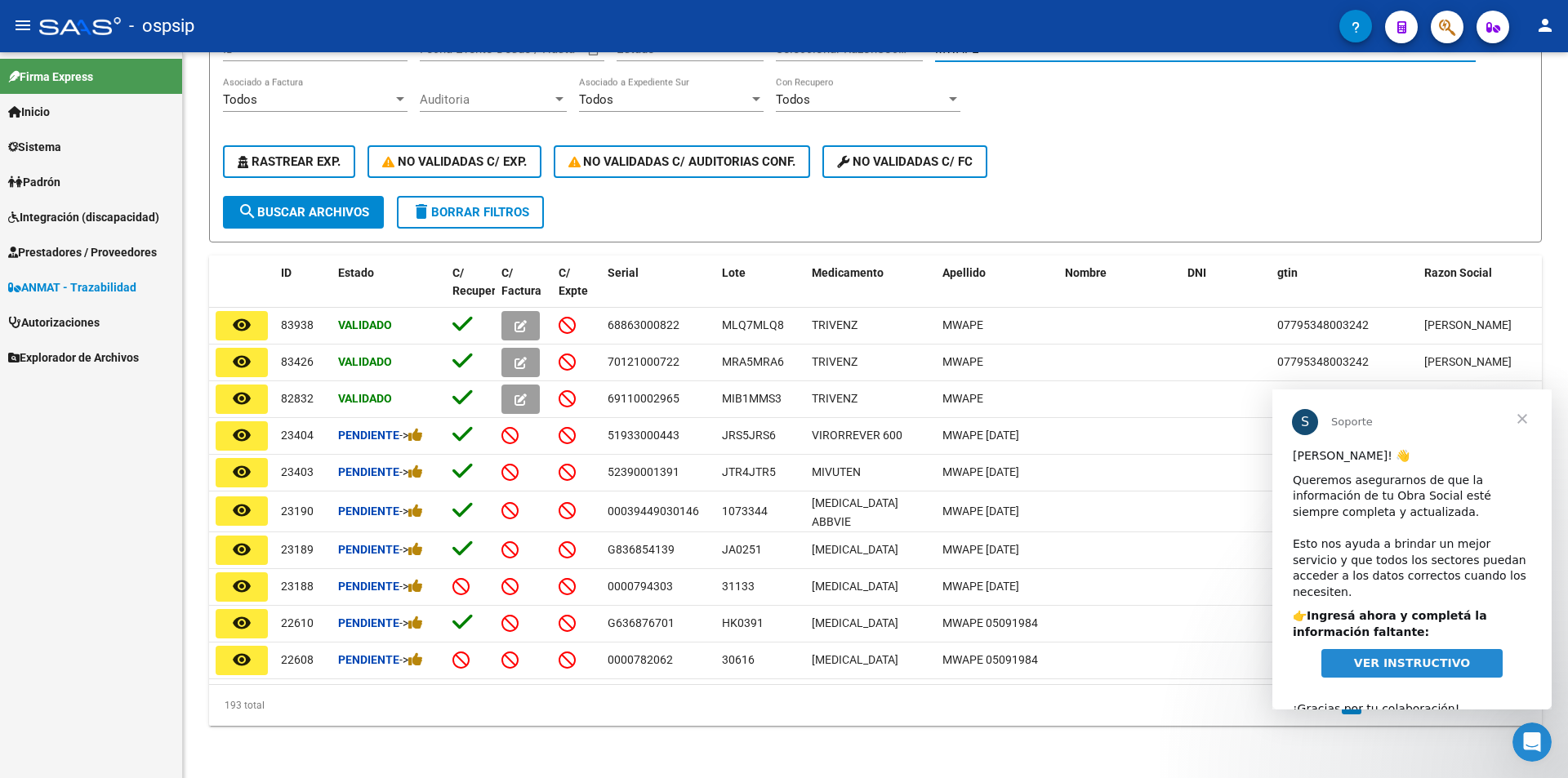
click at [1519, 420] on span "Cerrar" at bounding box center [1522, 418] width 59 height 59
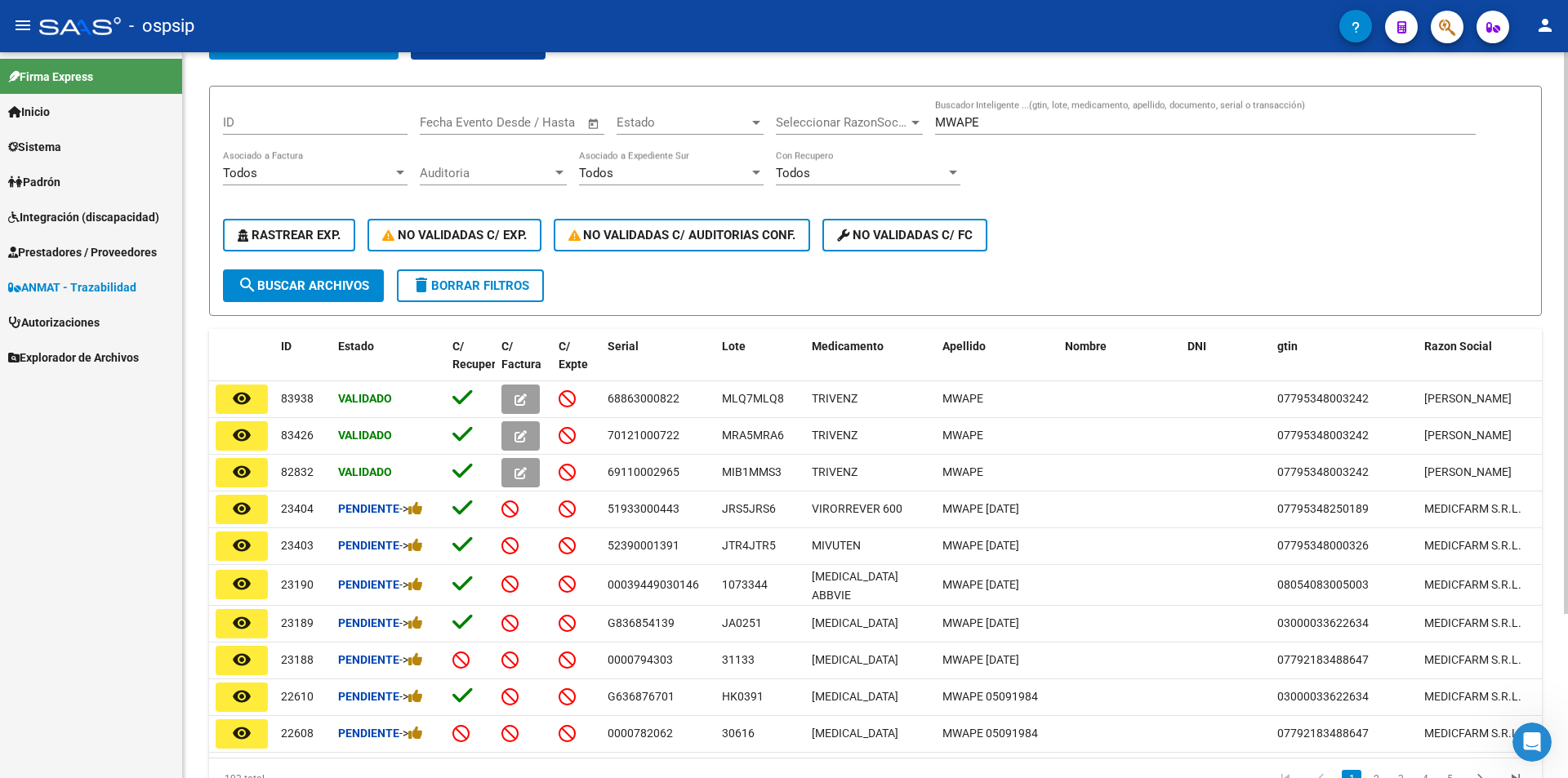
scroll to position [0, 0]
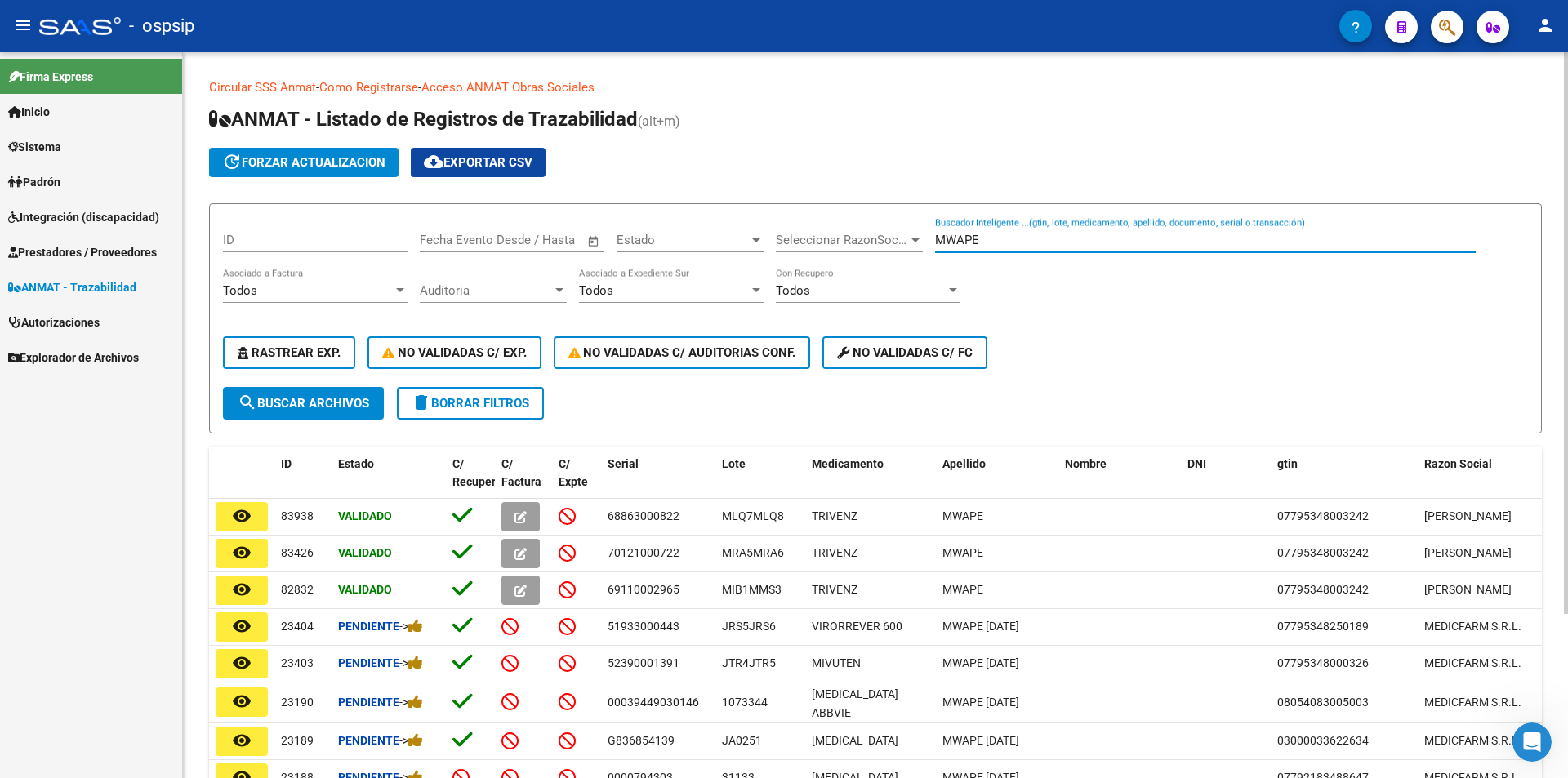
click at [990, 235] on input "MWAPE" at bounding box center [1205, 240] width 540 height 15
type input "M"
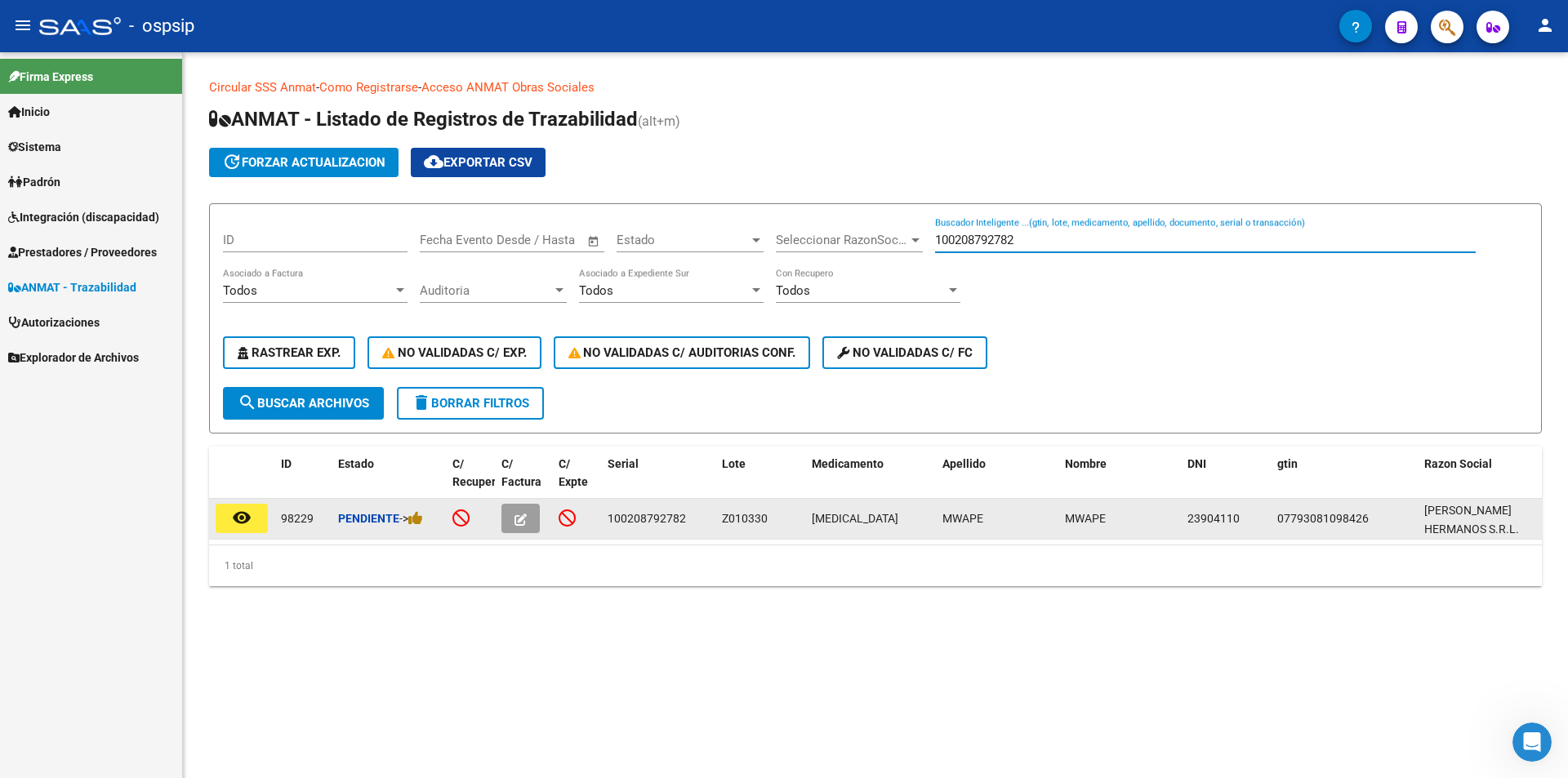
type input "100208792782"
click at [245, 525] on mat-icon "remove_red_eye" at bounding box center [242, 518] width 20 height 20
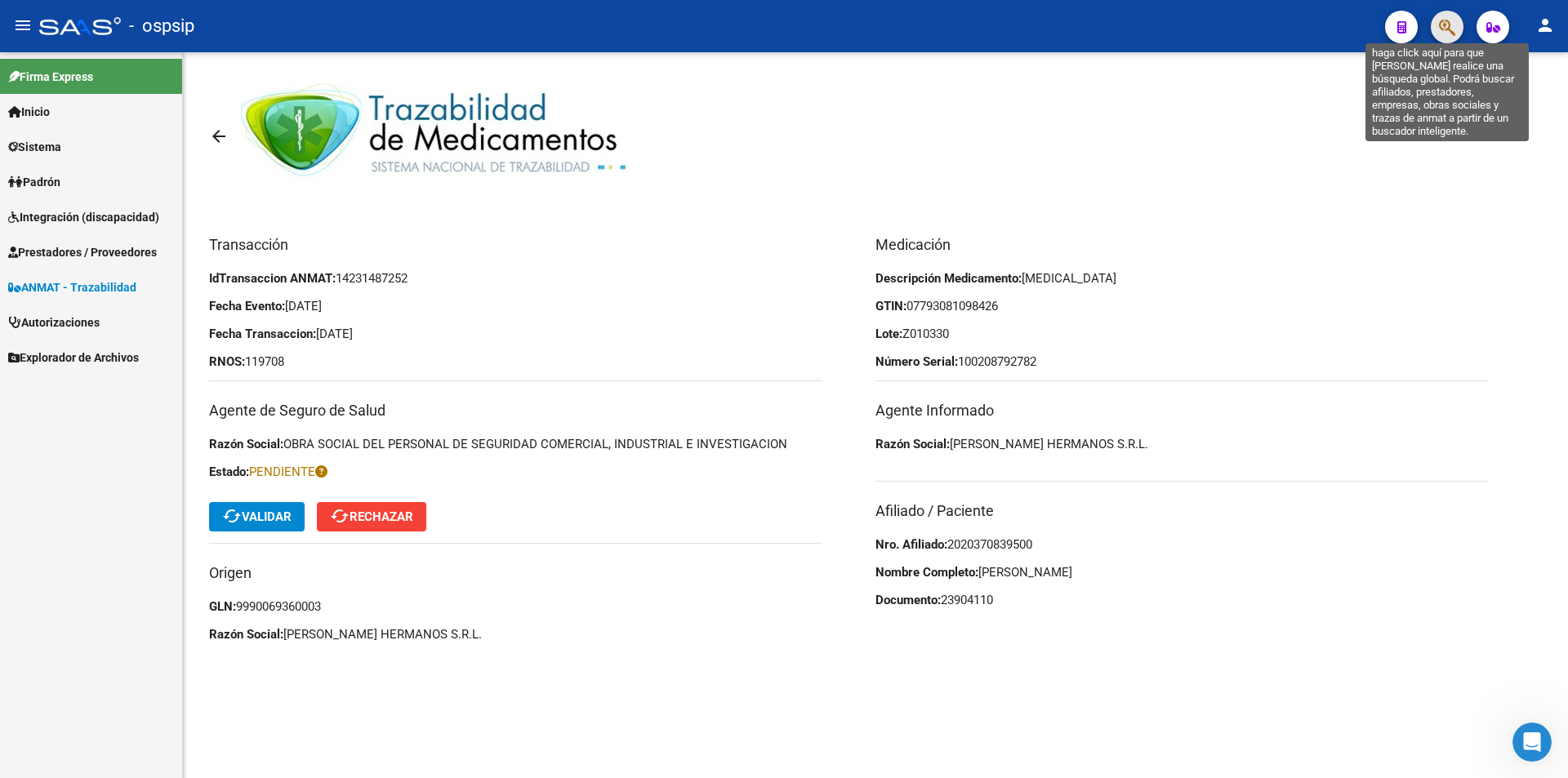
click at [1447, 24] on icon "button" at bounding box center [1447, 27] width 17 height 19
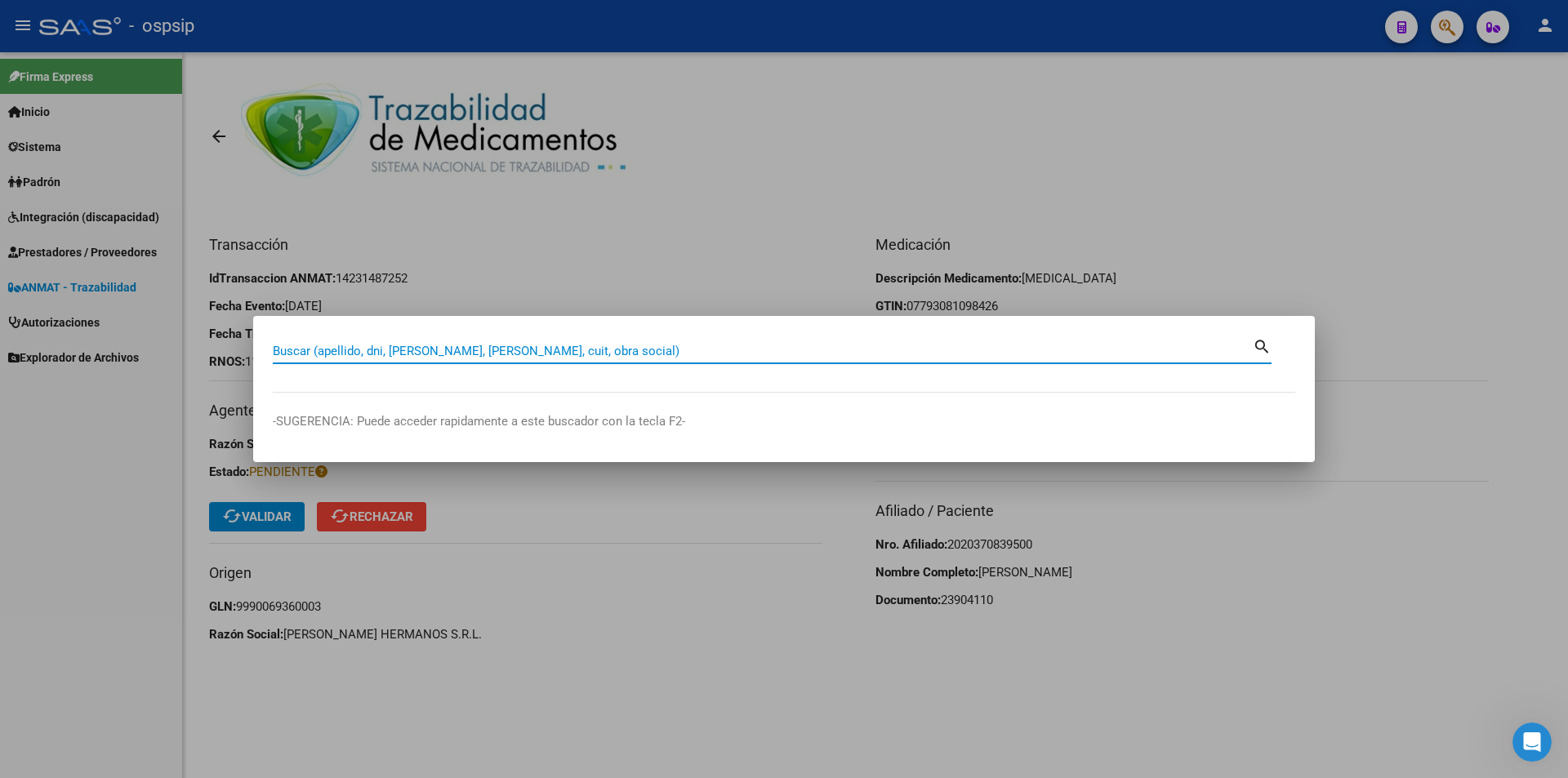
click at [290, 352] on input "Buscar (apellido, dni, [PERSON_NAME], [PERSON_NAME], cuit, obra social)" at bounding box center [763, 351] width 980 height 15
type input "23904110"
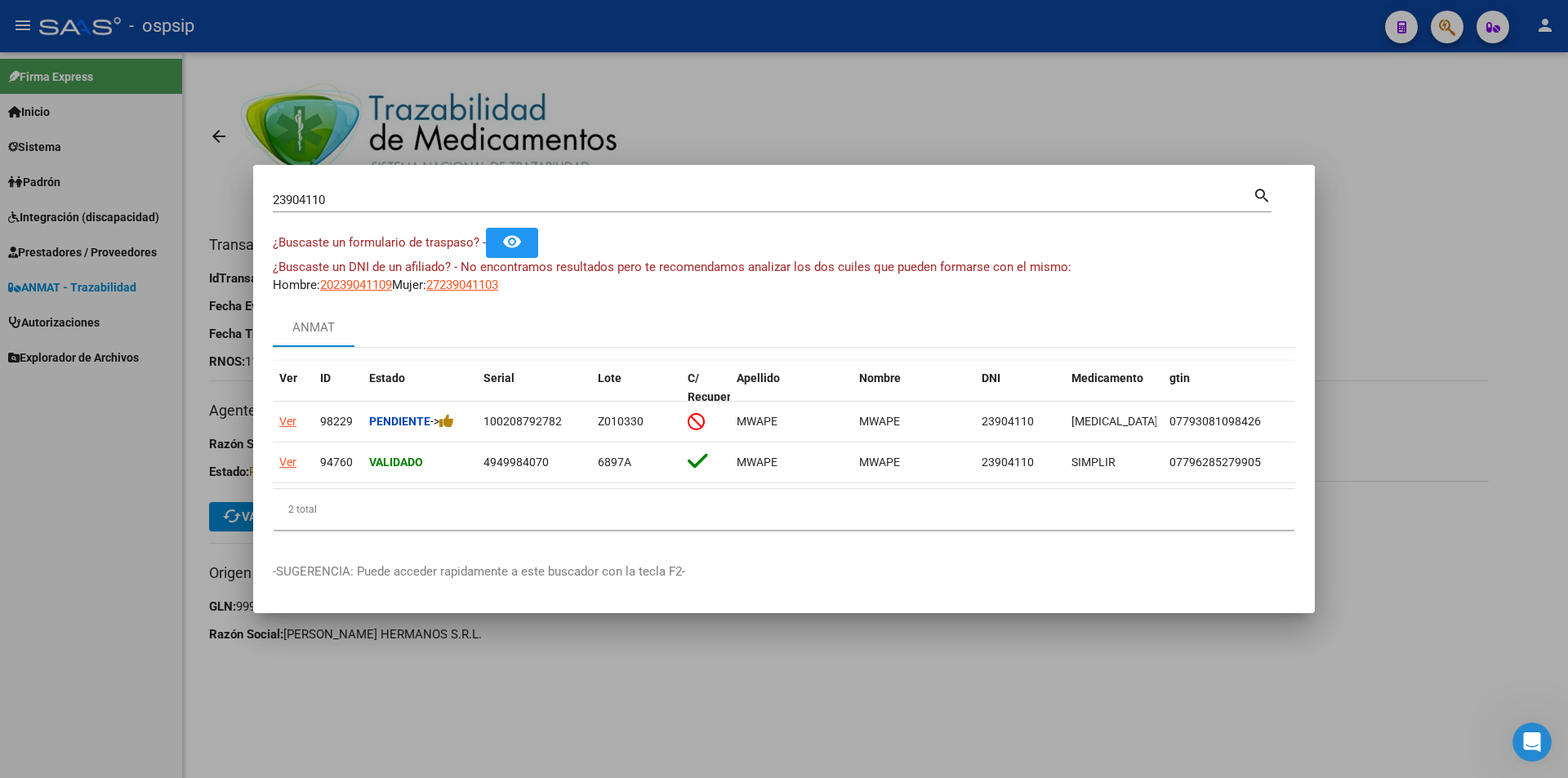
click at [964, 169] on mat-dialog-container "23904110 Buscar (apellido, dni, cuil, nro traspaso, cuit, obra social) search ¿…" at bounding box center [783, 389] width 1062 height 448
click at [876, 119] on div at bounding box center [784, 389] width 1568 height 778
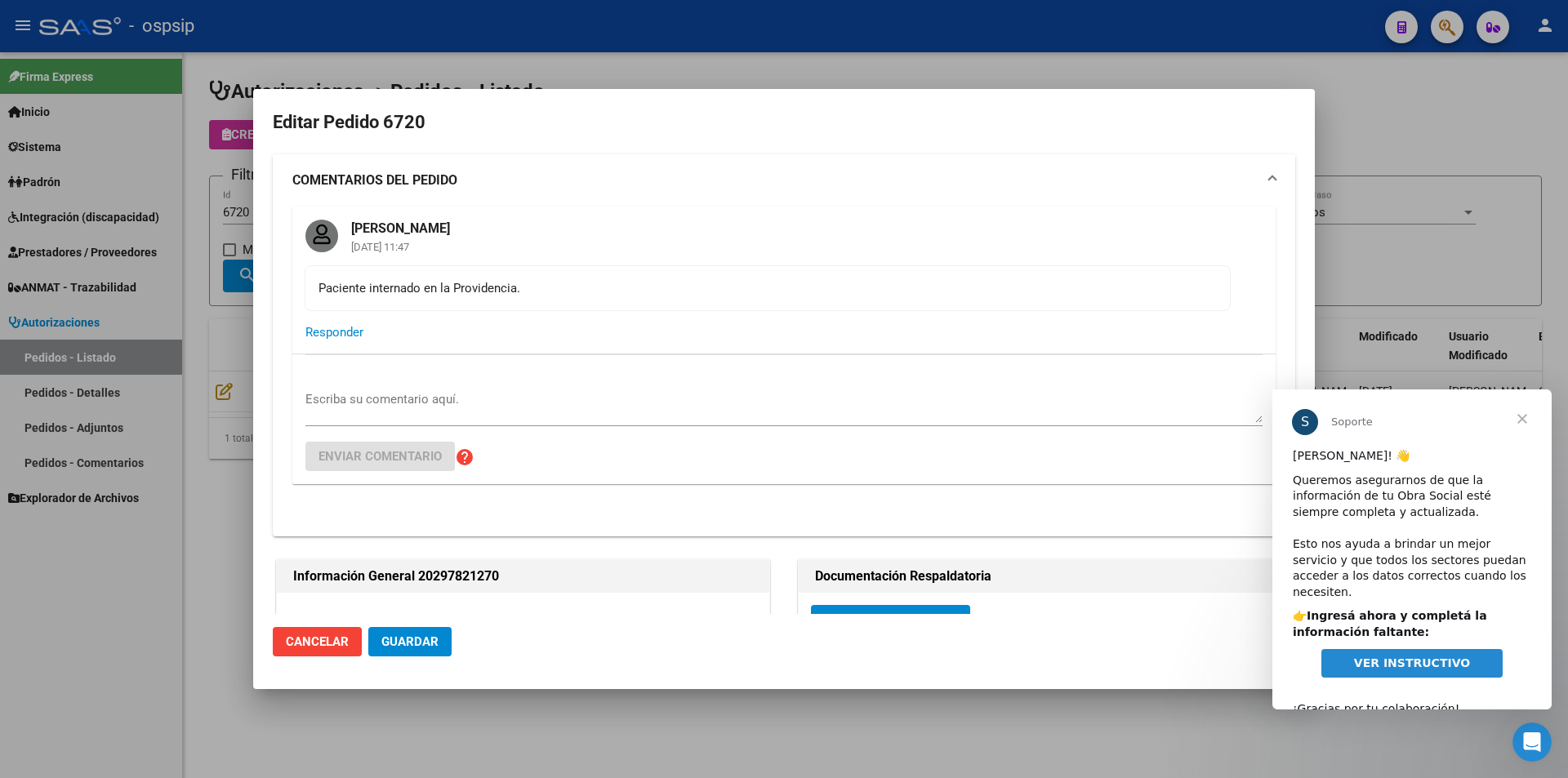
scroll to position [326, 0]
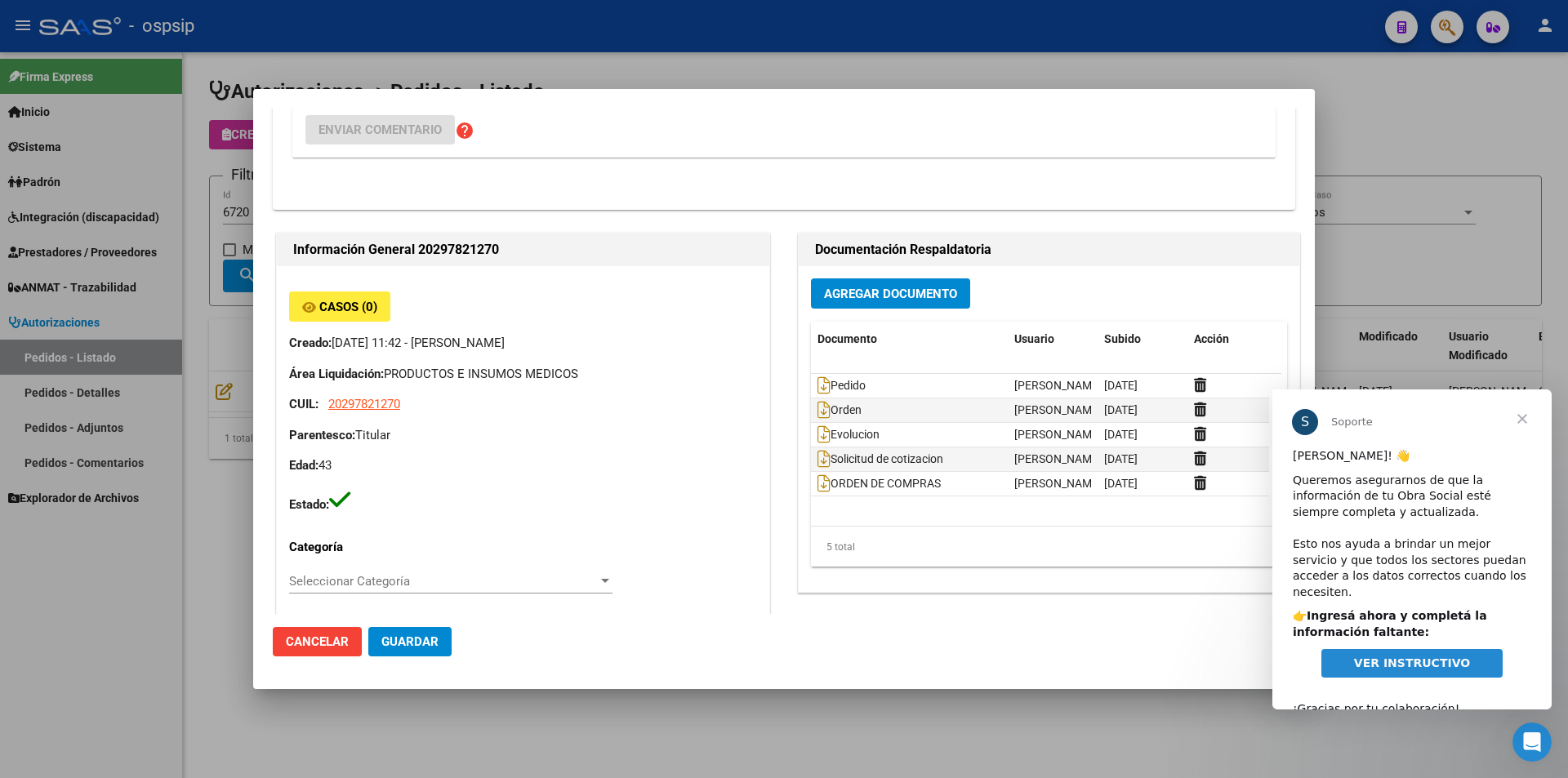
click at [1519, 422] on span "Cerrar" at bounding box center [1522, 418] width 59 height 59
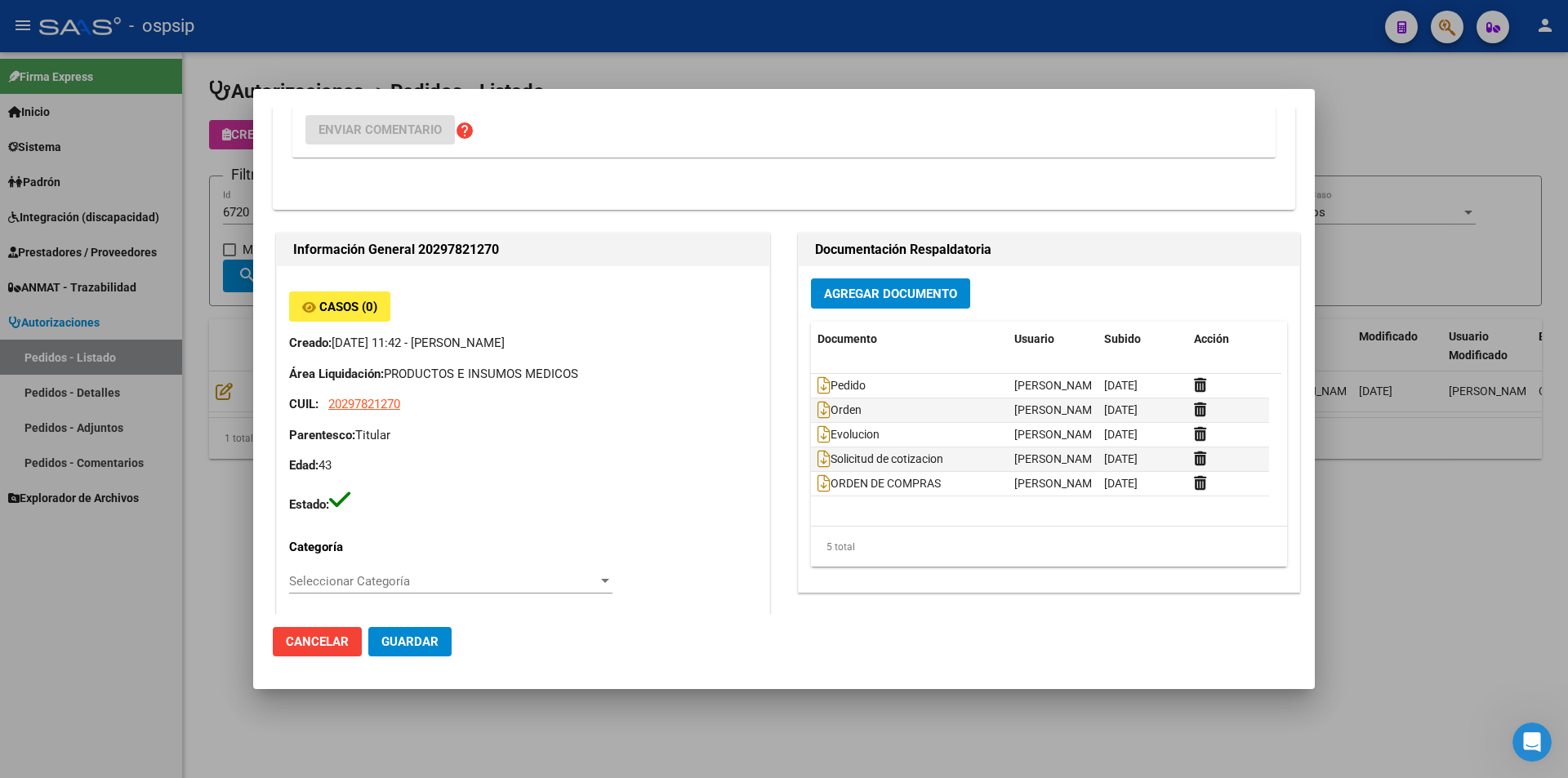
click at [1456, 83] on div at bounding box center [784, 389] width 1568 height 778
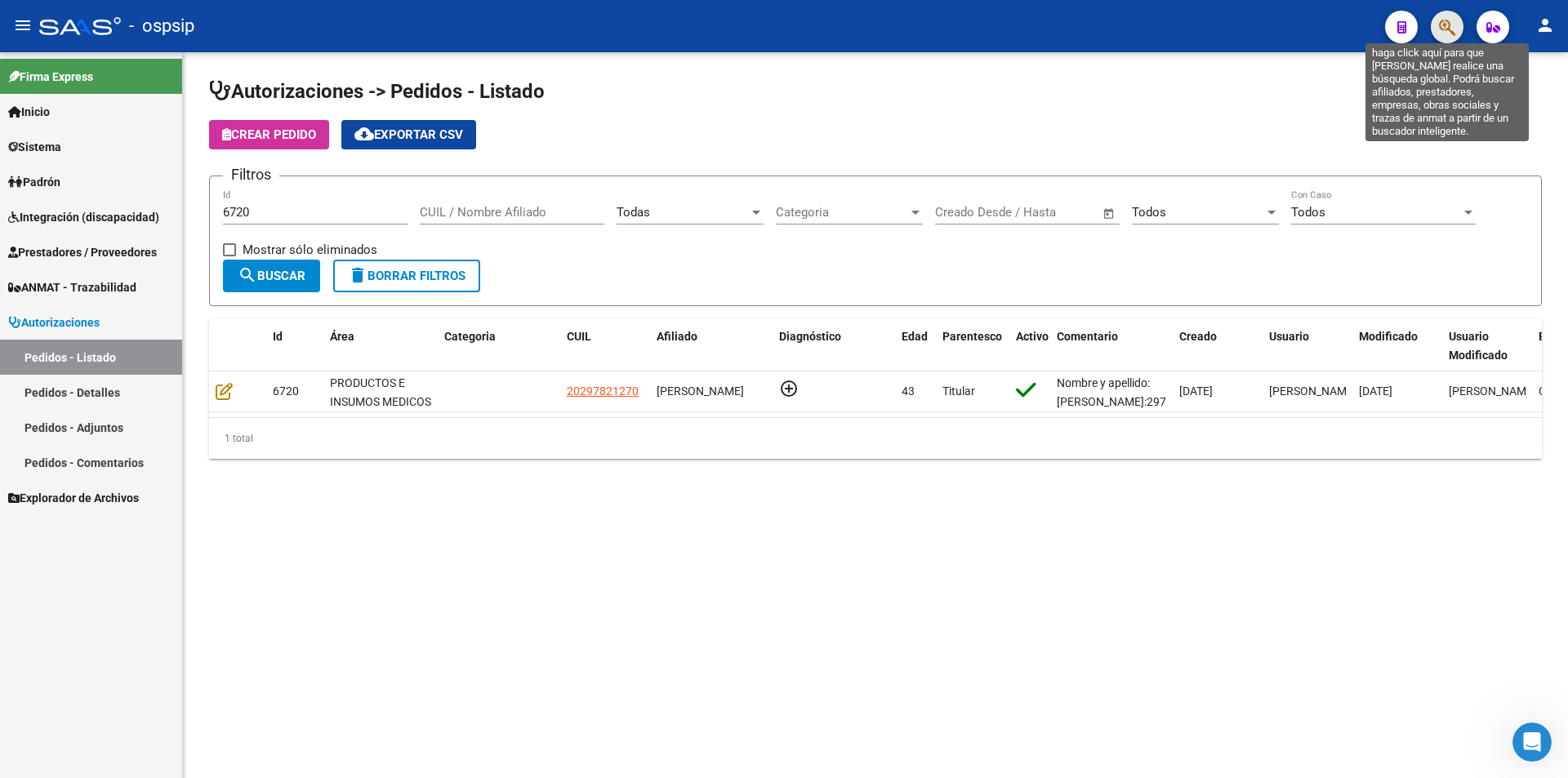
click at [1453, 21] on icon "button" at bounding box center [1447, 27] width 17 height 19
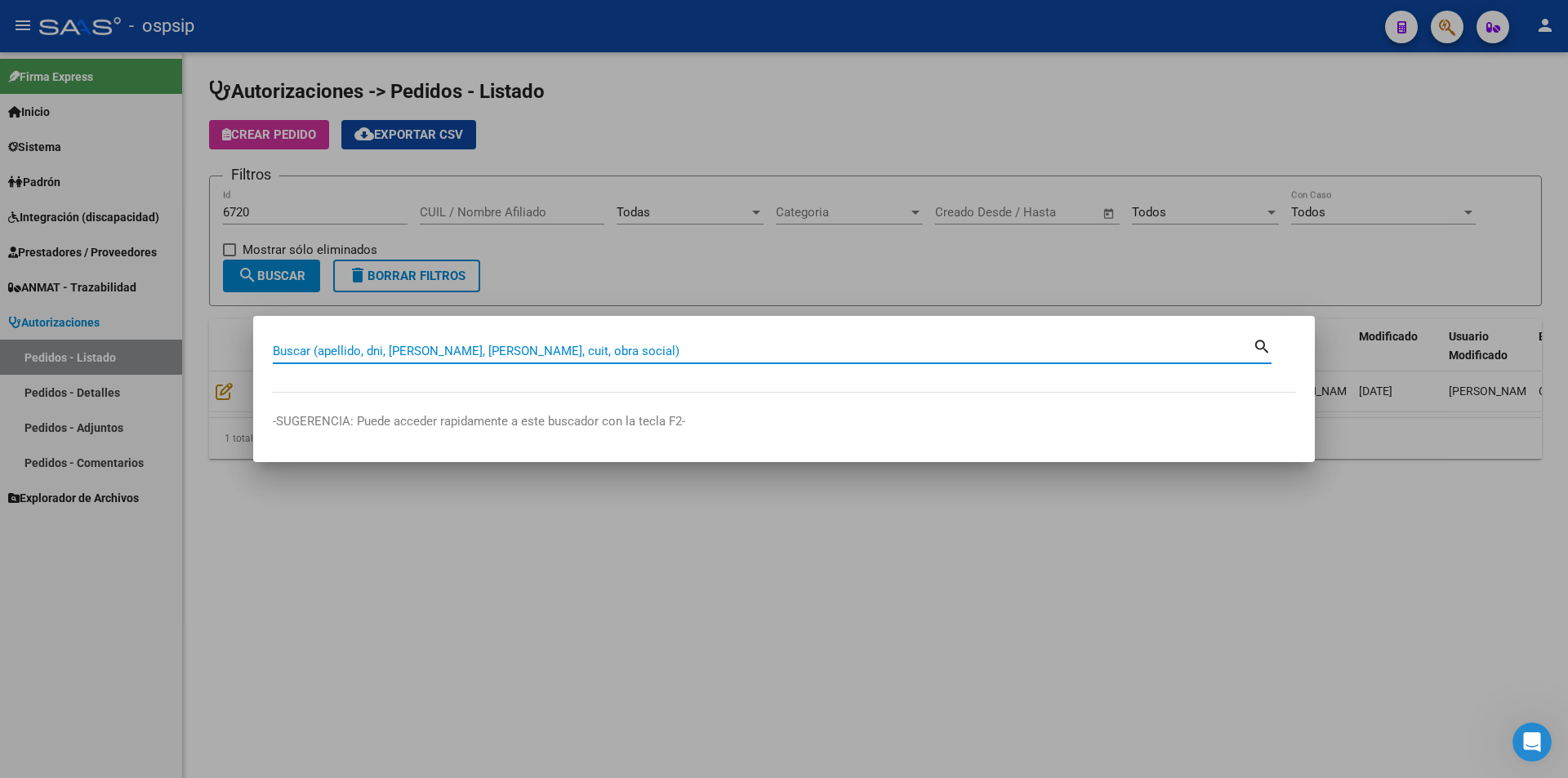
click at [284, 354] on input "Buscar (apellido, dni, [PERSON_NAME], [PERSON_NAME], cuit, obra social)" at bounding box center [763, 351] width 980 height 15
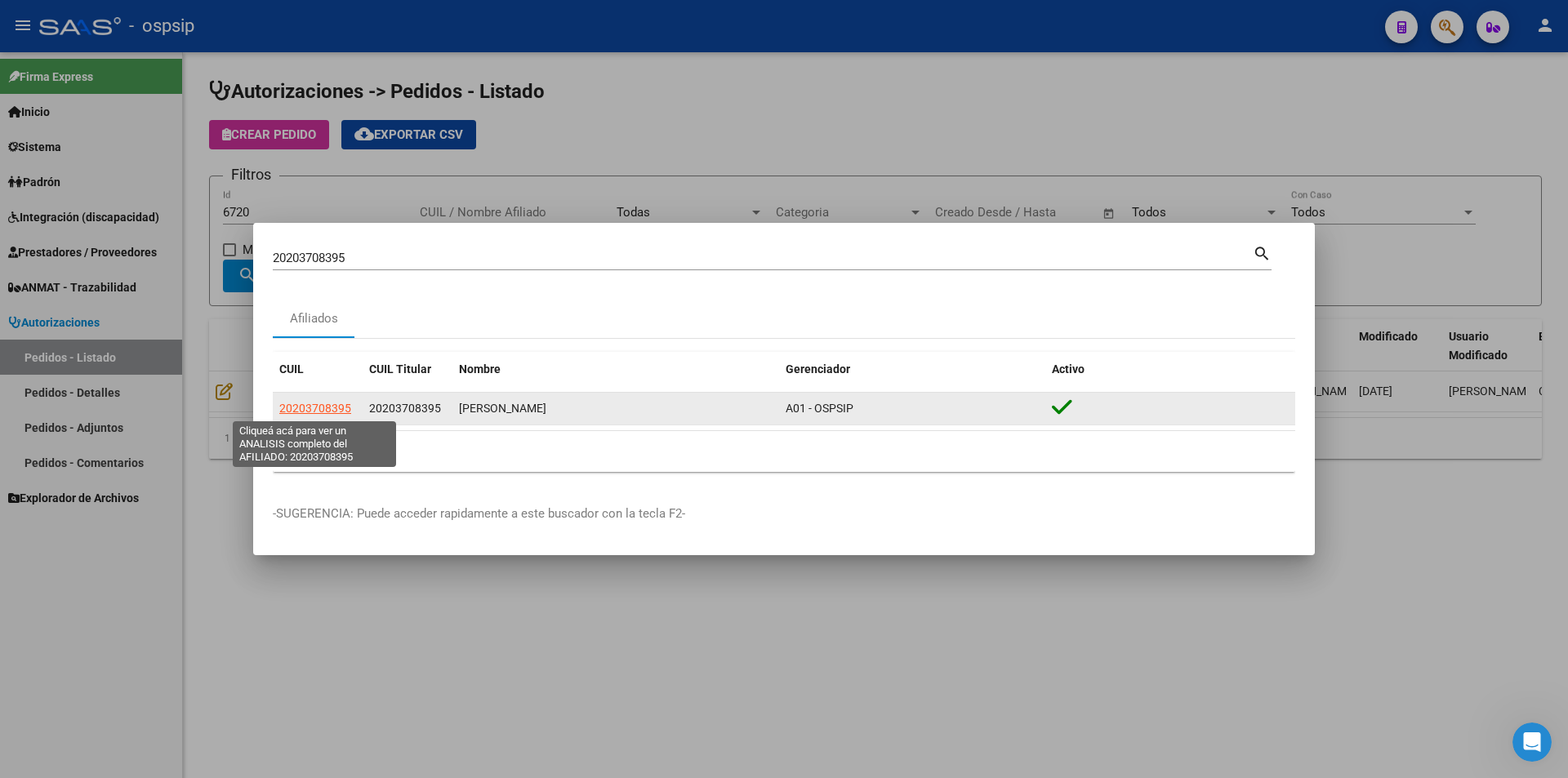
click at [321, 410] on span "20203708395" at bounding box center [315, 408] width 72 height 13
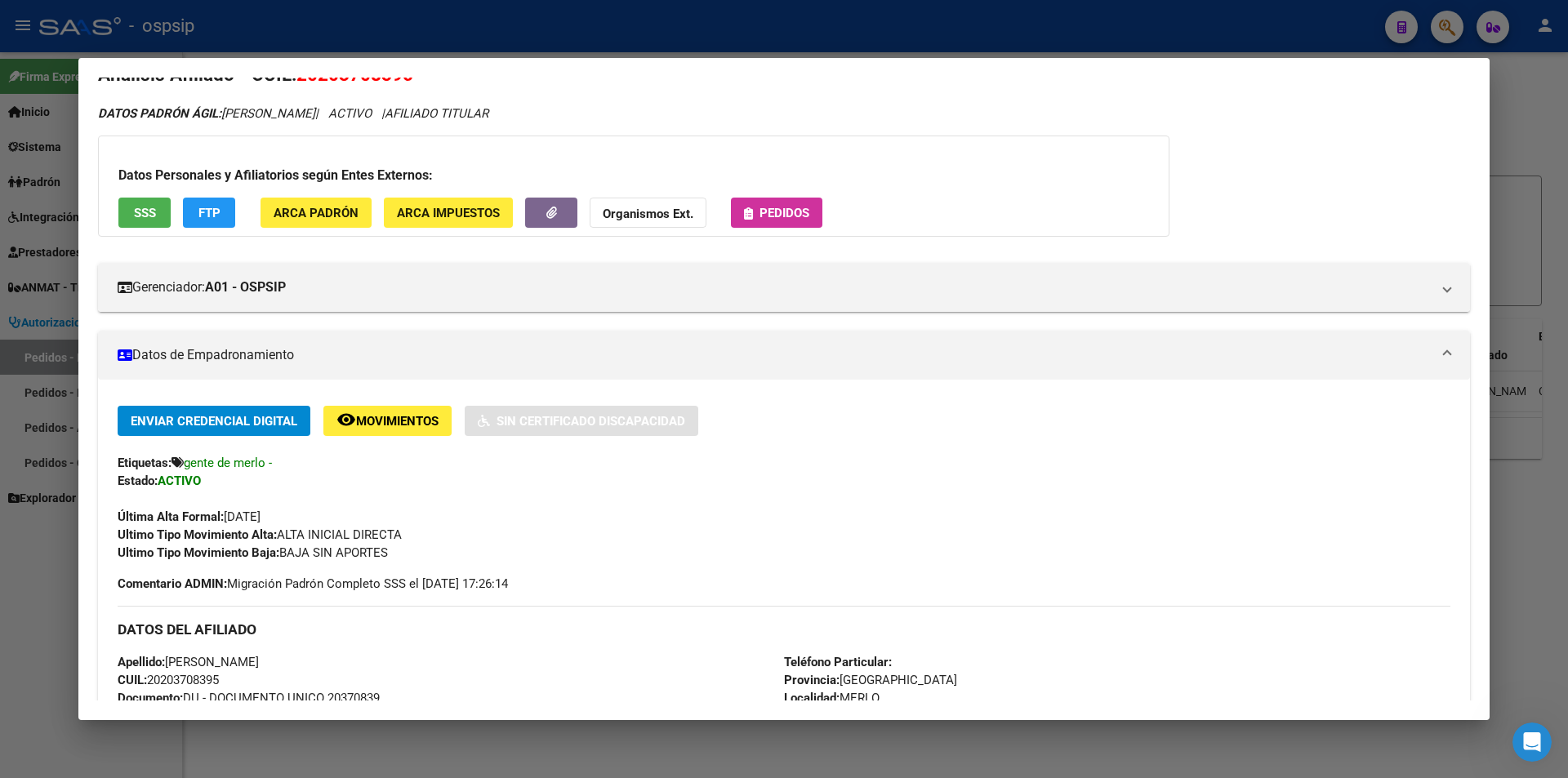
scroll to position [0, 0]
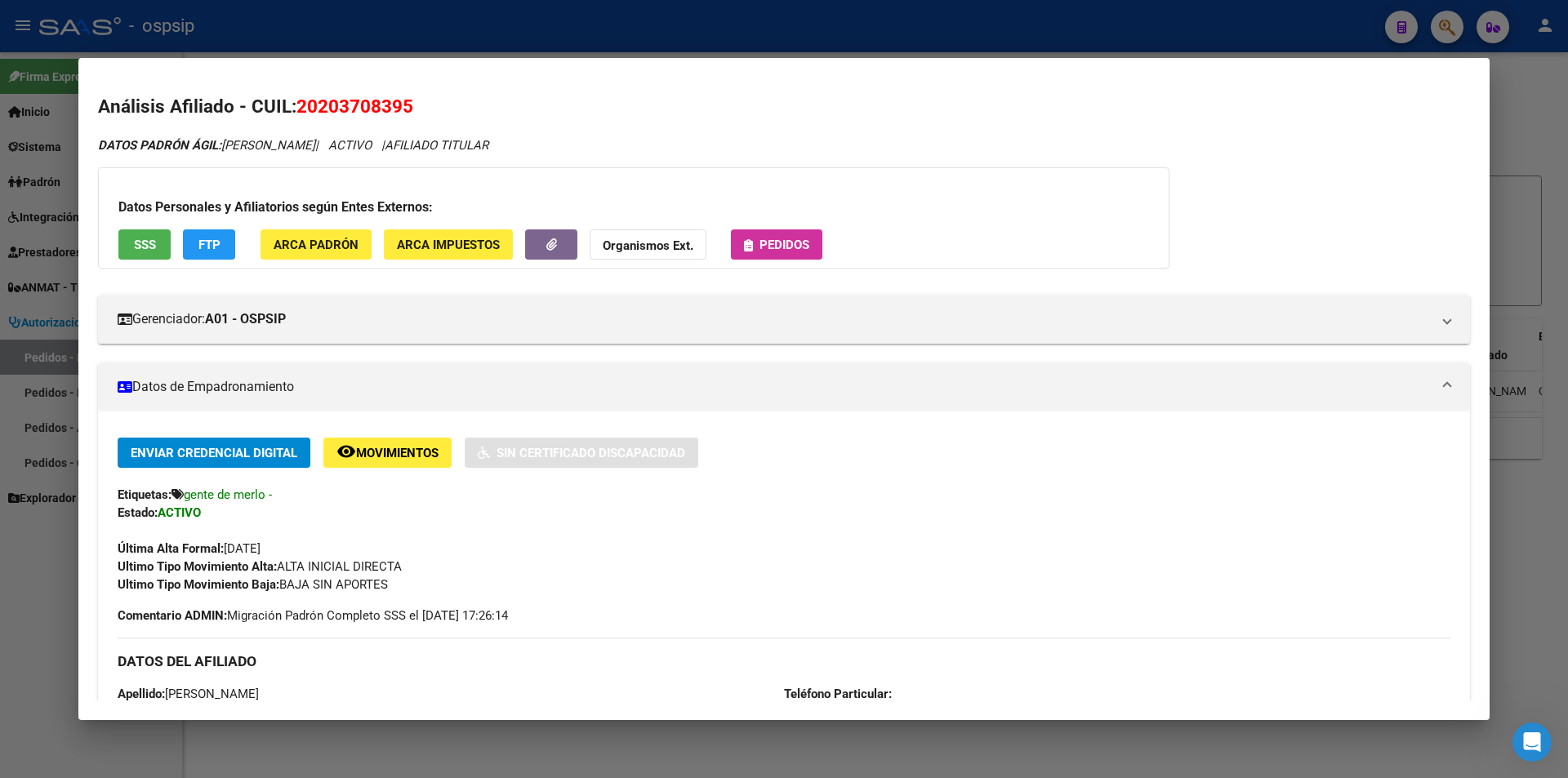
click at [35, 153] on div at bounding box center [784, 389] width 1568 height 778
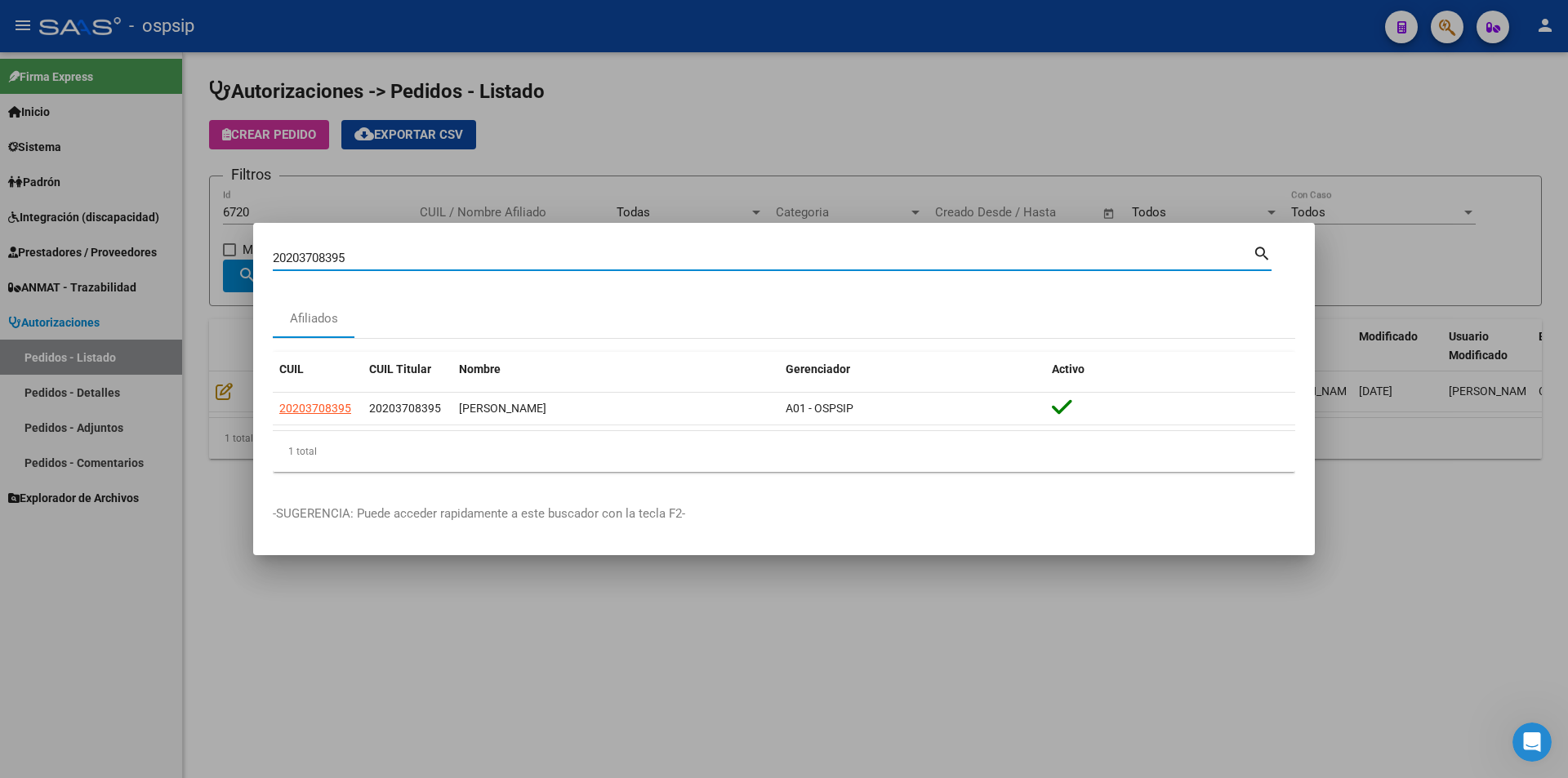
click at [369, 256] on input "20203708395" at bounding box center [763, 258] width 980 height 15
type input "2"
type input "23904110"
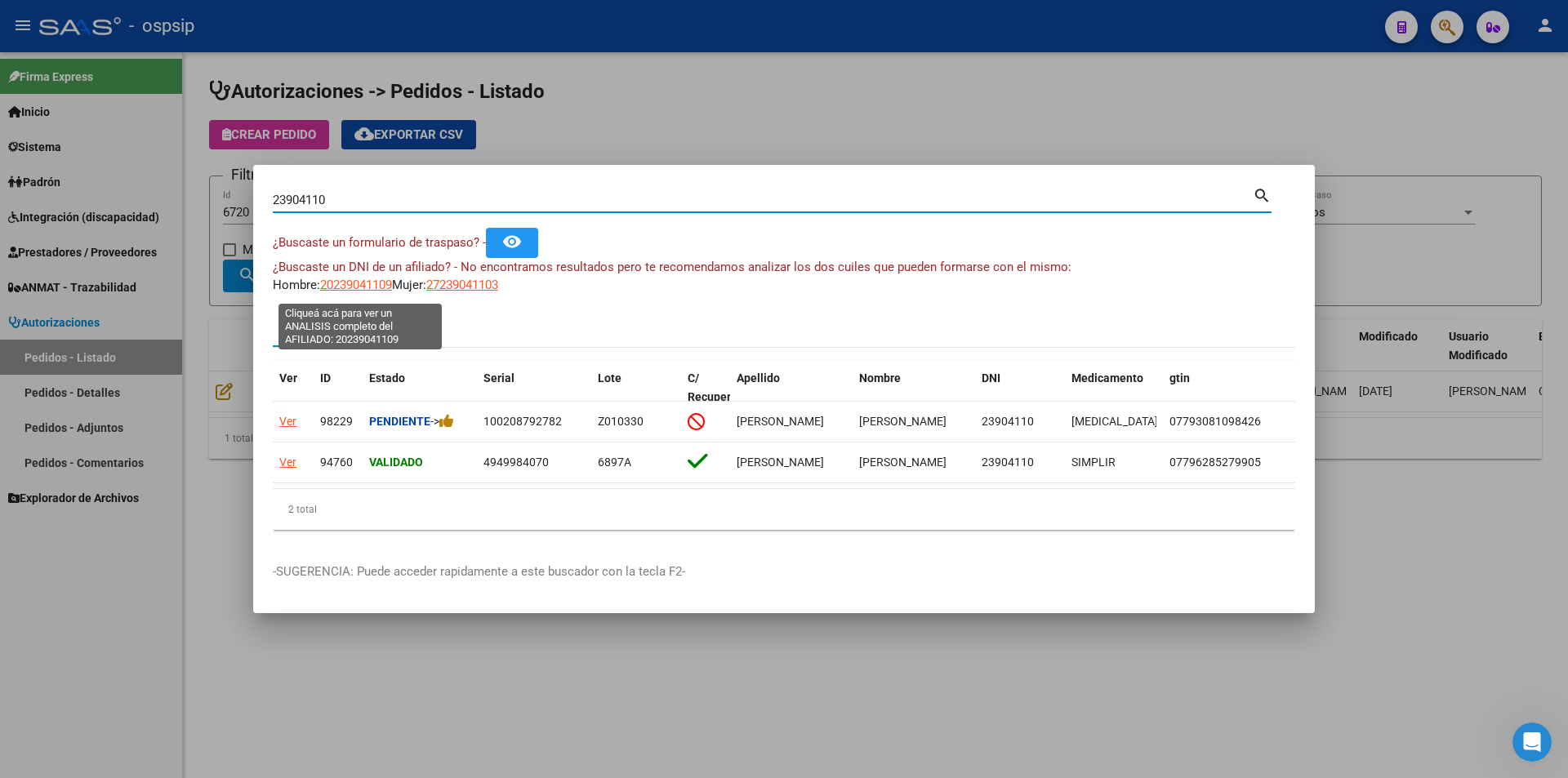
click at [340, 292] on span "20239041109" at bounding box center [355, 285] width 72 height 15
type textarea "20239041109"
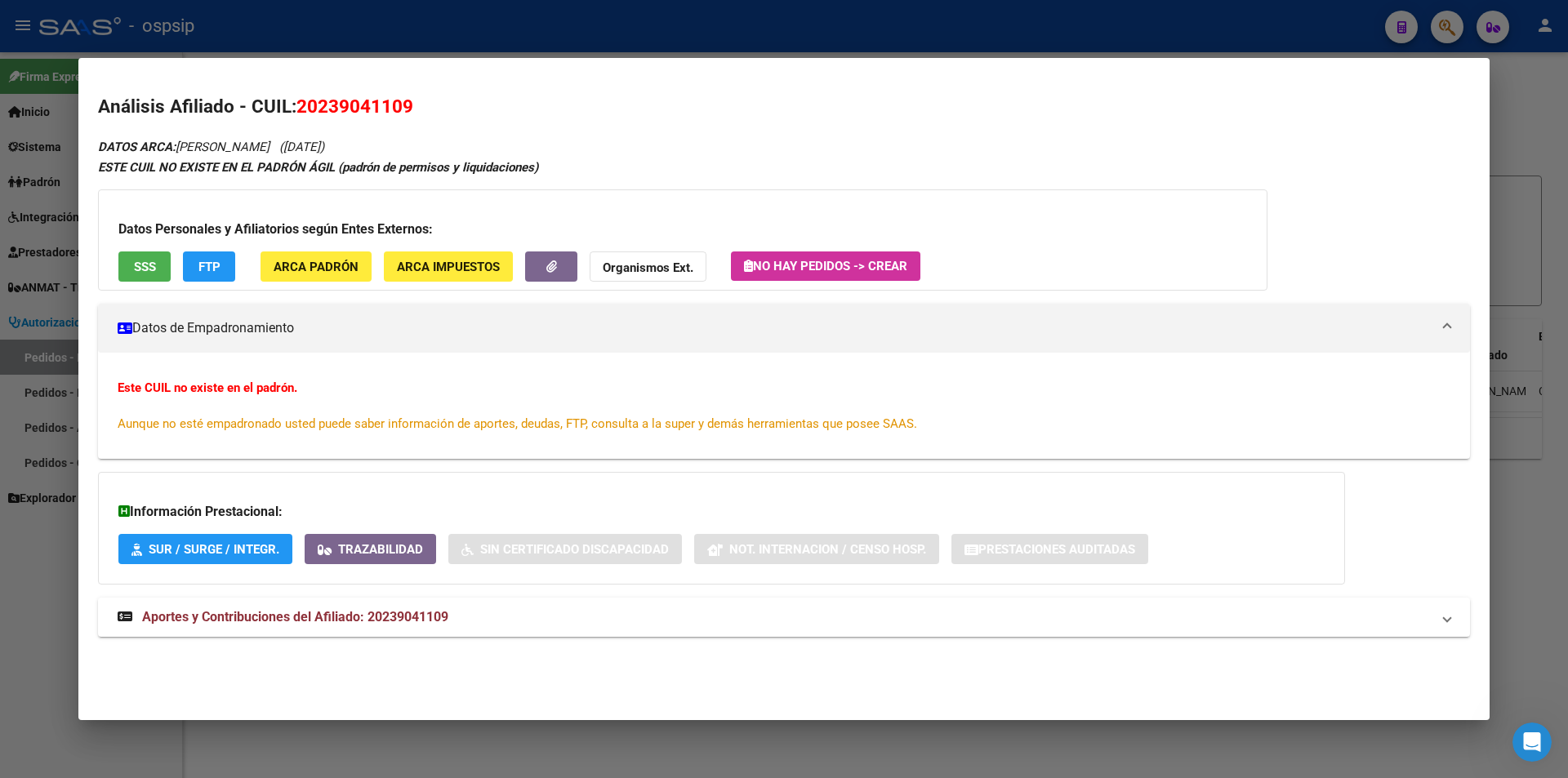
click at [46, 527] on div at bounding box center [784, 389] width 1568 height 778
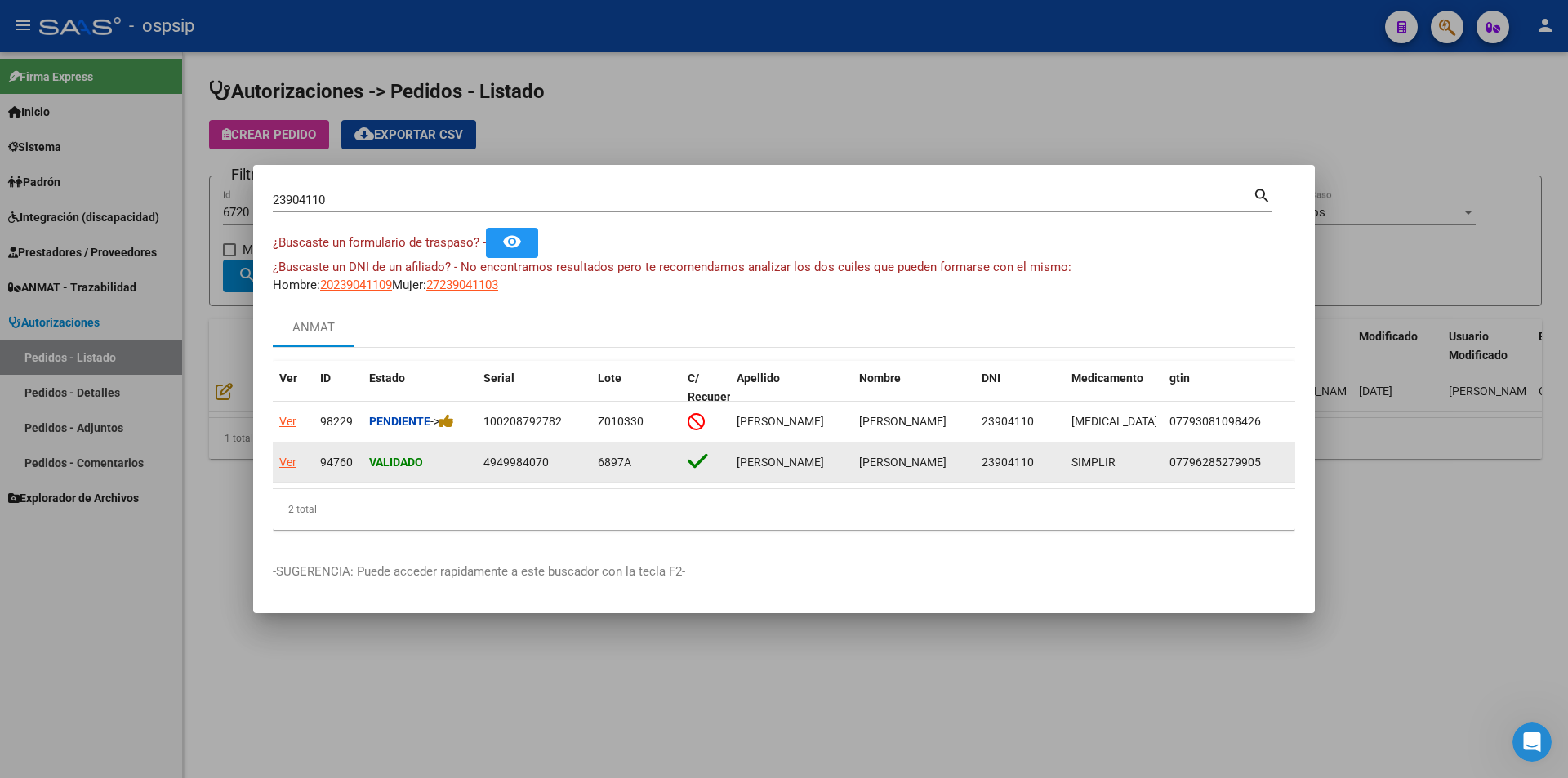
click at [282, 453] on div "Ver" at bounding box center [287, 463] width 17 height 19
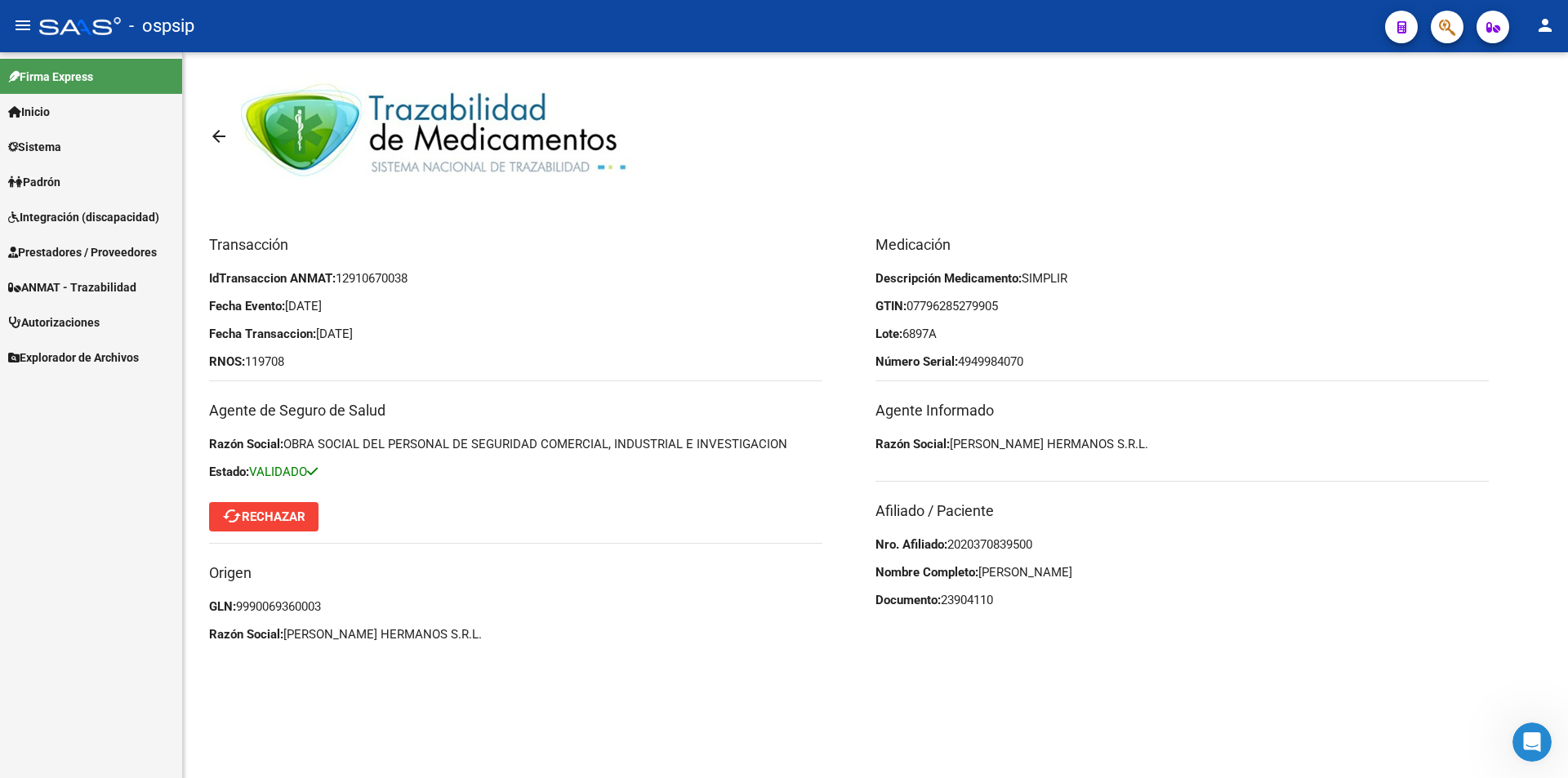
click at [219, 141] on mat-icon "arrow_back" at bounding box center [219, 136] width 20 height 20
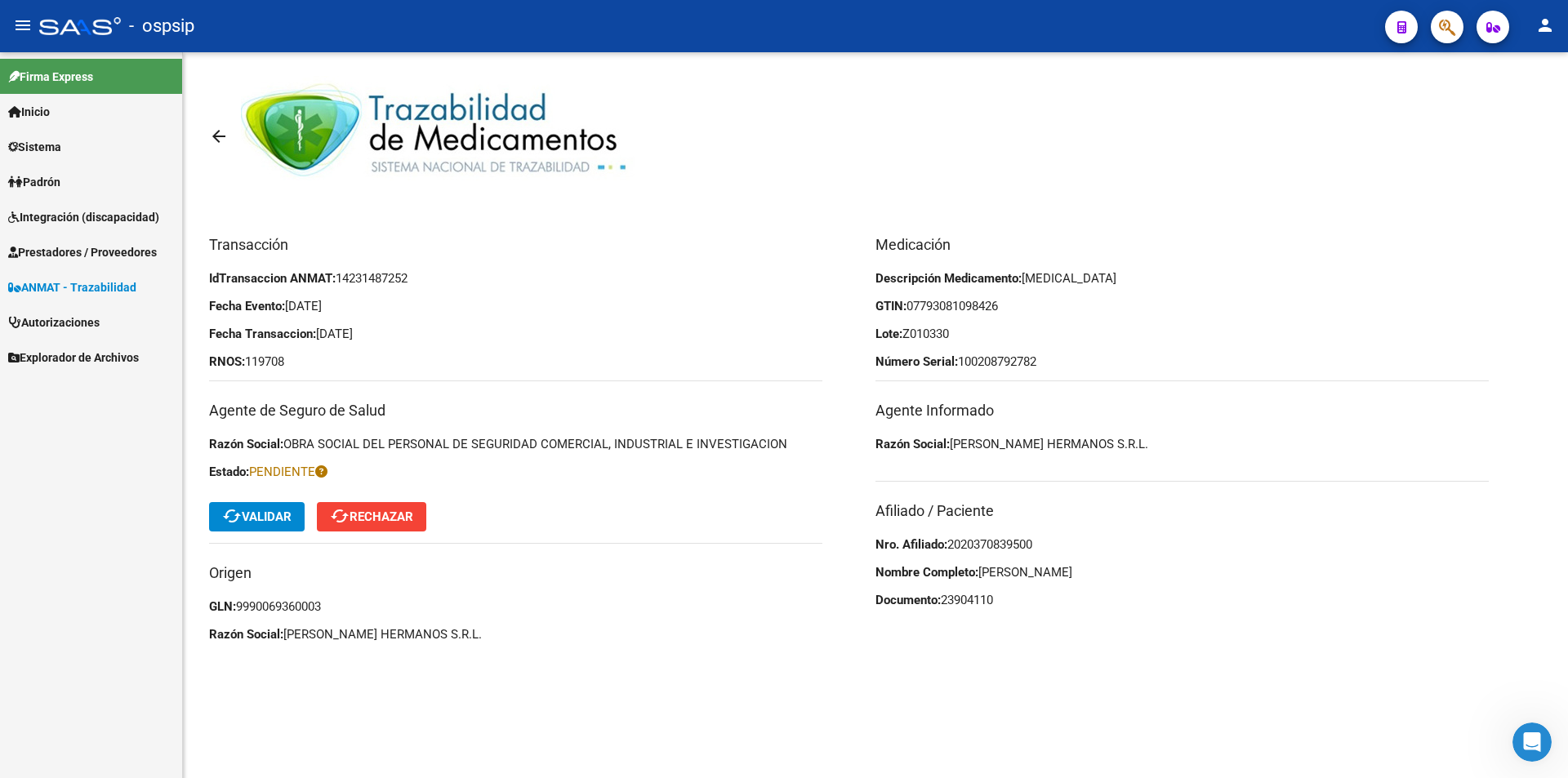
click at [81, 287] on span "ANMAT - Trazabilidad" at bounding box center [72, 287] width 128 height 18
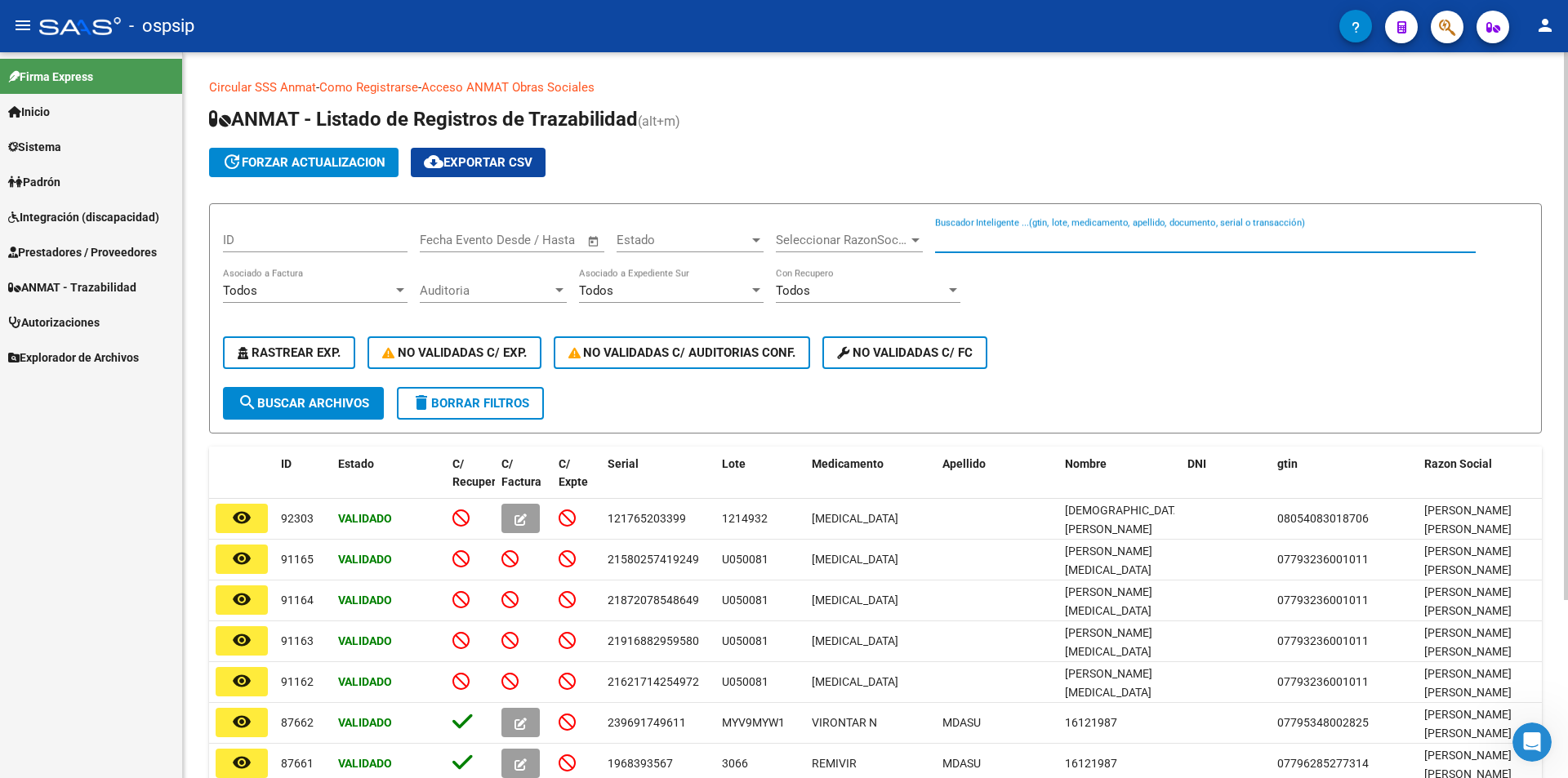
click at [984, 241] on input "Buscador Inteligente ...(gtin, lote, medicamento, apellido, documento, serial o…" at bounding box center [1205, 240] width 540 height 15
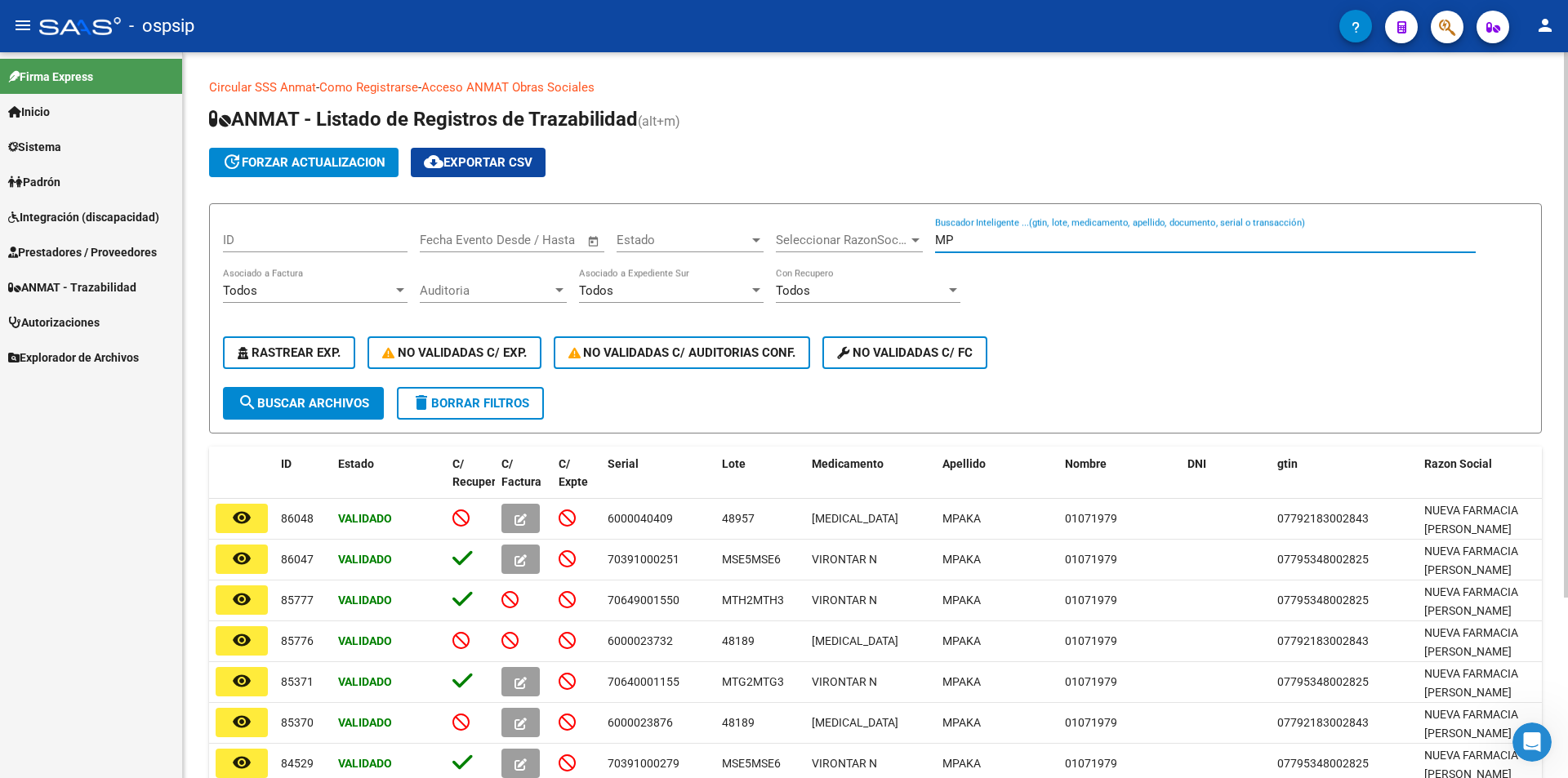
type input "M"
paste input "EAEN7A"
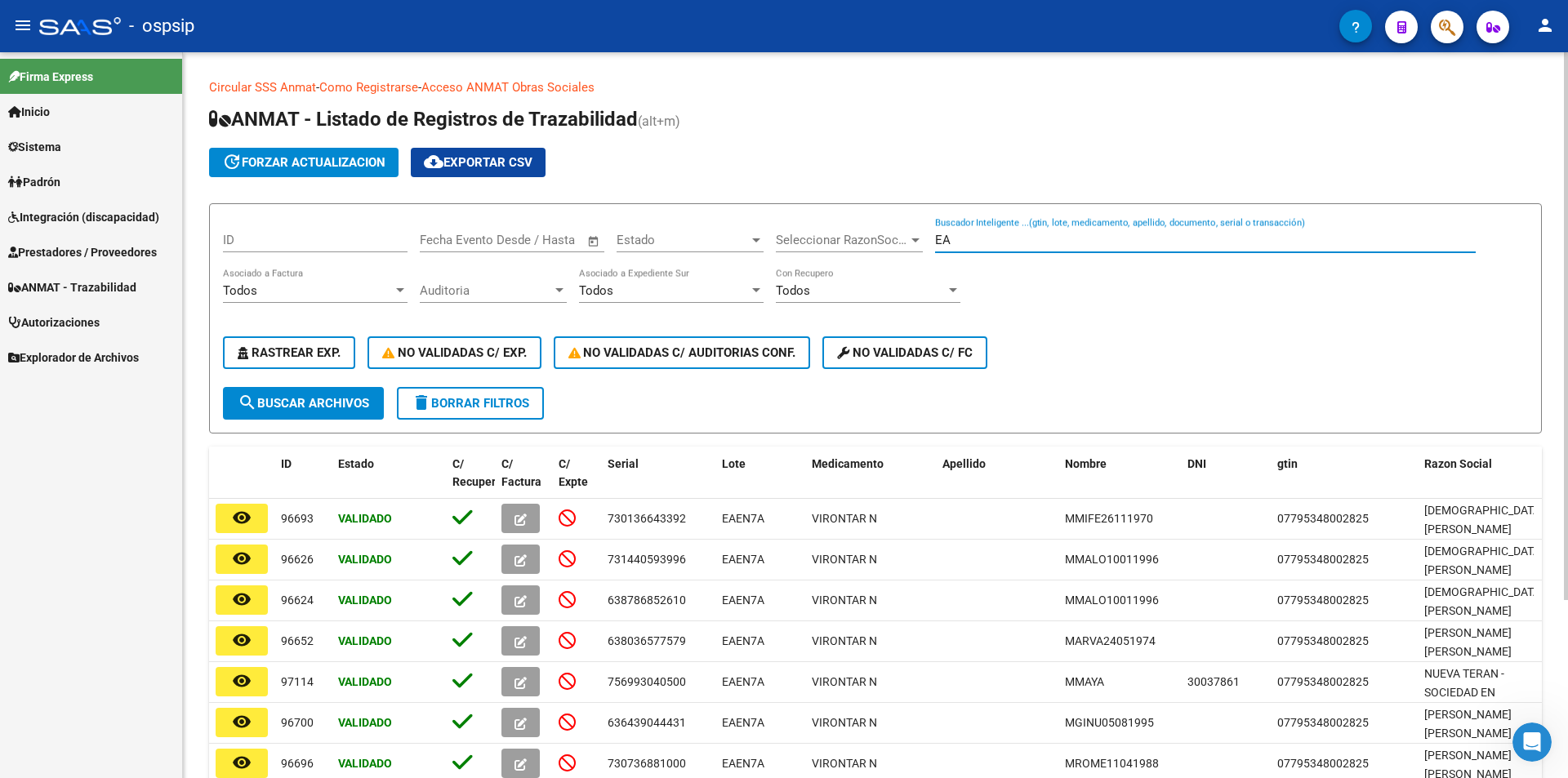
type input "E"
paste input "010779534800282521317316407839"
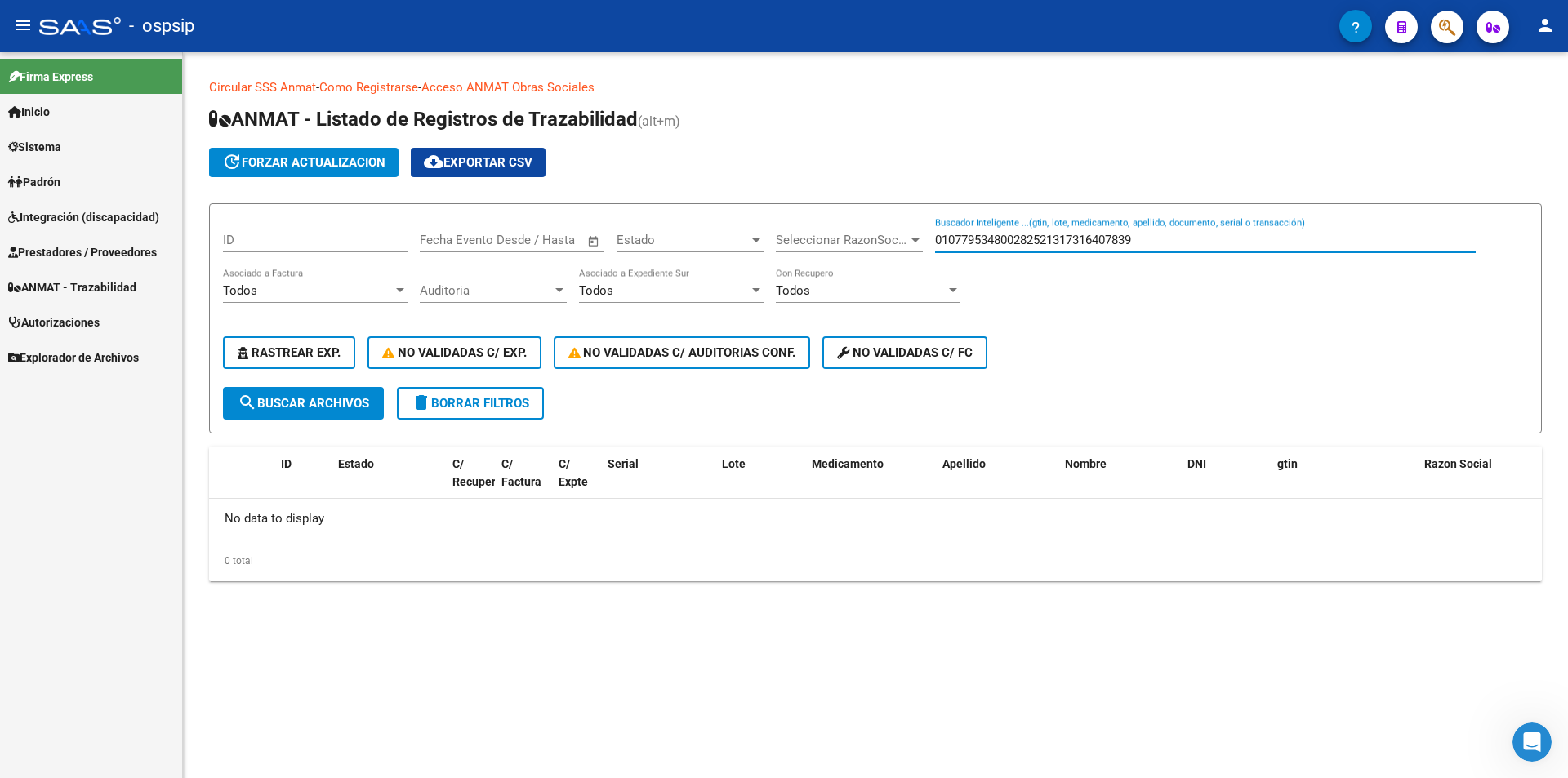
click at [954, 240] on input "010779534800282521317316407839" at bounding box center [1205, 240] width 540 height 15
click at [957, 240] on input "779534800282521317316407839" at bounding box center [1205, 240] width 540 height 15
click at [962, 239] on input "534800282521317316407839" at bounding box center [1205, 240] width 540 height 15
click at [948, 243] on input "00282521317316407839" at bounding box center [1205, 240] width 540 height 15
type input "282521317316407839"
